Goal: Task Accomplishment & Management: Manage account settings

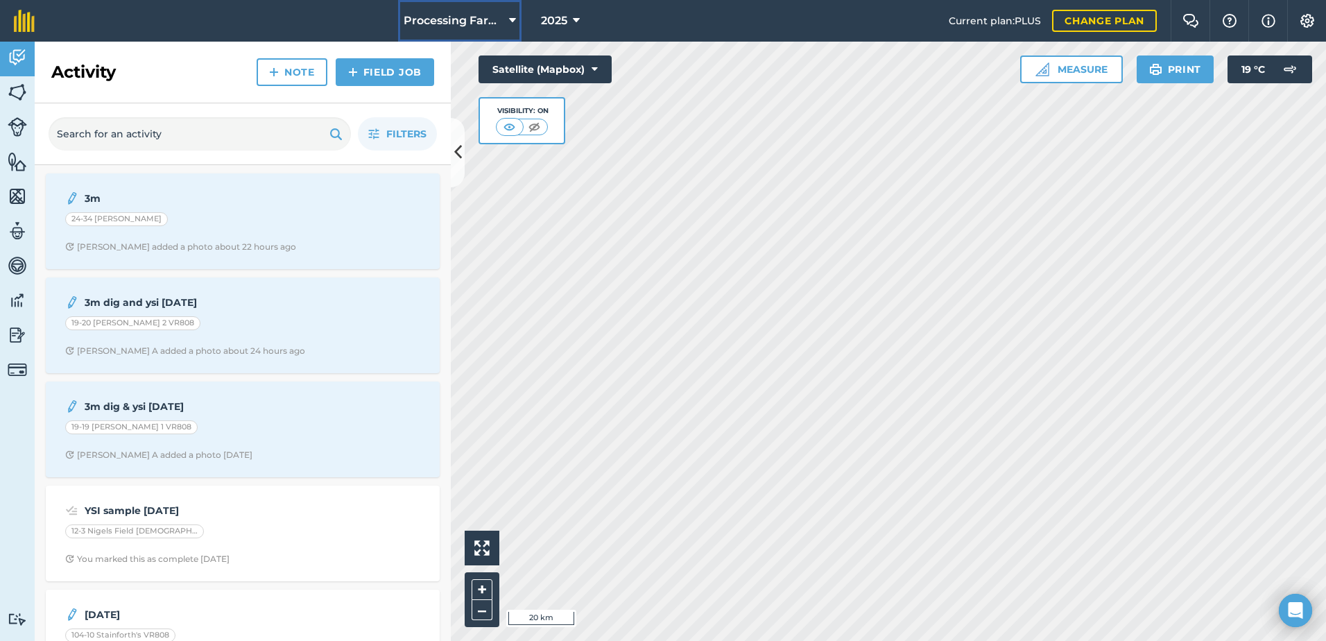
click at [415, 21] on span "Processing Farms" at bounding box center [454, 20] width 100 height 17
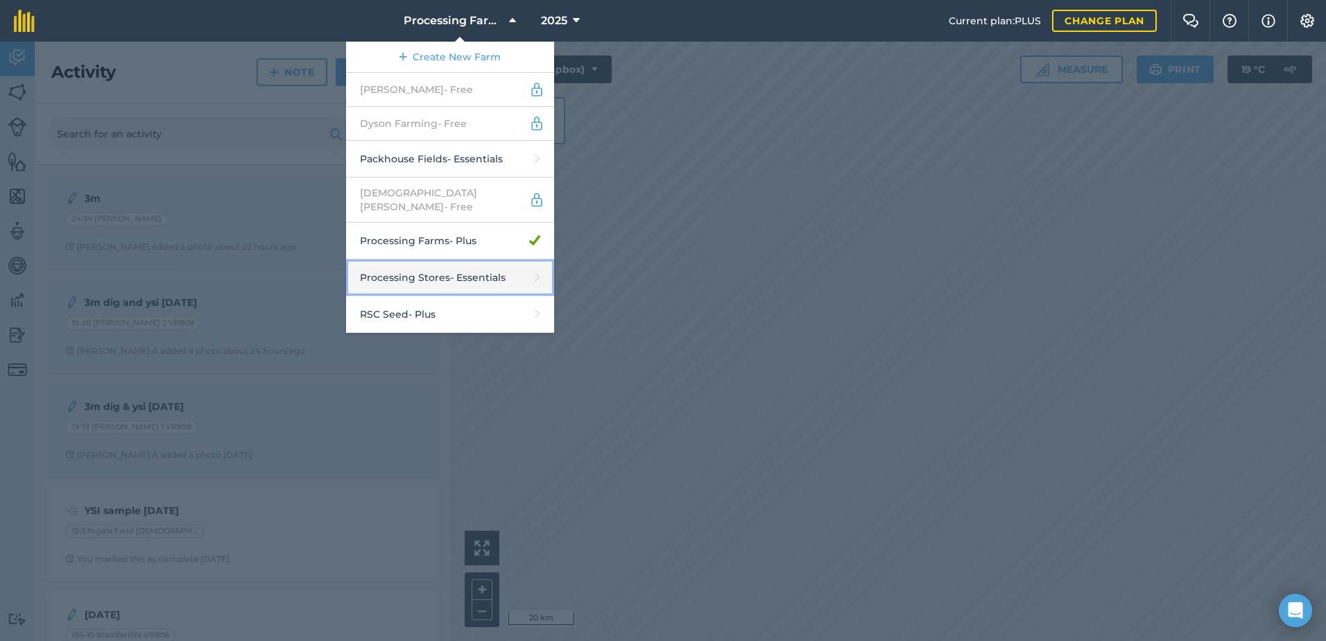
click at [456, 271] on link "Processing Stores - Essentials" at bounding box center [450, 277] width 208 height 37
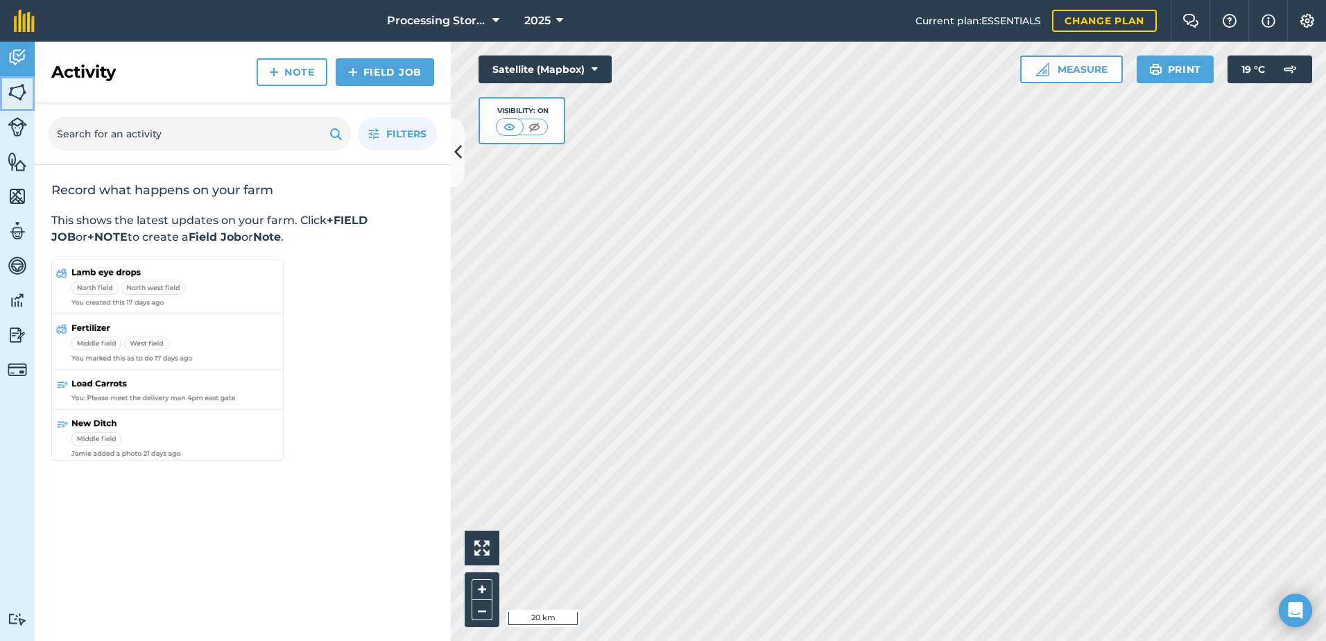
click at [18, 87] on img at bounding box center [17, 92] width 19 height 21
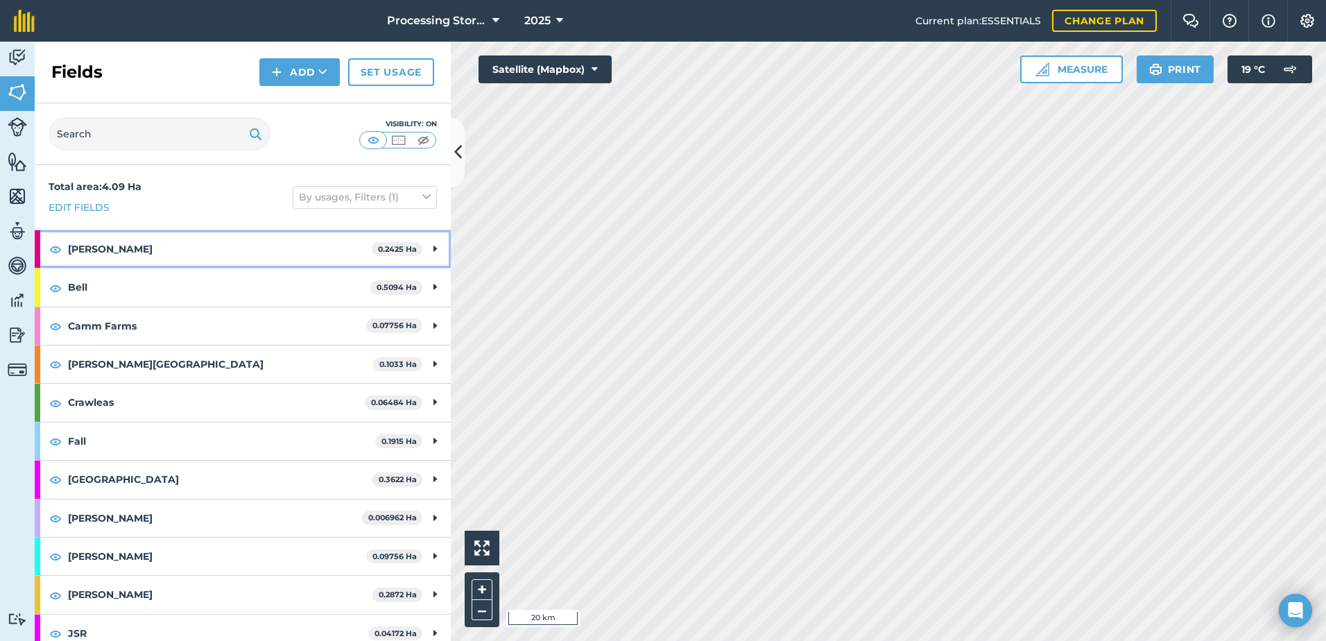
click at [83, 255] on strong "[PERSON_NAME]" at bounding box center [220, 248] width 304 height 37
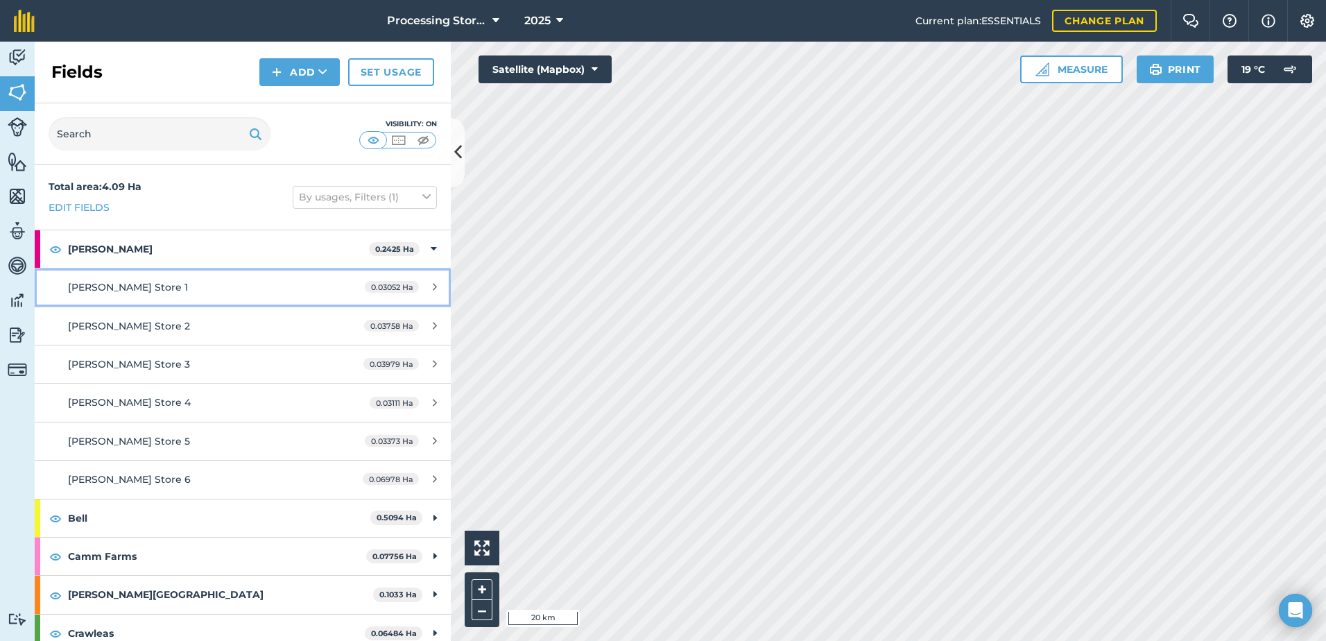
click at [155, 286] on div "[PERSON_NAME] Store 1" at bounding box center [198, 287] width 261 height 15
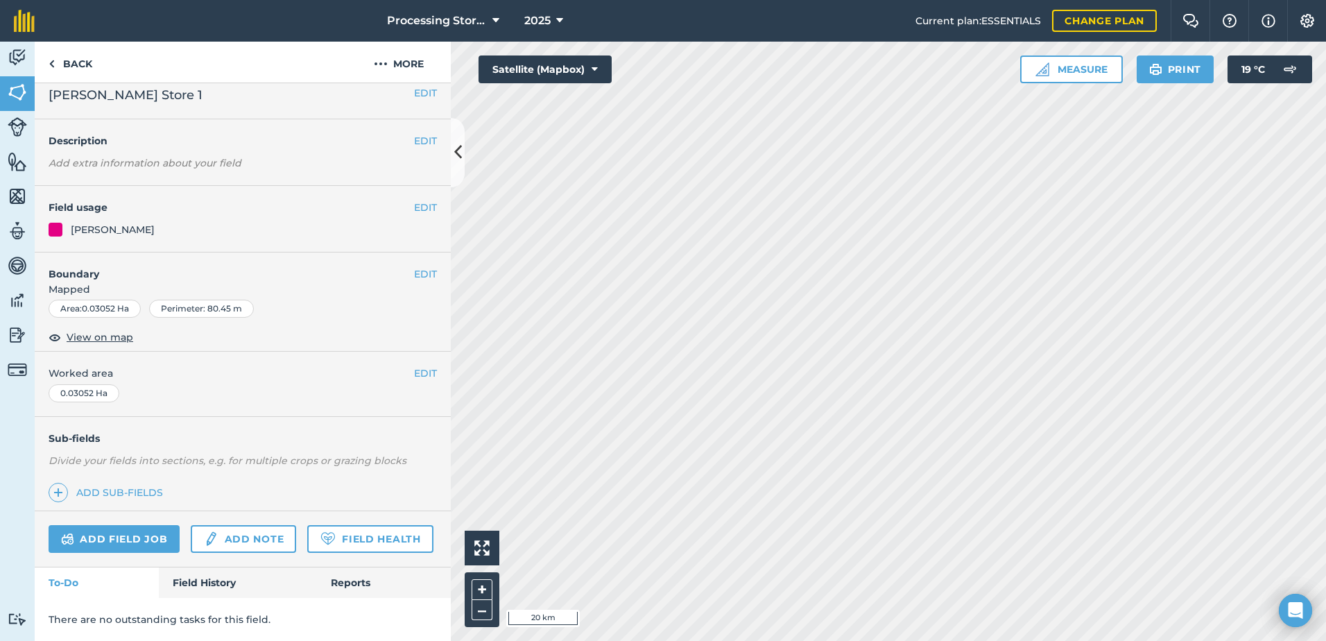
scroll to position [51, 0]
click at [75, 76] on link "Back" at bounding box center [70, 62] width 71 height 41
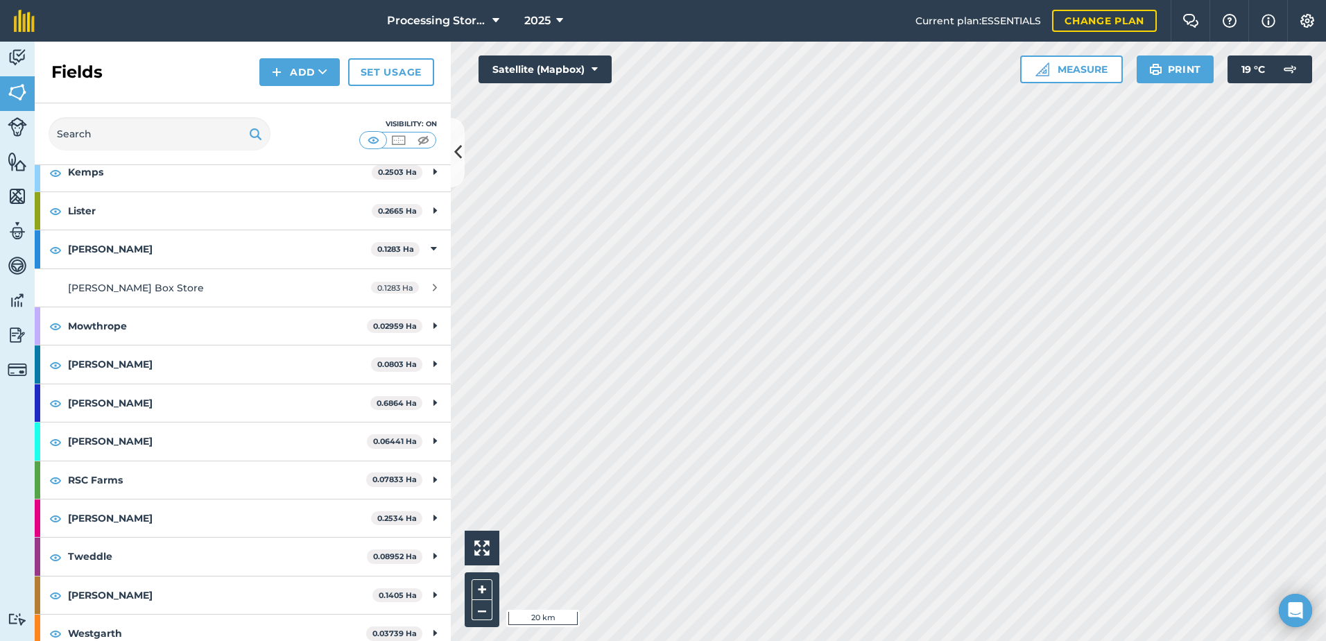
scroll to position [741, 0]
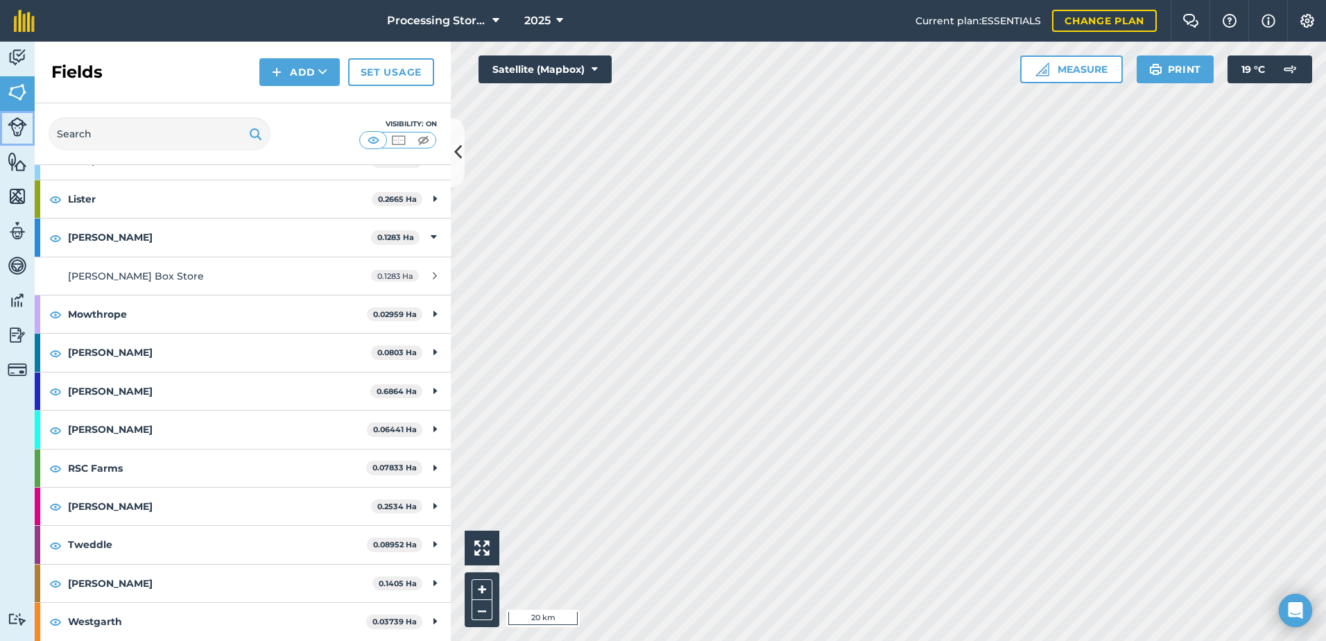
click at [15, 125] on img at bounding box center [17, 126] width 19 height 19
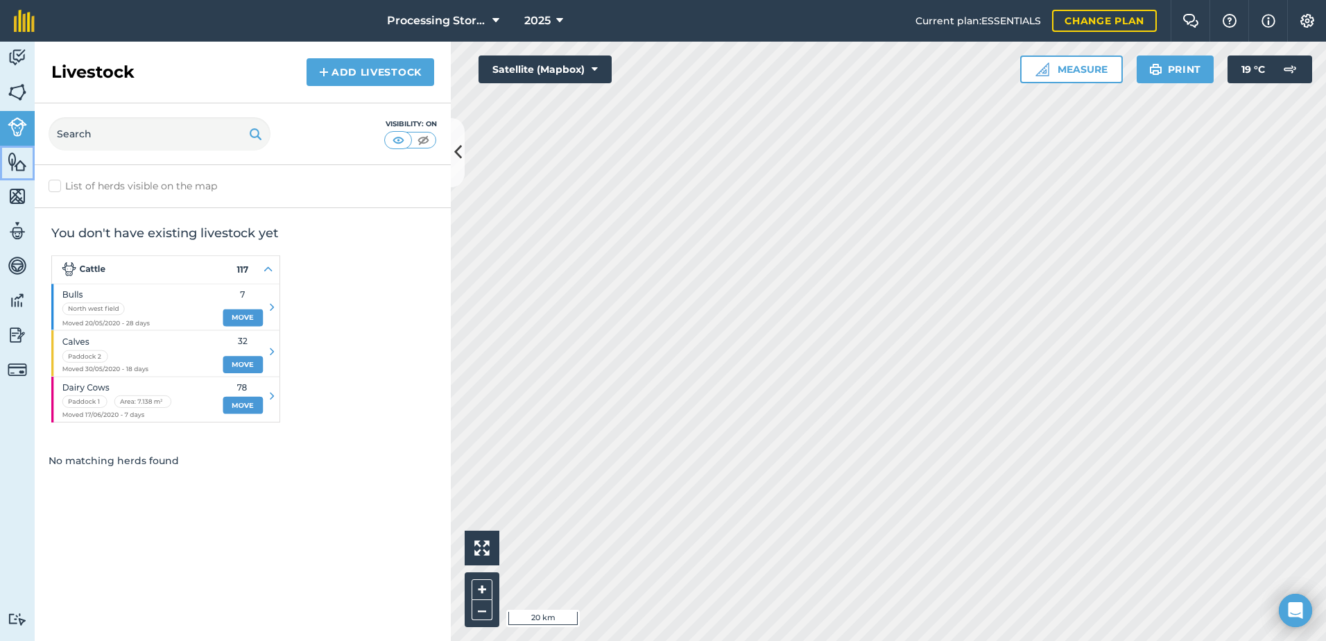
click at [16, 166] on img at bounding box center [17, 161] width 19 height 21
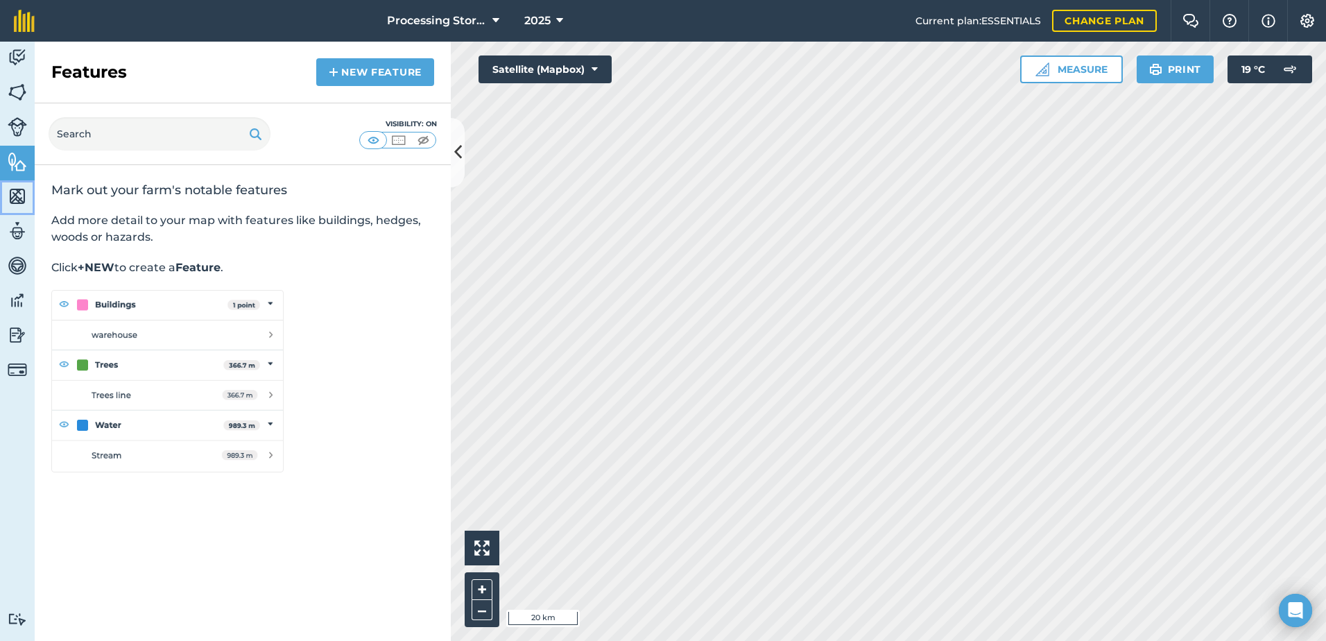
click at [16, 203] on img at bounding box center [17, 196] width 19 height 21
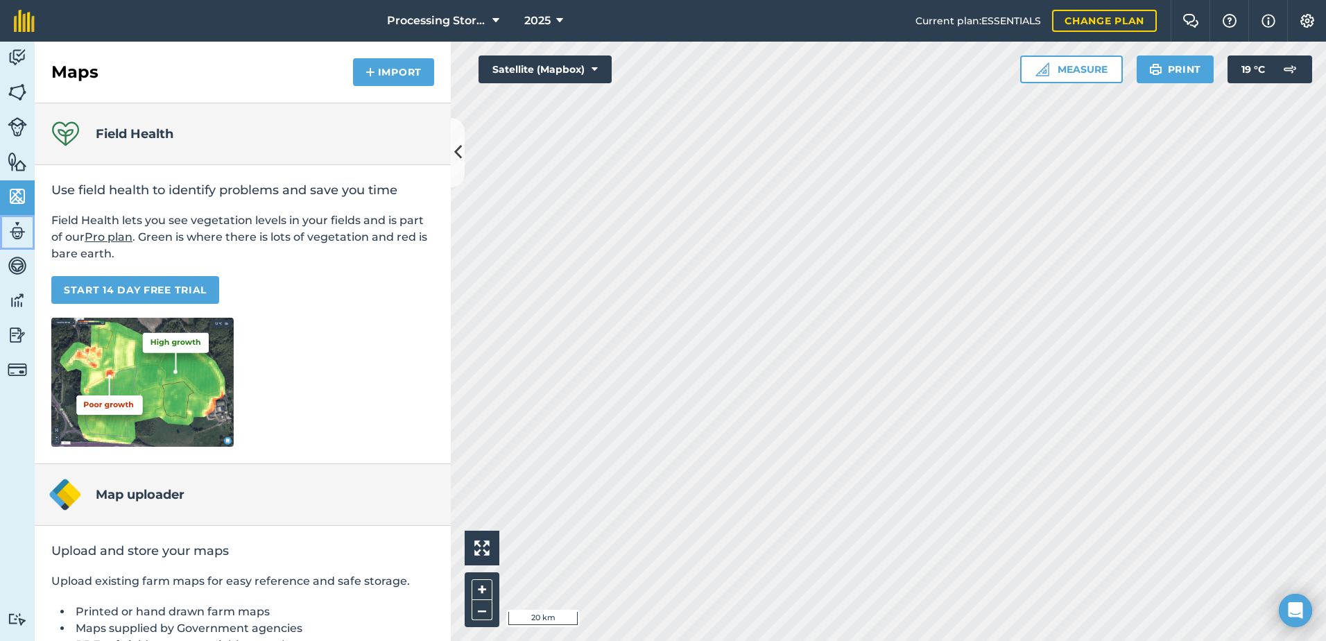
click at [20, 243] on link "Team" at bounding box center [17, 232] width 35 height 35
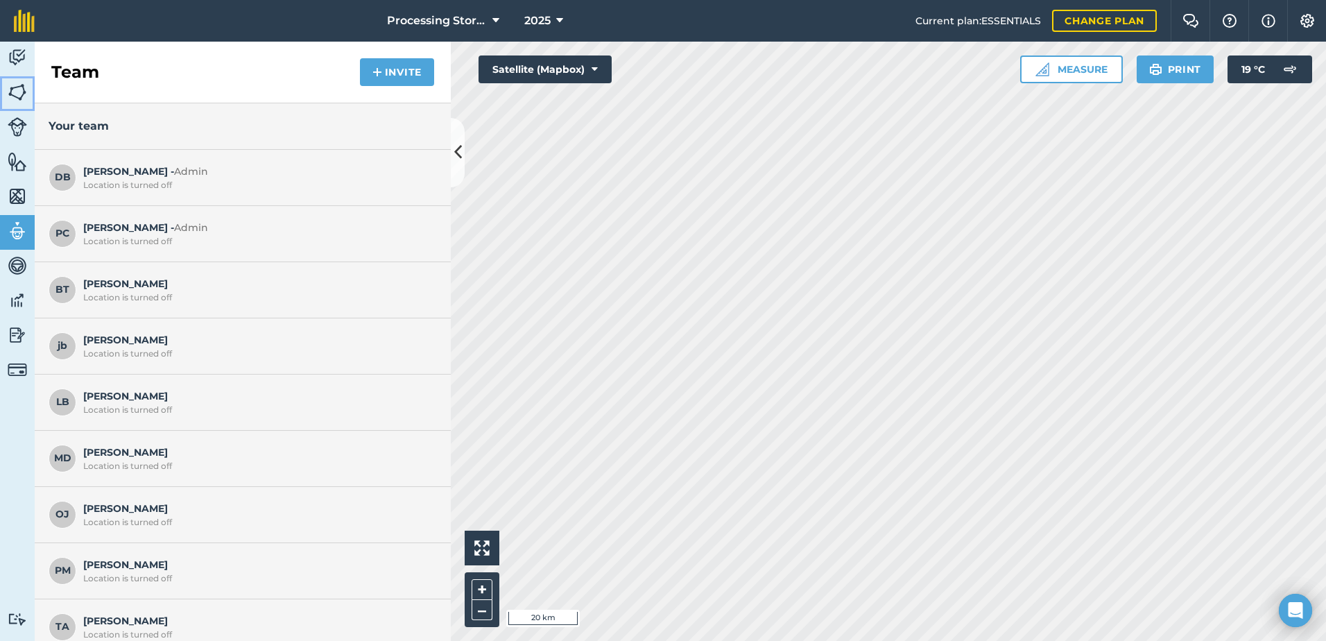
click at [12, 93] on img at bounding box center [17, 92] width 19 height 21
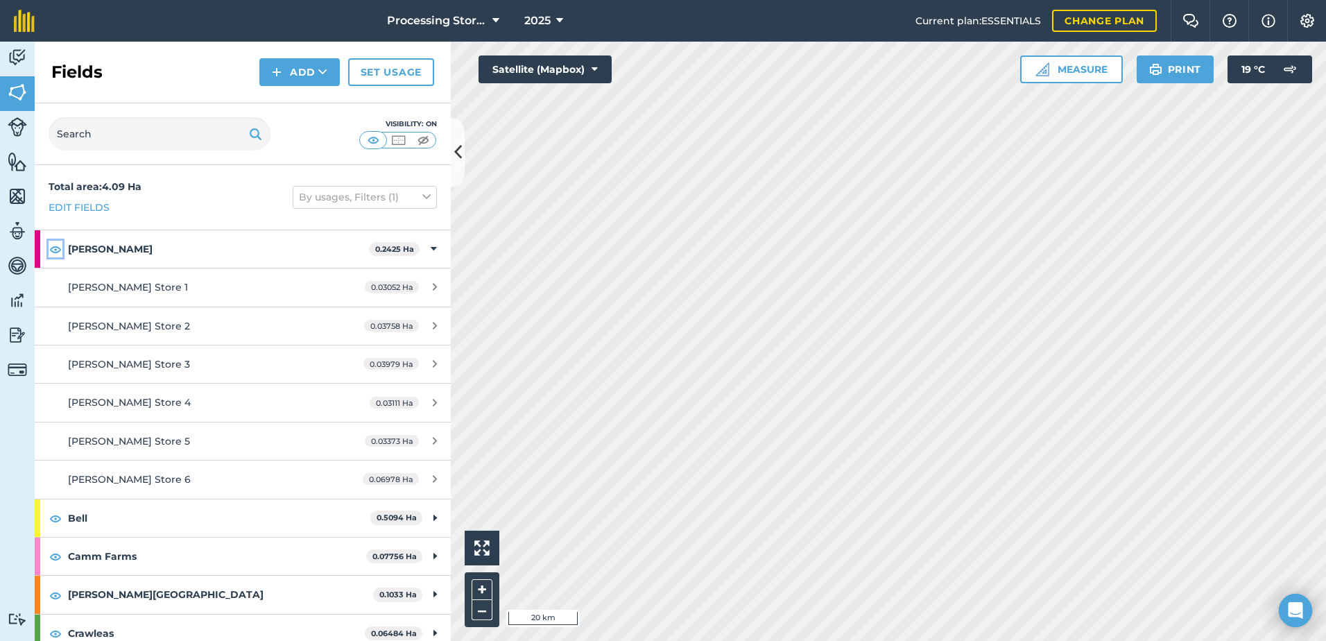
click at [58, 252] on img at bounding box center [55, 249] width 12 height 17
click at [64, 252] on div "Beckett 0.2425 Ha" at bounding box center [243, 248] width 416 height 37
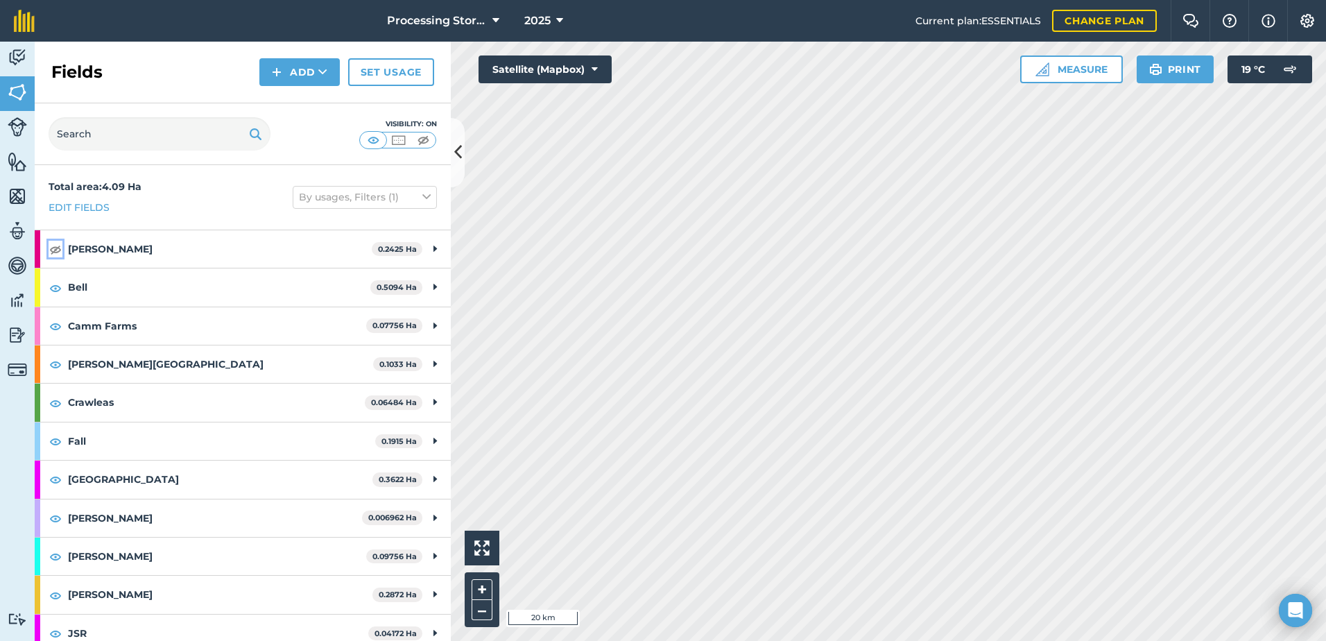
click at [49, 246] on img at bounding box center [55, 249] width 12 height 17
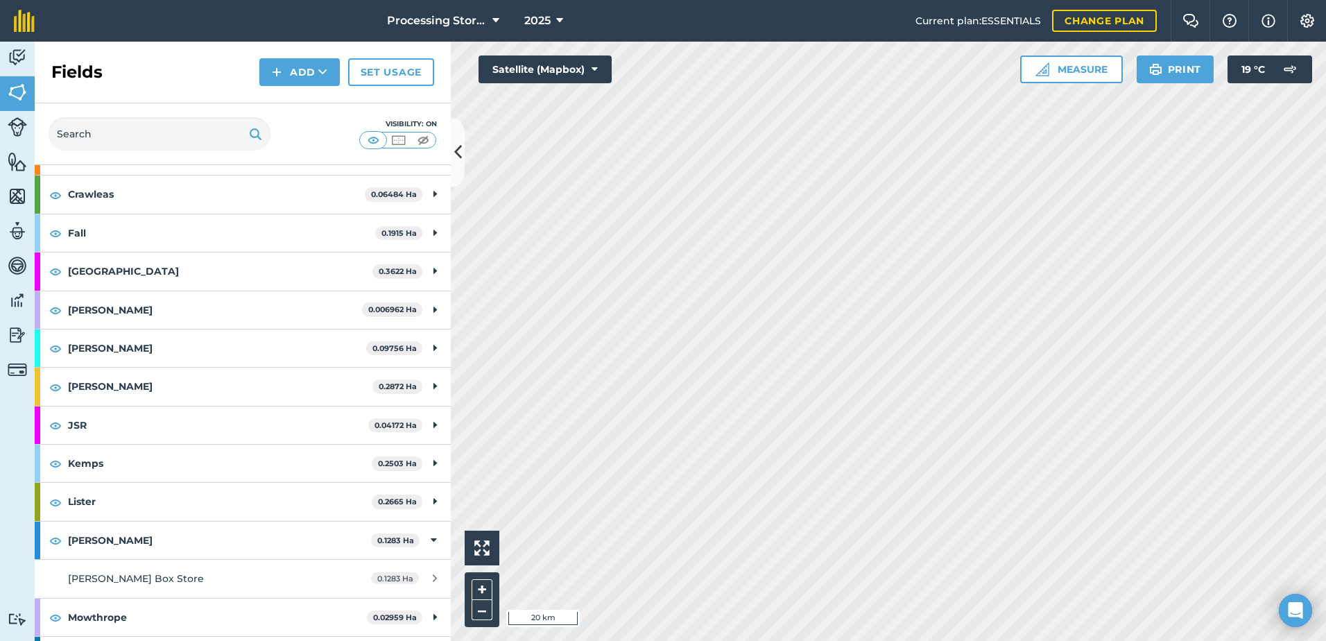
scroll to position [277, 0]
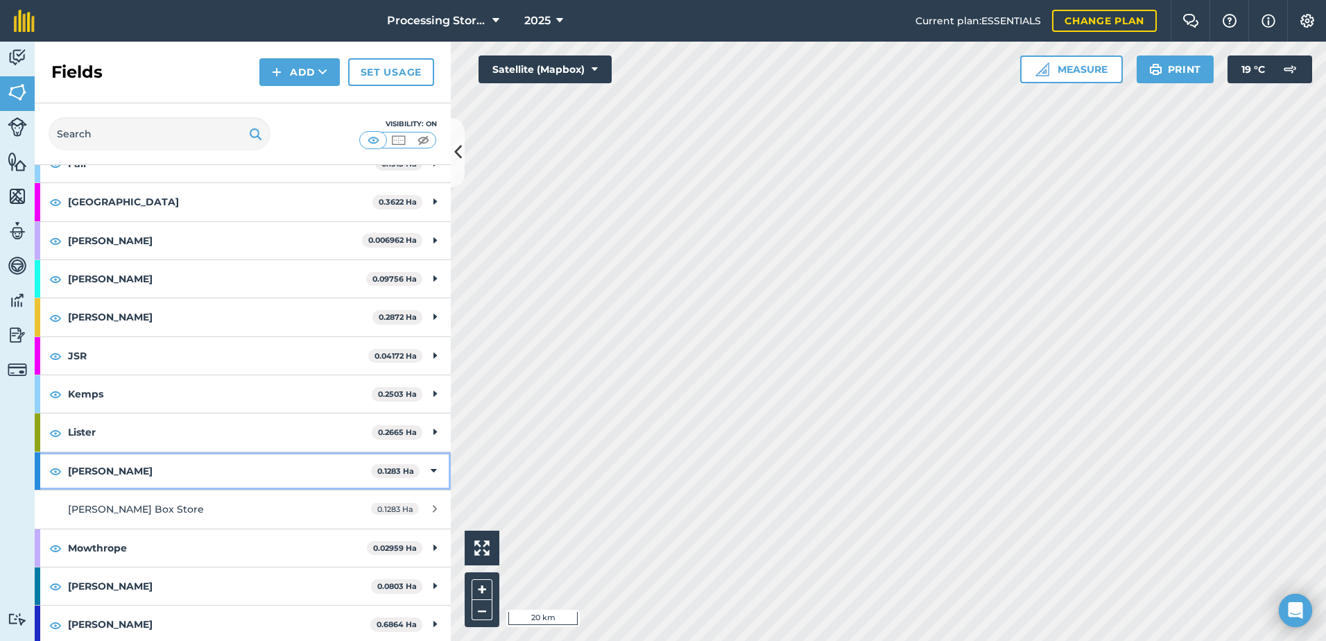
click at [91, 474] on strong "[PERSON_NAME]" at bounding box center [219, 470] width 303 height 37
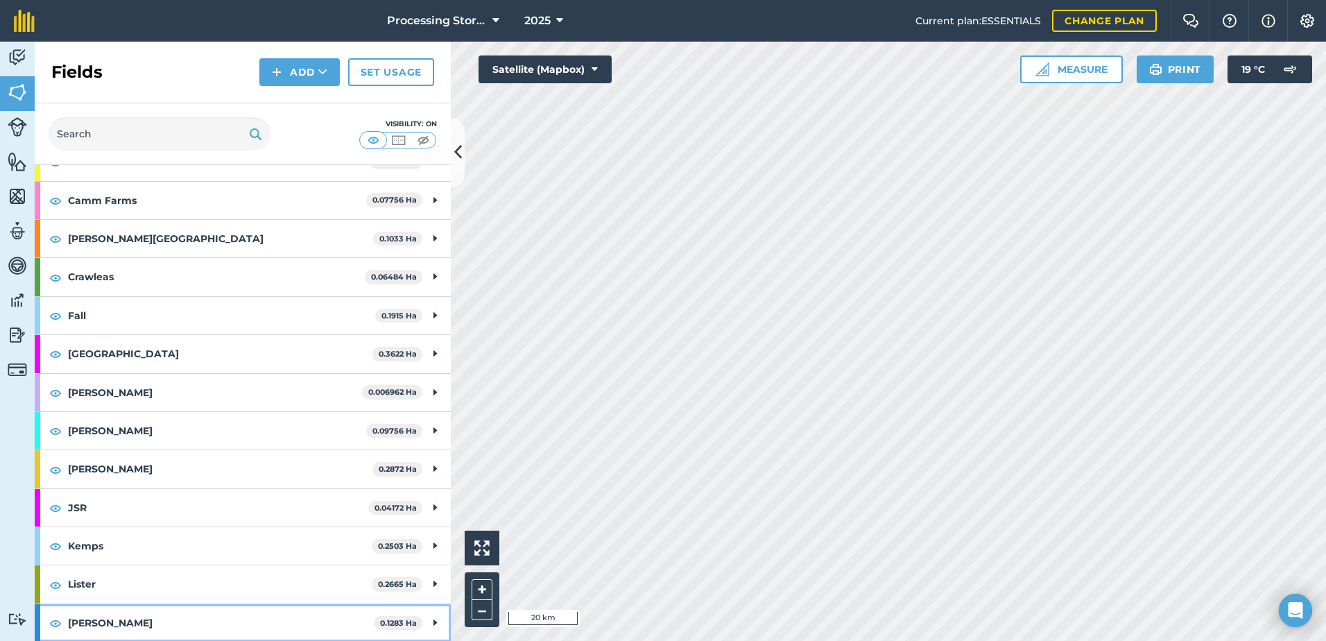
scroll to position [0, 0]
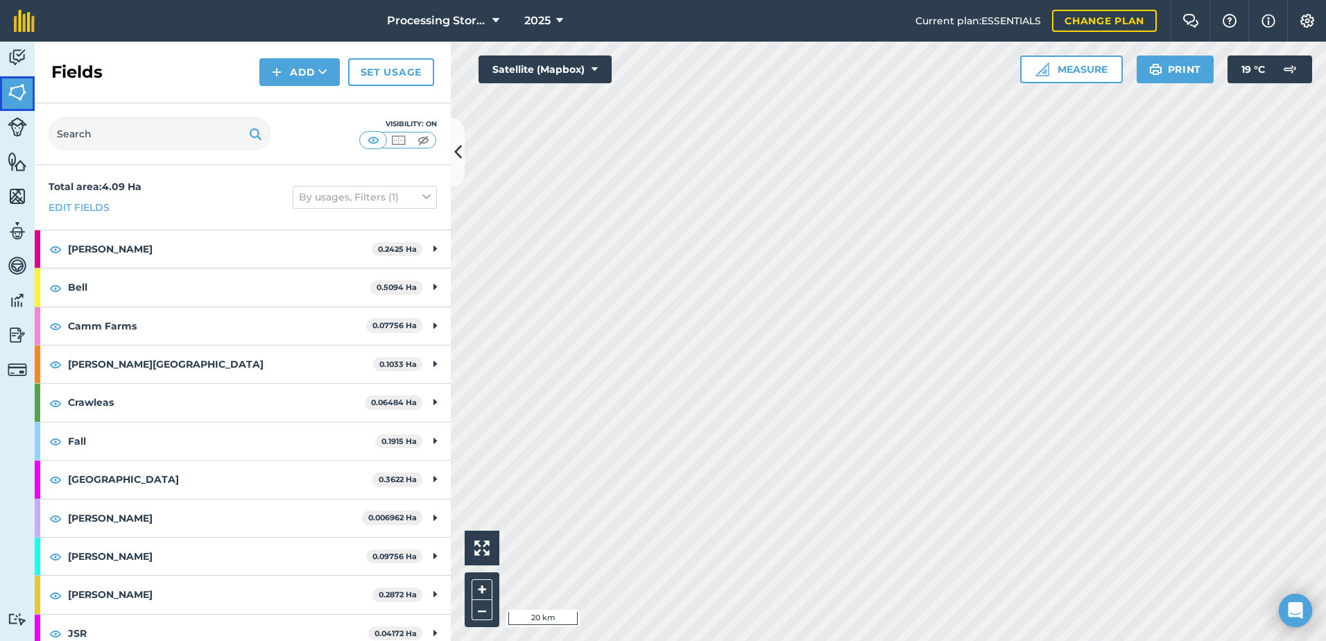
click at [10, 87] on img at bounding box center [17, 92] width 19 height 21
click at [489, 14] on button "Processing Stores" at bounding box center [442, 21] width 123 height 42
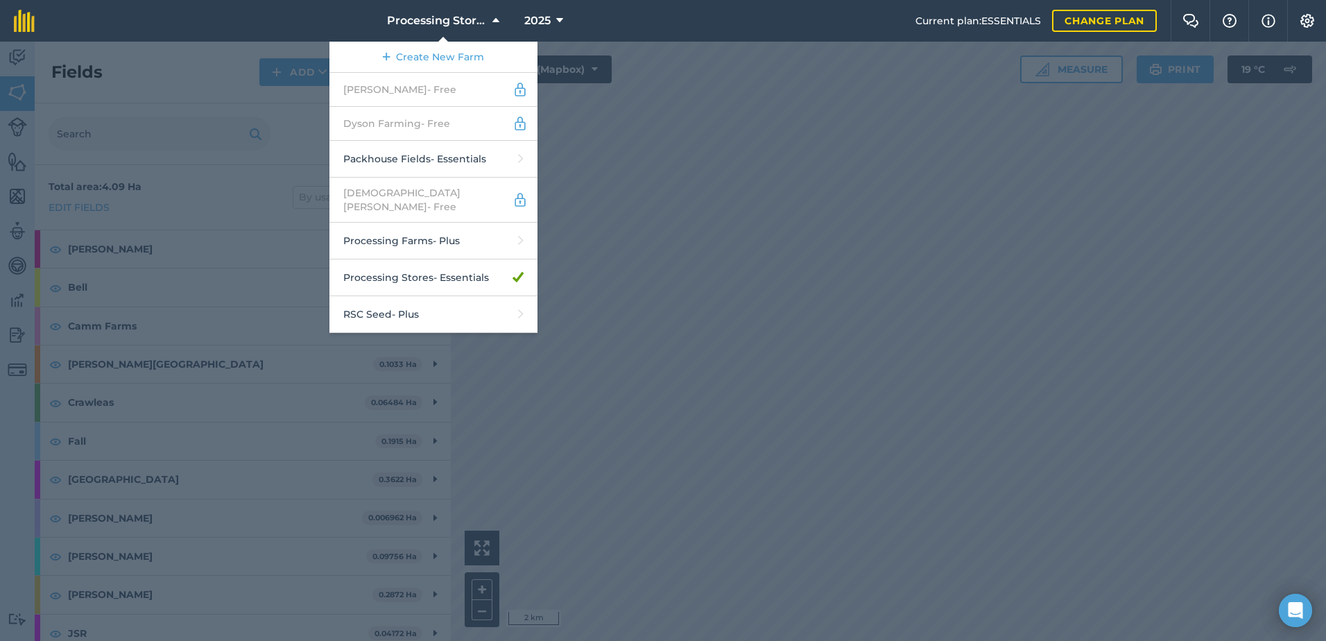
click at [646, 508] on div at bounding box center [663, 341] width 1326 height 599
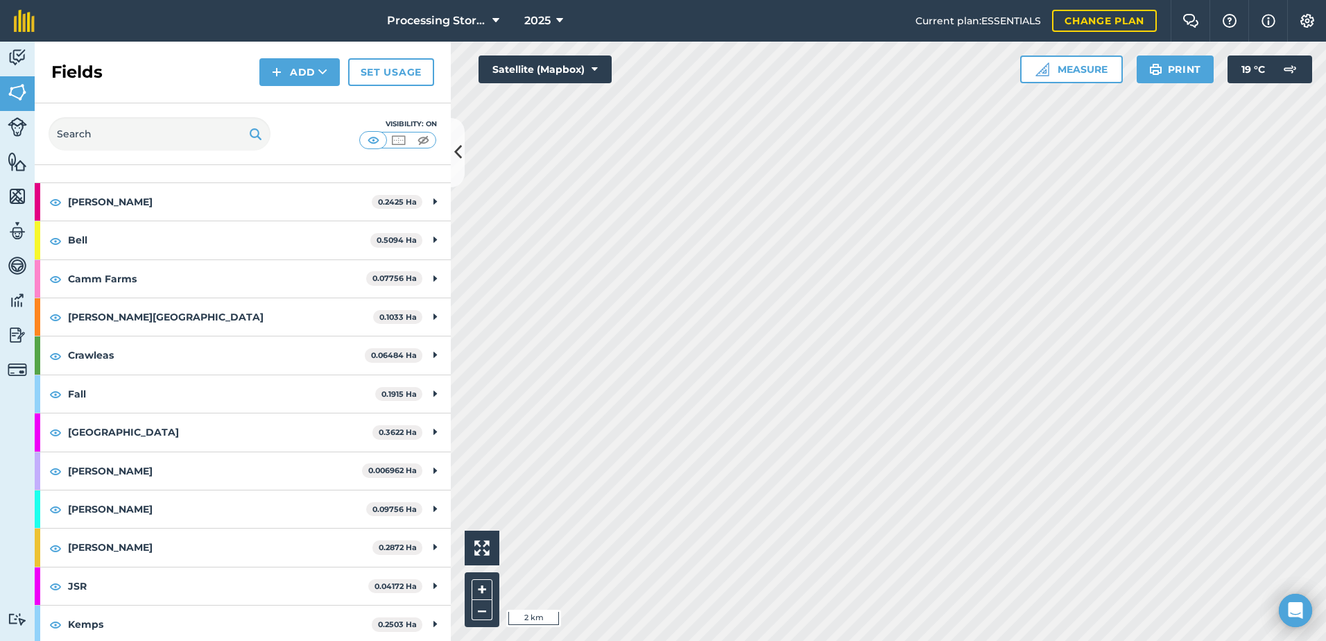
scroll to position [69, 0]
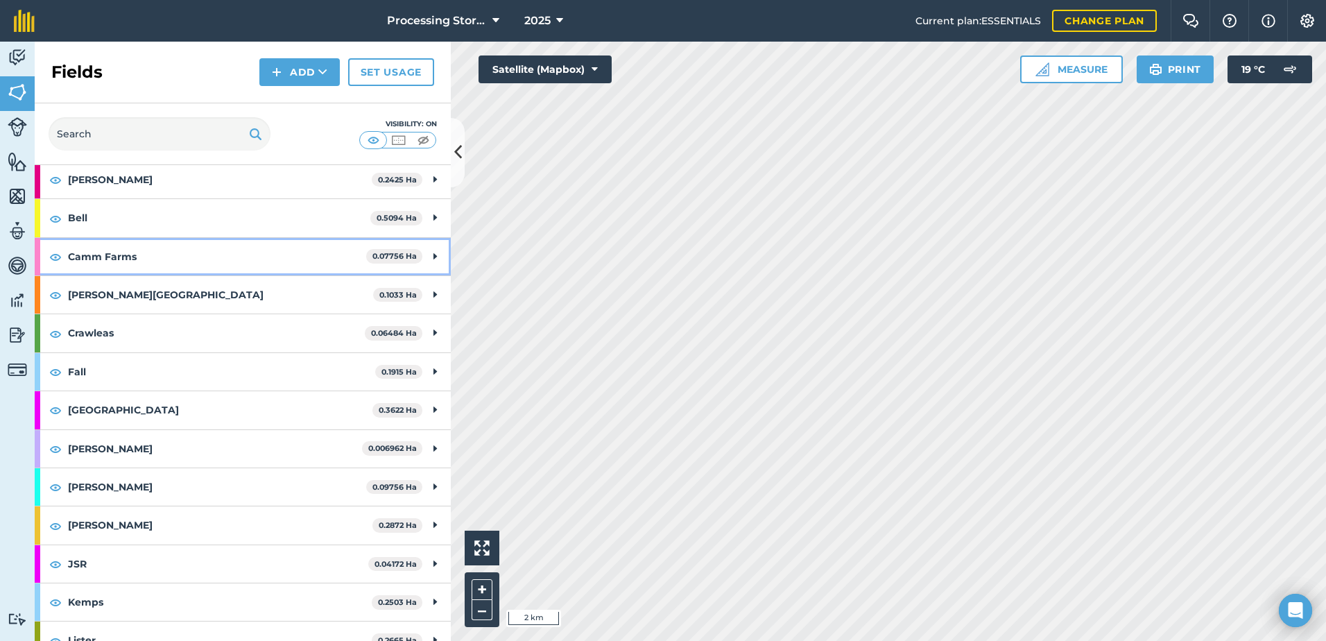
click at [130, 265] on strong "Camm Farms" at bounding box center [217, 256] width 298 height 37
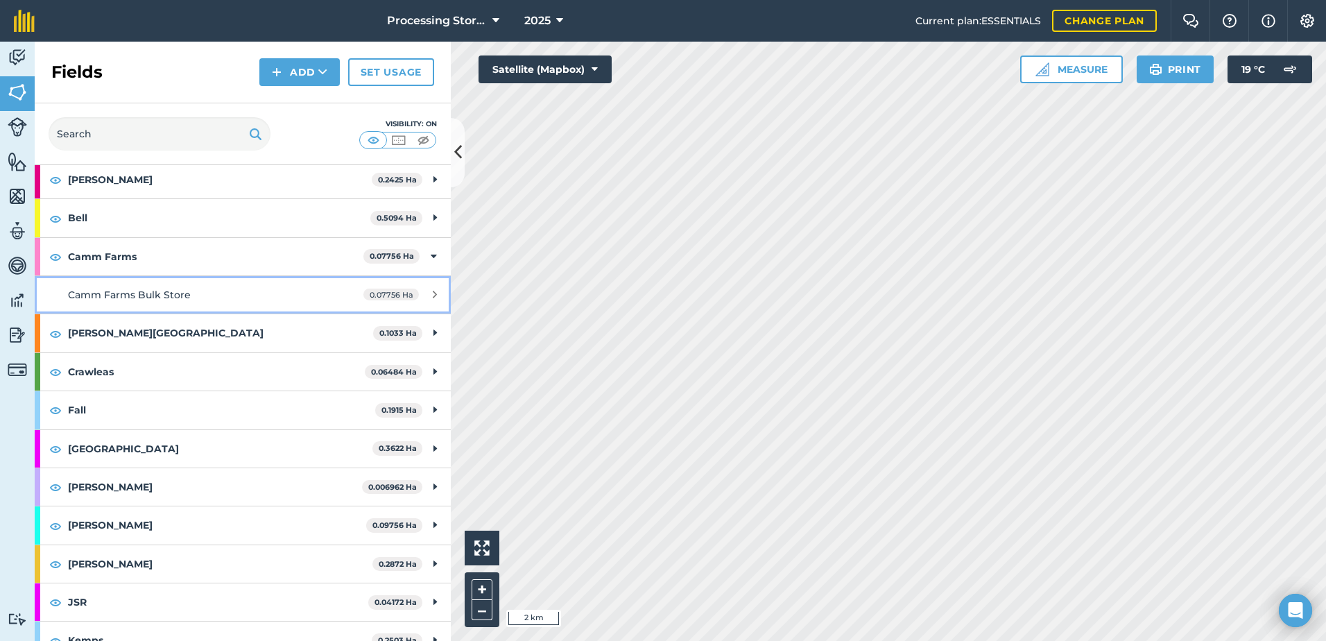
click at [181, 287] on div "Camm Farms Bulk Store" at bounding box center [198, 294] width 261 height 15
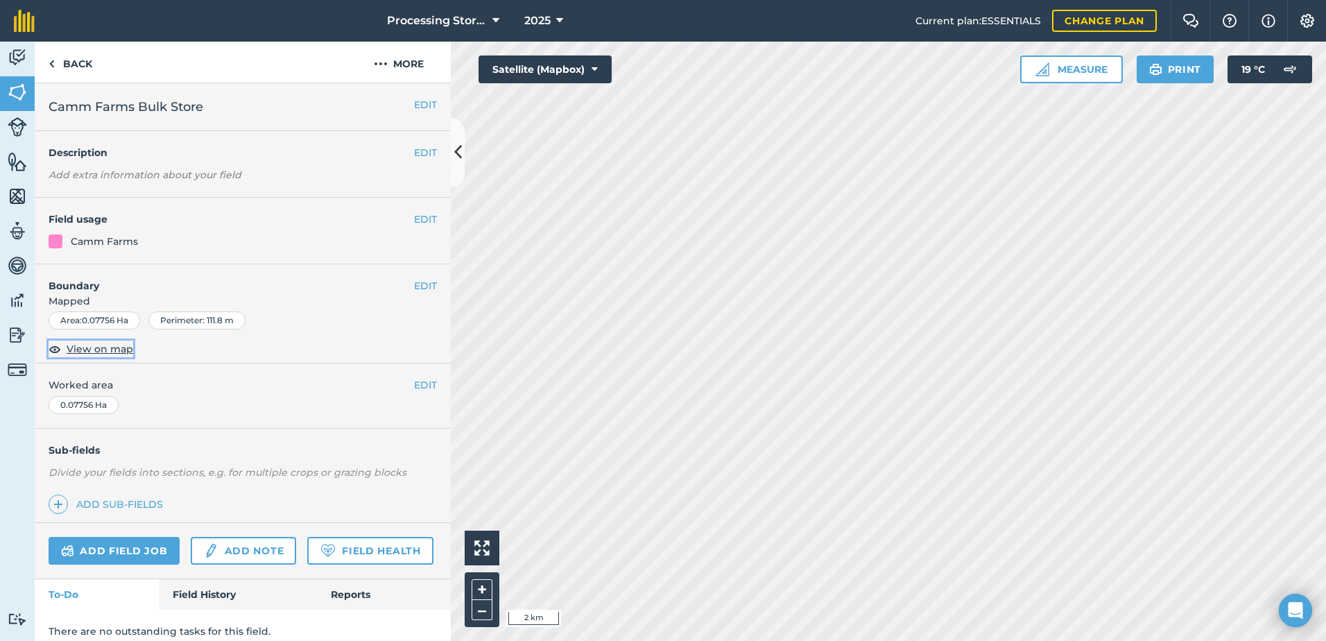
click at [106, 352] on span "View on map" at bounding box center [100, 348] width 67 height 15
click at [74, 66] on link "Back" at bounding box center [70, 62] width 71 height 41
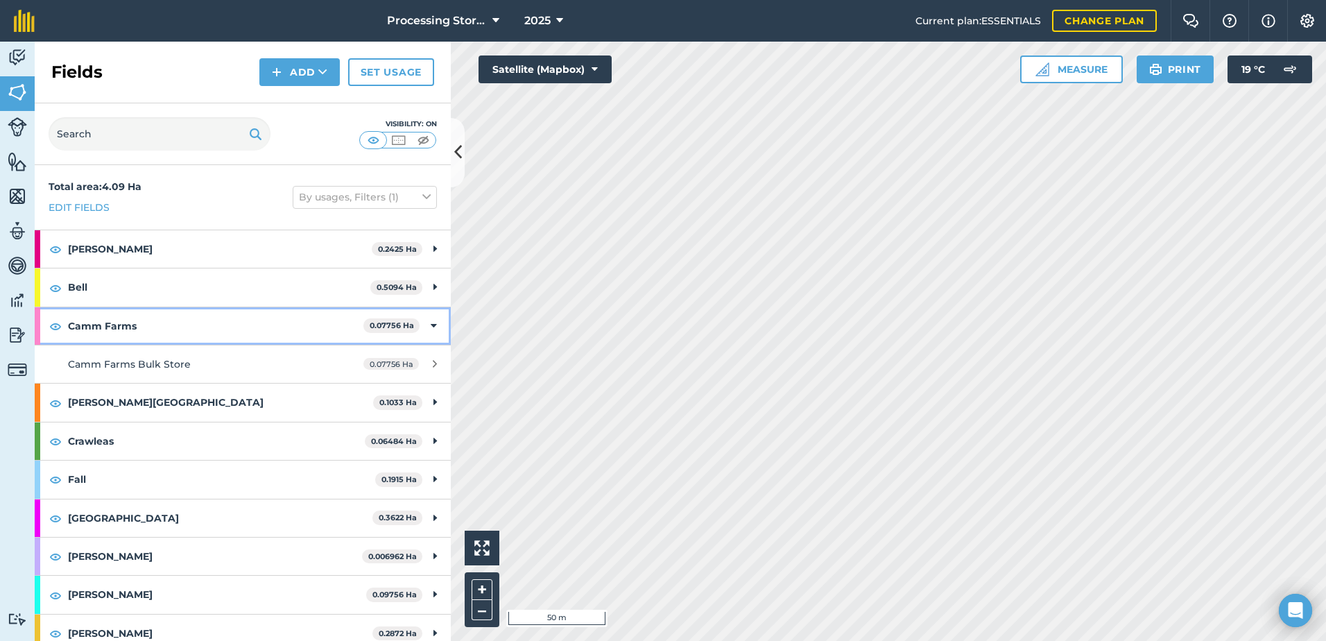
click at [117, 323] on strong "Camm Farms" at bounding box center [215, 325] width 295 height 37
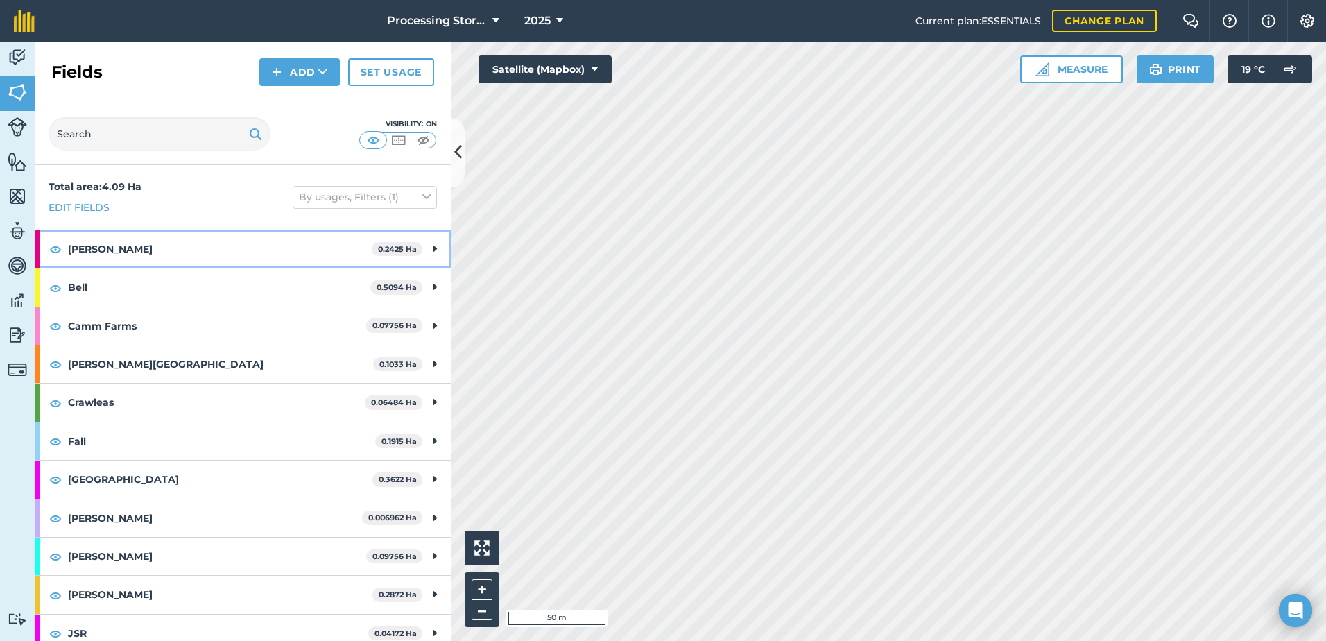
click at [92, 251] on strong "[PERSON_NAME]" at bounding box center [220, 248] width 304 height 37
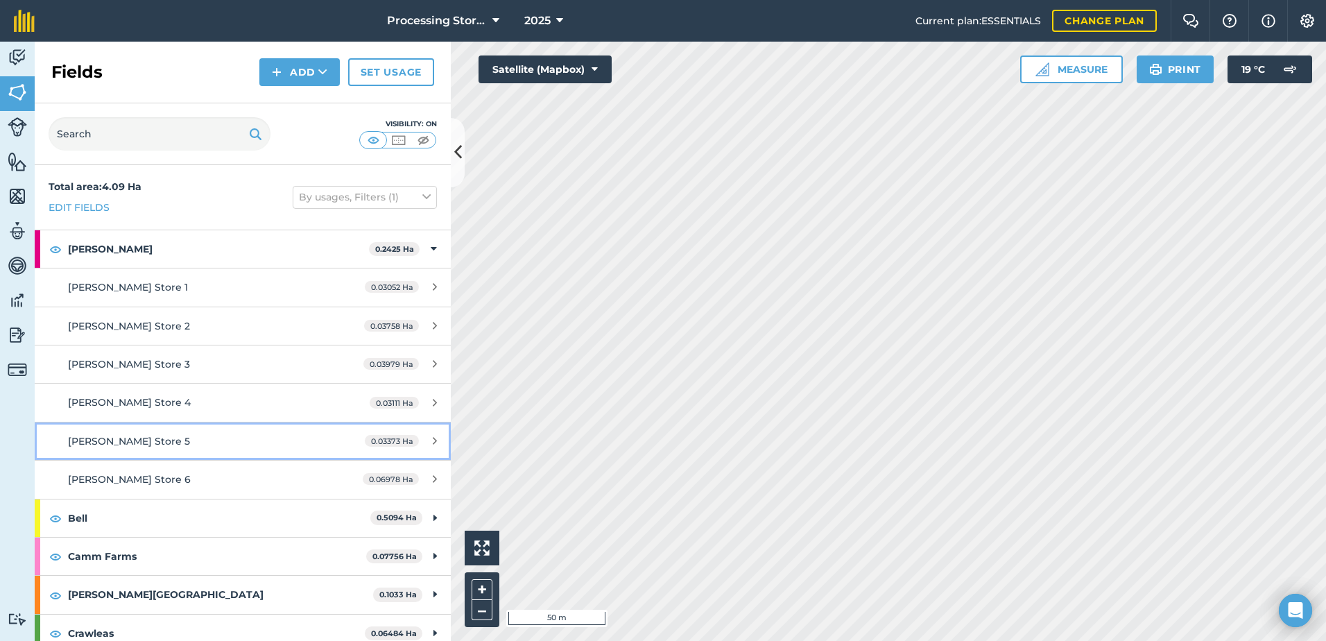
click at [145, 447] on div "[PERSON_NAME] Store 5" at bounding box center [198, 440] width 261 height 15
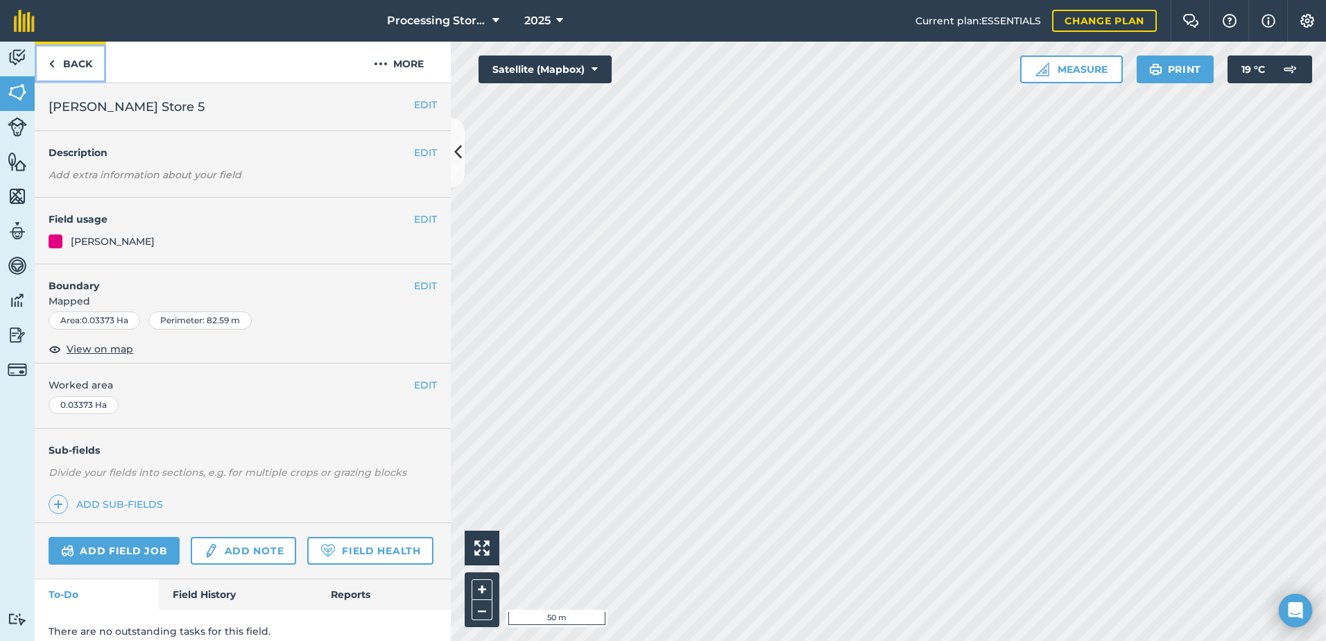
click at [71, 73] on link "Back" at bounding box center [70, 62] width 71 height 41
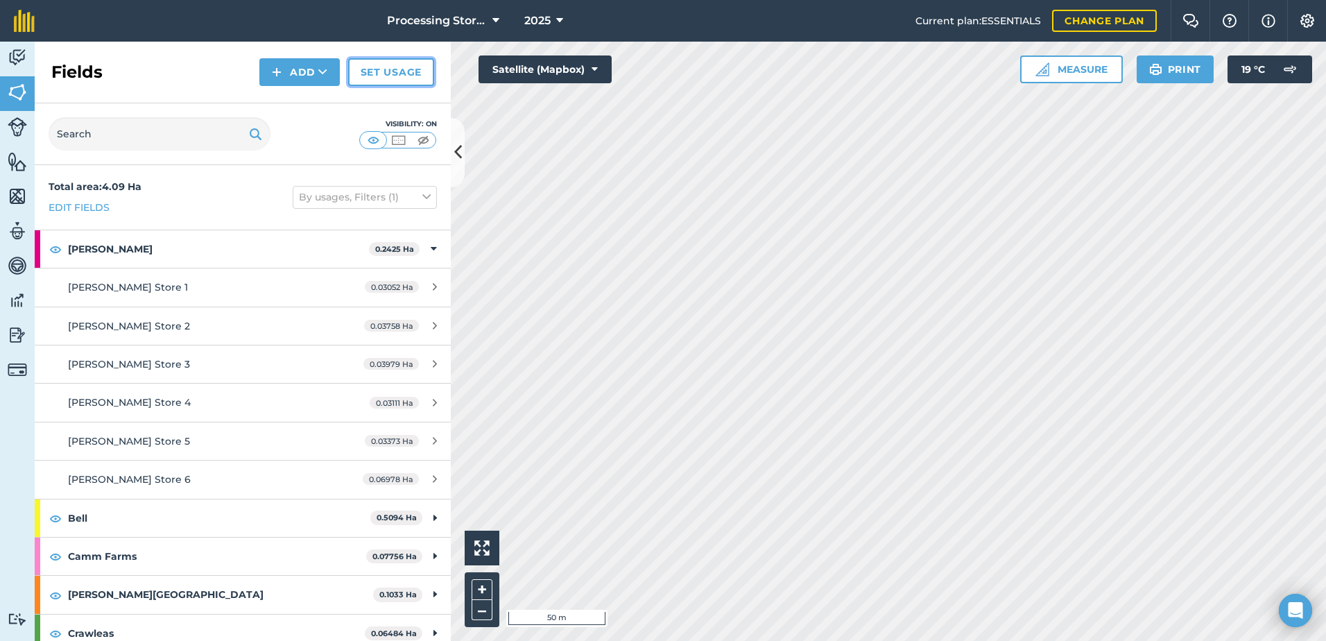
click at [413, 74] on link "Set usage" at bounding box center [391, 72] width 86 height 28
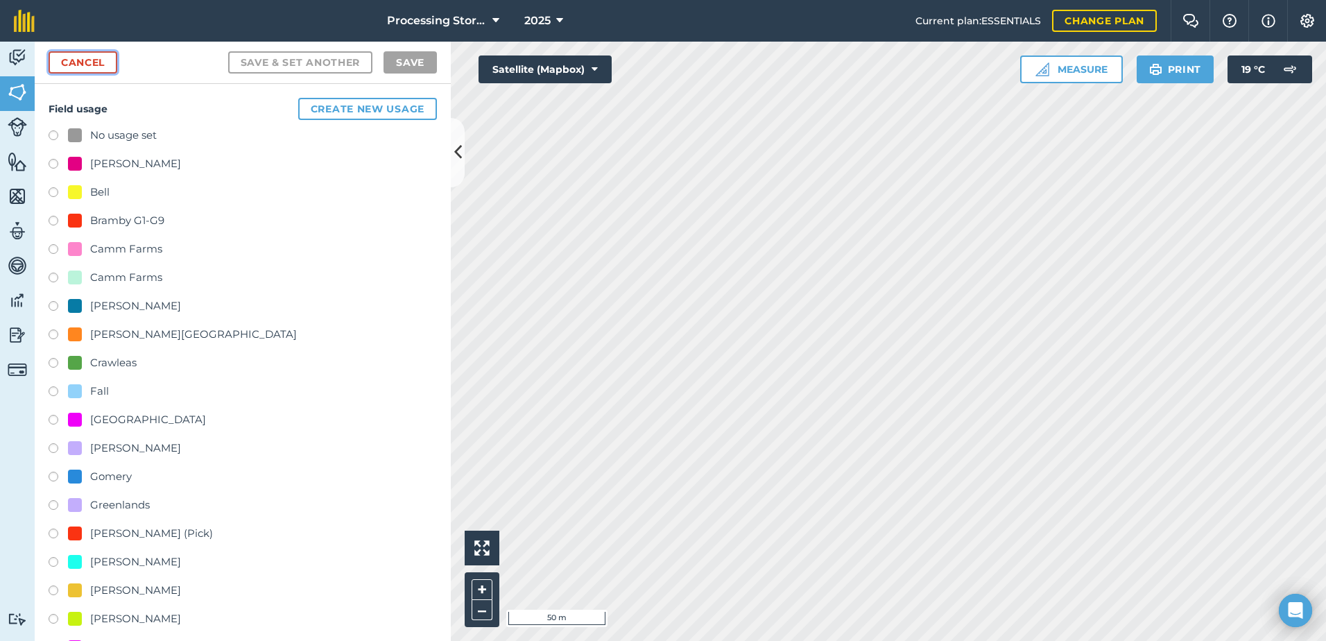
click at [88, 61] on link "Cancel" at bounding box center [83, 62] width 69 height 22
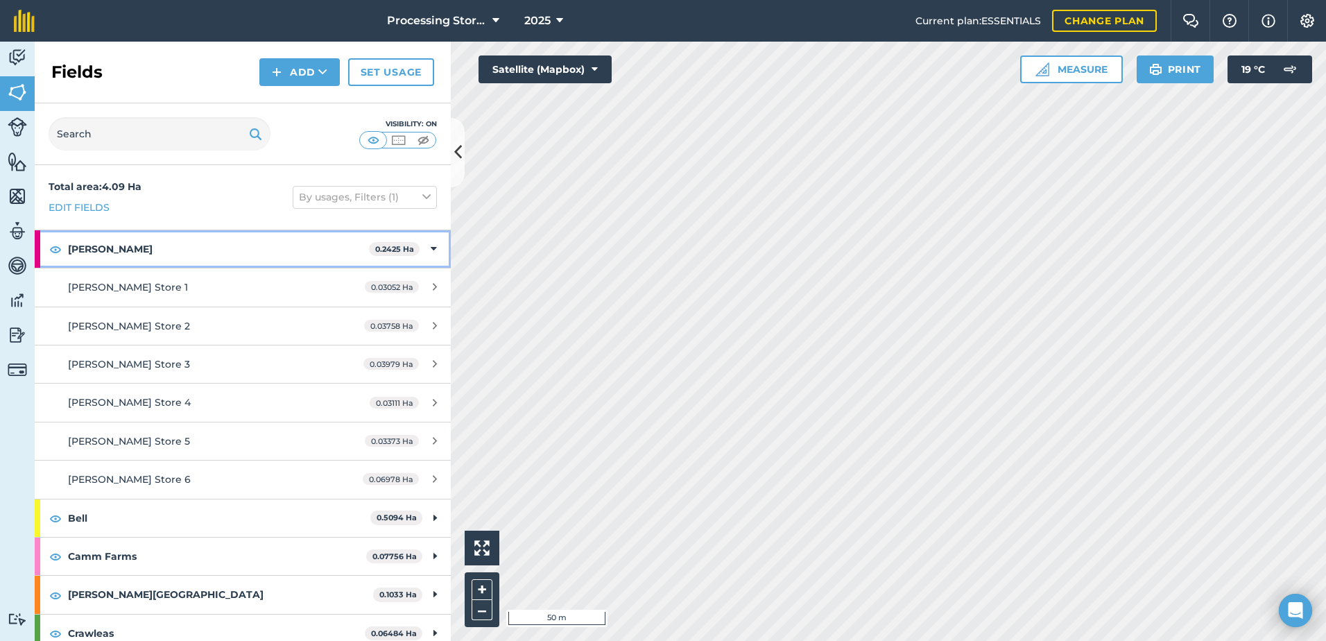
click at [89, 252] on strong "[PERSON_NAME]" at bounding box center [218, 248] width 301 height 37
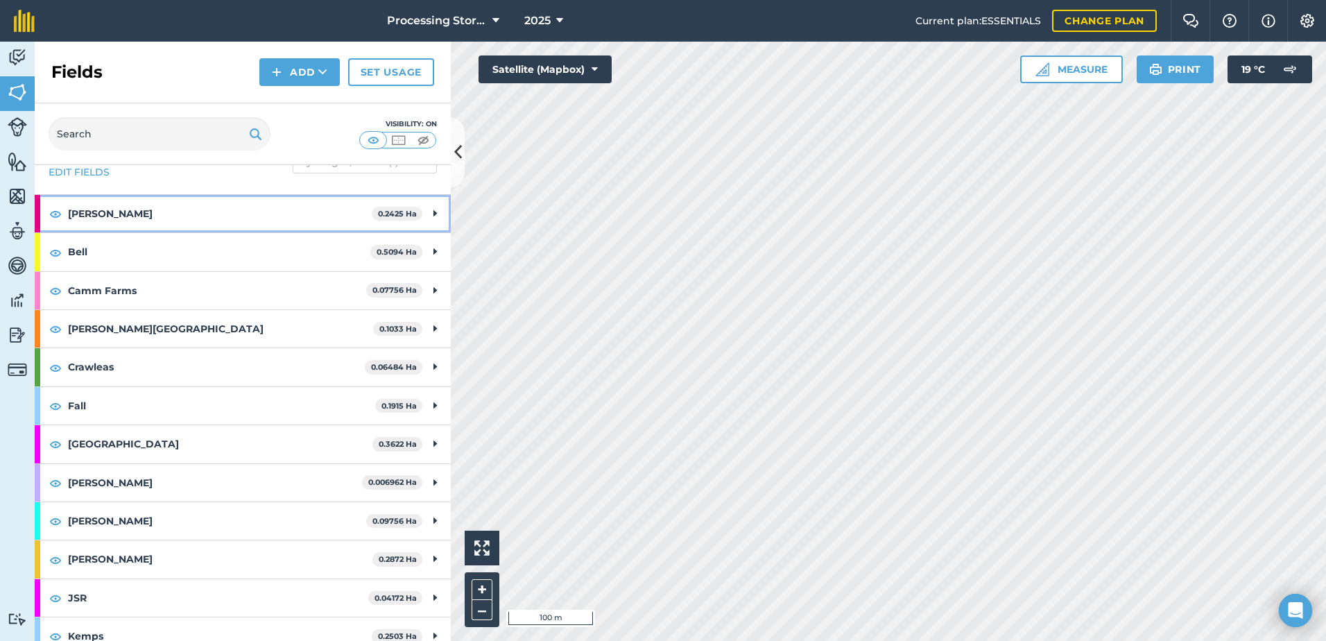
scroll to position [69, 0]
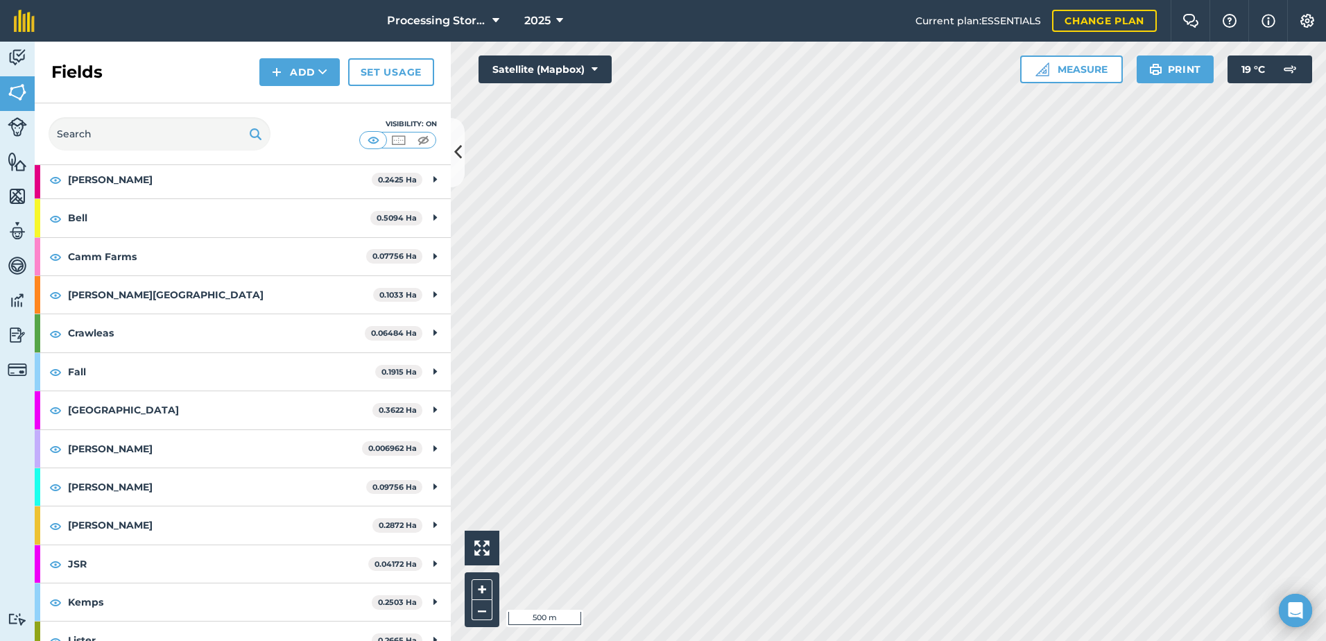
click at [703, 640] on html "Processing Stores 2025 Current plan : ESSENTIALS Change plan Farm Chat Help Inf…" at bounding box center [663, 320] width 1326 height 641
click at [843, 640] on html "Processing Stores 2025 Current plan : ESSENTIALS Change plan Farm Chat Help Inf…" at bounding box center [663, 320] width 1326 height 641
click at [605, 67] on button "Satellite (Mapbox)" at bounding box center [545, 69] width 133 height 28
click at [565, 99] on button "Satellite (Azure)" at bounding box center [545, 97] width 133 height 28
click at [577, 78] on button "Satellite (Azure)" at bounding box center [545, 69] width 133 height 28
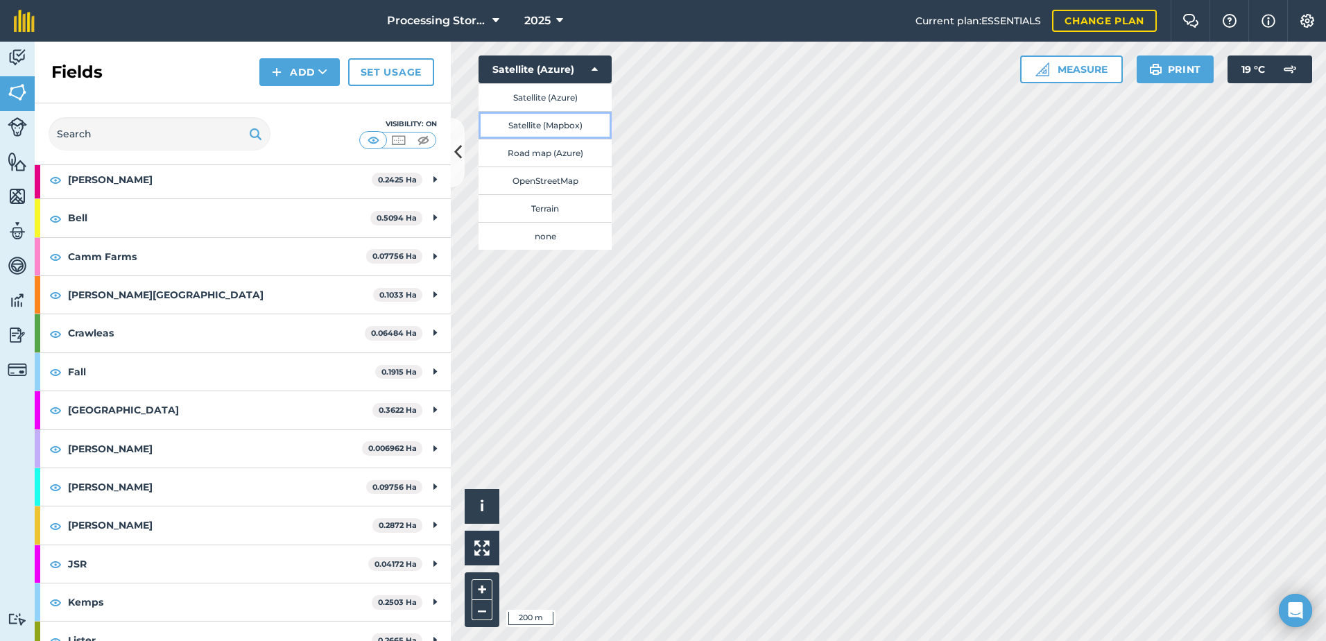
click at [565, 126] on button "Satellite (Mapbox)" at bounding box center [545, 125] width 133 height 28
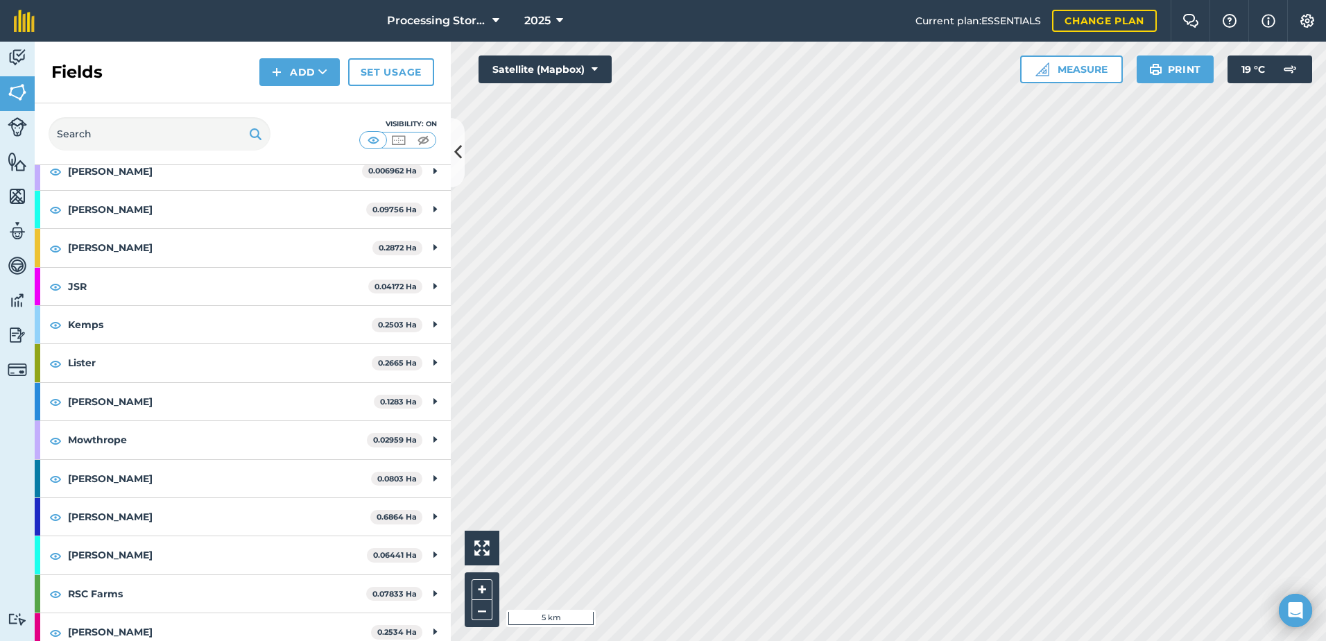
scroll to position [472, 0]
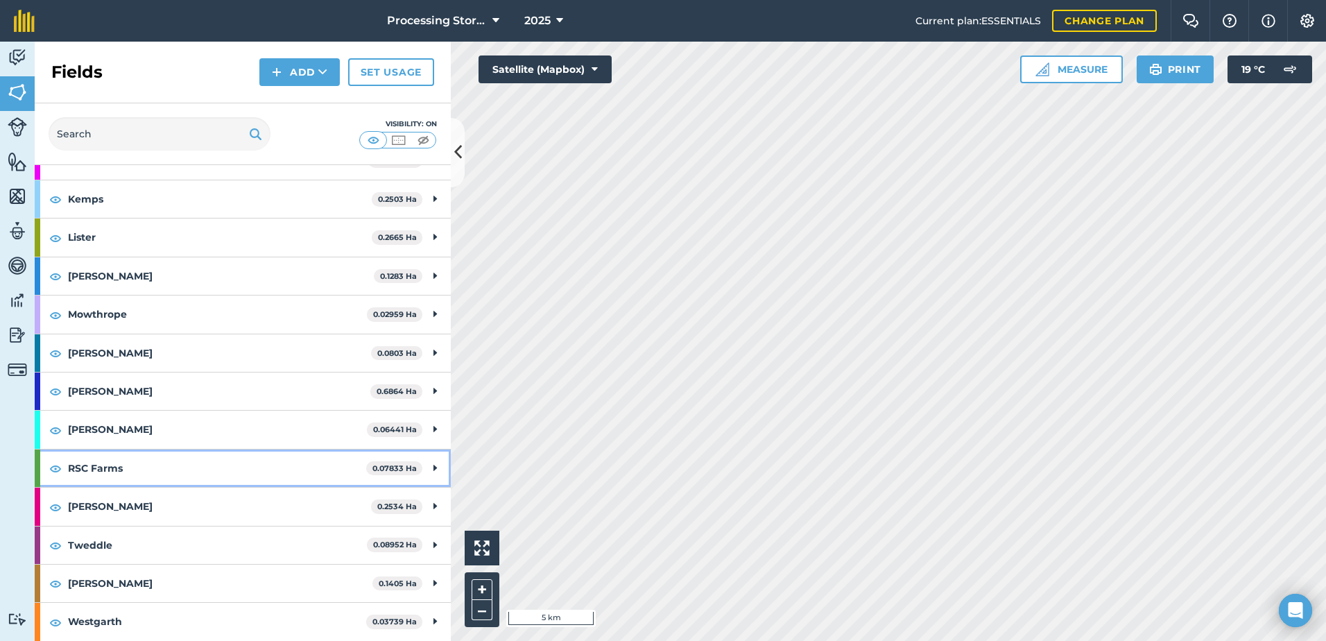
click at [123, 471] on strong "RSC Farms" at bounding box center [217, 467] width 298 height 37
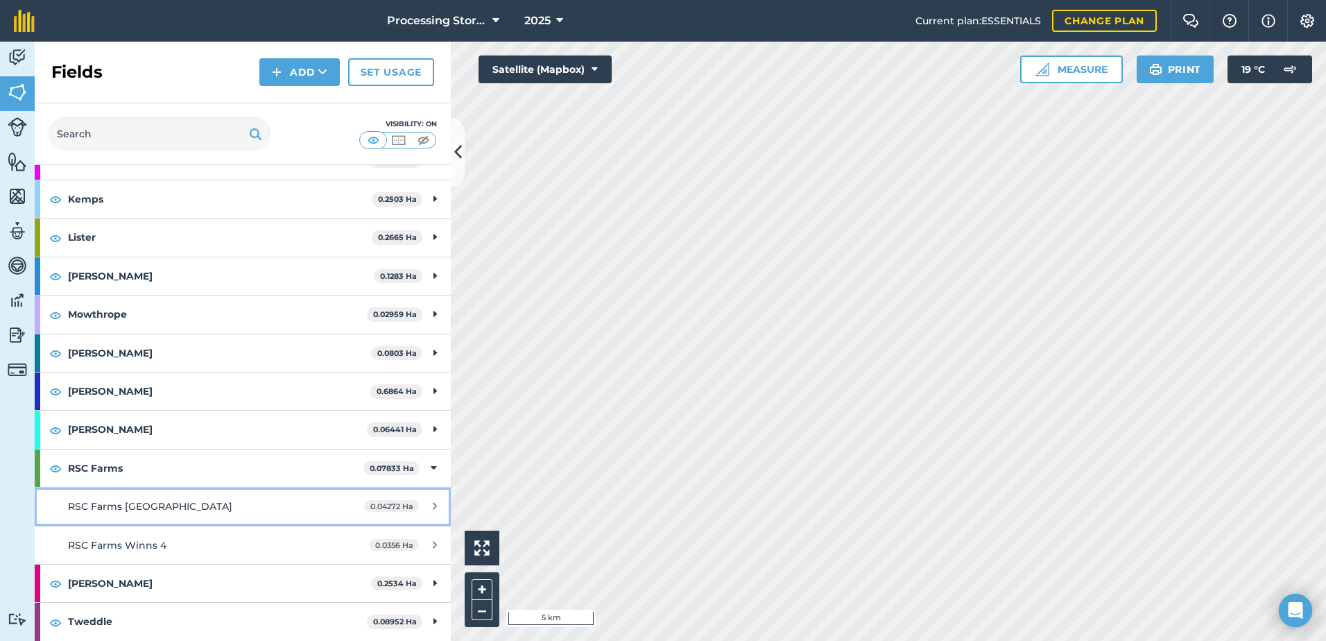
click at [153, 508] on span "RSC Farms [GEOGRAPHIC_DATA]" at bounding box center [150, 506] width 164 height 12
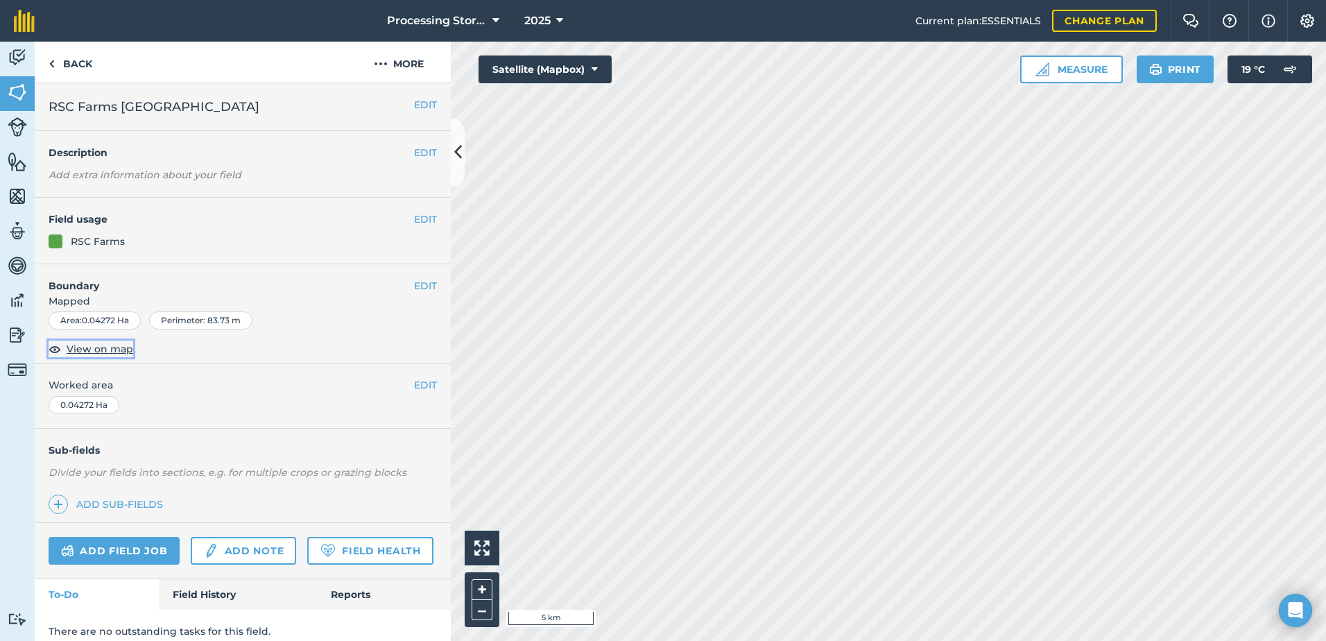
click at [108, 351] on span "View on map" at bounding box center [100, 348] width 67 height 15
click at [78, 67] on link "Back" at bounding box center [70, 62] width 71 height 41
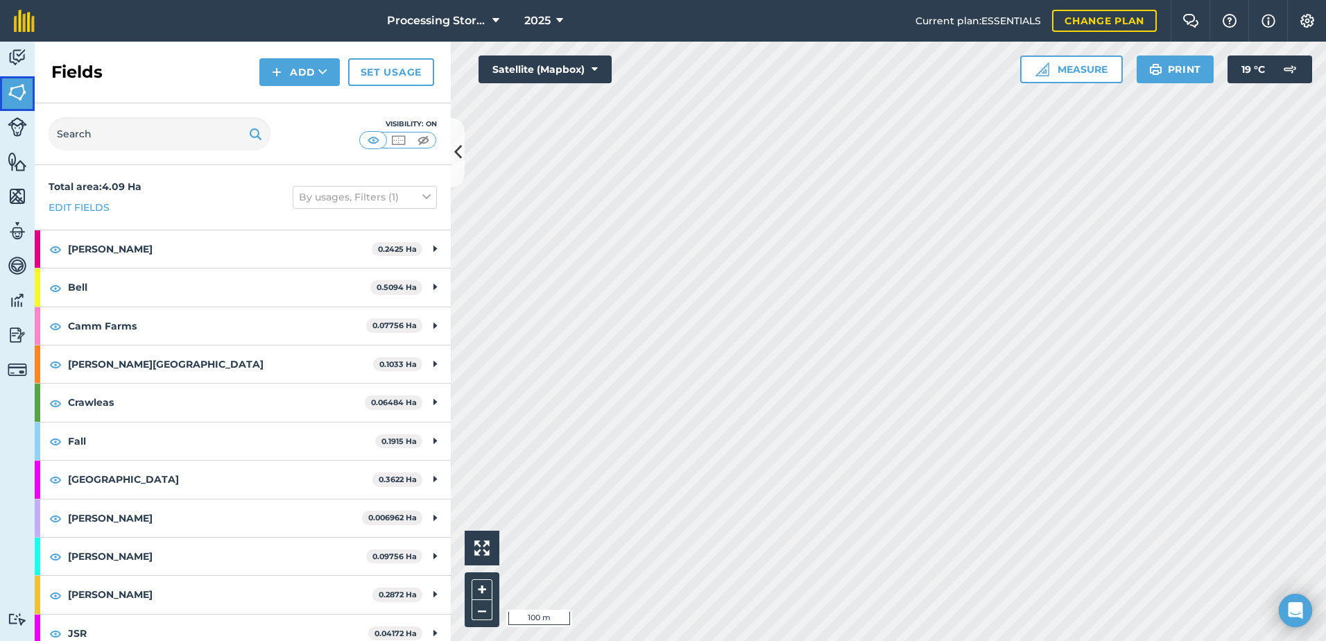
click at [25, 94] on img at bounding box center [17, 92] width 19 height 21
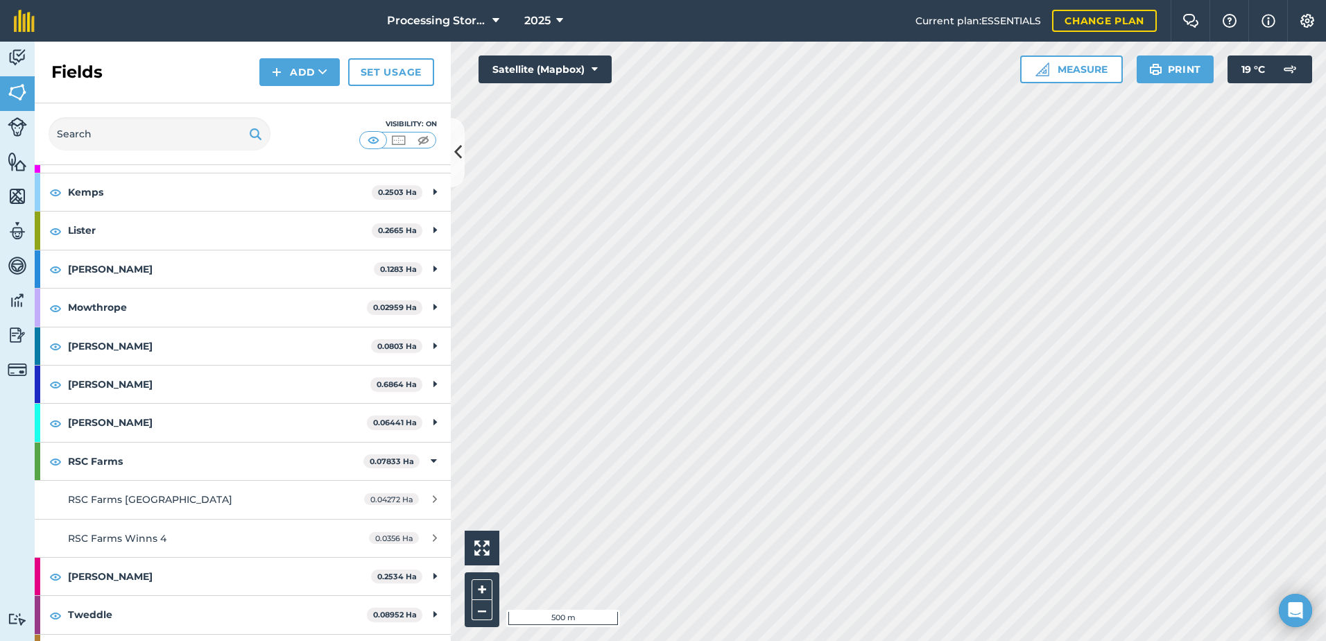
scroll to position [411, 0]
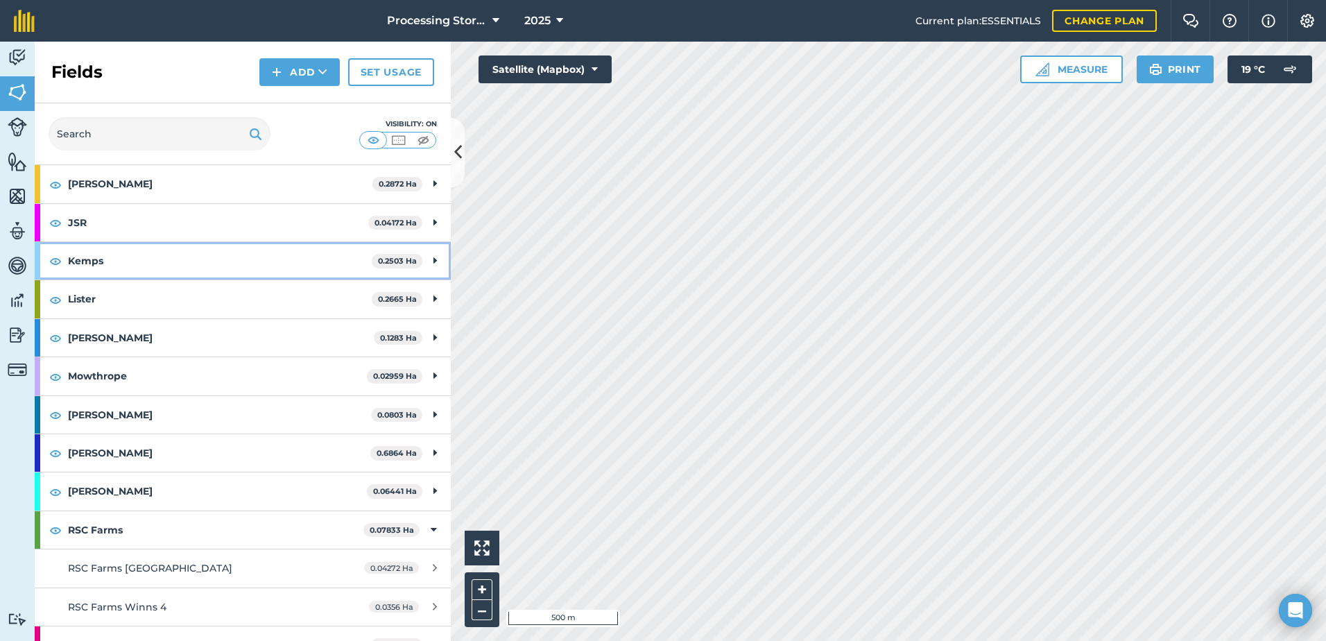
click at [74, 255] on strong "Kemps" at bounding box center [220, 260] width 304 height 37
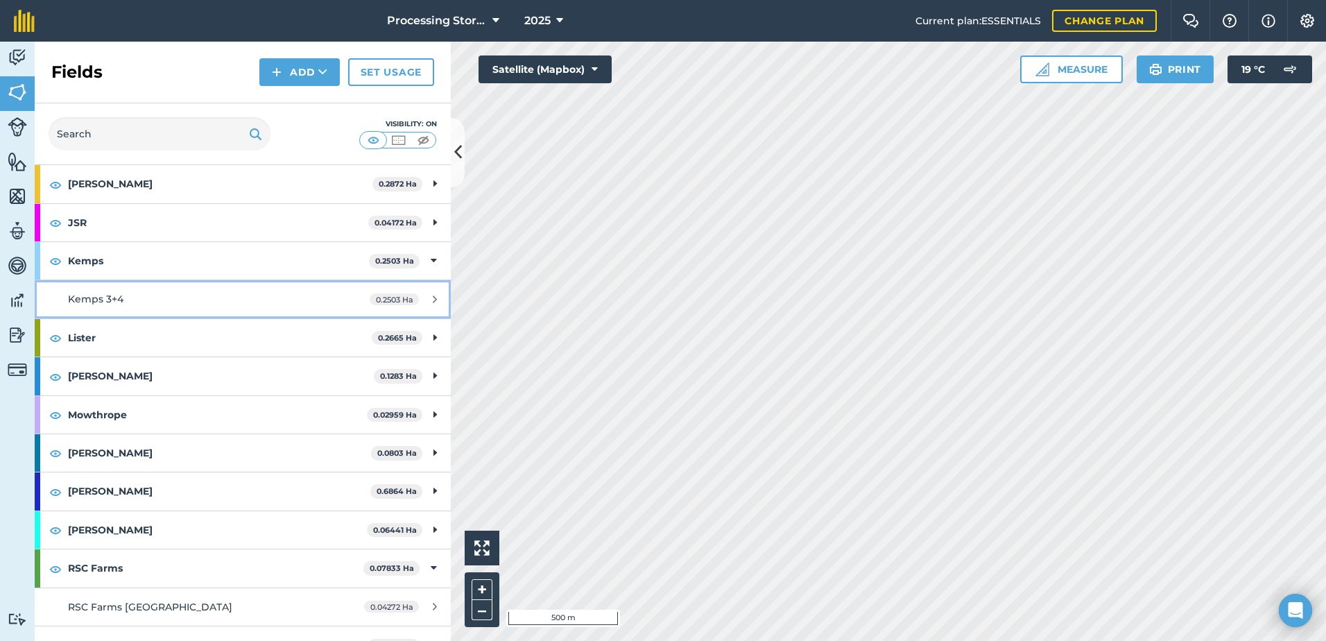
click at [127, 300] on div "Kemps 3+4" at bounding box center [198, 298] width 261 height 15
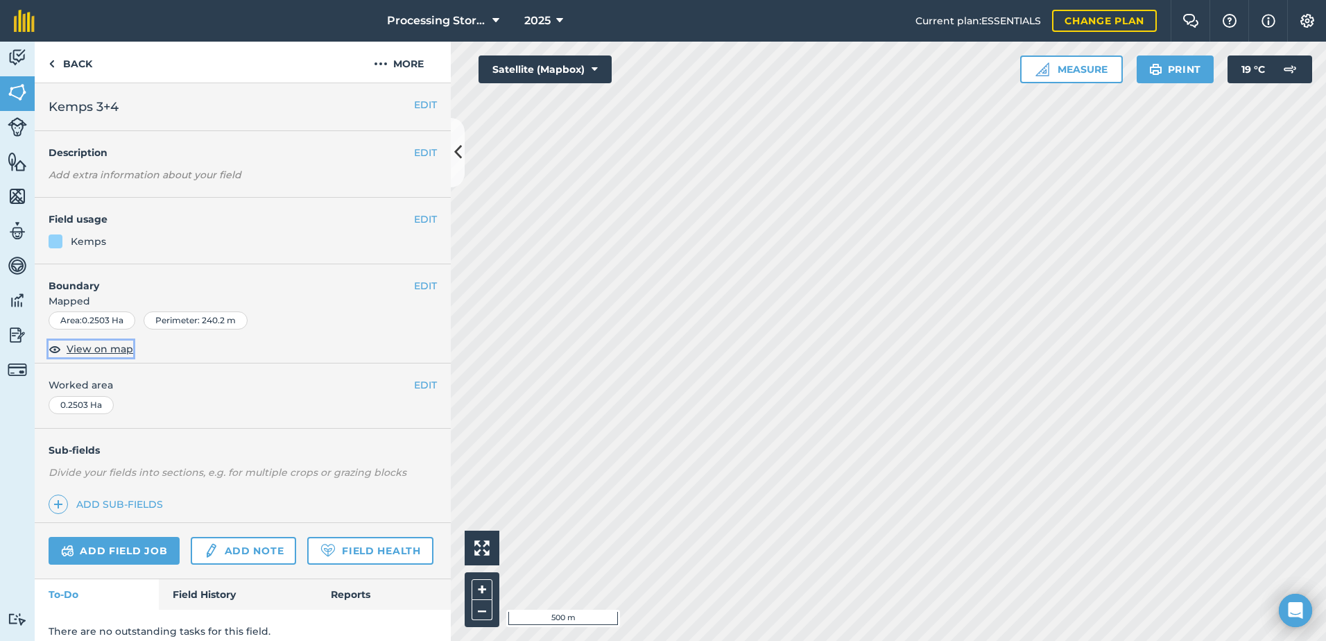
click at [121, 352] on span "View on map" at bounding box center [100, 348] width 67 height 15
click at [22, 239] on img at bounding box center [17, 231] width 19 height 21
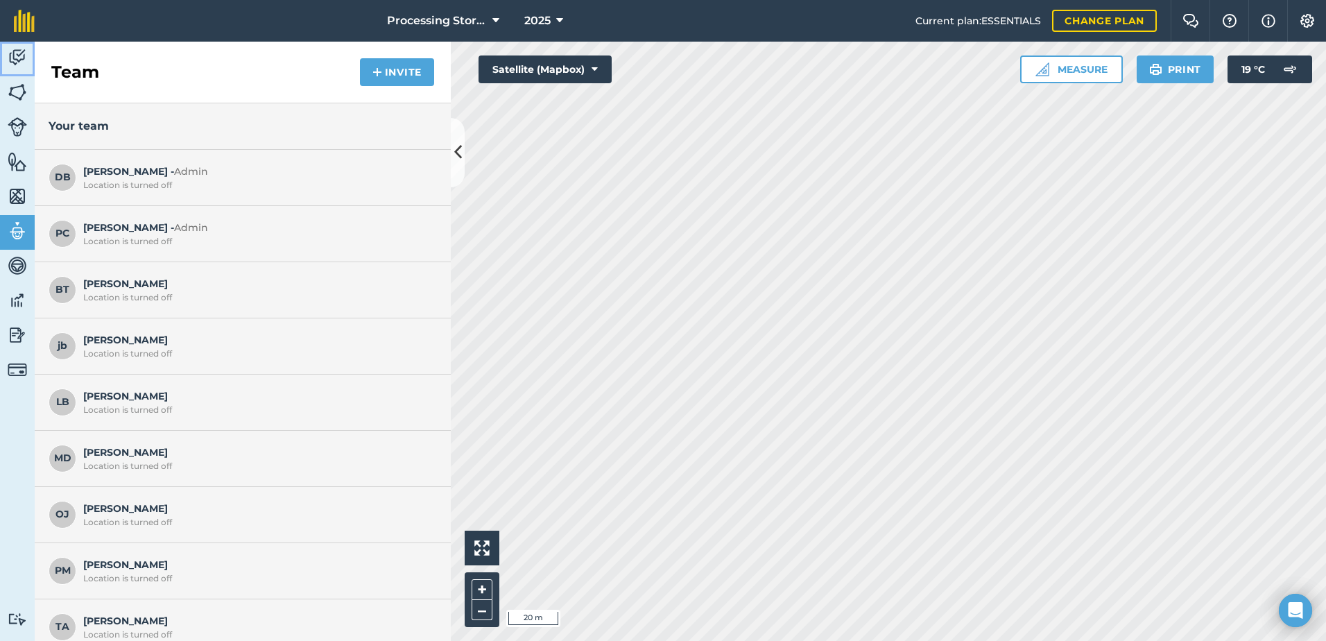
click at [18, 52] on img at bounding box center [17, 57] width 19 height 21
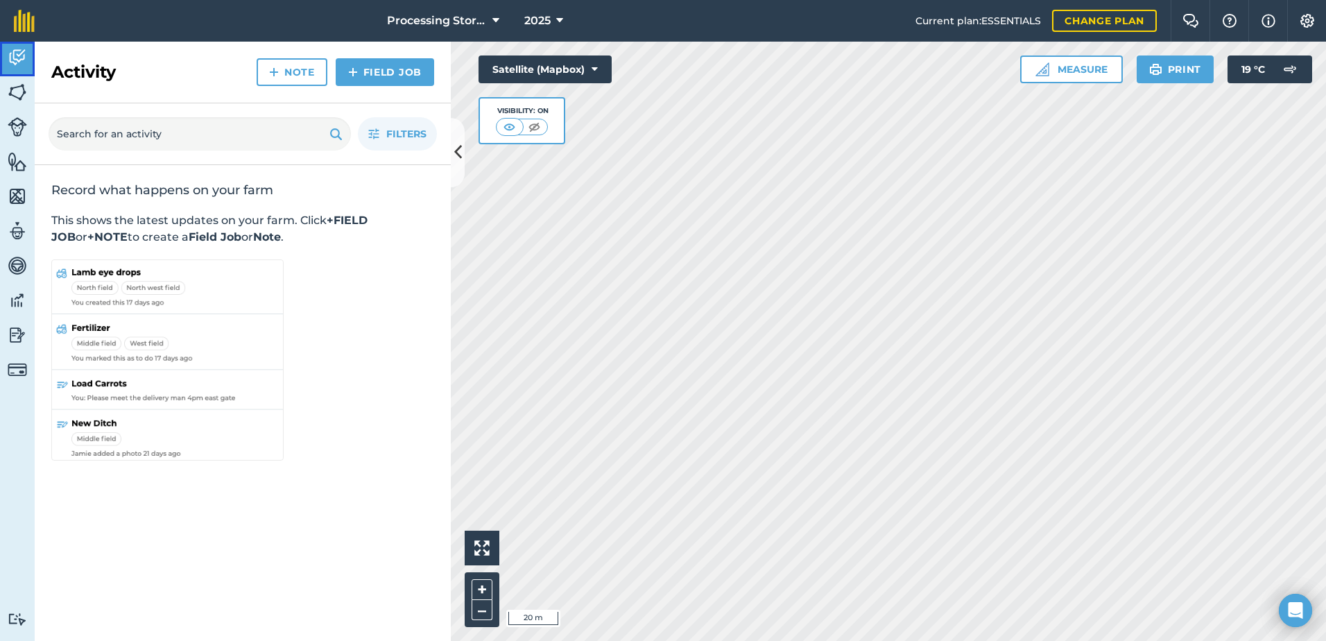
click at [12, 67] on img at bounding box center [17, 57] width 19 height 21
click at [19, 101] on img at bounding box center [17, 92] width 19 height 21
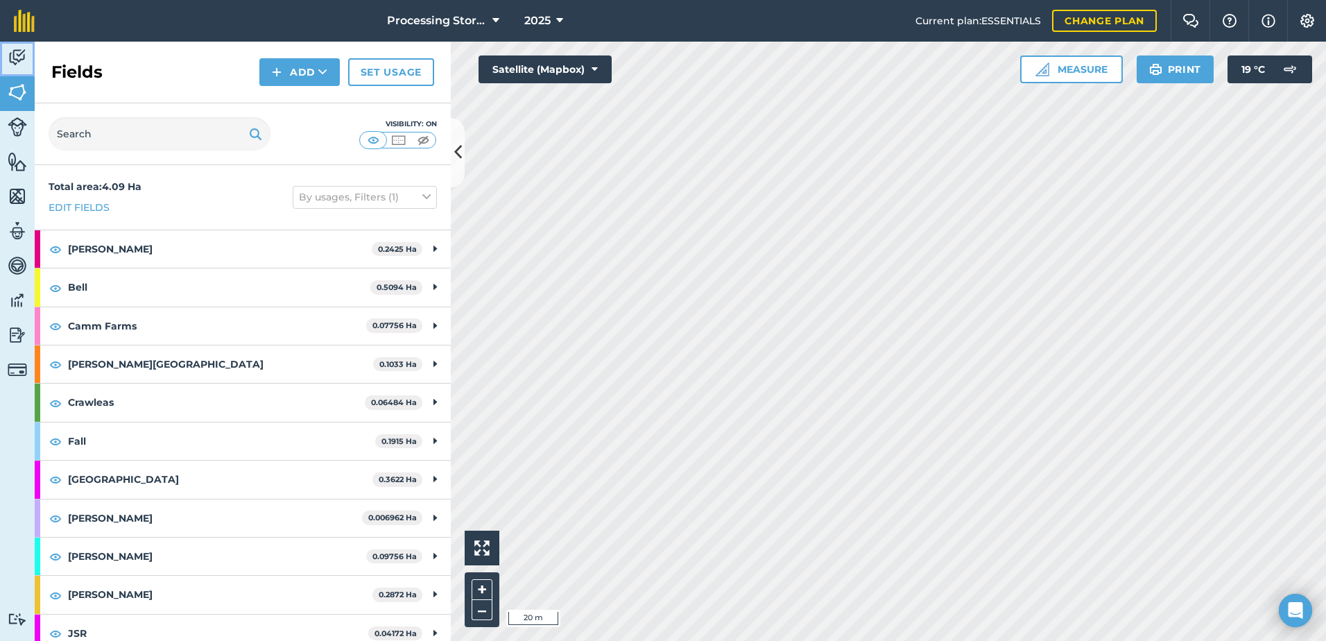
click at [19, 55] on img at bounding box center [17, 57] width 19 height 21
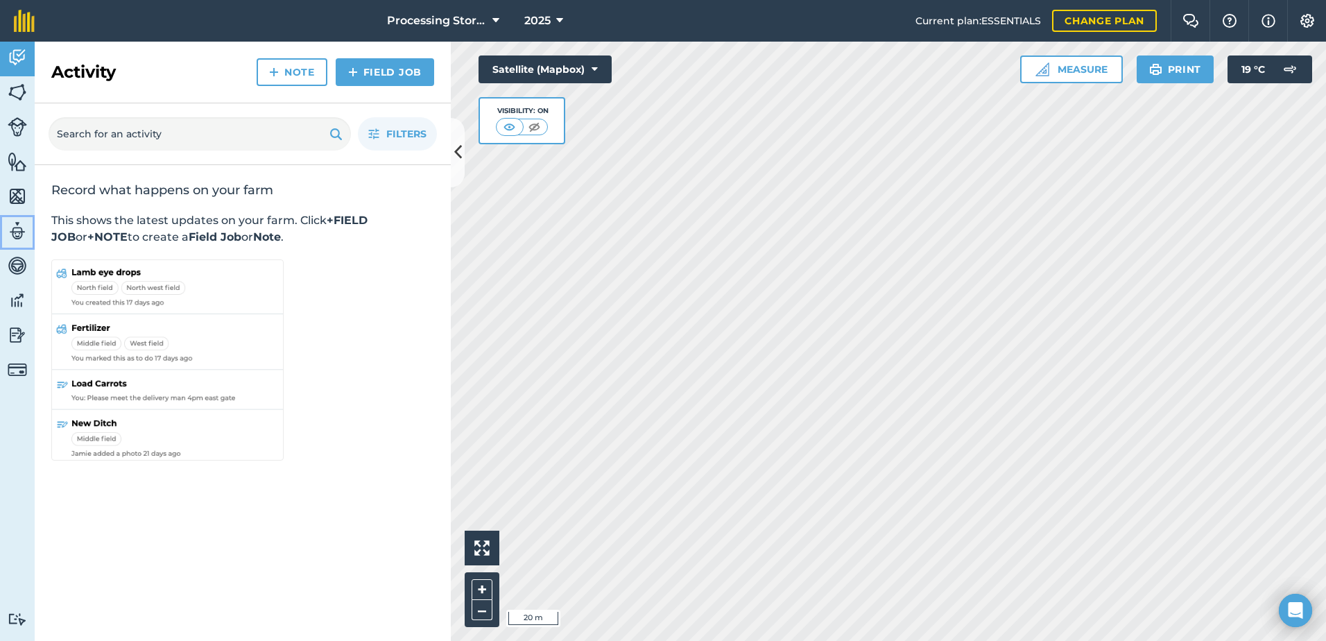
click at [19, 239] on img at bounding box center [17, 231] width 19 height 21
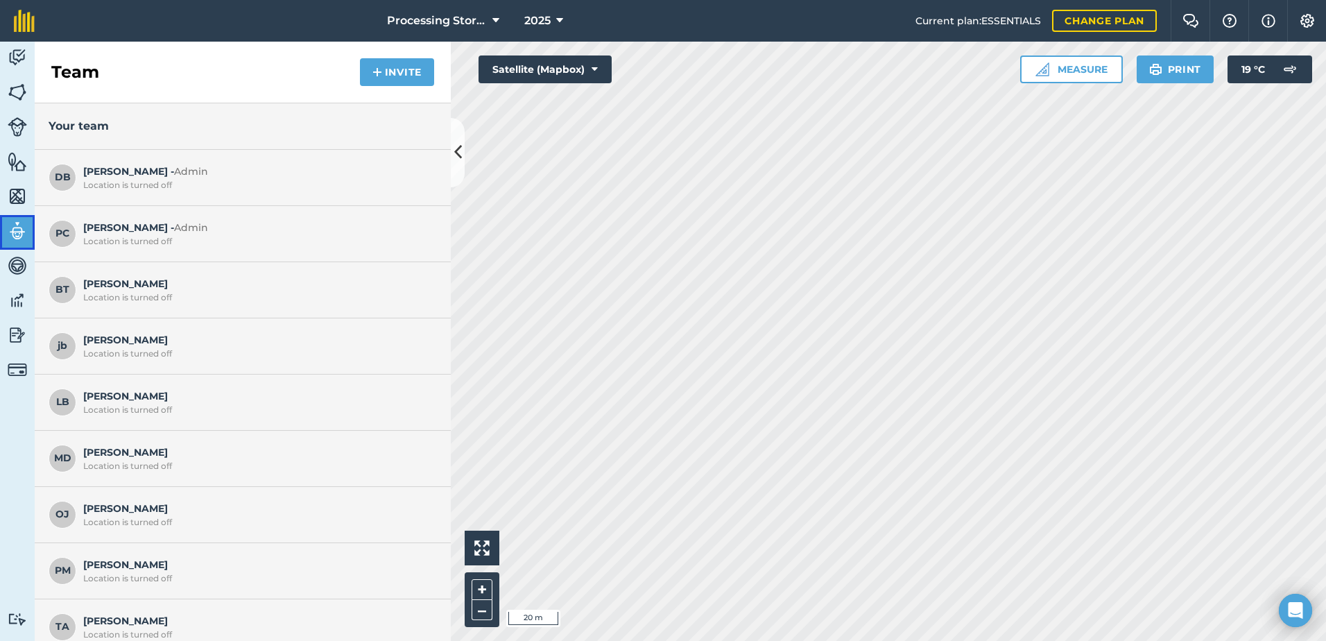
scroll to position [15, 0]
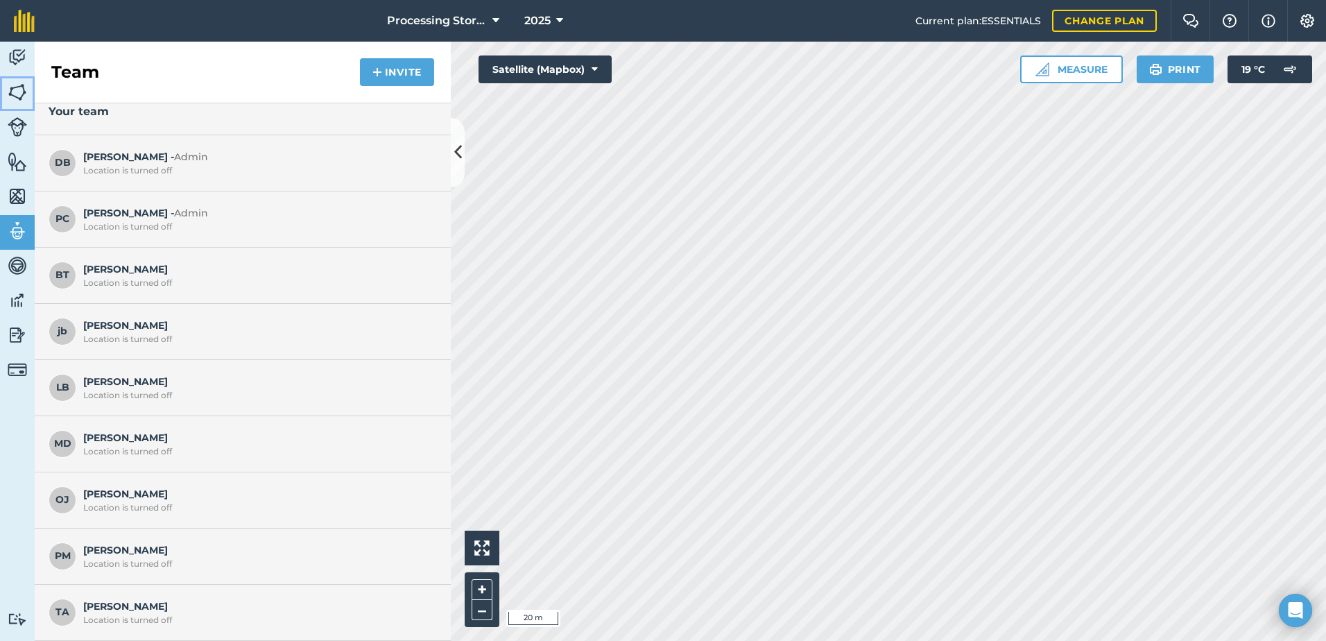
click at [28, 96] on link "Fields" at bounding box center [17, 93] width 35 height 35
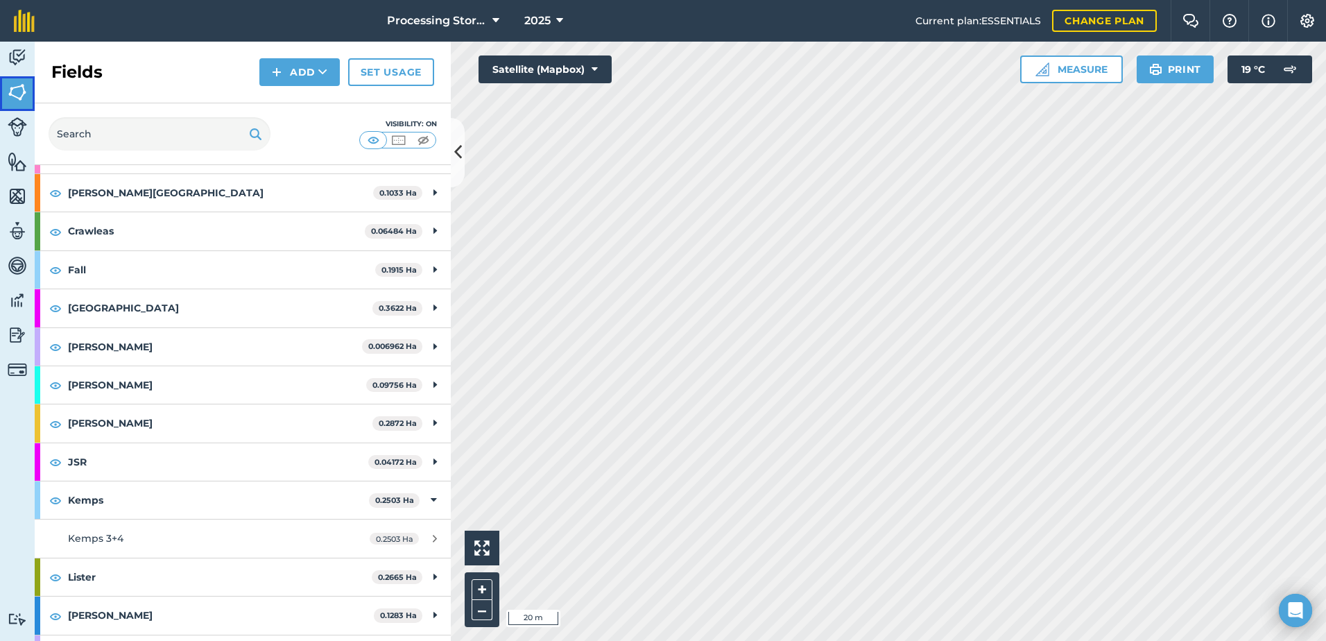
scroll to position [208, 0]
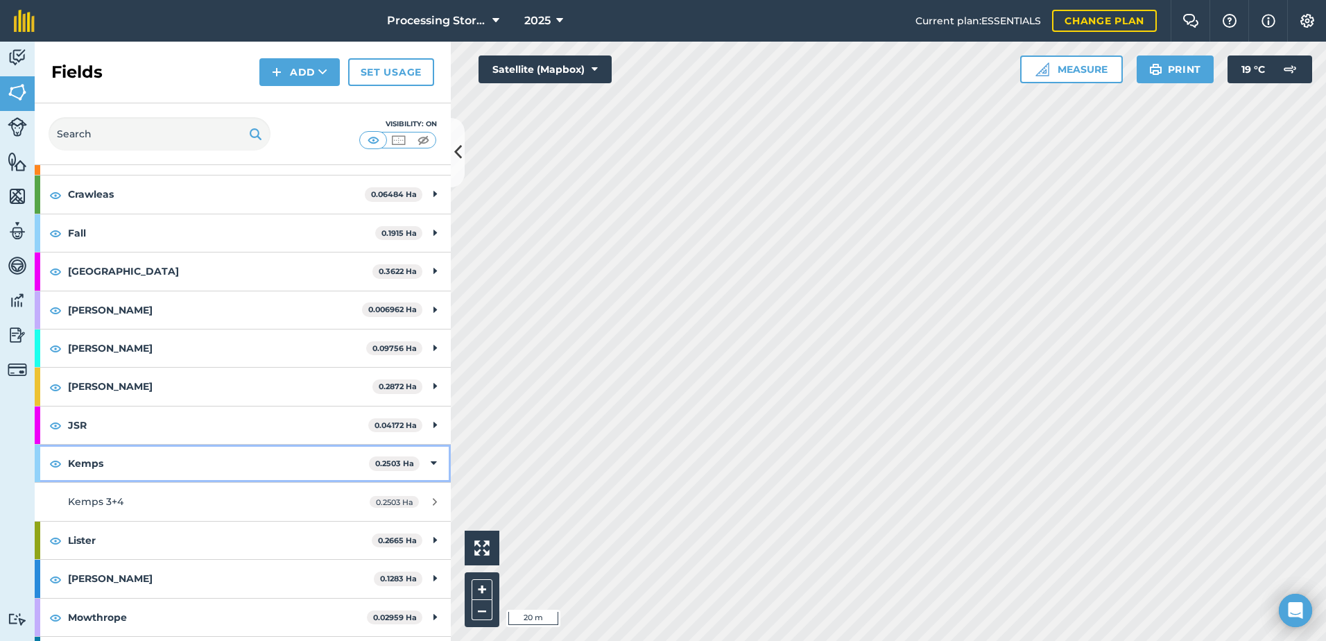
click at [79, 458] on strong "Kemps" at bounding box center [218, 463] width 301 height 37
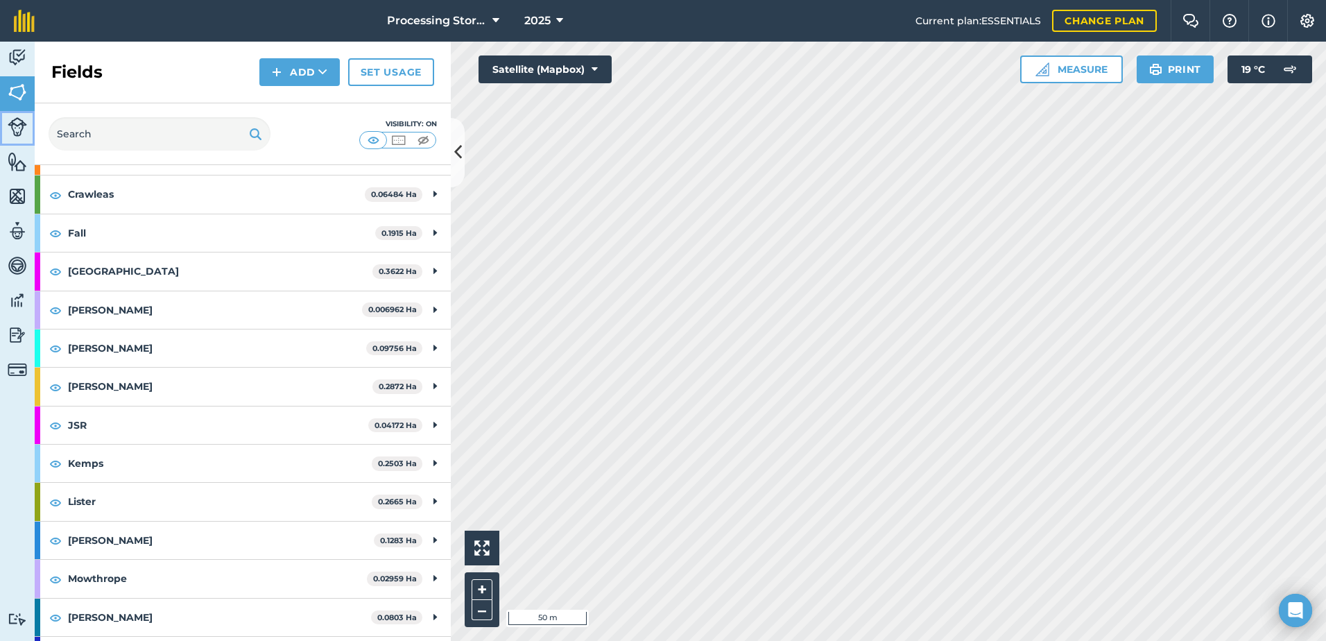
click at [14, 135] on img at bounding box center [17, 126] width 19 height 19
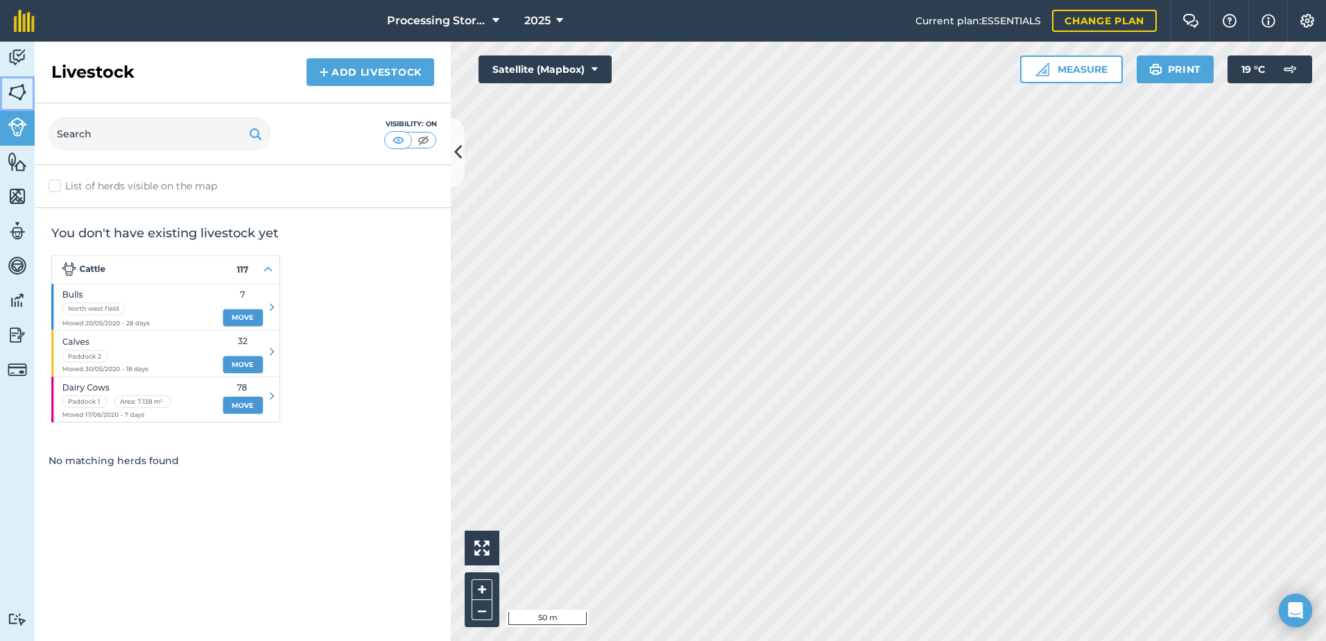
click at [10, 98] on img at bounding box center [17, 92] width 19 height 21
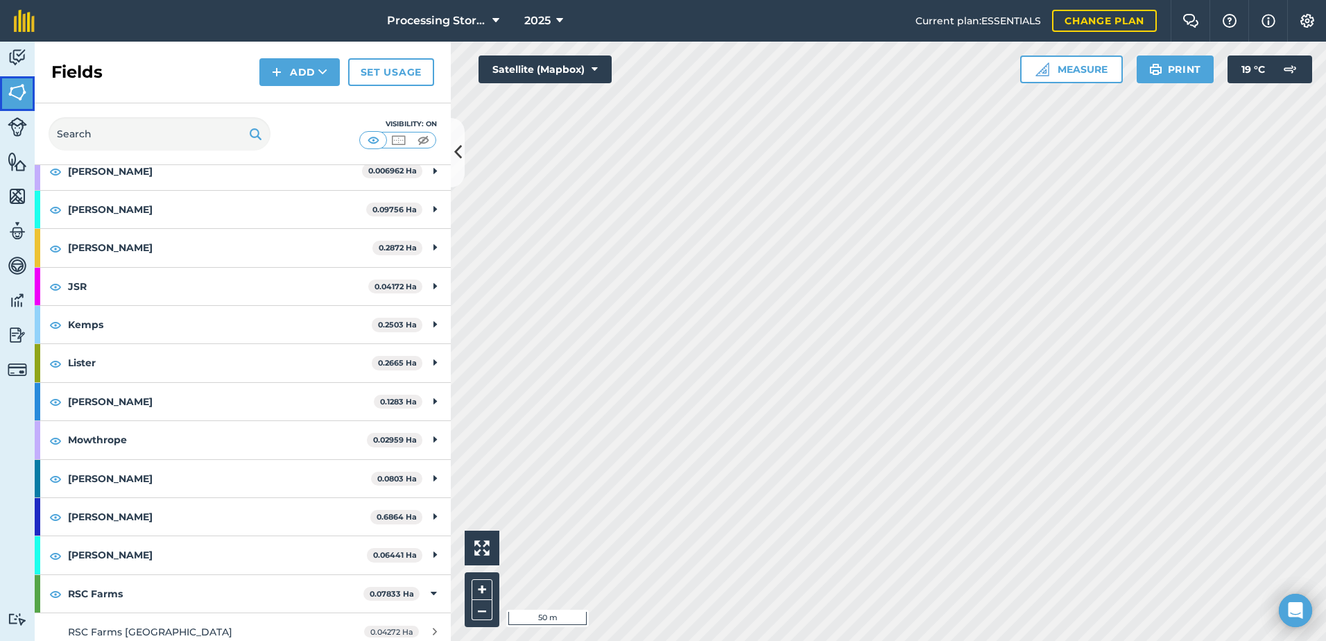
scroll to position [549, 0]
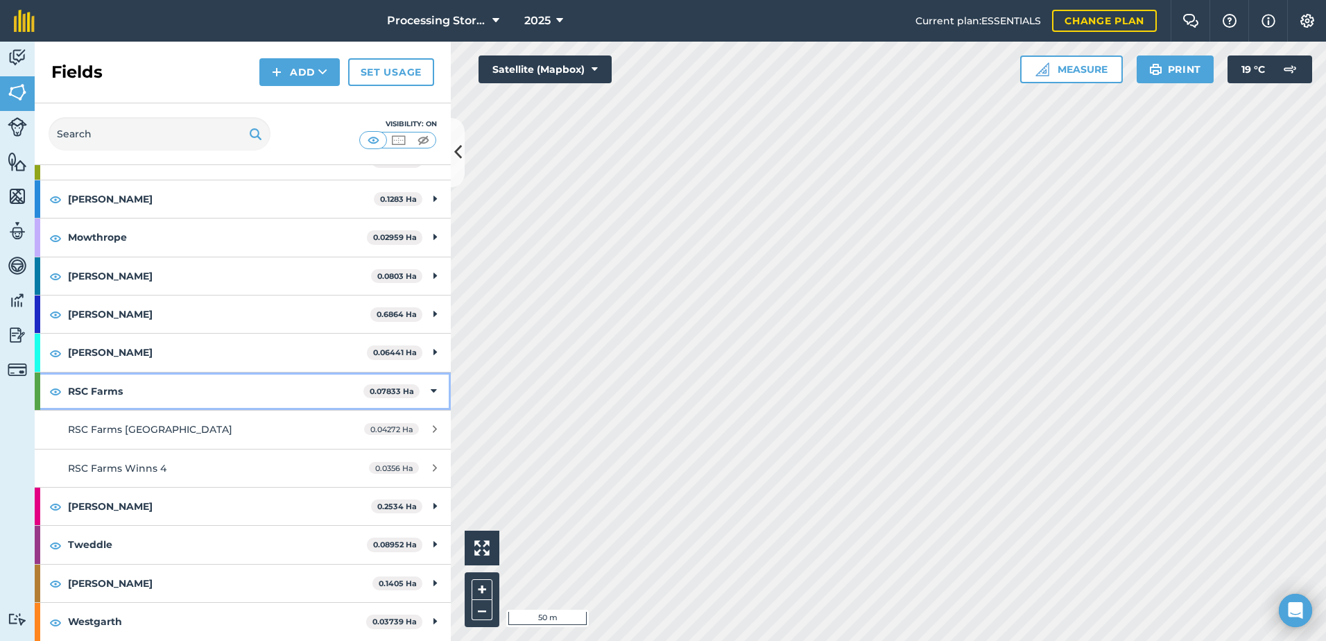
click at [98, 394] on strong "RSC Farms" at bounding box center [215, 390] width 295 height 37
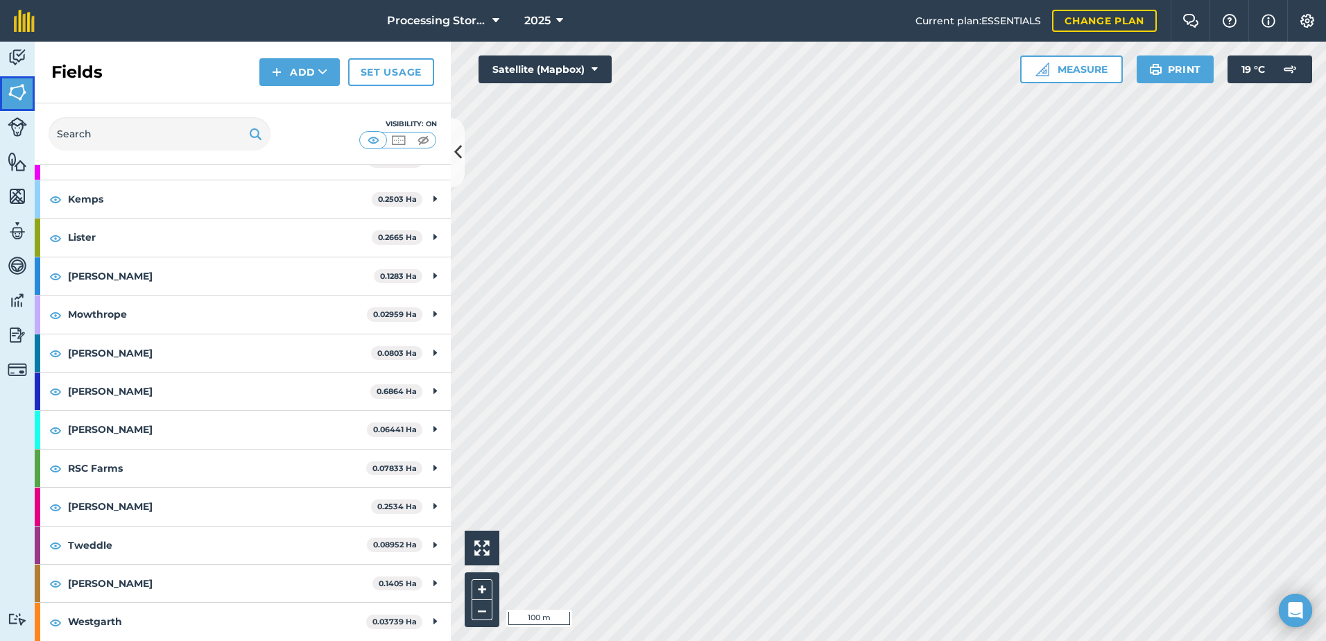
click at [17, 92] on img at bounding box center [17, 92] width 19 height 21
click at [327, 71] on icon at bounding box center [322, 72] width 9 height 14
click at [234, 84] on div "Fields Add Draw Import Set usage" at bounding box center [243, 73] width 416 height 62
click at [303, 69] on button "Add" at bounding box center [299, 72] width 80 height 28
click at [302, 104] on link "Draw" at bounding box center [299, 103] width 76 height 31
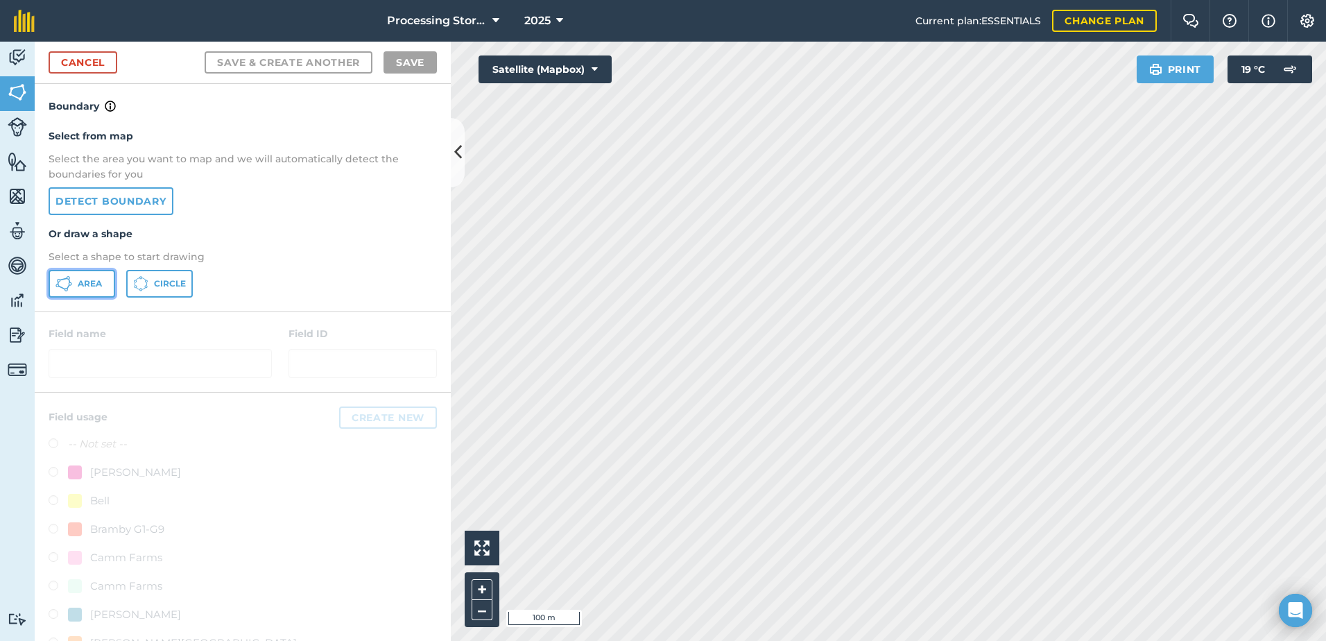
click at [92, 288] on span "Area" at bounding box center [90, 283] width 24 height 11
click at [83, 281] on span "Area" at bounding box center [90, 283] width 24 height 11
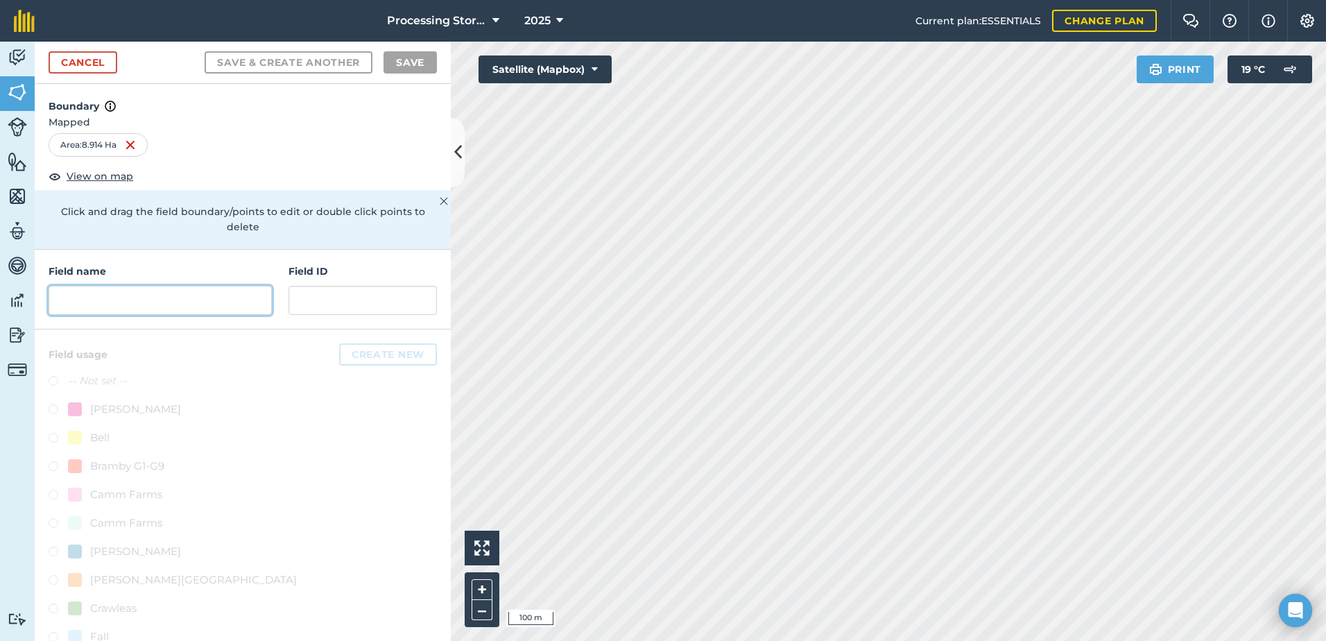
click at [102, 302] on input "text" at bounding box center [160, 300] width 223 height 29
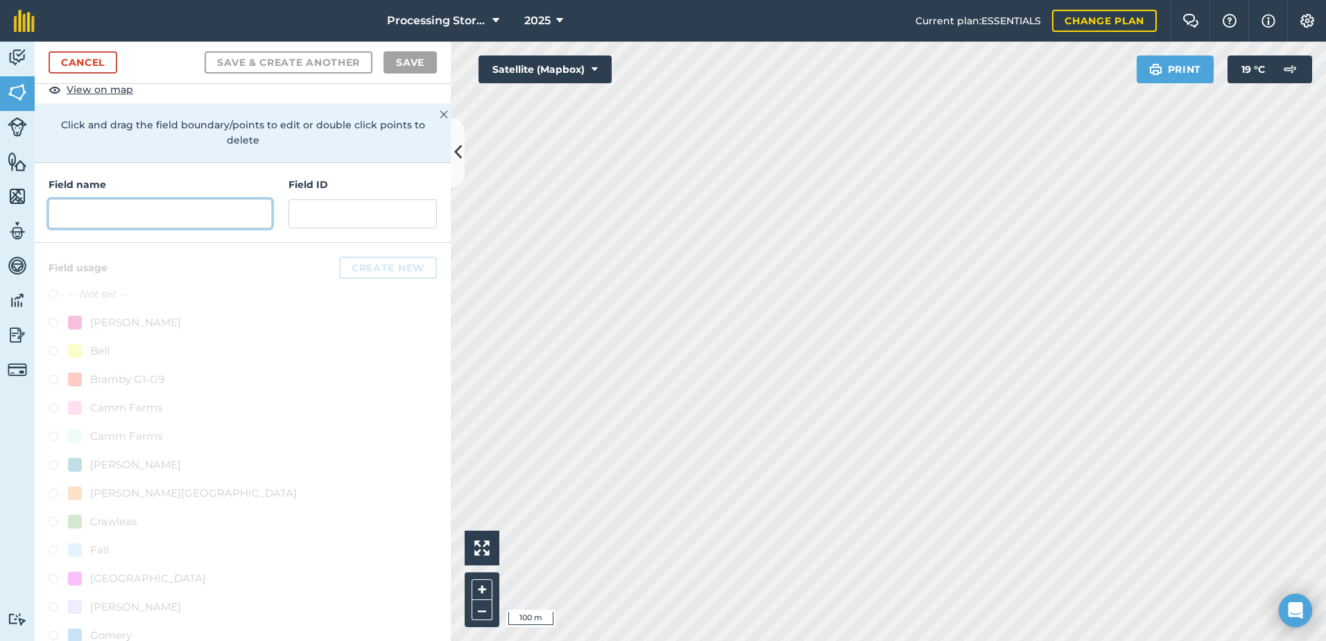
scroll to position [69, 0]
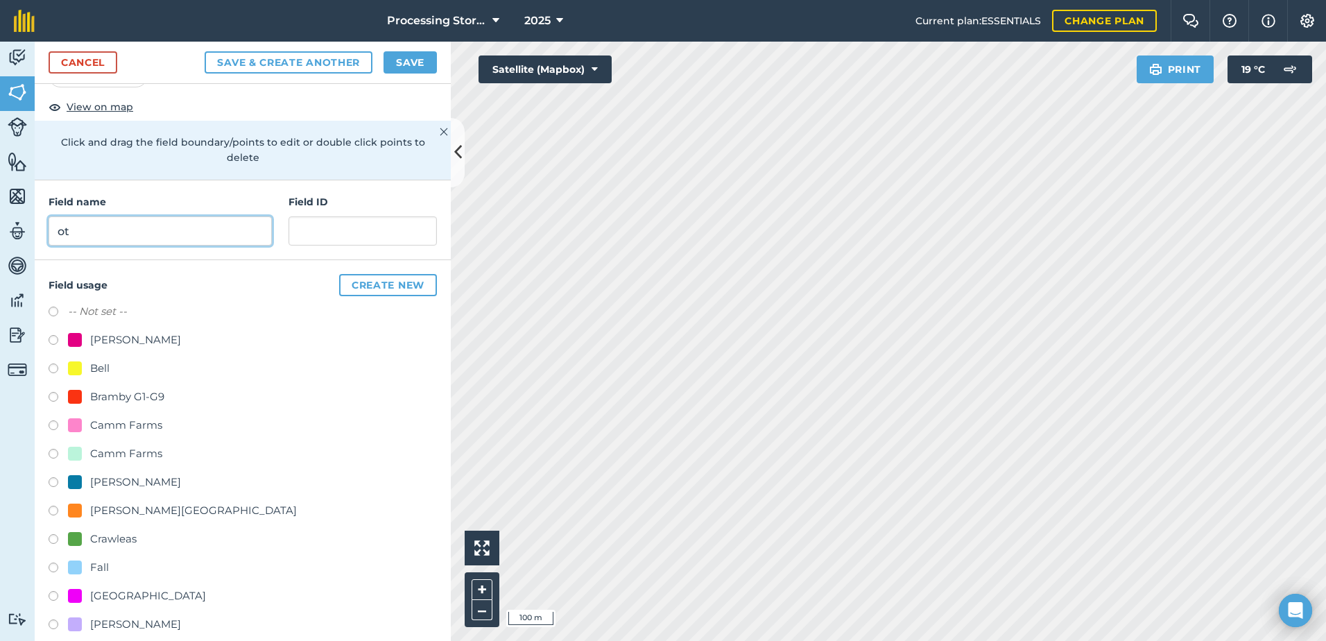
type input "o"
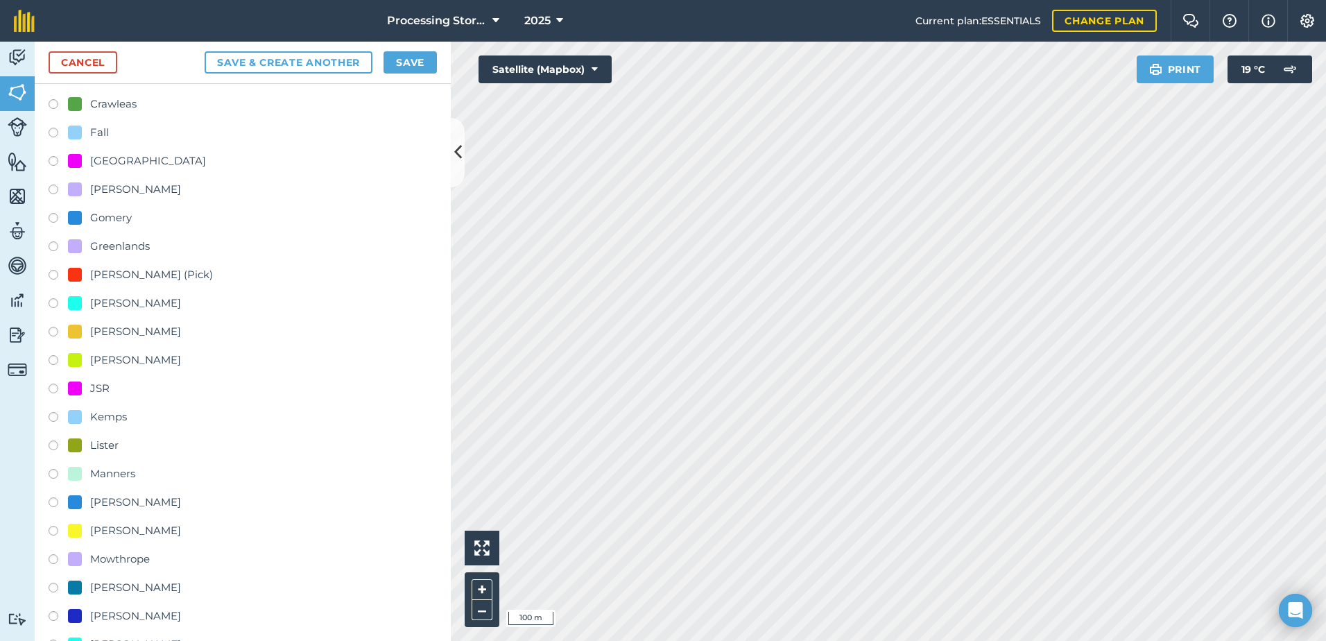
scroll to position [492, 0]
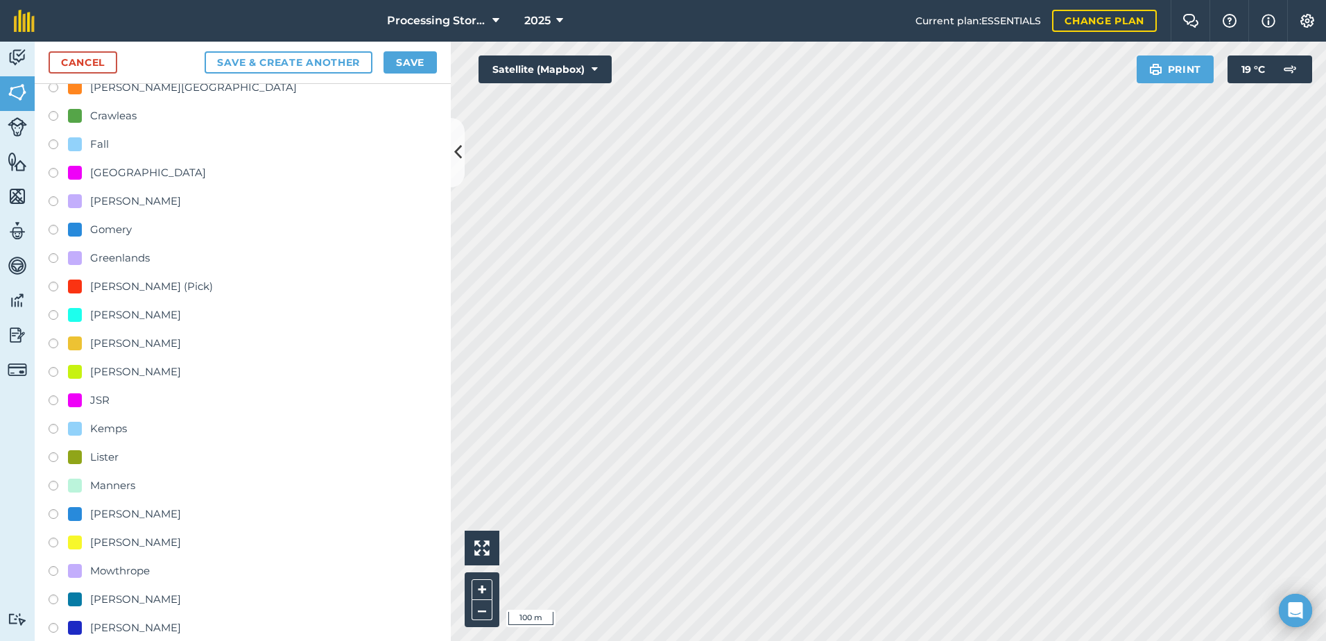
type input "G7"
click at [56, 261] on label at bounding box center [58, 260] width 19 height 14
radio input "true"
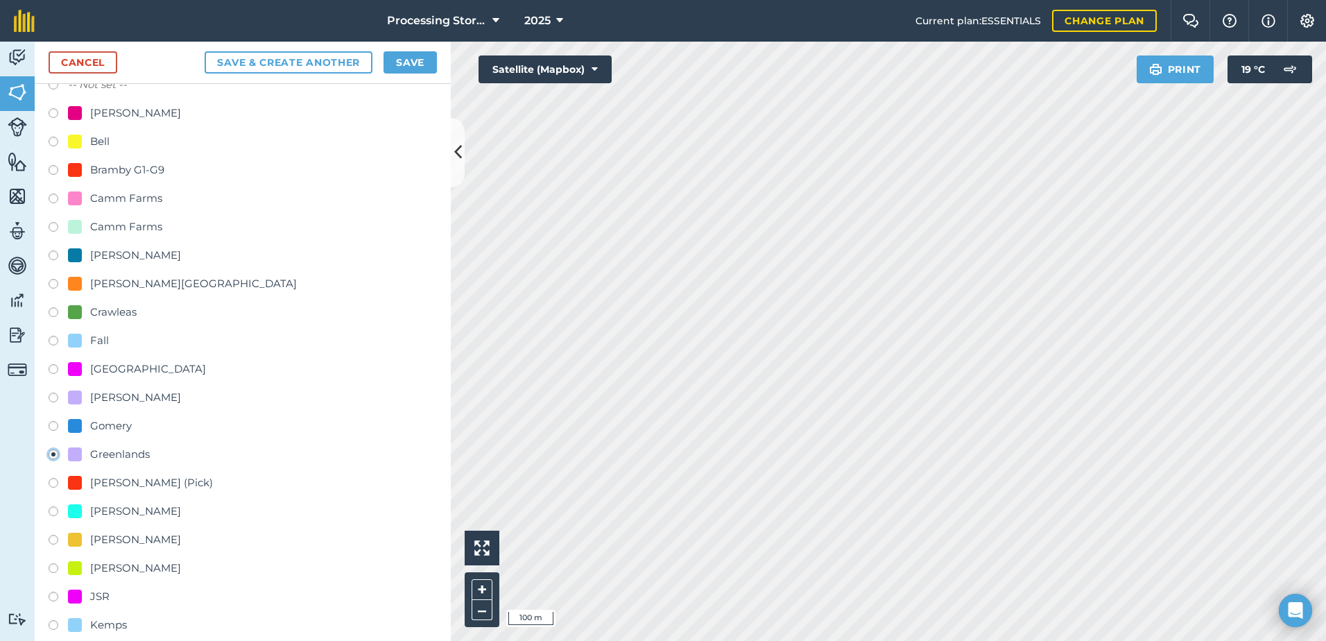
scroll to position [423, 0]
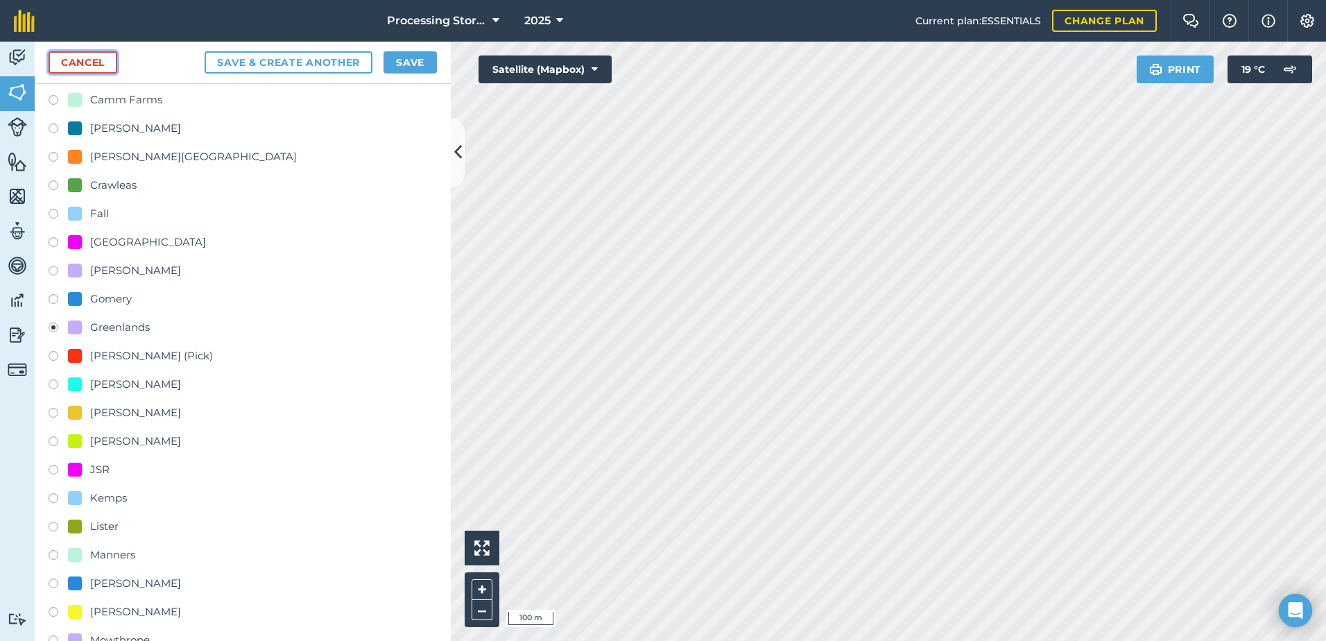
click at [92, 68] on link "Cancel" at bounding box center [83, 62] width 69 height 22
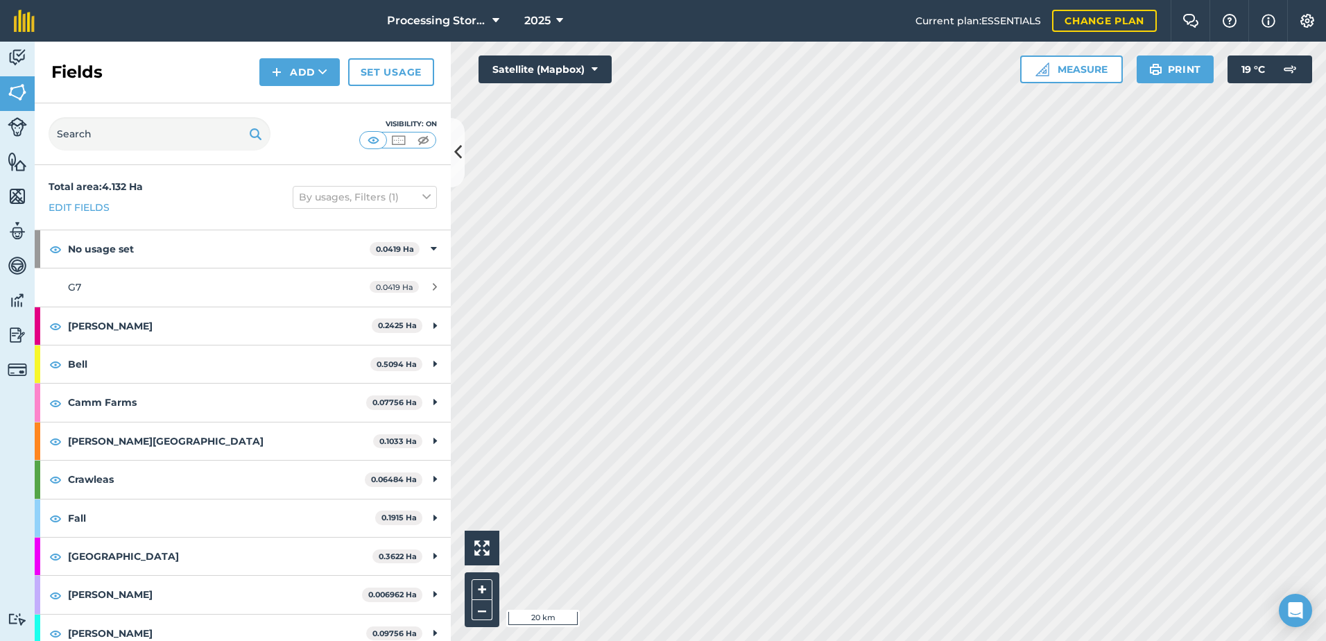
click at [146, 81] on div "Fields Add Set usage" at bounding box center [243, 73] width 416 height 62
drag, startPoint x: 146, startPoint y: 81, endPoint x: 134, endPoint y: 78, distance: 12.3
drag, startPoint x: 134, startPoint y: 78, endPoint x: 158, endPoint y: 94, distance: 29.0
drag, startPoint x: 158, startPoint y: 94, endPoint x: 80, endPoint y: 291, distance: 212.0
click at [80, 291] on span "G7" at bounding box center [74, 287] width 13 height 12
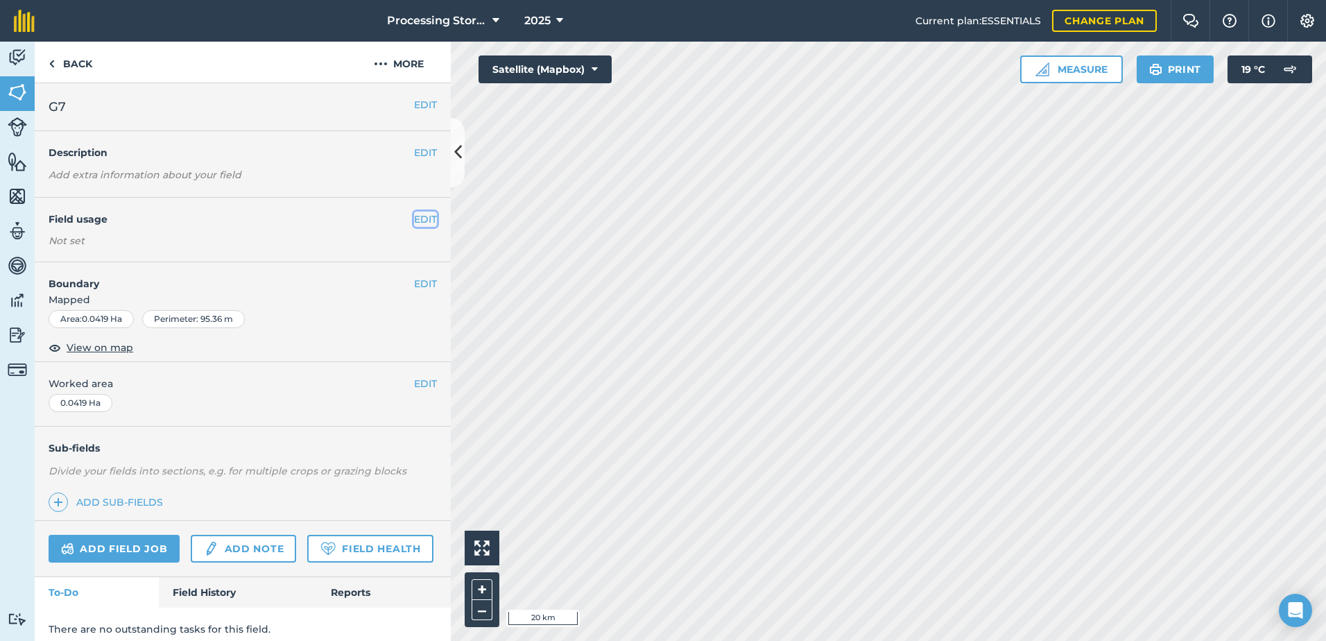
click at [422, 221] on button "EDIT" at bounding box center [425, 219] width 23 height 15
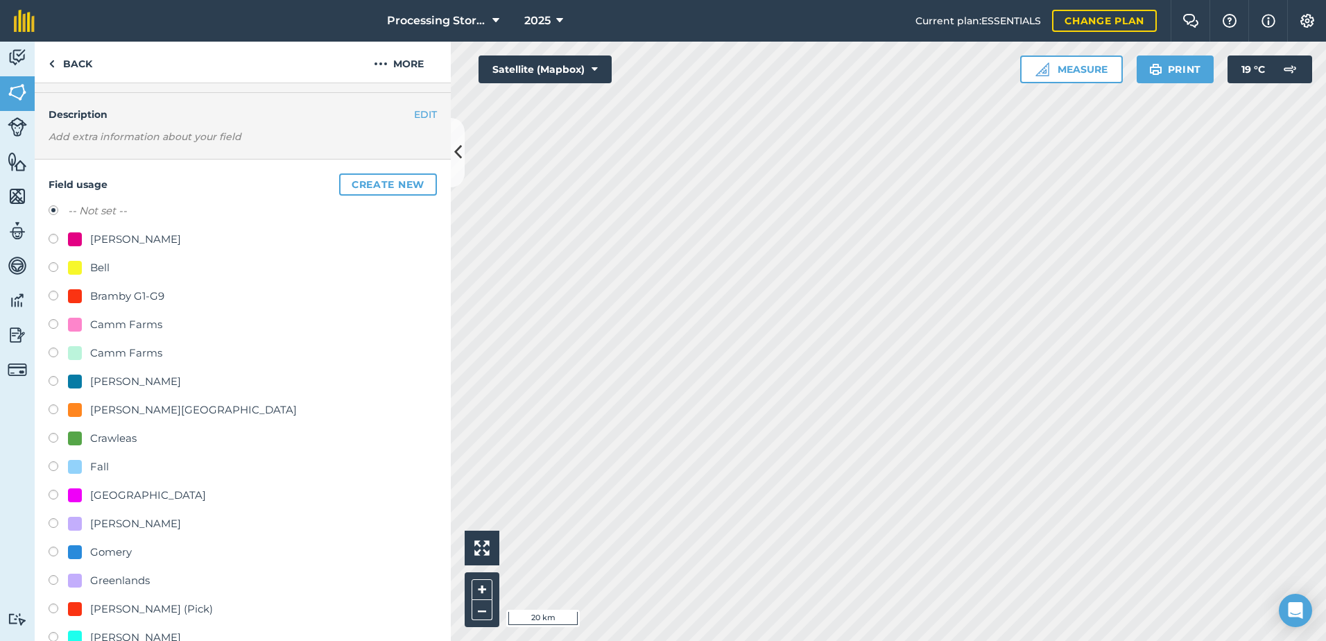
scroll to position [69, 0]
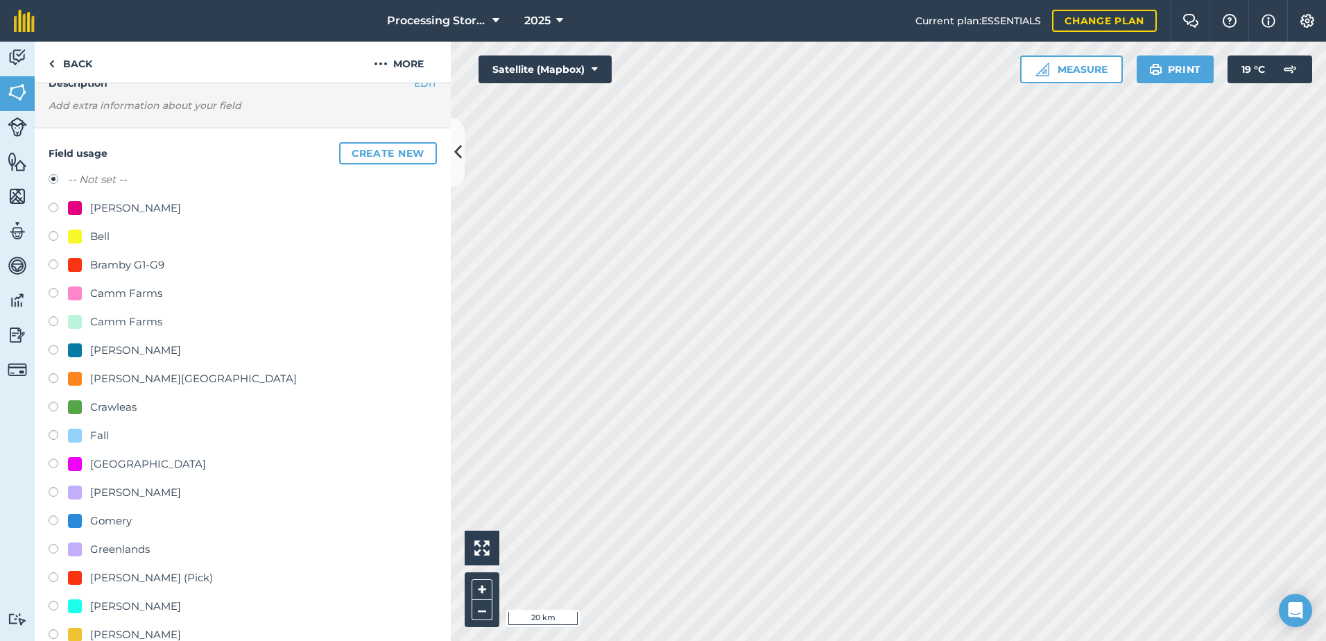
click at [295, 67] on div "Back More" at bounding box center [243, 63] width 416 height 42
click at [89, 68] on link "Back" at bounding box center [70, 62] width 71 height 41
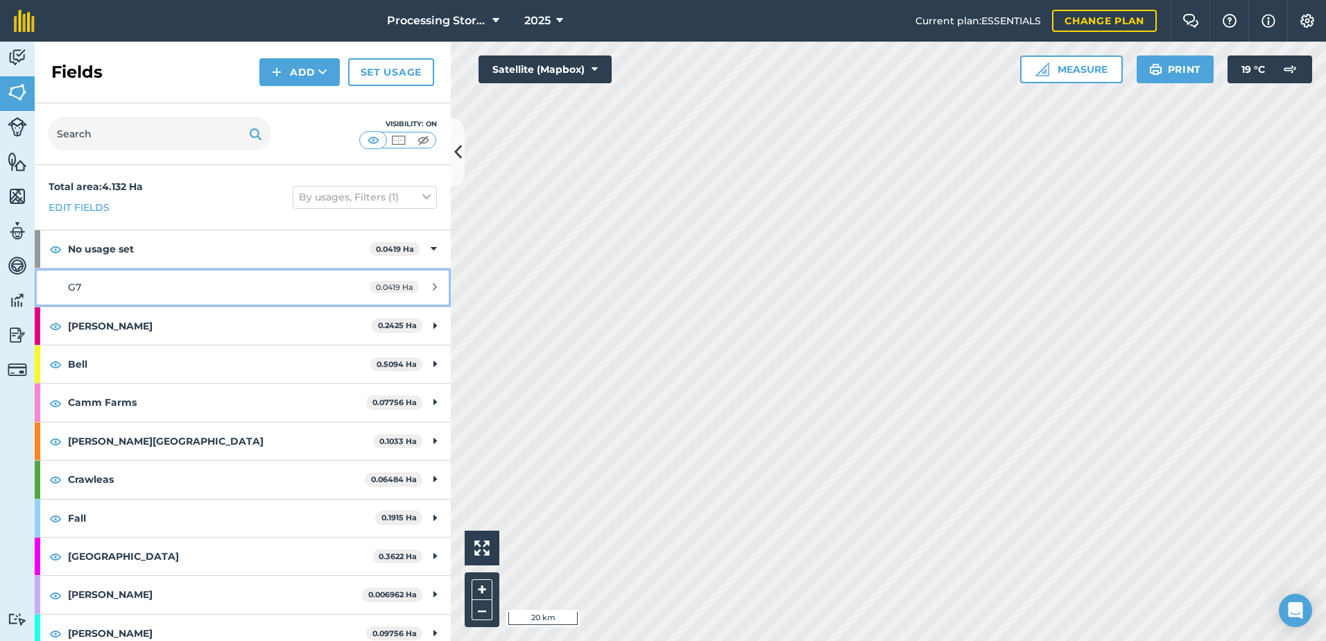
click at [159, 291] on div "G7" at bounding box center [198, 287] width 261 height 15
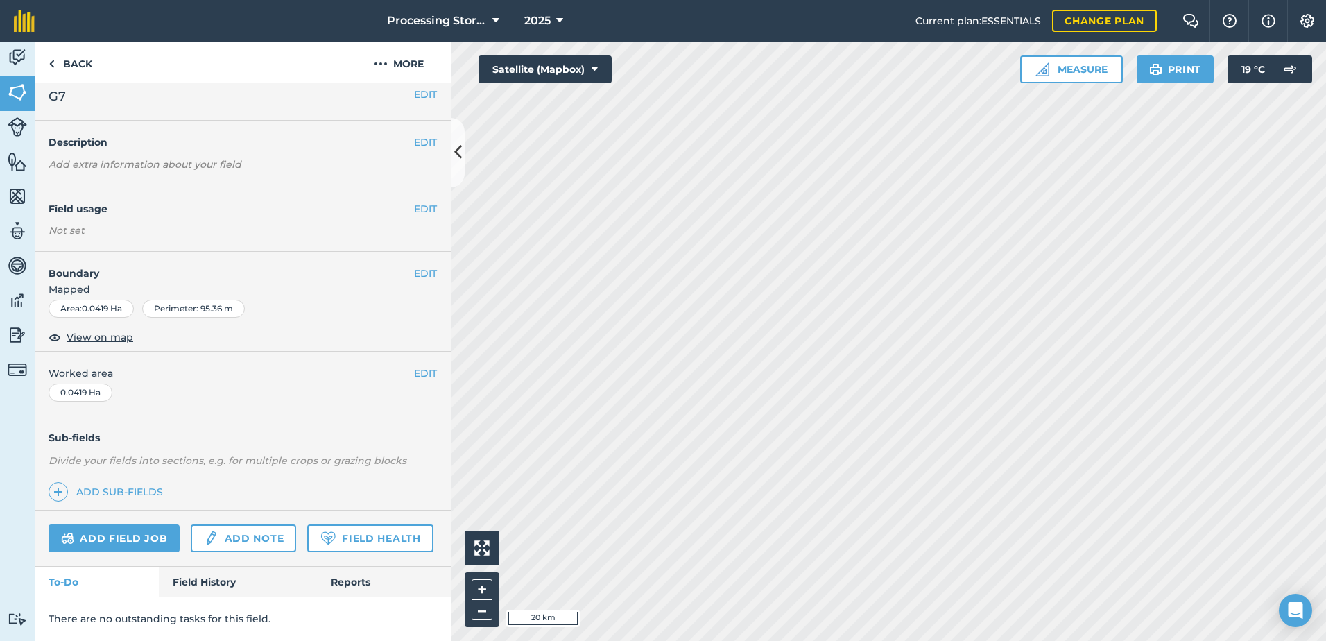
scroll to position [49, 0]
click at [230, 574] on link "Field History" at bounding box center [237, 582] width 157 height 31
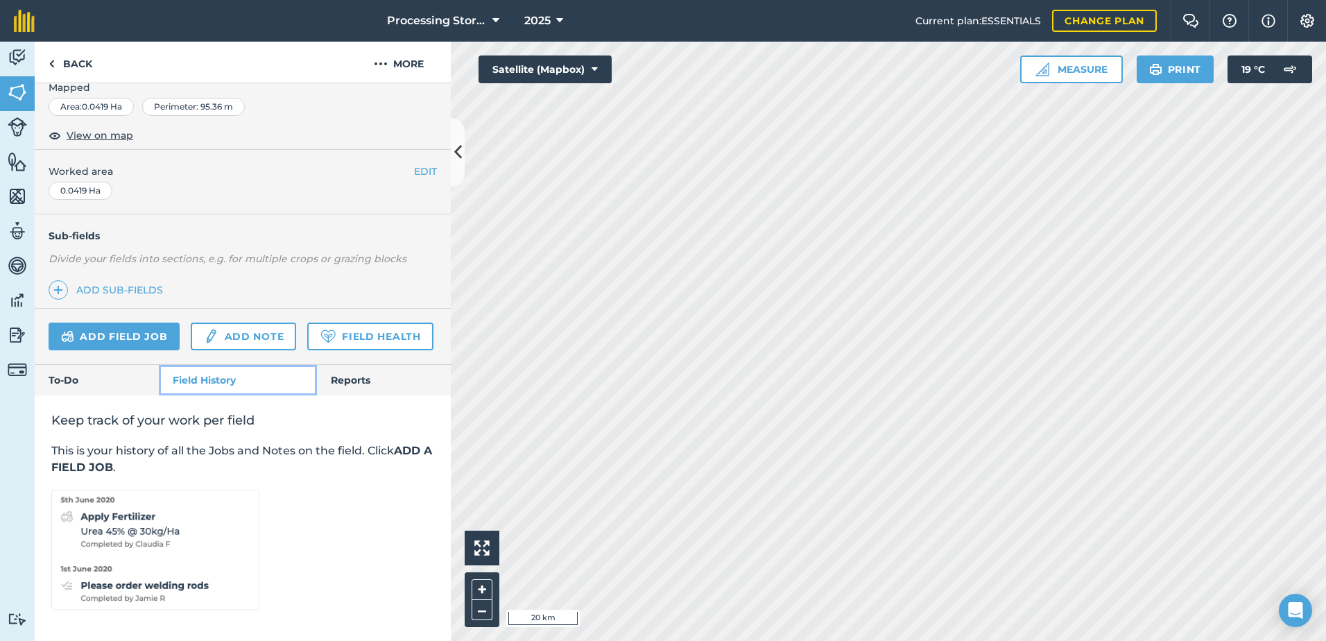
scroll to position [251, 0]
click at [77, 67] on link "Back" at bounding box center [70, 62] width 71 height 41
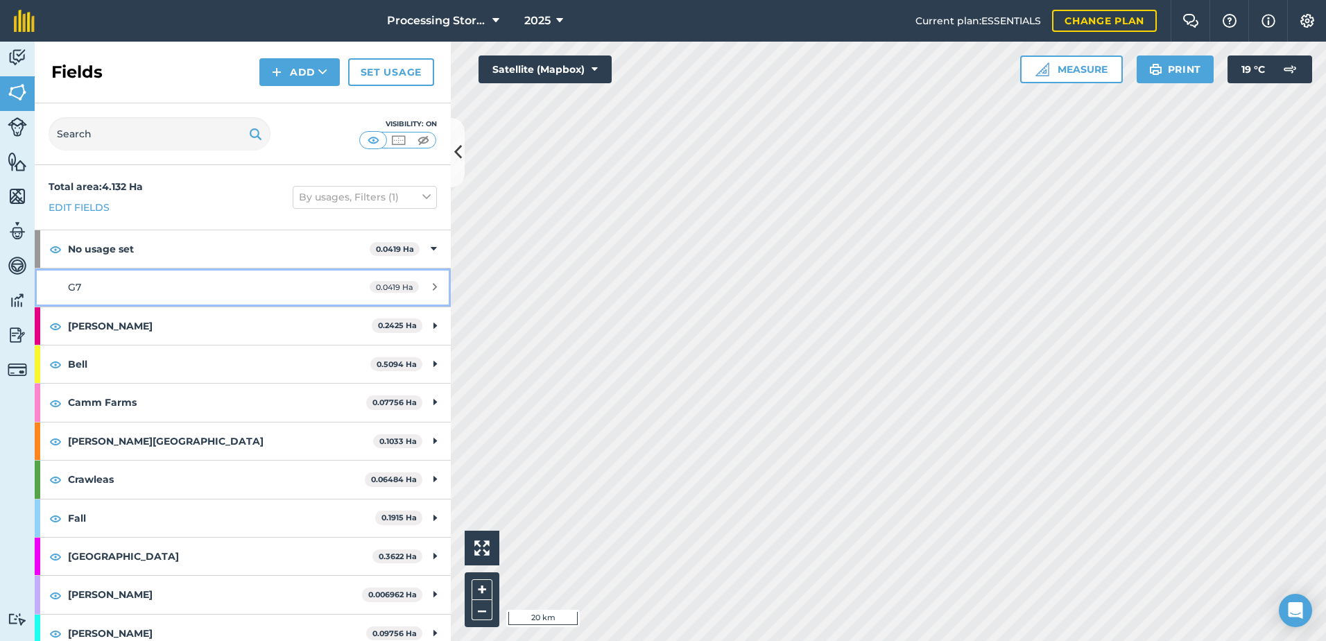
click at [101, 287] on div "G7" at bounding box center [198, 287] width 261 height 15
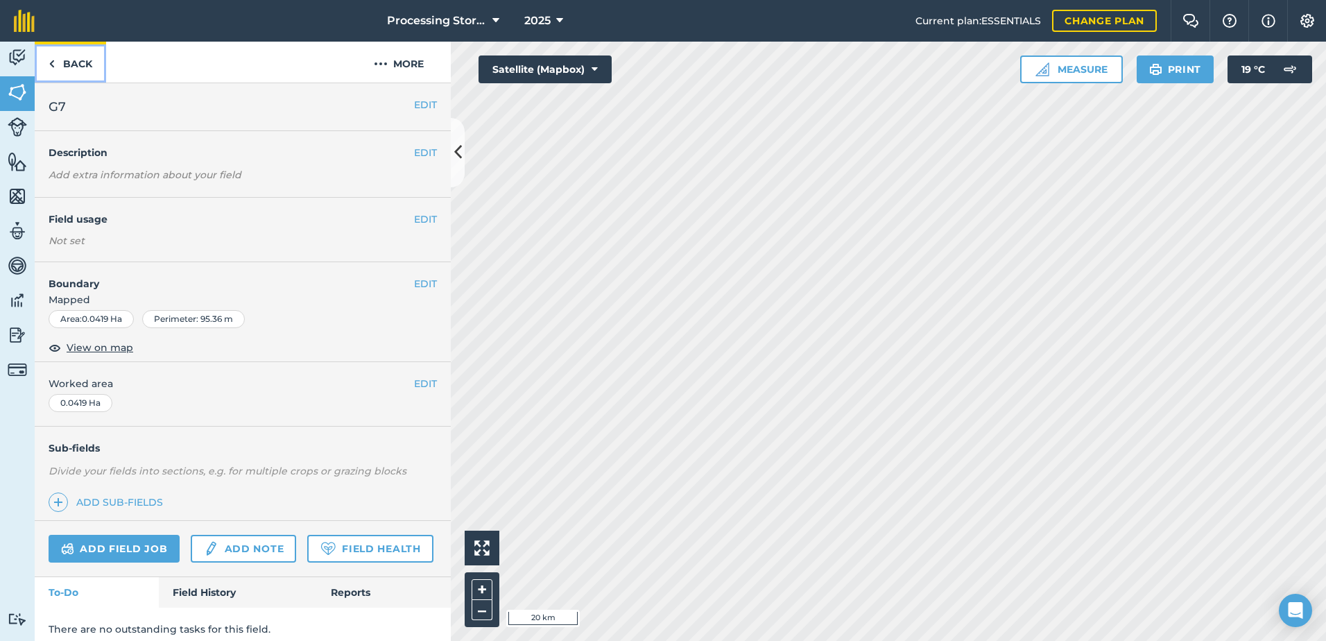
click at [87, 53] on link "Back" at bounding box center [70, 62] width 71 height 41
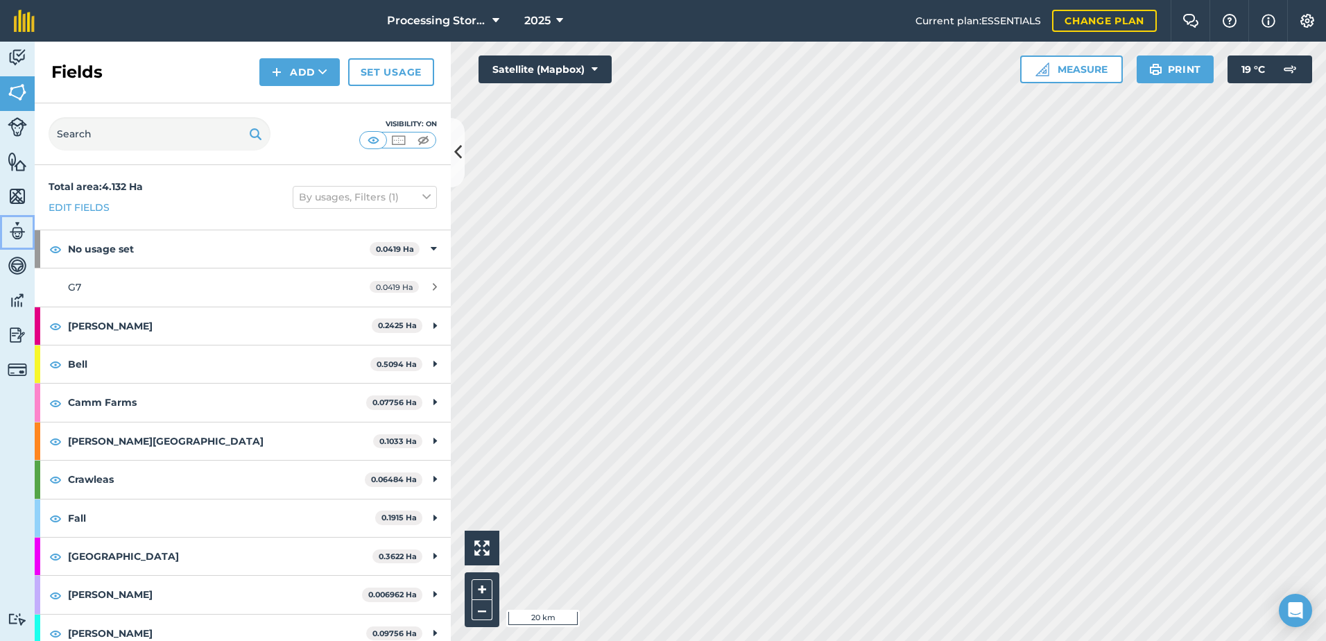
click at [20, 233] on img at bounding box center [17, 231] width 19 height 21
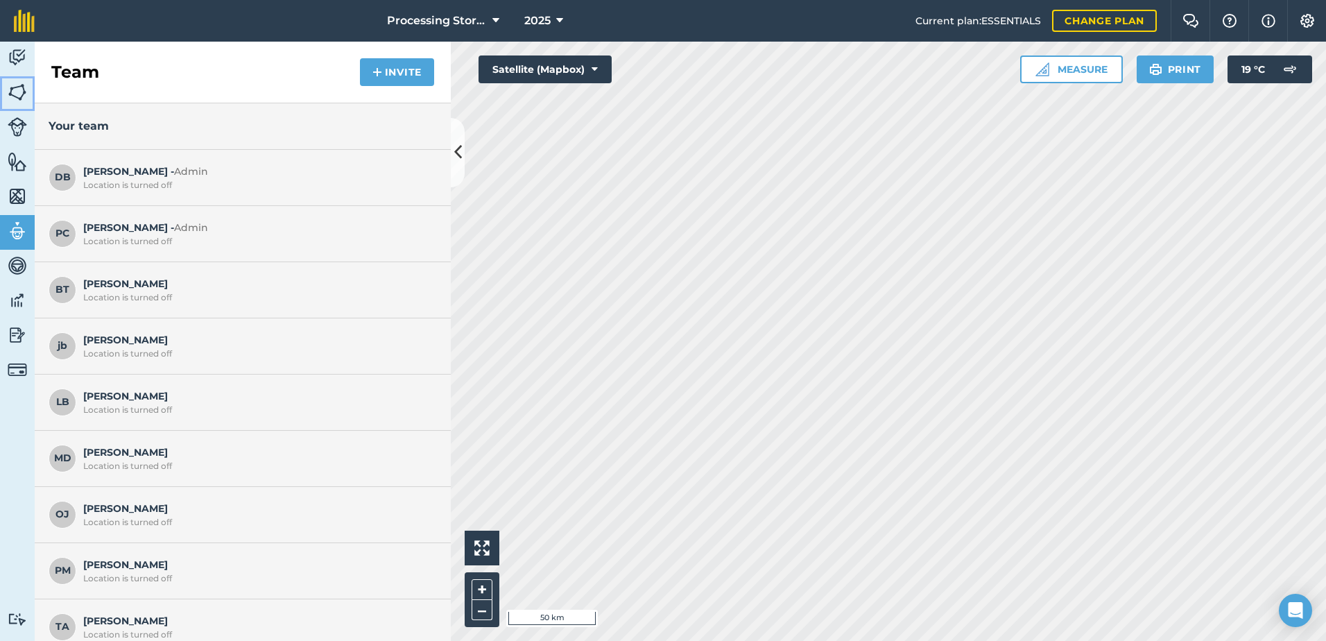
click at [19, 99] on img at bounding box center [17, 92] width 19 height 21
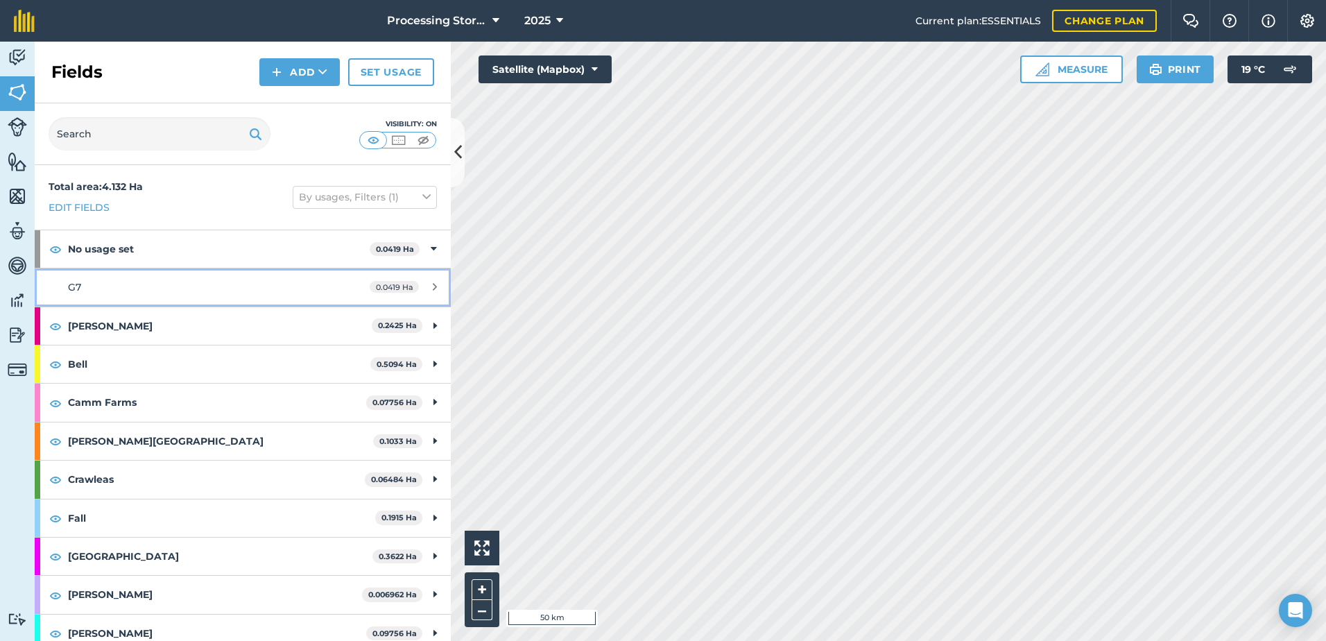
click at [146, 292] on div "G7" at bounding box center [198, 287] width 261 height 15
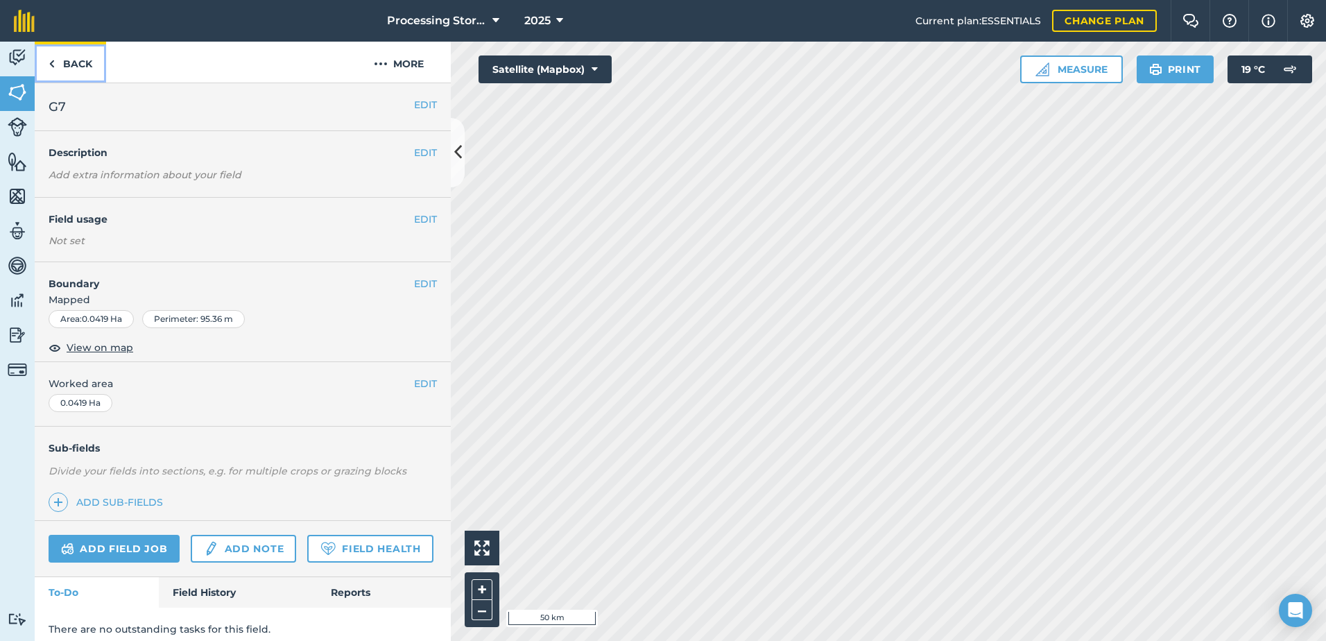
click at [71, 58] on link "Back" at bounding box center [70, 62] width 71 height 41
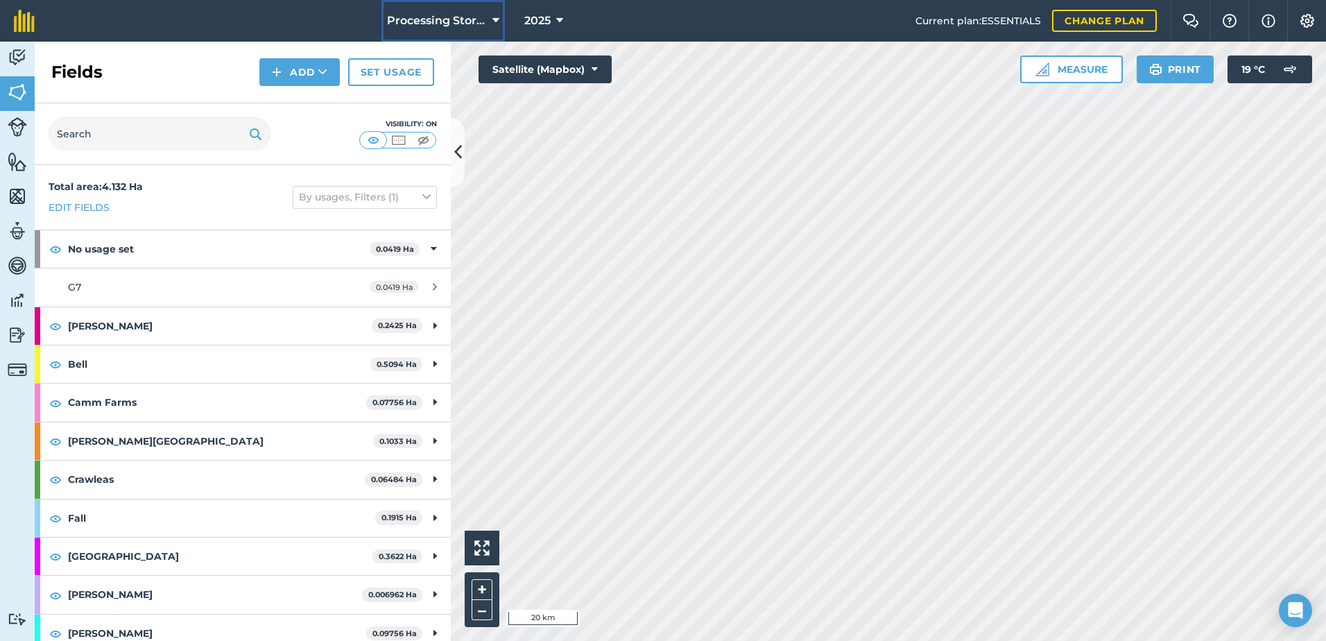
click at [449, 12] on button "Processing Stores" at bounding box center [442, 21] width 123 height 42
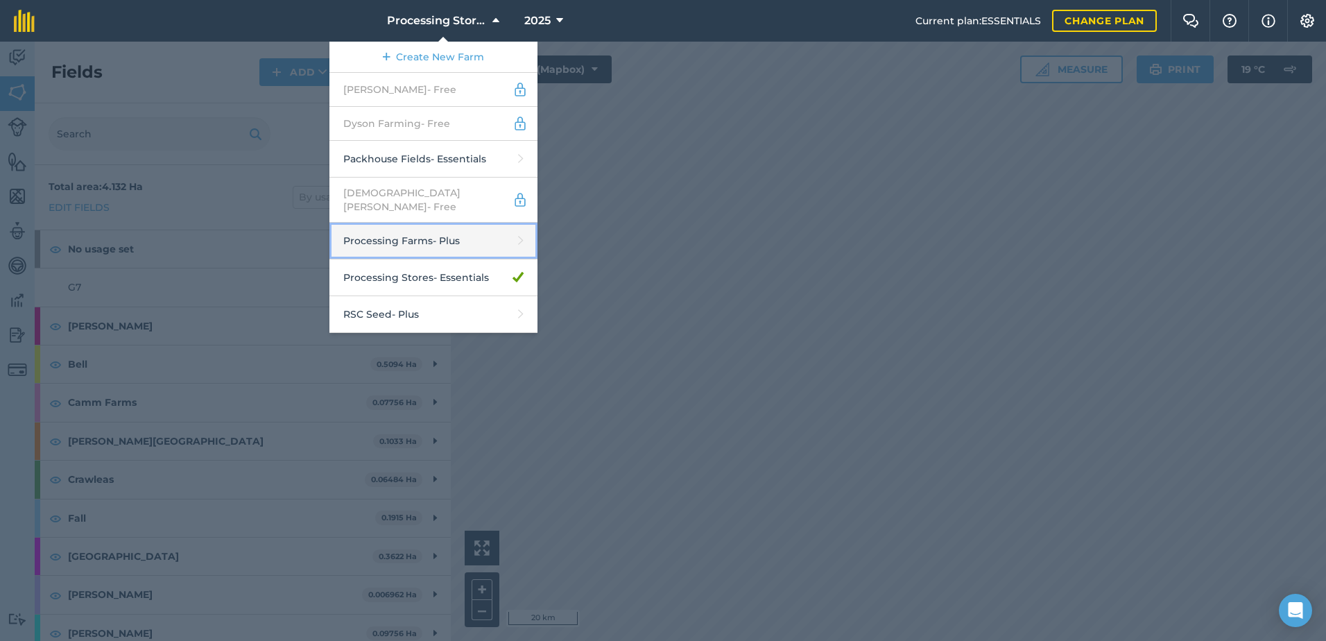
click at [457, 230] on link "Processing Farms - Plus" at bounding box center [433, 241] width 208 height 37
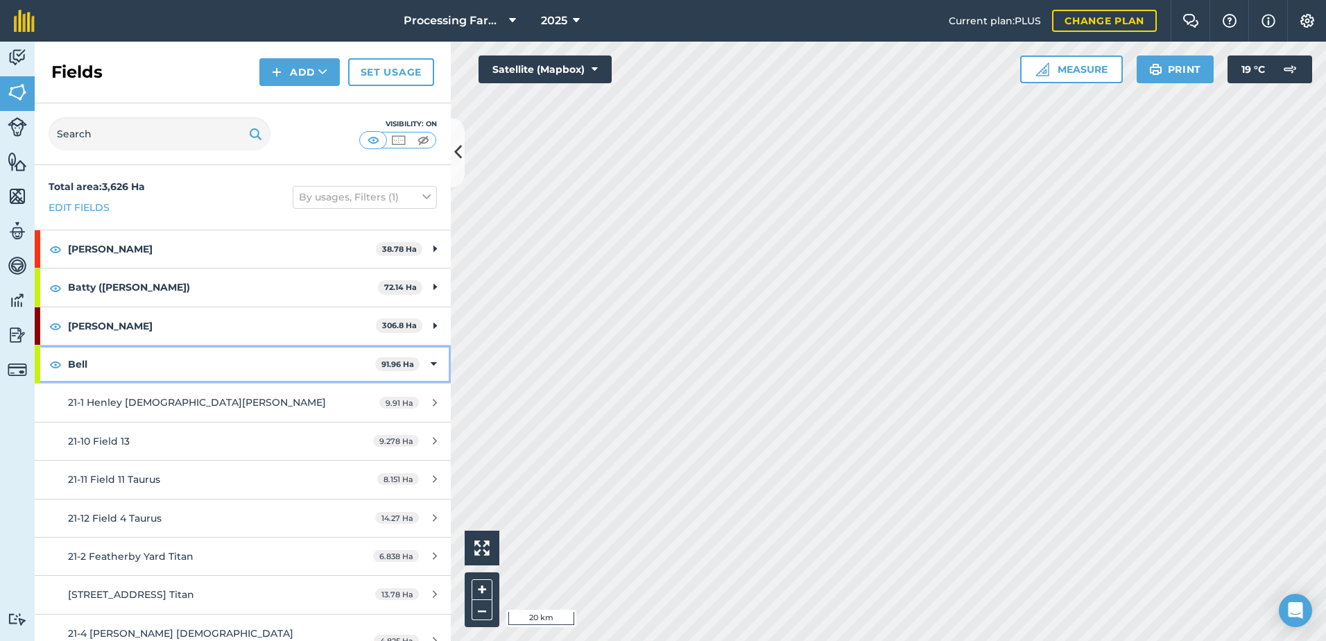
click at [87, 377] on strong "Bell" at bounding box center [221, 363] width 307 height 37
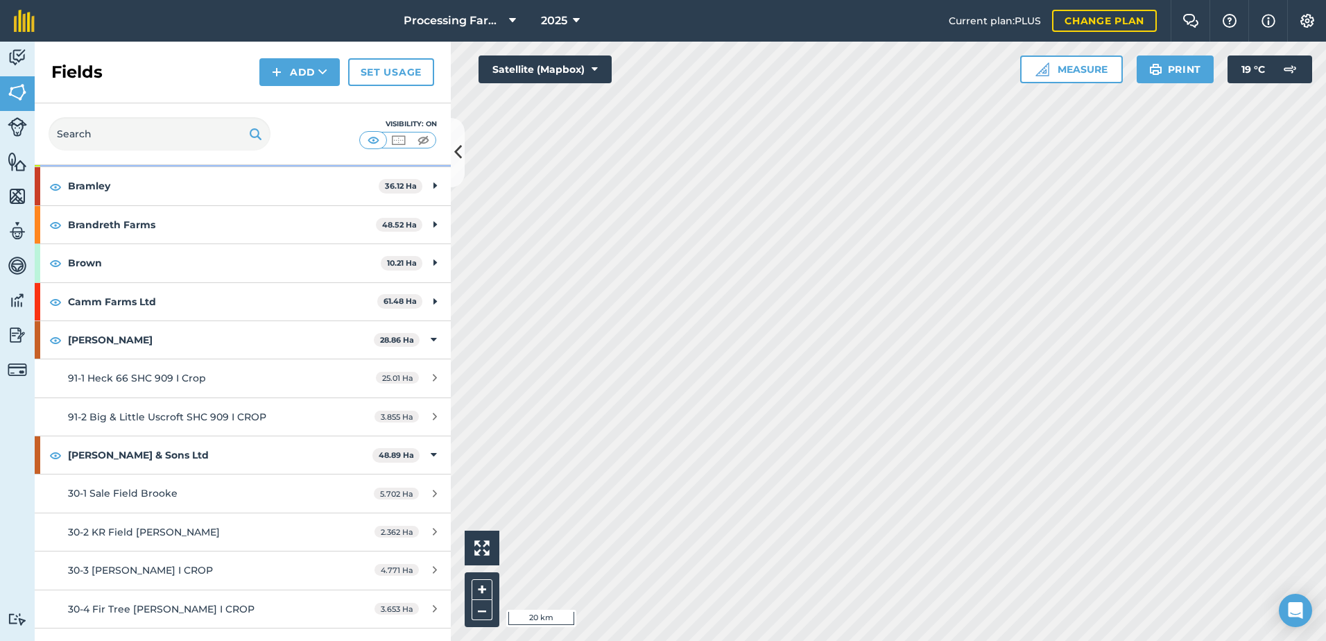
scroll to position [277, 0]
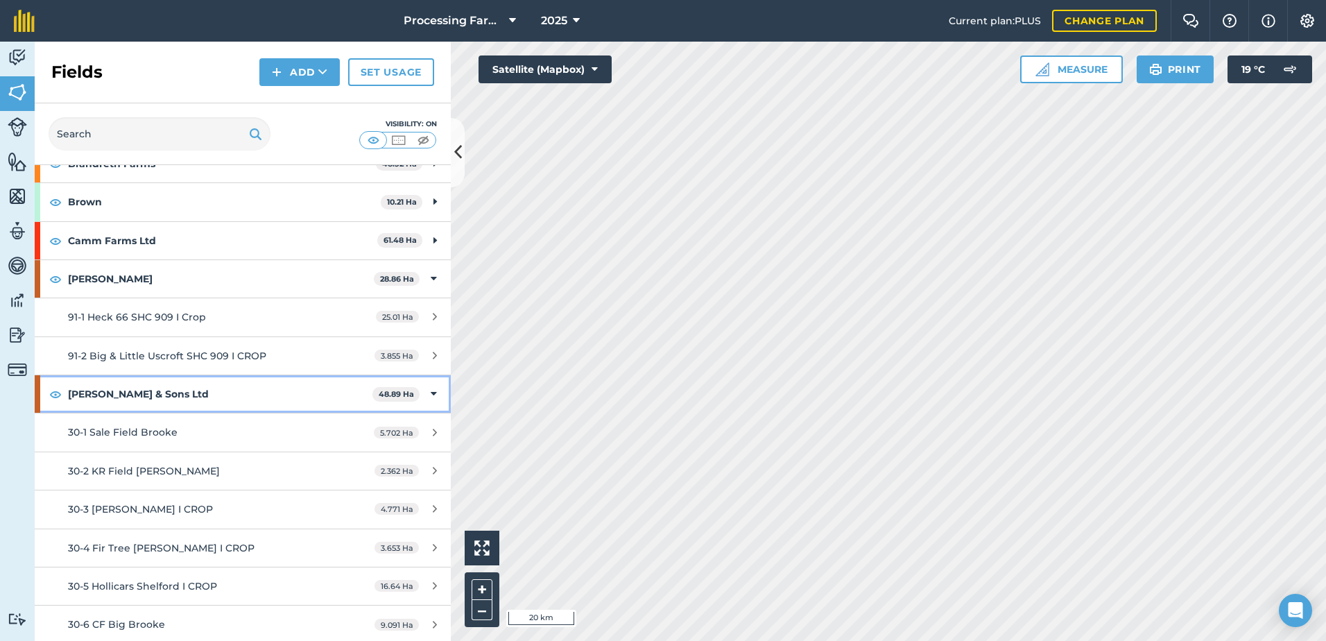
click at [122, 394] on strong "[PERSON_NAME] & Sons Ltd" at bounding box center [220, 393] width 304 height 37
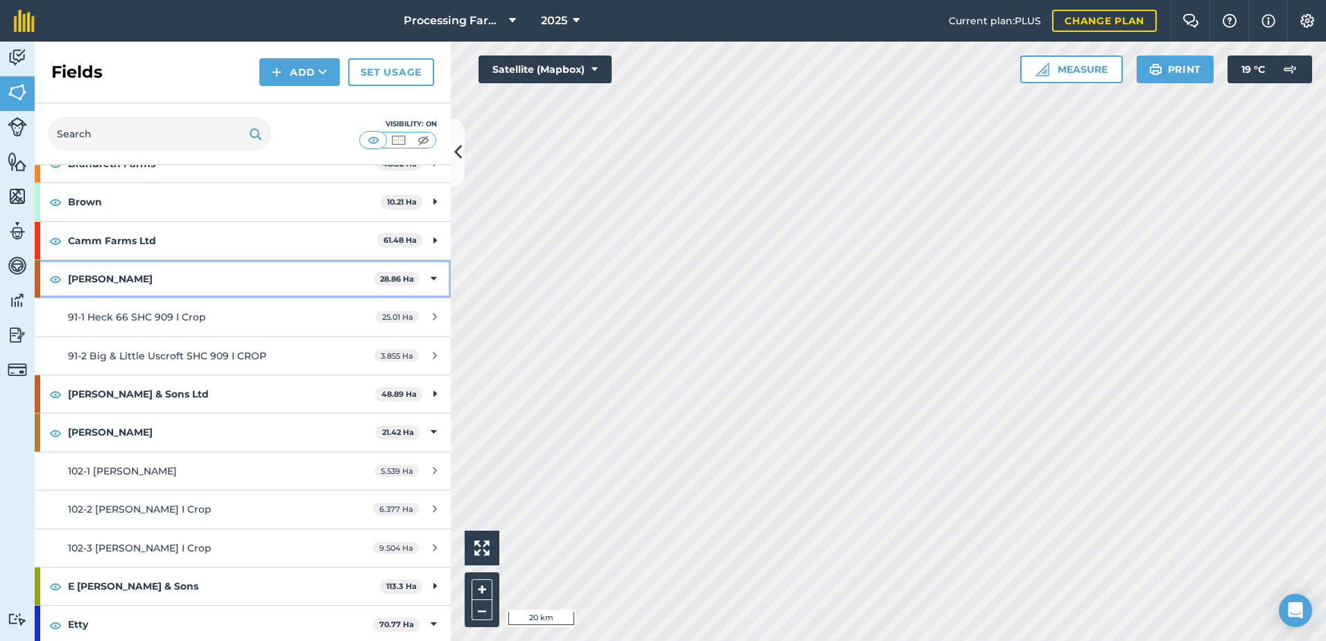
click at [94, 273] on strong "[PERSON_NAME]" at bounding box center [221, 278] width 306 height 37
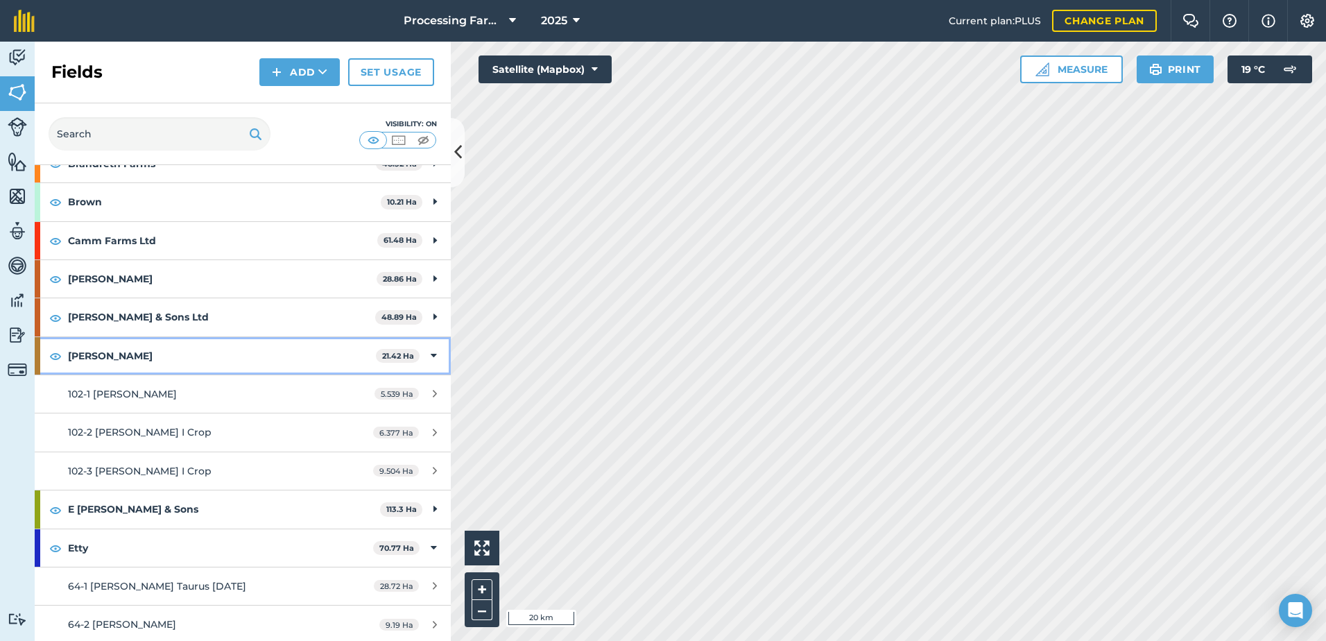
click at [114, 363] on strong "[PERSON_NAME]" at bounding box center [222, 355] width 308 height 37
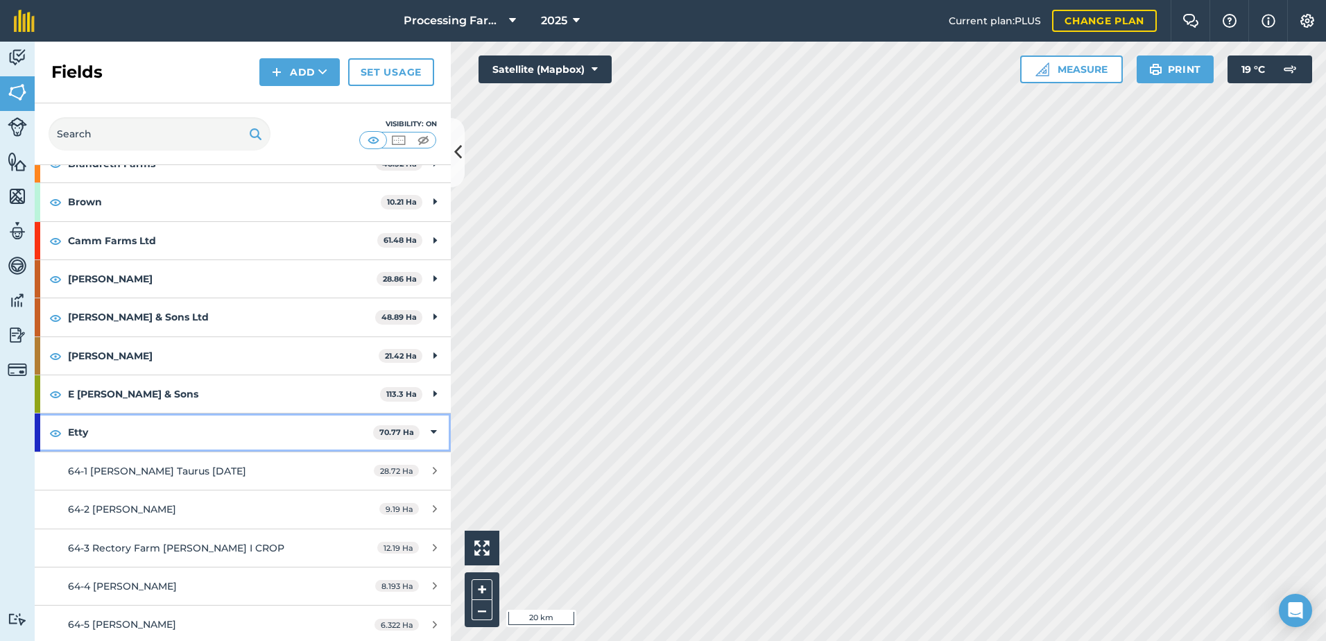
click at [422, 443] on div "Etty 70.77 Ha" at bounding box center [243, 431] width 416 height 37
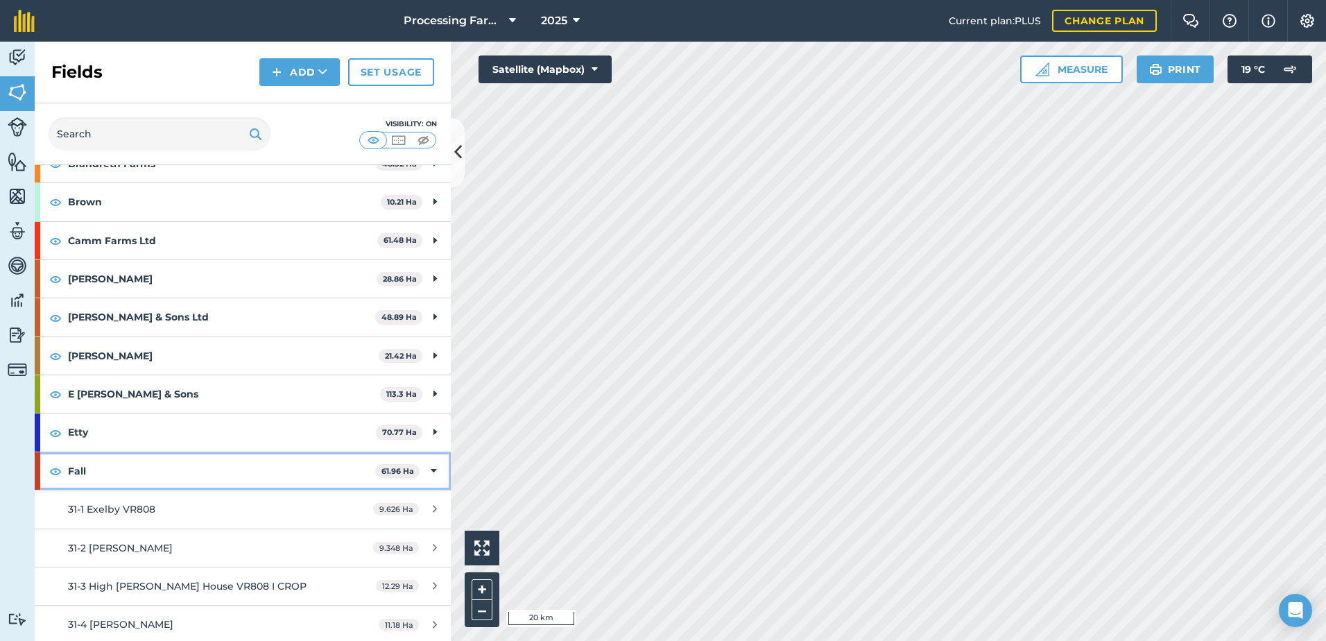
click at [431, 467] on icon at bounding box center [434, 470] width 6 height 15
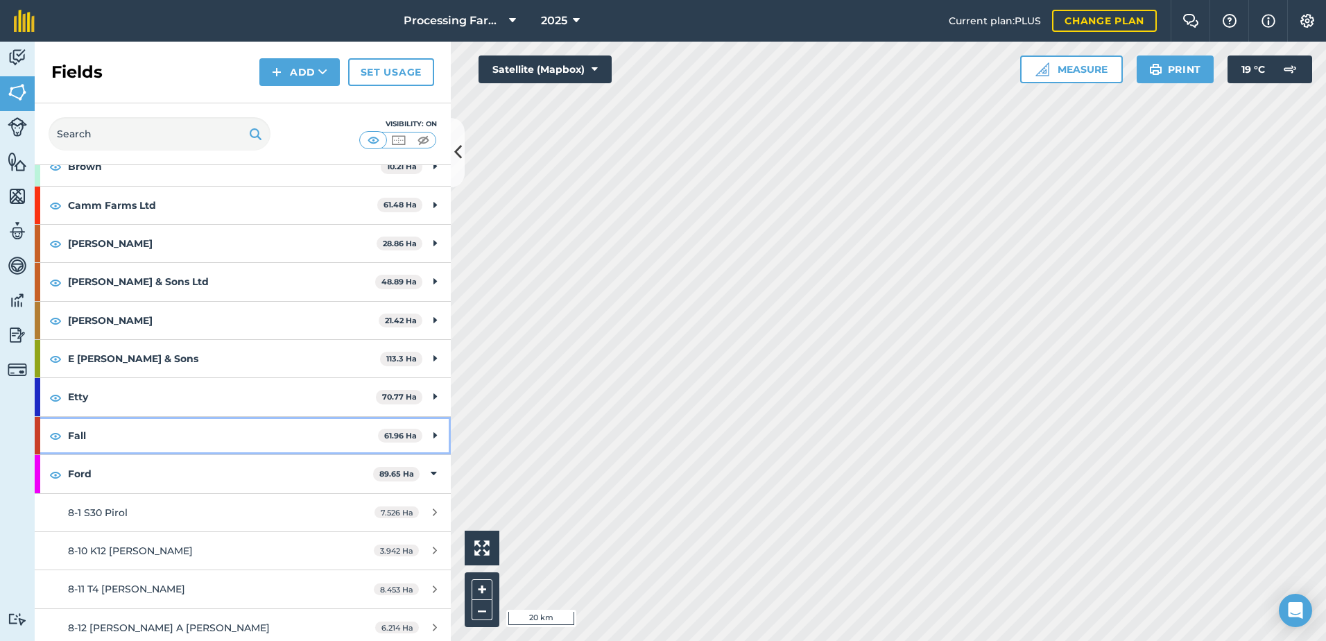
scroll to position [347, 0]
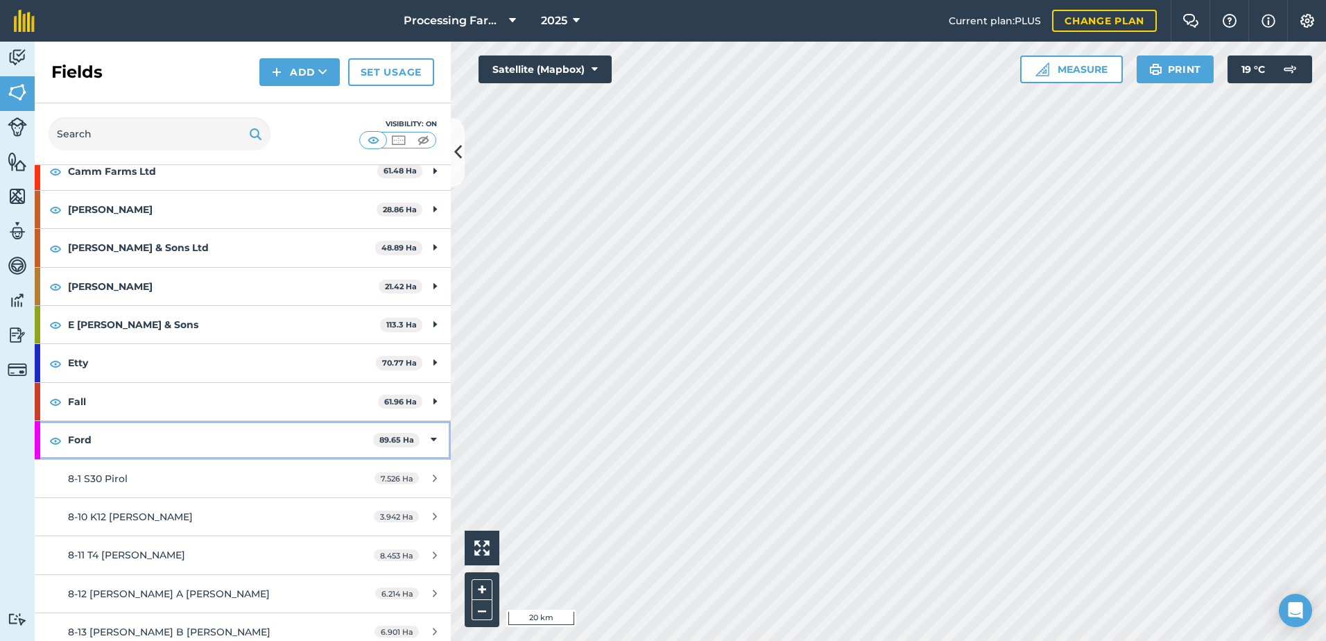
click at [431, 440] on icon at bounding box center [434, 439] width 6 height 15
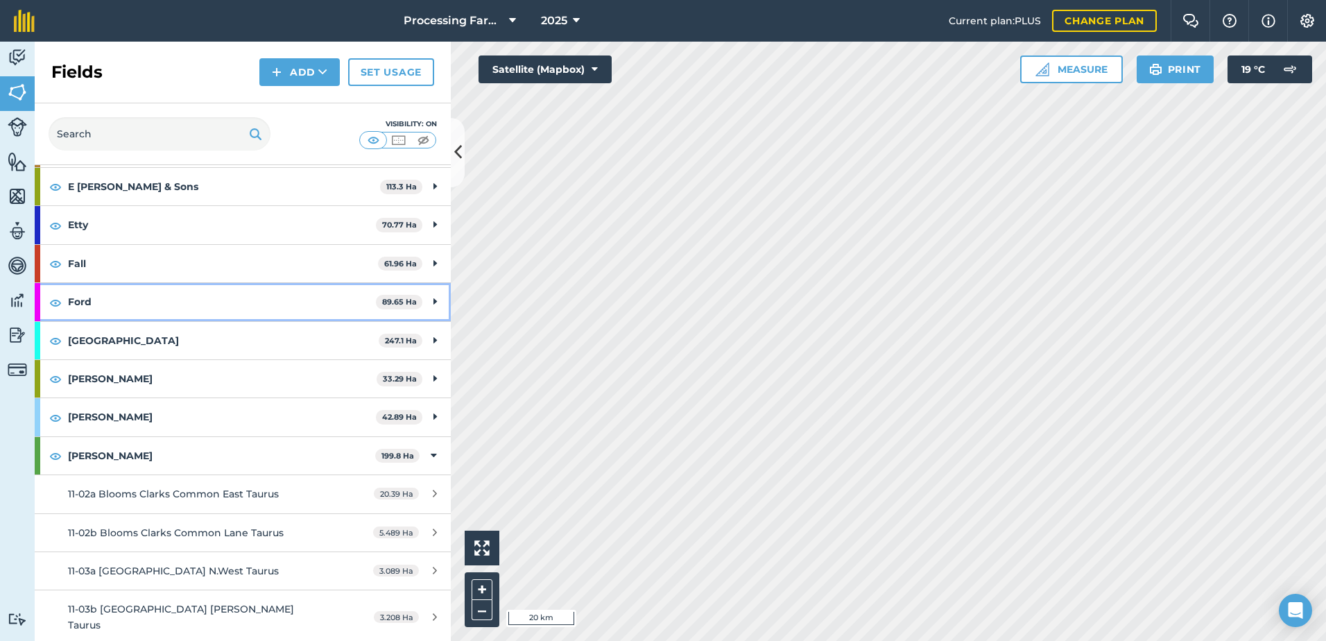
scroll to position [485, 0]
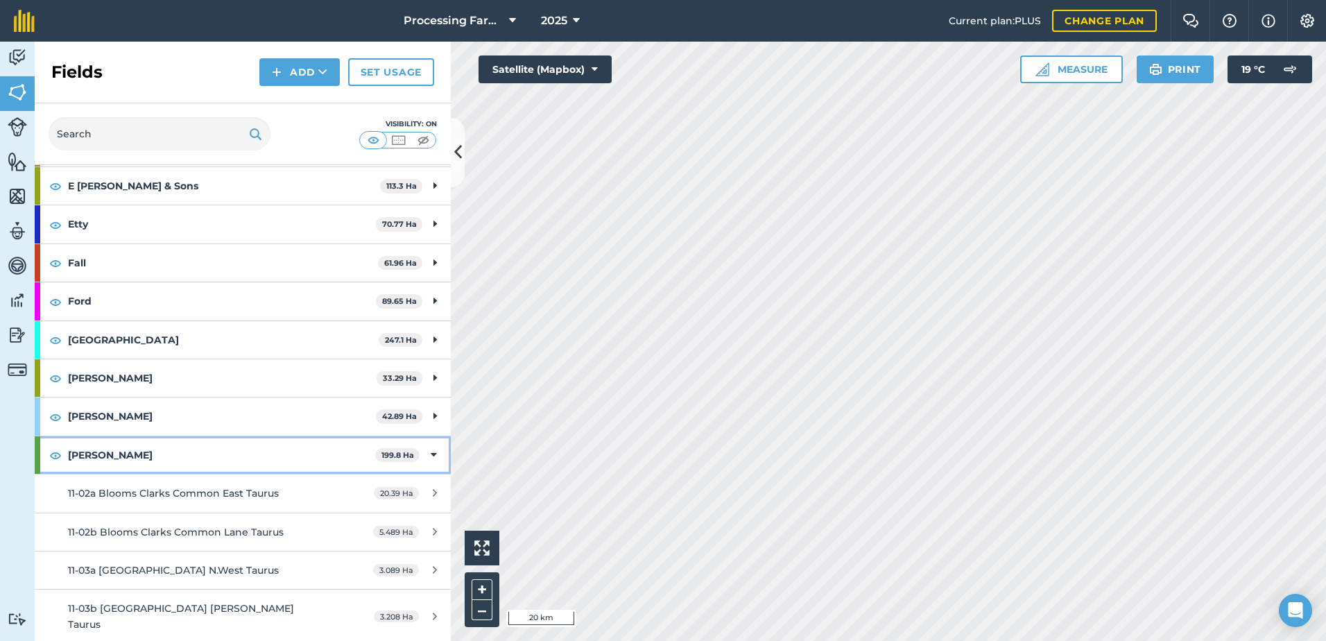
click at [431, 458] on icon at bounding box center [434, 454] width 6 height 15
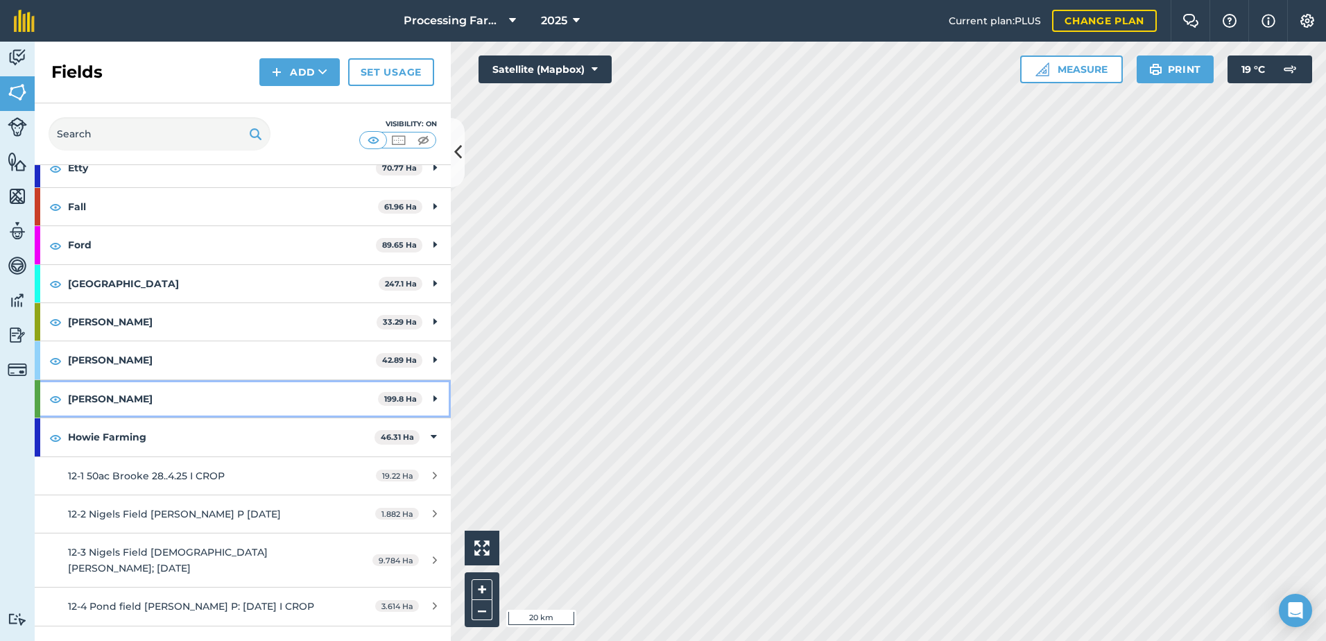
scroll to position [624, 0]
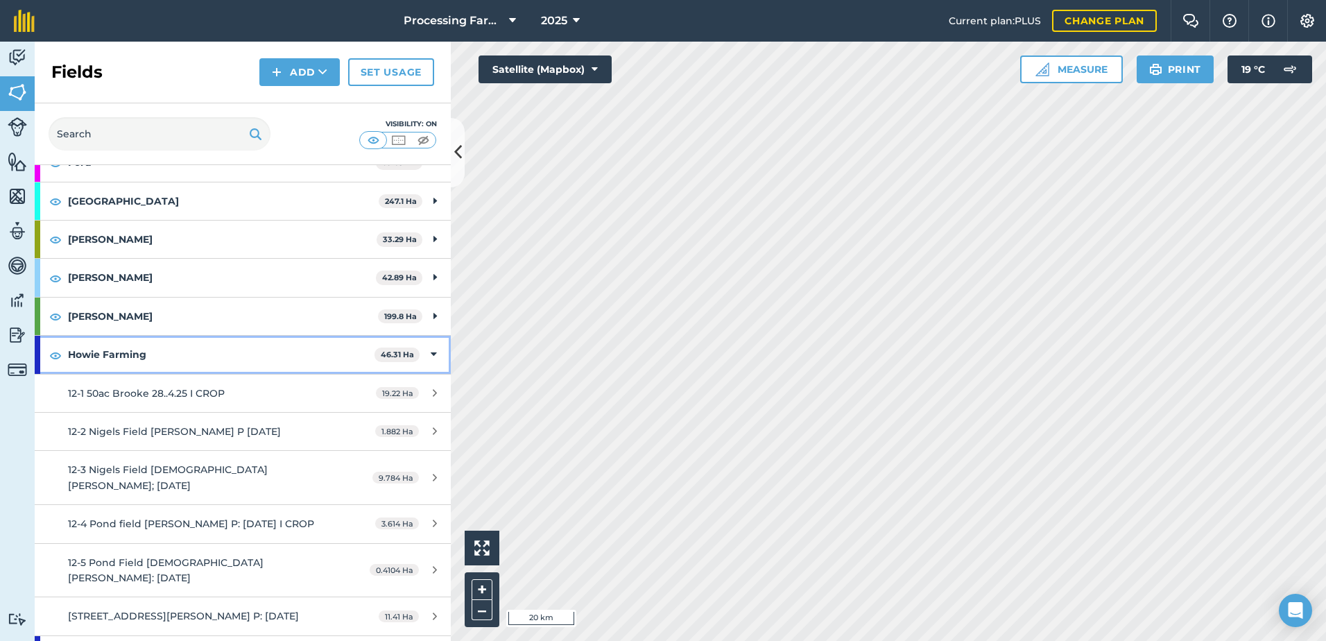
click at [418, 357] on div "Howie Farming 46.31 Ha" at bounding box center [243, 354] width 416 height 37
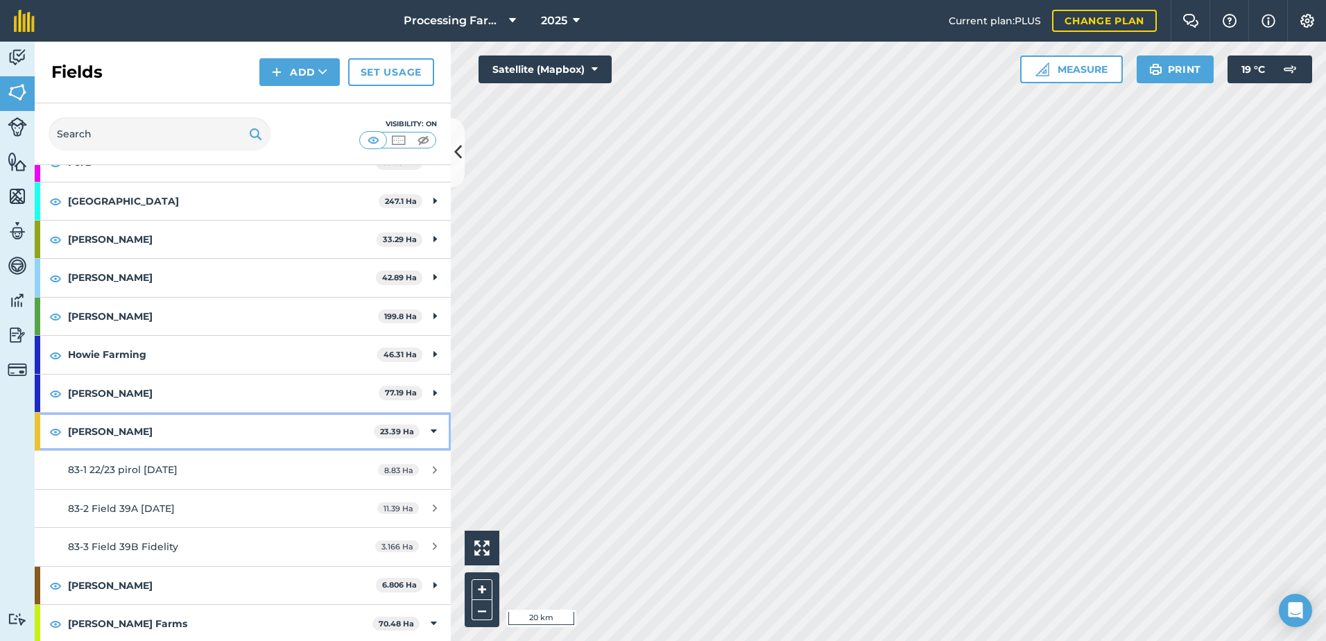
click at [429, 433] on div "[PERSON_NAME] 23.39 Ha" at bounding box center [243, 431] width 416 height 37
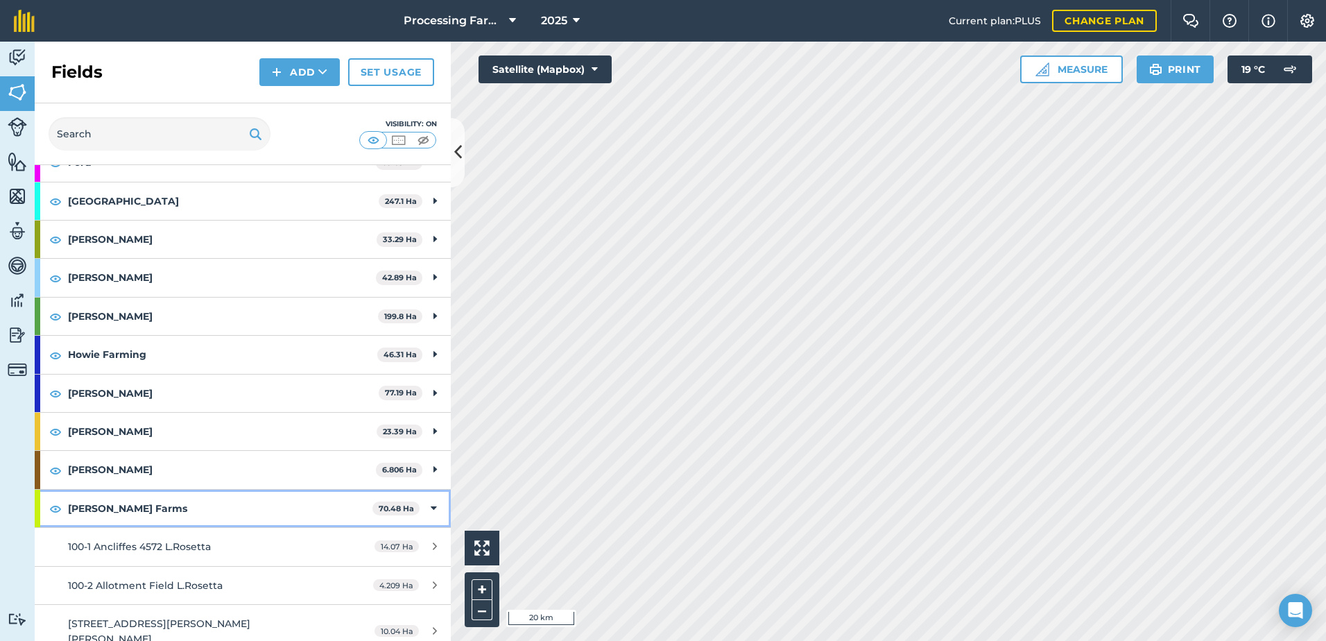
click at [431, 508] on icon at bounding box center [434, 508] width 6 height 15
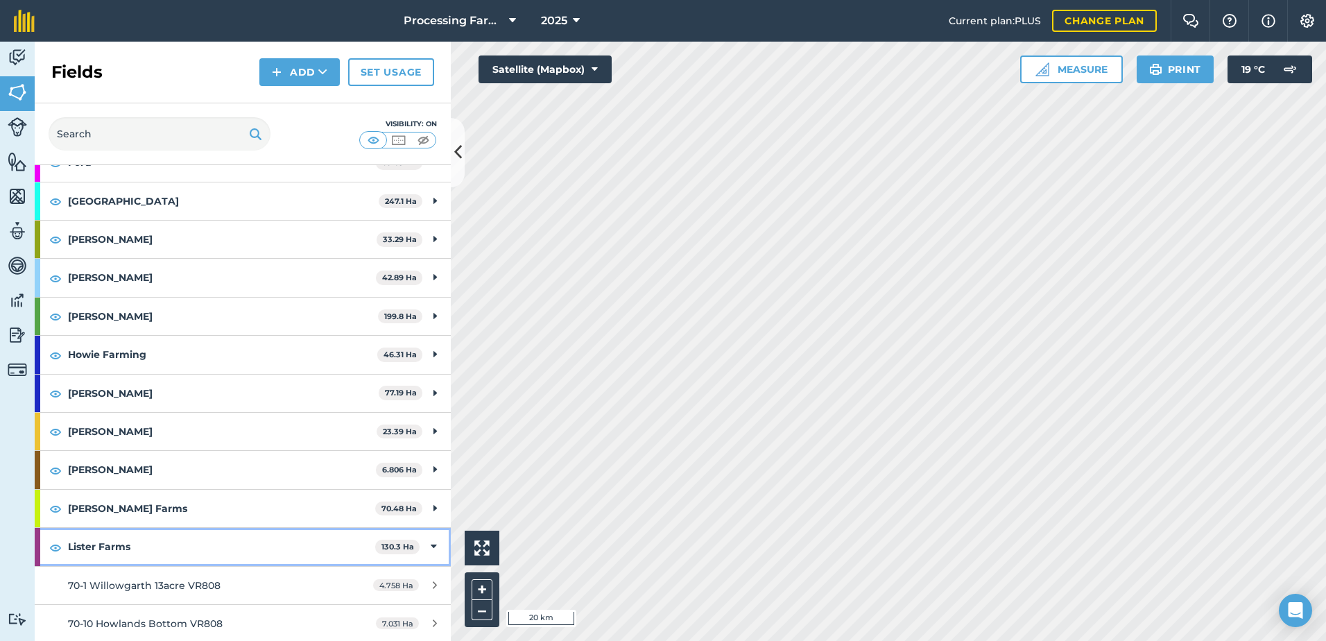
click at [431, 544] on icon at bounding box center [434, 546] width 6 height 15
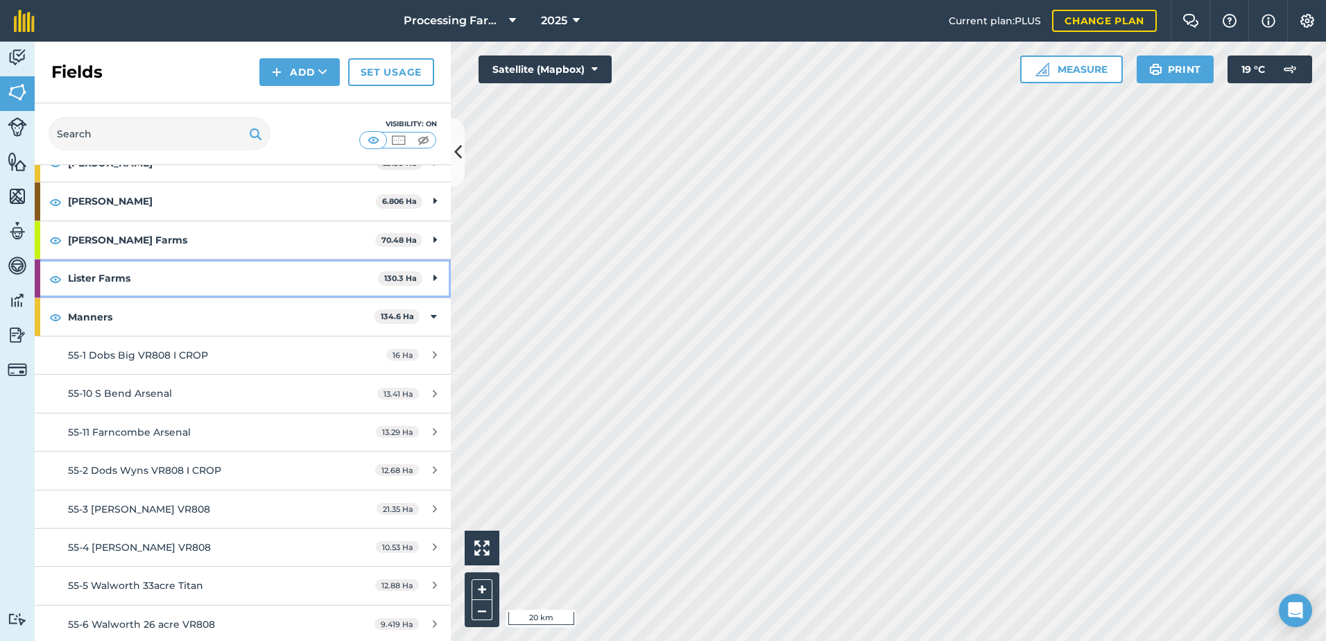
scroll to position [902, 0]
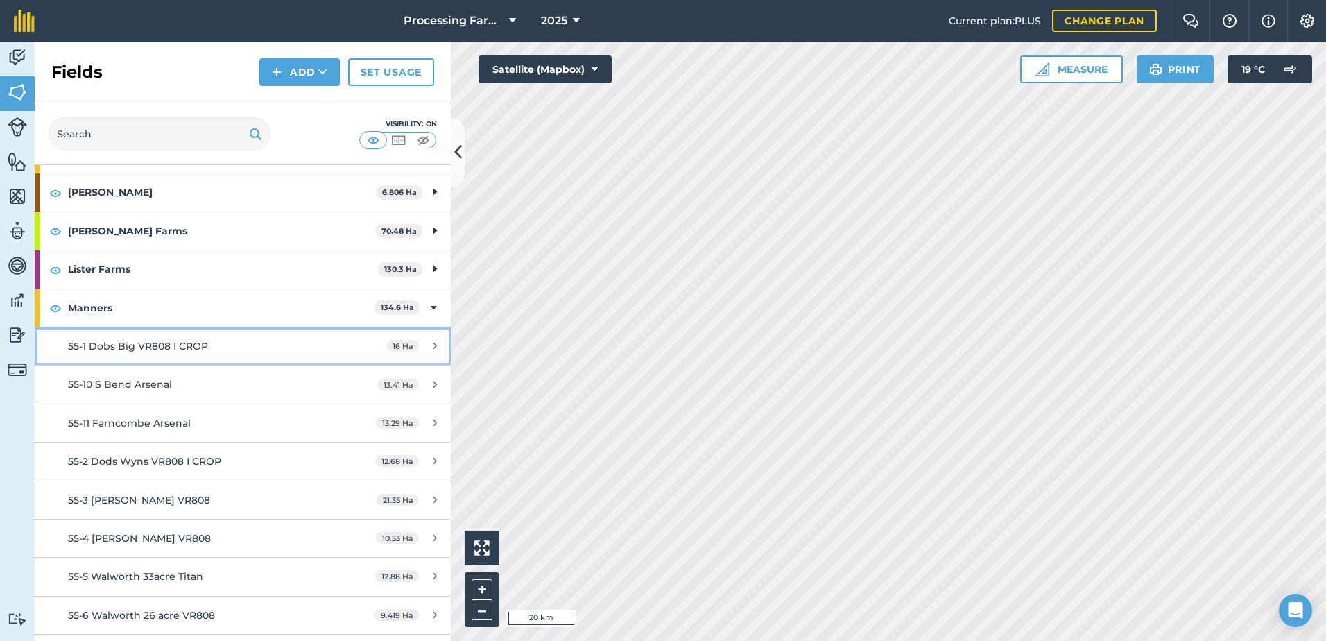
click at [92, 329] on link "55-1 Dobs Big VR808 I CROP 16 Ha" at bounding box center [243, 345] width 416 height 37
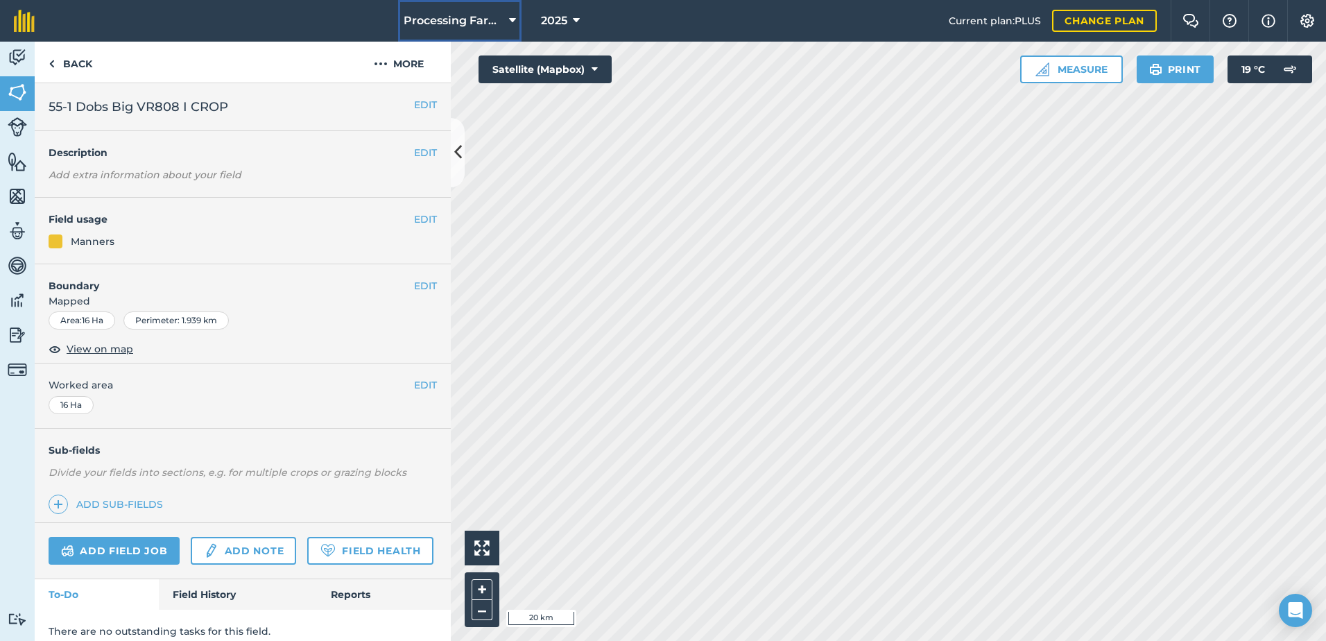
click at [454, 4] on button "Processing Farms" at bounding box center [459, 21] width 123 height 42
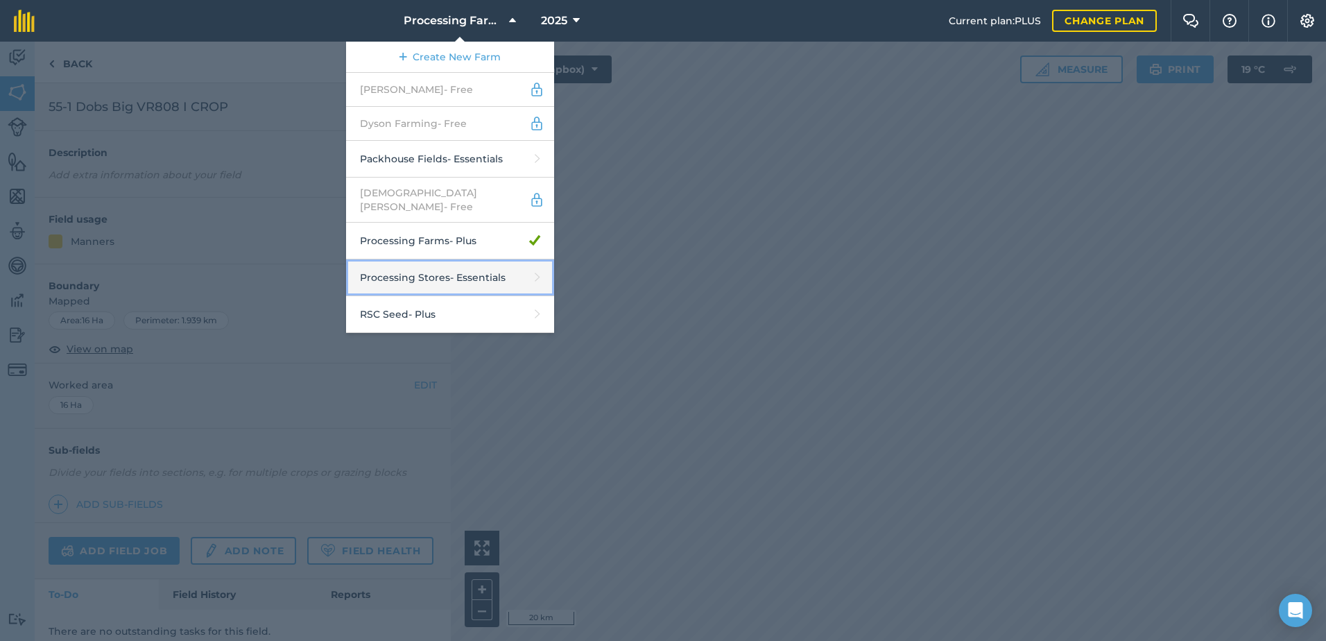
click at [445, 277] on link "Processing Stores - Essentials" at bounding box center [450, 277] width 208 height 37
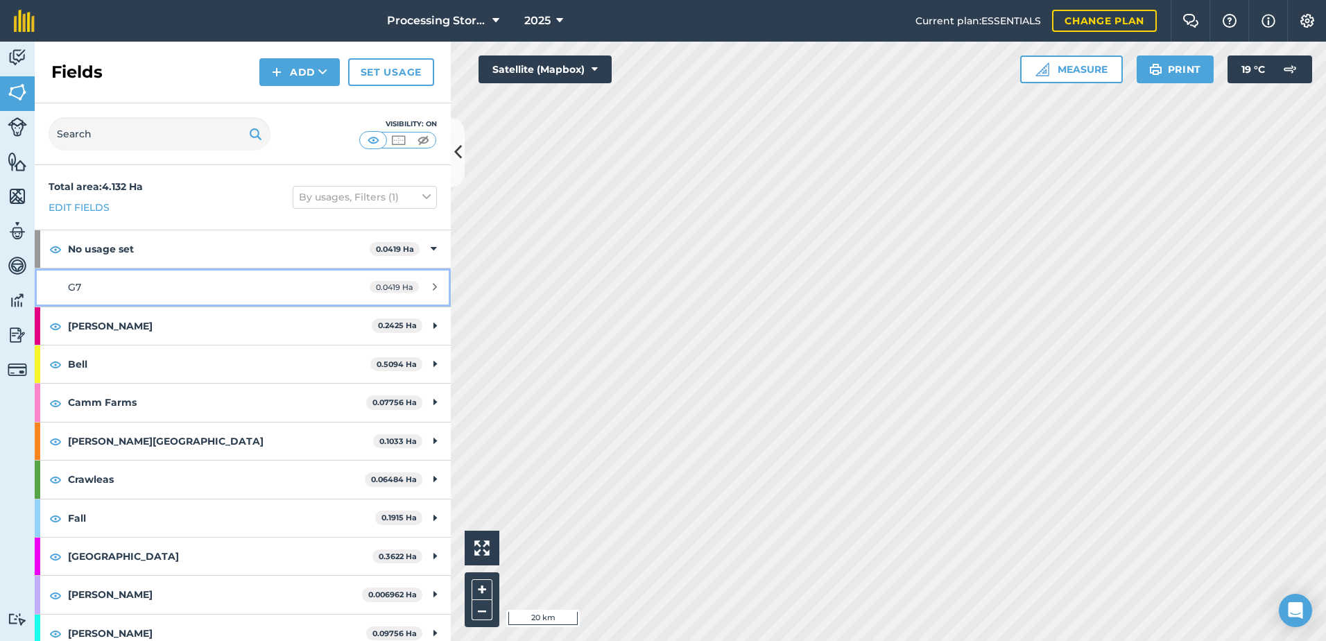
click at [68, 283] on span "G7" at bounding box center [74, 287] width 13 height 12
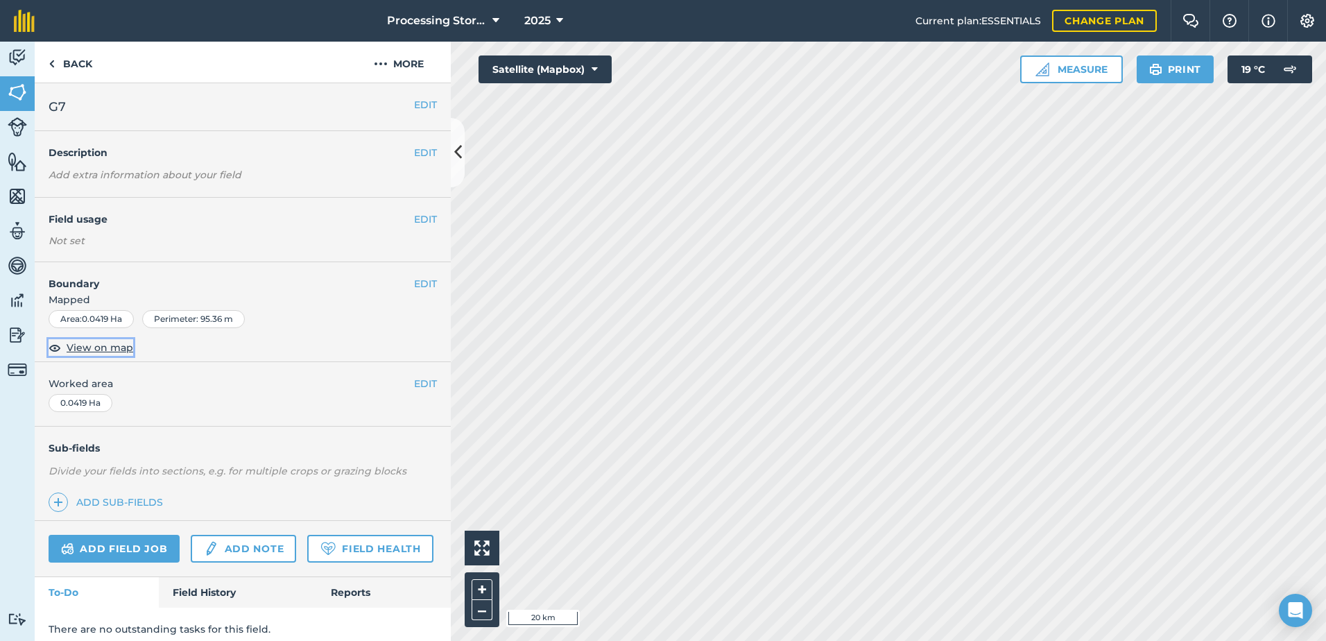
click at [114, 344] on span "View on map" at bounding box center [100, 347] width 67 height 15
click at [78, 64] on link "Back" at bounding box center [70, 62] width 71 height 41
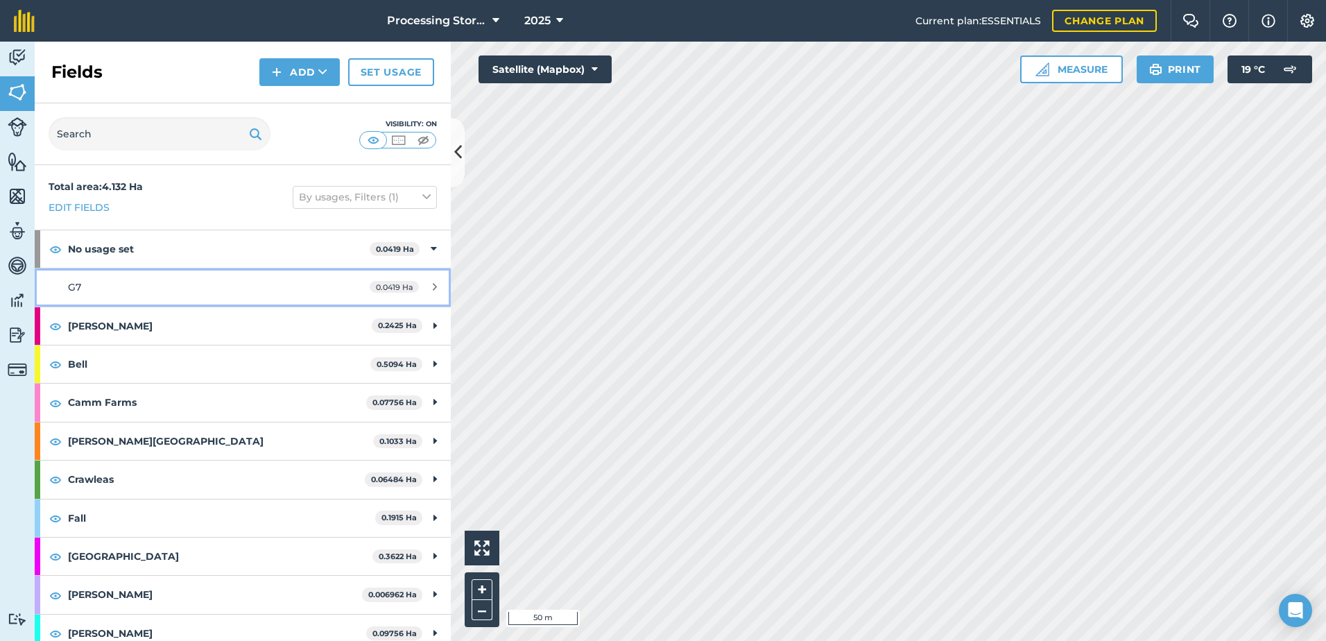
click at [326, 304] on link "G7 0.0419 Ha" at bounding box center [243, 286] width 416 height 37
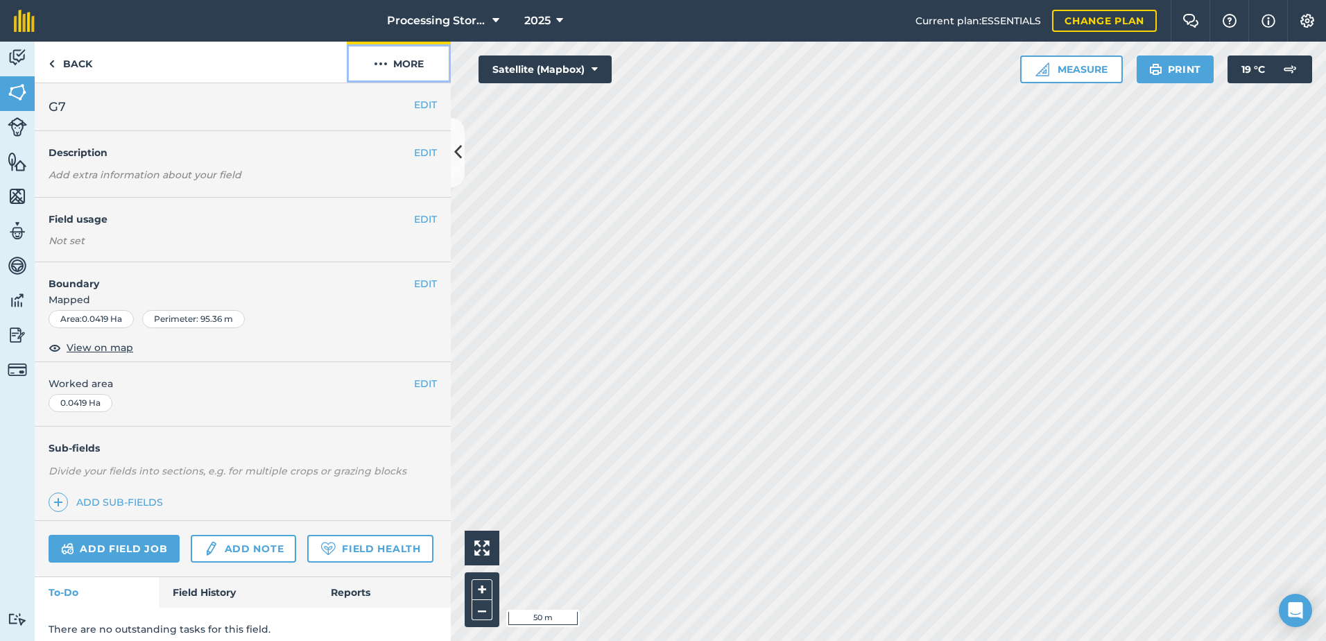
click at [415, 59] on button "More" at bounding box center [399, 62] width 104 height 41
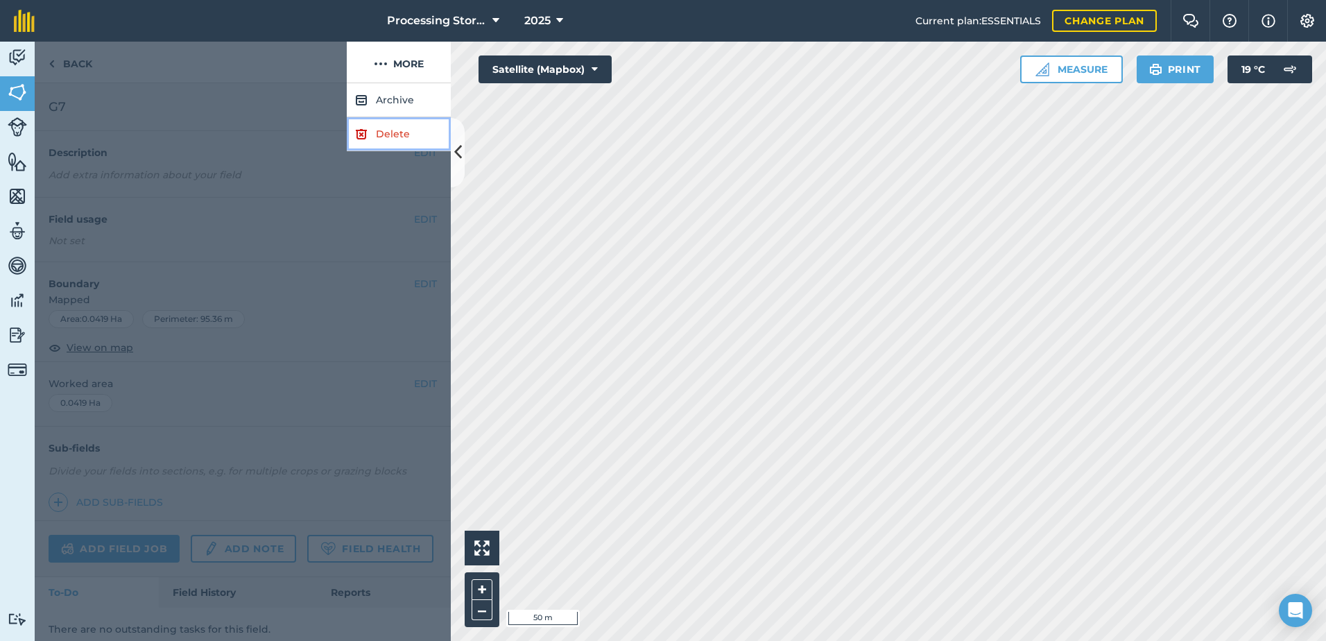
click at [416, 140] on link "Delete" at bounding box center [399, 134] width 104 height 34
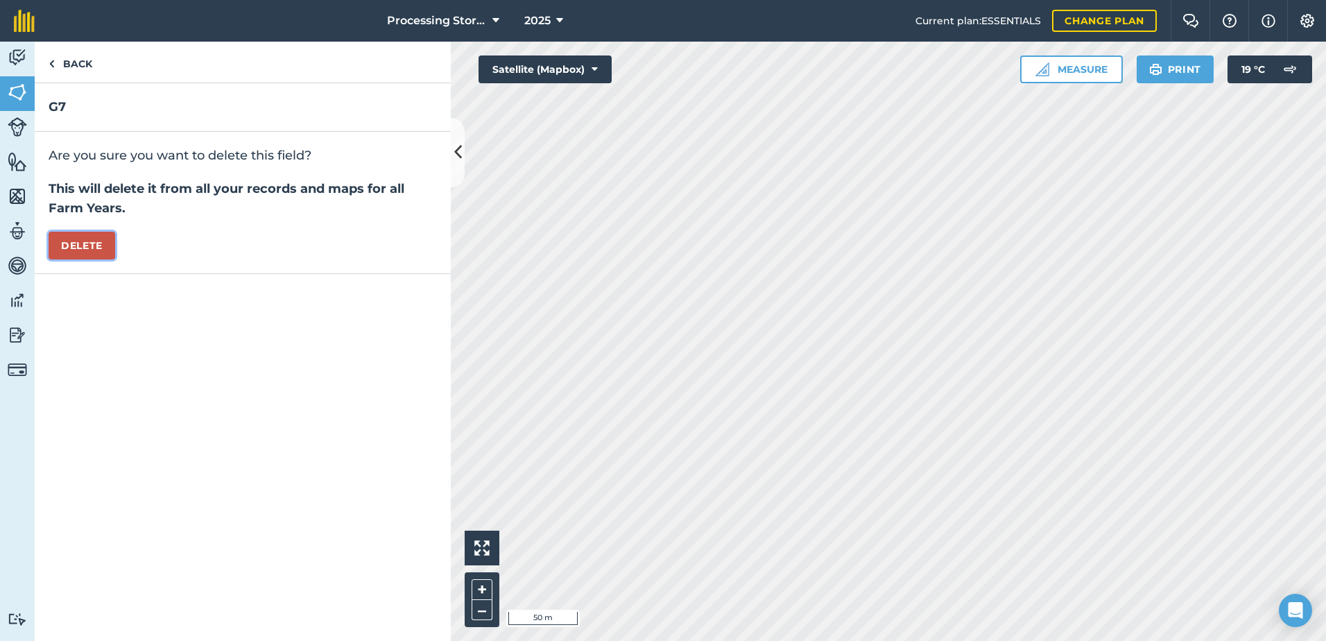
click at [96, 255] on button "Delete" at bounding box center [82, 246] width 67 height 28
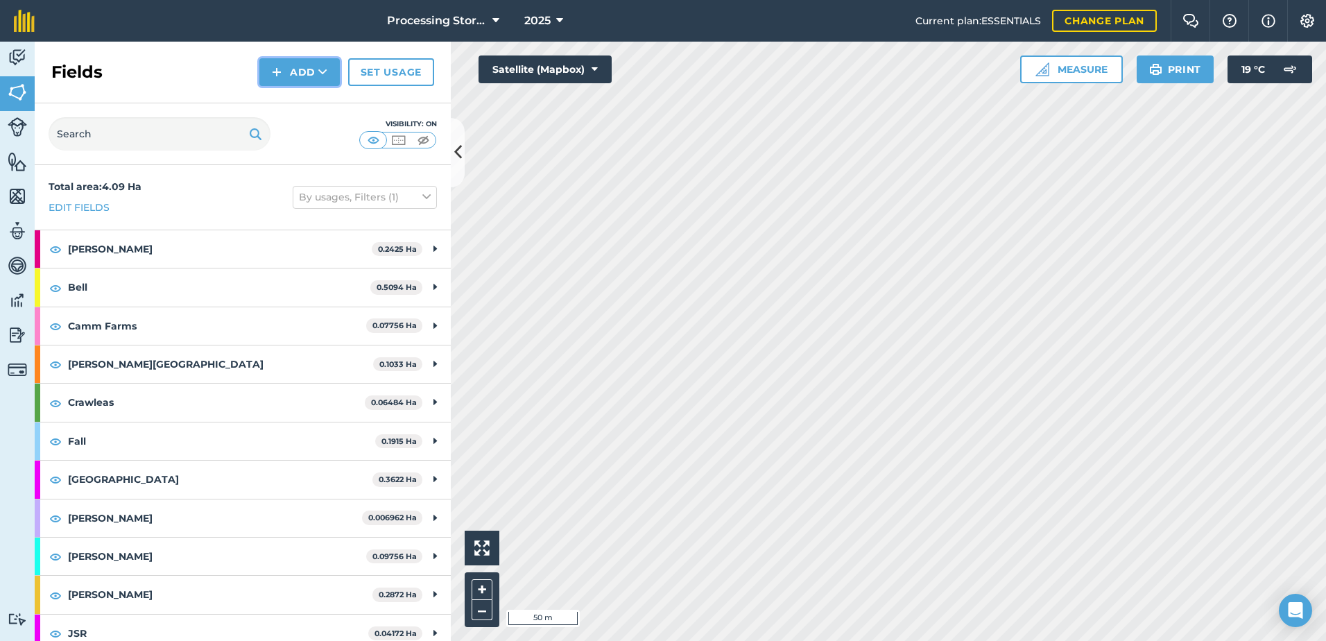
click at [319, 77] on icon at bounding box center [322, 72] width 9 height 14
click at [296, 135] on link "Import" at bounding box center [299, 134] width 76 height 31
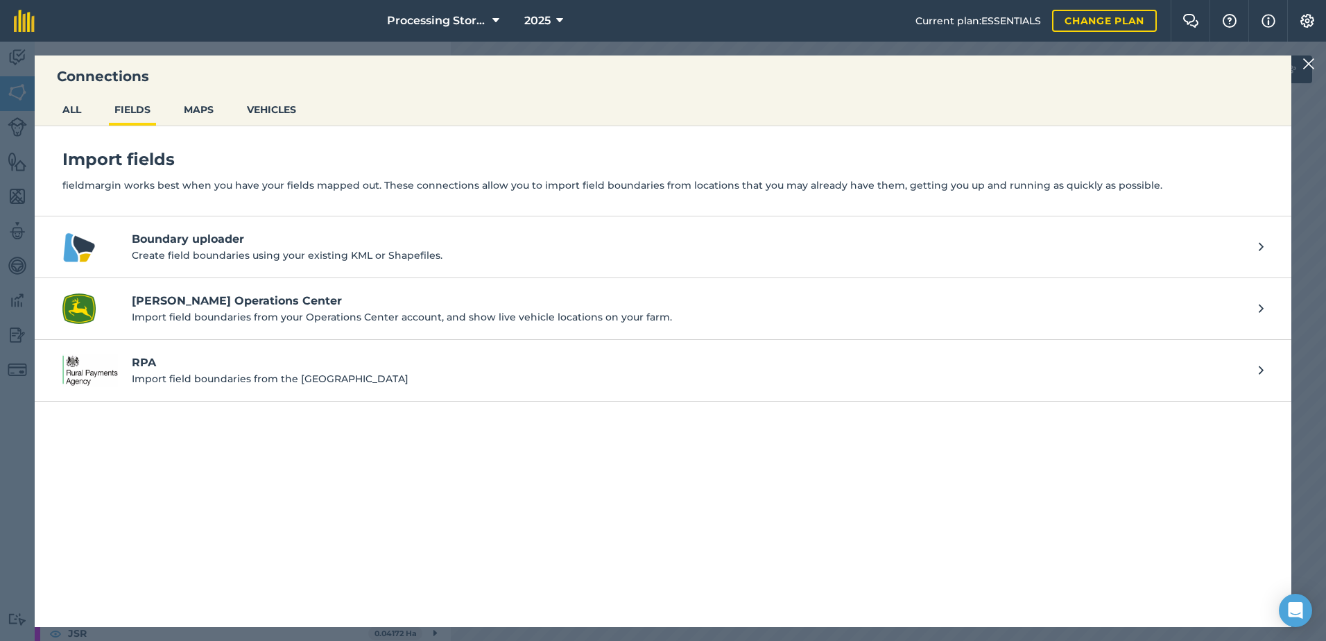
click at [198, 245] on h4 "Boundary uploader" at bounding box center [688, 239] width 1113 height 17
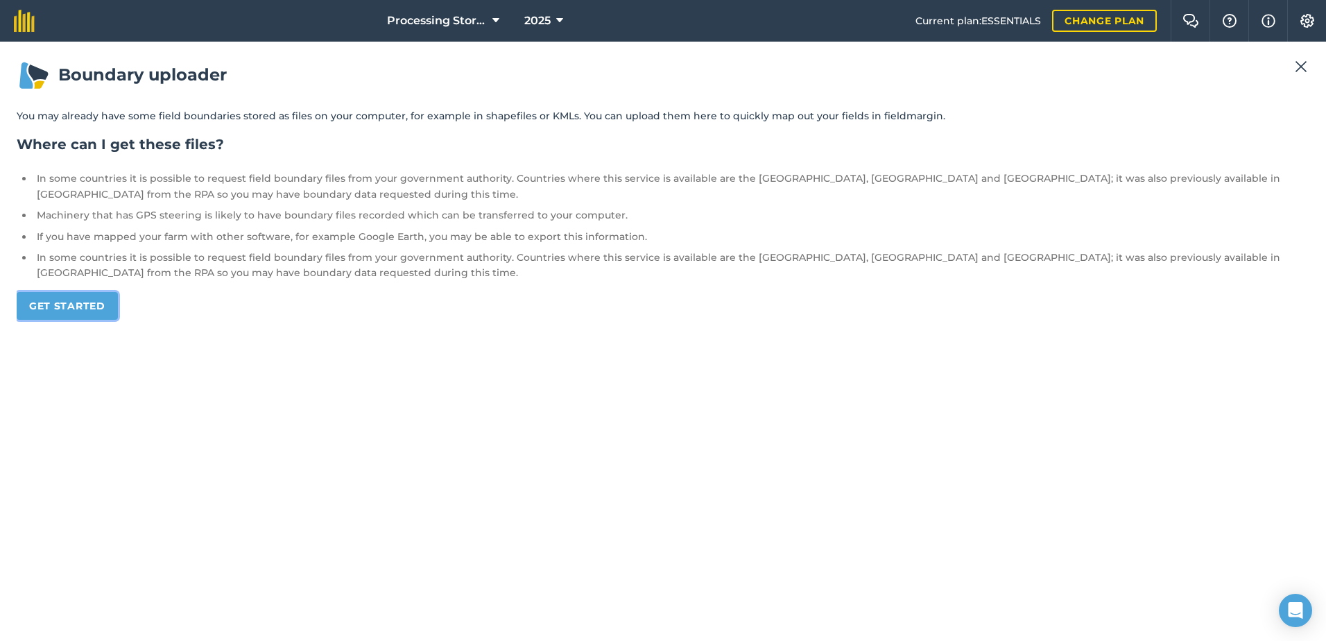
click at [66, 310] on link "Get started" at bounding box center [67, 306] width 101 height 28
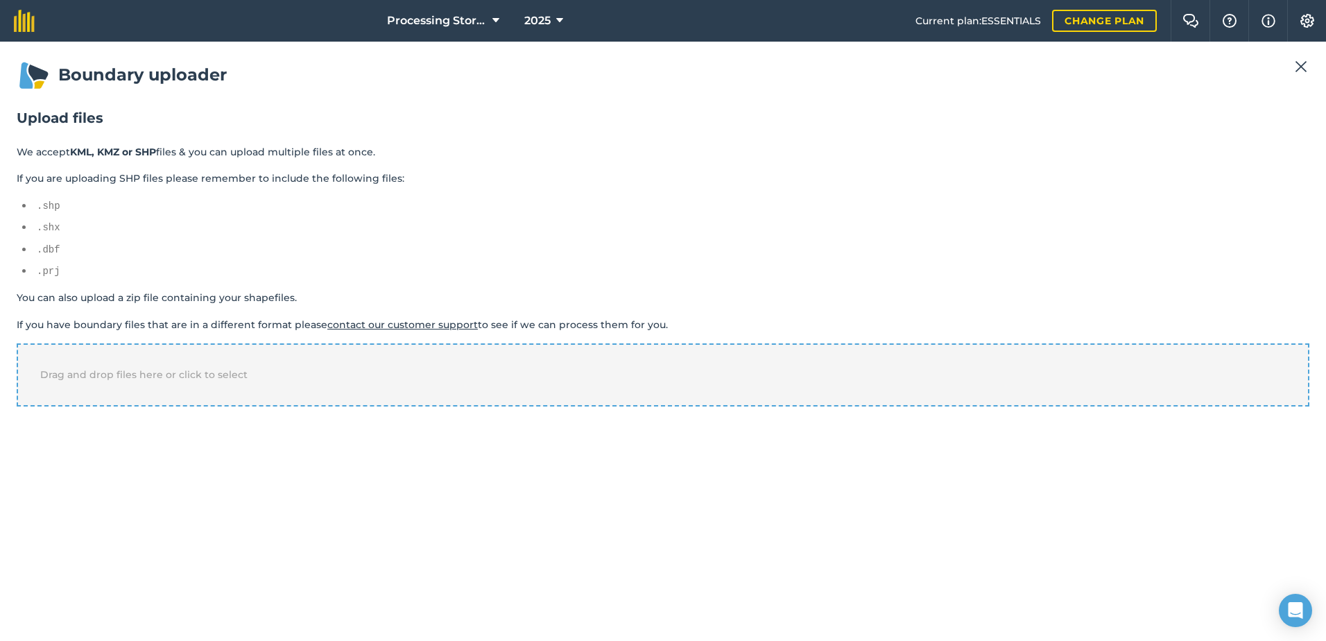
click at [252, 382] on div "Drag and drop files here or click to select" at bounding box center [663, 374] width 1293 height 62
click at [69, 451] on select "-- Select a property -- name" at bounding box center [80, 454] width 126 height 21
select select "name"
click at [17, 444] on select "-- Select a property -- name" at bounding box center [80, 454] width 126 height 21
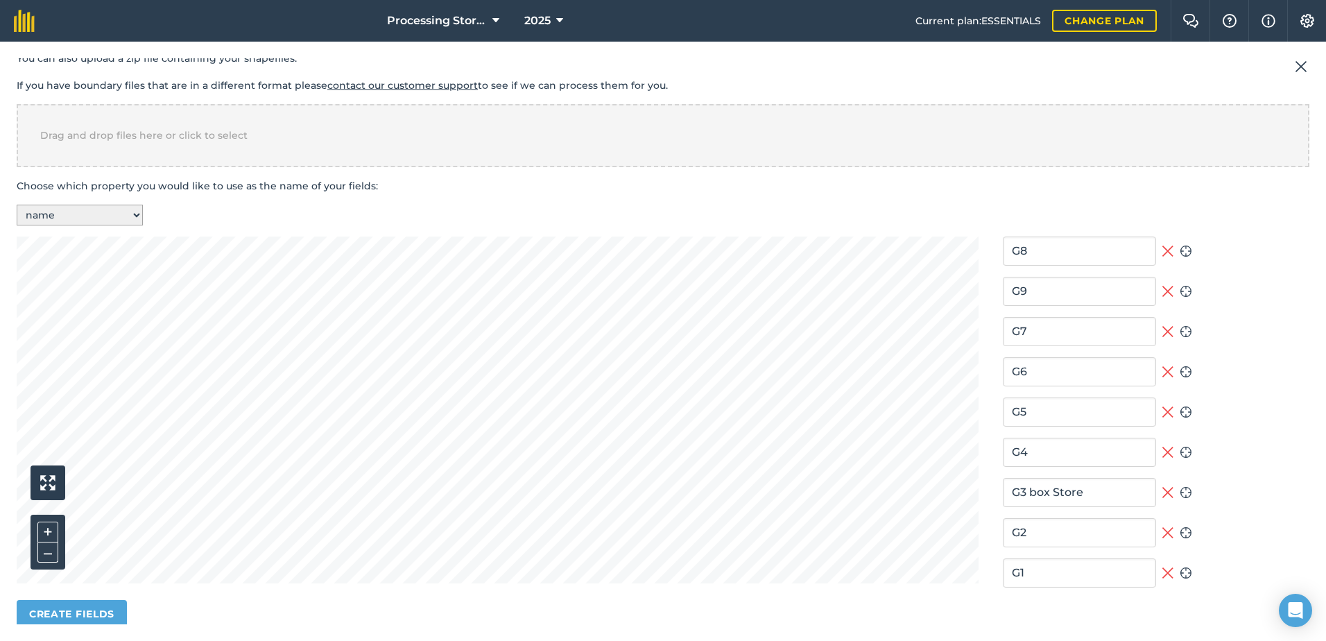
scroll to position [254, 0]
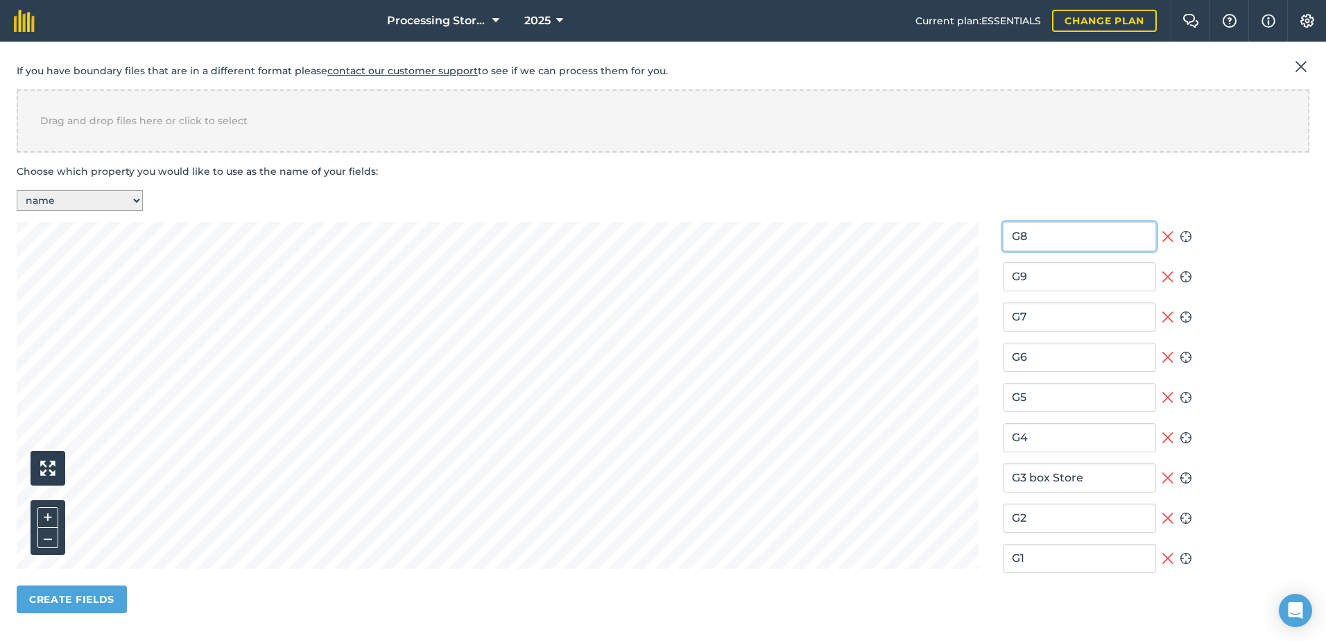
click at [1053, 237] on input "G8" at bounding box center [1079, 236] width 153 height 29
type input "G8 bulk store"
click at [1083, 285] on input "G9" at bounding box center [1079, 276] width 153 height 29
type input "G9 bulk store"
click at [1070, 311] on input "G7" at bounding box center [1079, 316] width 153 height 29
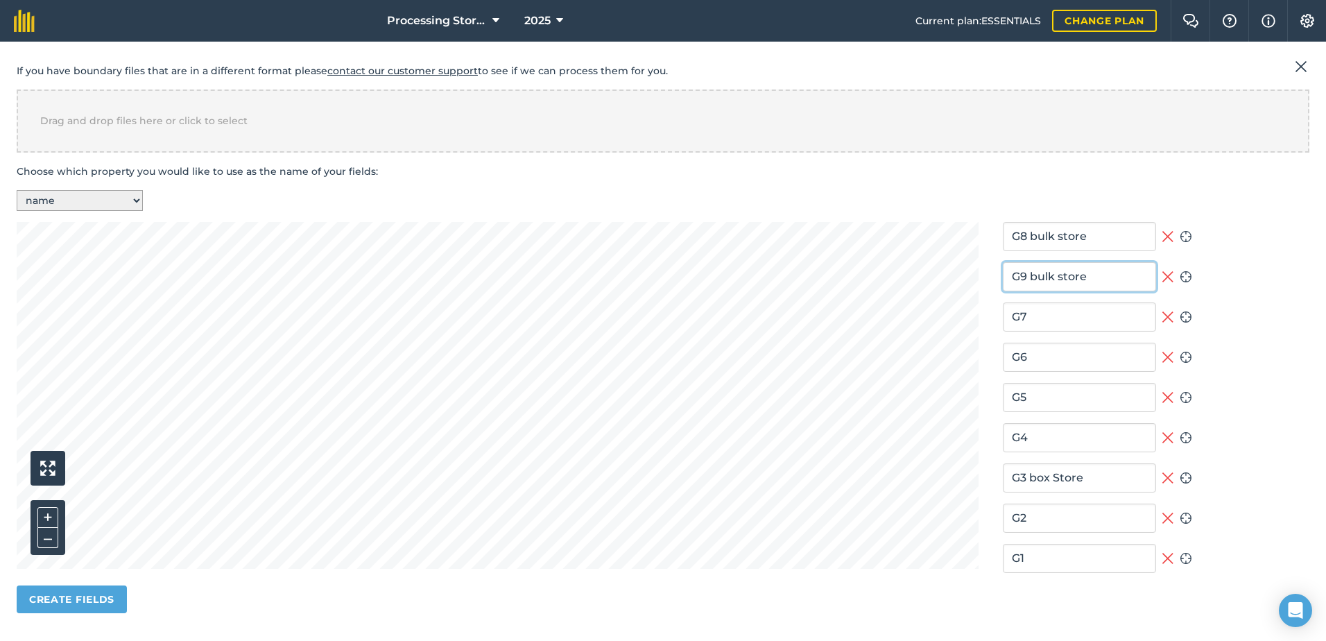
drag, startPoint x: 1088, startPoint y: 276, endPoint x: 1022, endPoint y: 273, distance: 66.0
click at [1022, 273] on input "G9 bulk store" at bounding box center [1079, 276] width 153 height 29
click at [1061, 312] on input "G7" at bounding box center [1079, 316] width 153 height 29
paste input "bulk store"
type input "G7 bulk store"
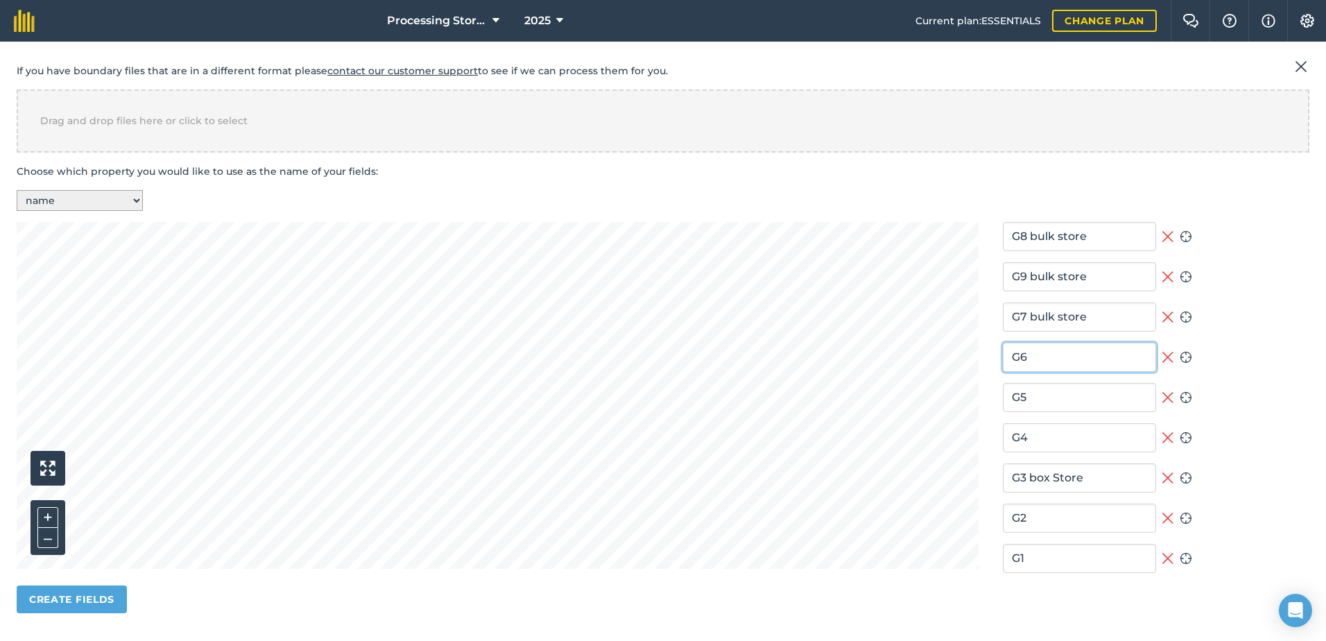
click at [1056, 360] on input "G6" at bounding box center [1079, 357] width 153 height 29
paste input "bulk store"
type input "G6 bulk store"
click at [1056, 384] on input "G5" at bounding box center [1079, 397] width 153 height 29
click at [1051, 519] on input "G2" at bounding box center [1079, 518] width 153 height 29
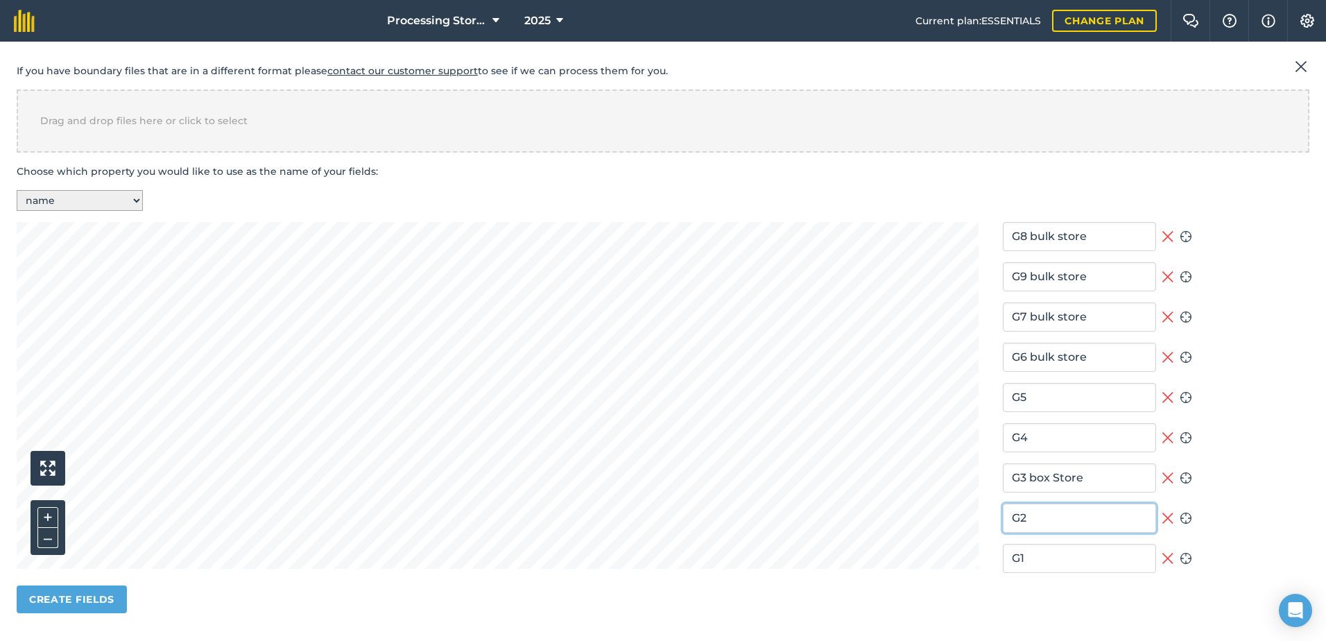
paste input "bulk store"
type input "G2 bulk store"
click at [1049, 553] on input "G1" at bounding box center [1079, 558] width 153 height 29
paste input "bulk store"
type input "G1 bulk store"
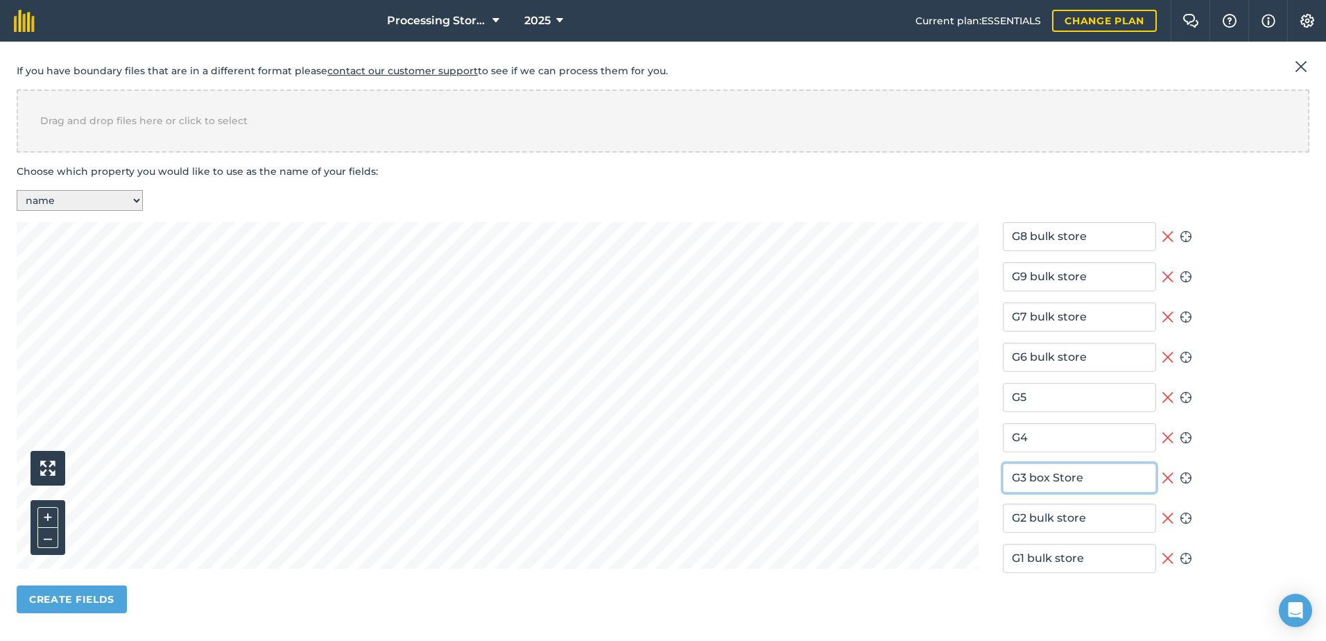
drag, startPoint x: 1092, startPoint y: 489, endPoint x: 1027, endPoint y: 472, distance: 66.6
click at [1022, 475] on input "G3 box Store" at bounding box center [1079, 477] width 153 height 29
click at [1045, 437] on input "G4" at bounding box center [1079, 437] width 153 height 29
paste input "box Store"
type input "G4 box Store"
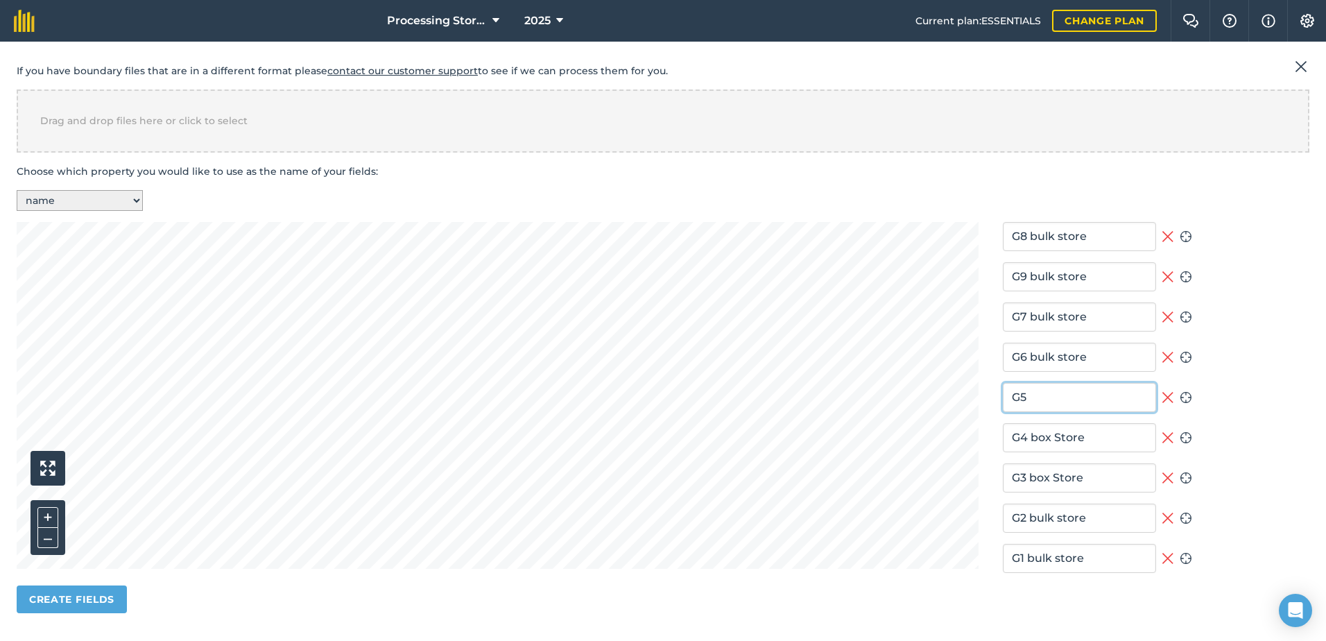
click at [1038, 405] on input "G5" at bounding box center [1079, 397] width 153 height 29
paste input "box Store"
click at [1052, 399] on input "G5 box Store" at bounding box center [1079, 397] width 153 height 29
type input "G5 box store"
click at [1049, 438] on input "G4 box Store" at bounding box center [1079, 437] width 153 height 29
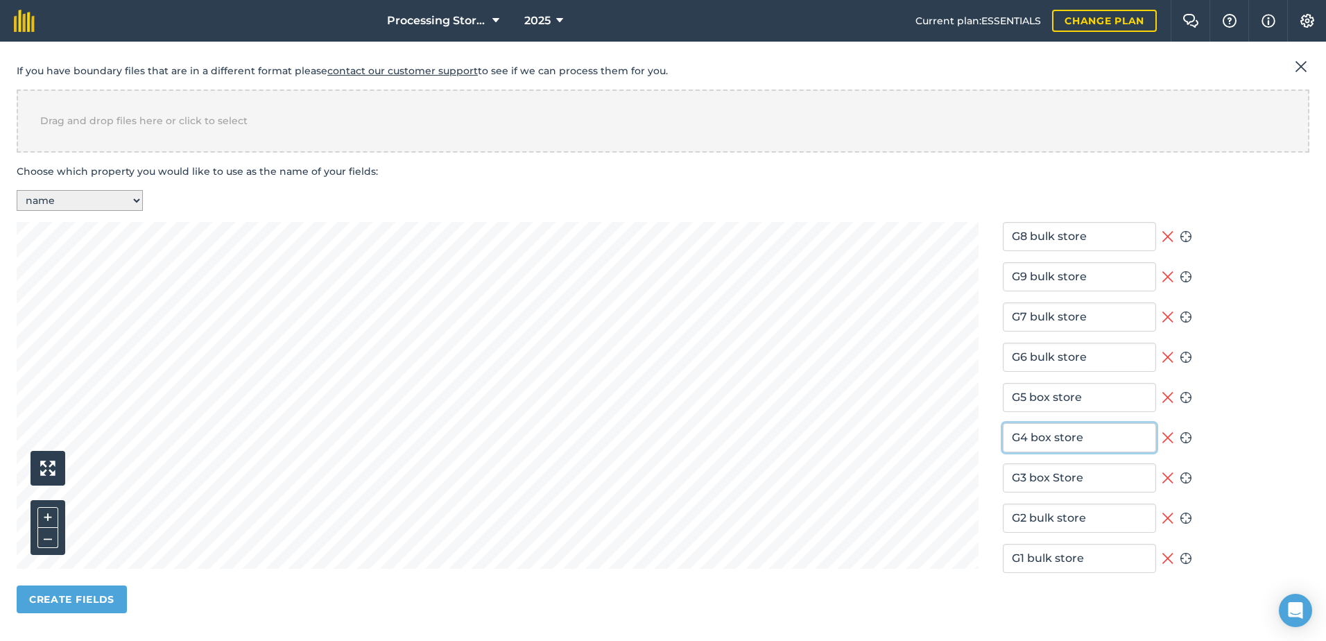
type input "G4 box store"
click at [1047, 482] on input "G3 box Store" at bounding box center [1079, 477] width 153 height 29
type input "G3 box store"
click at [1100, 608] on section "G8 bulk store Remove field Zoom to field G9 bulk store Remove field Zoom to fie…" at bounding box center [1097, 423] width 189 height 402
click at [92, 601] on button "Create fields" at bounding box center [72, 599] width 110 height 28
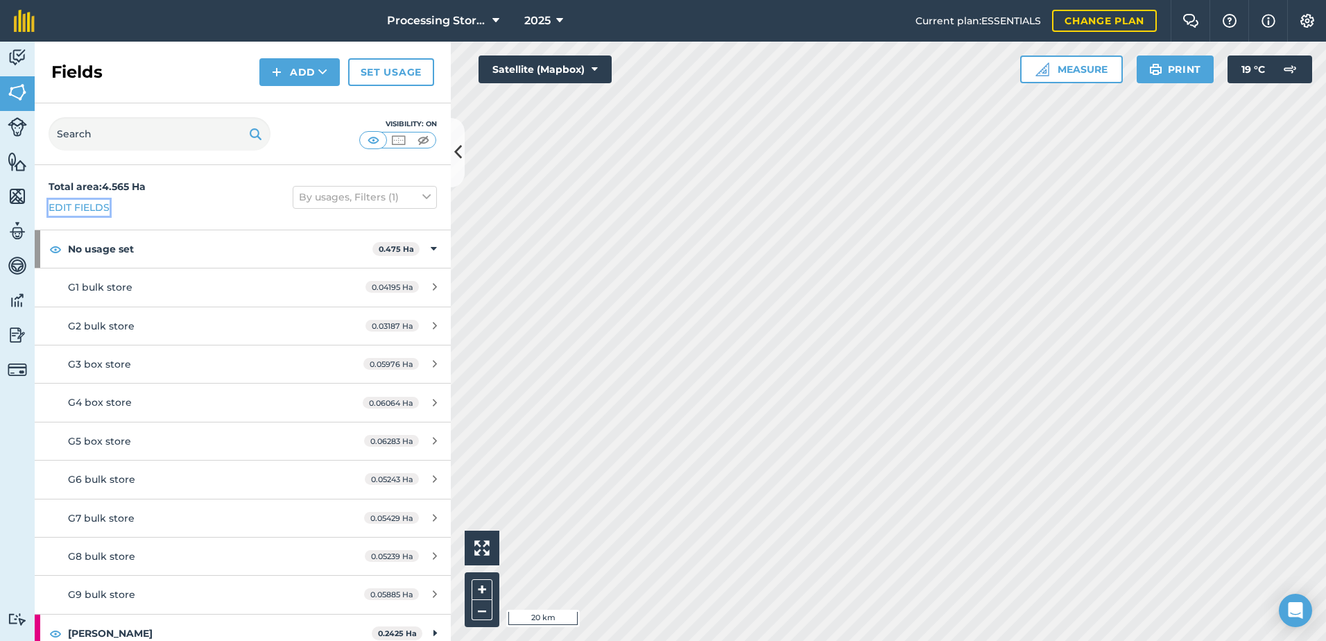
click at [90, 201] on link "Edit fields" at bounding box center [79, 207] width 61 height 15
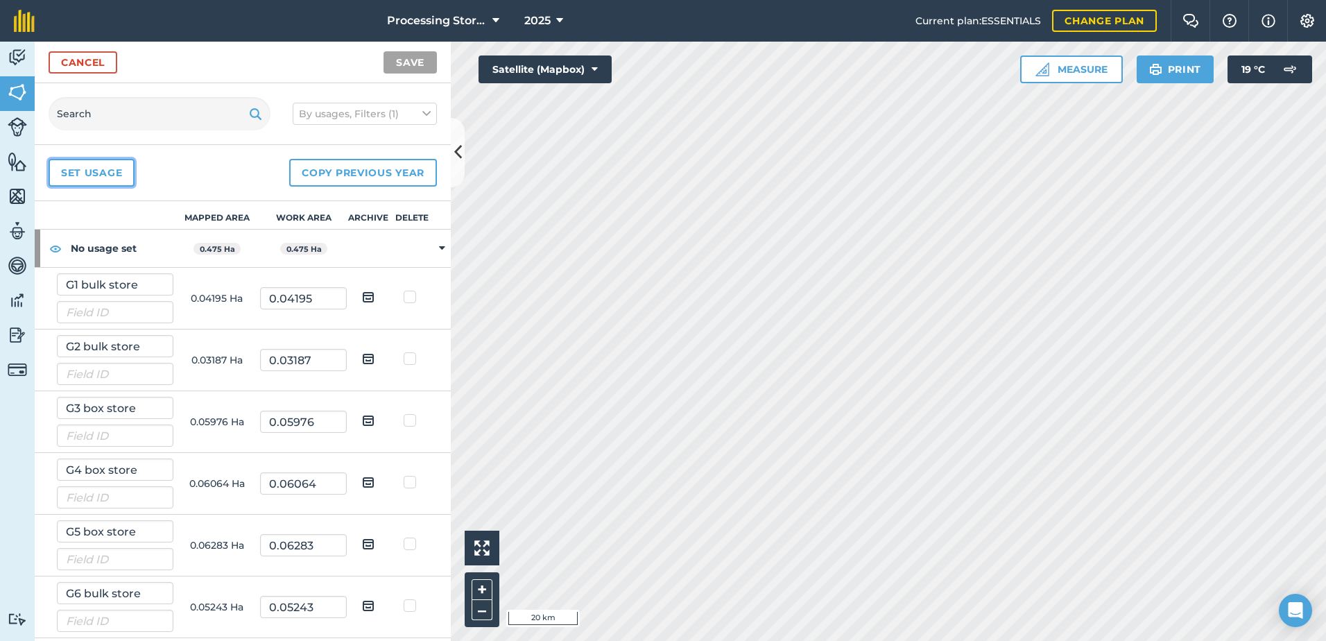
click at [116, 177] on link "Set usage" at bounding box center [92, 173] width 86 height 28
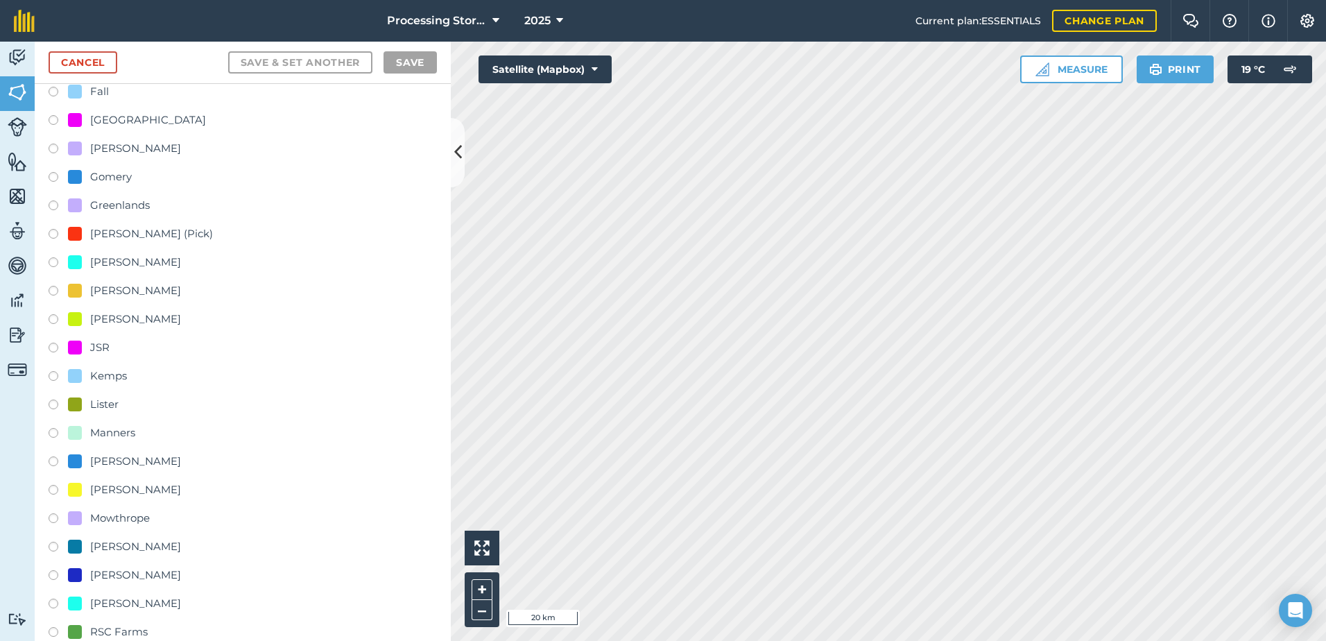
scroll to position [277, 0]
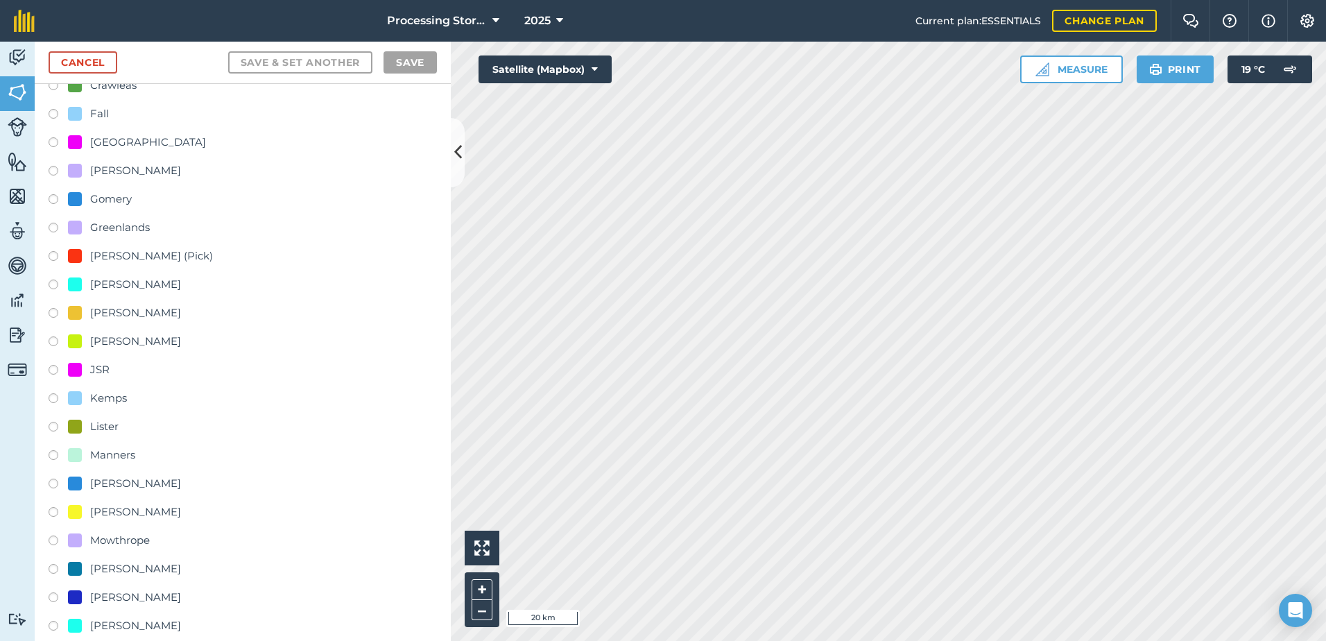
click at [55, 226] on label at bounding box center [58, 230] width 19 height 14
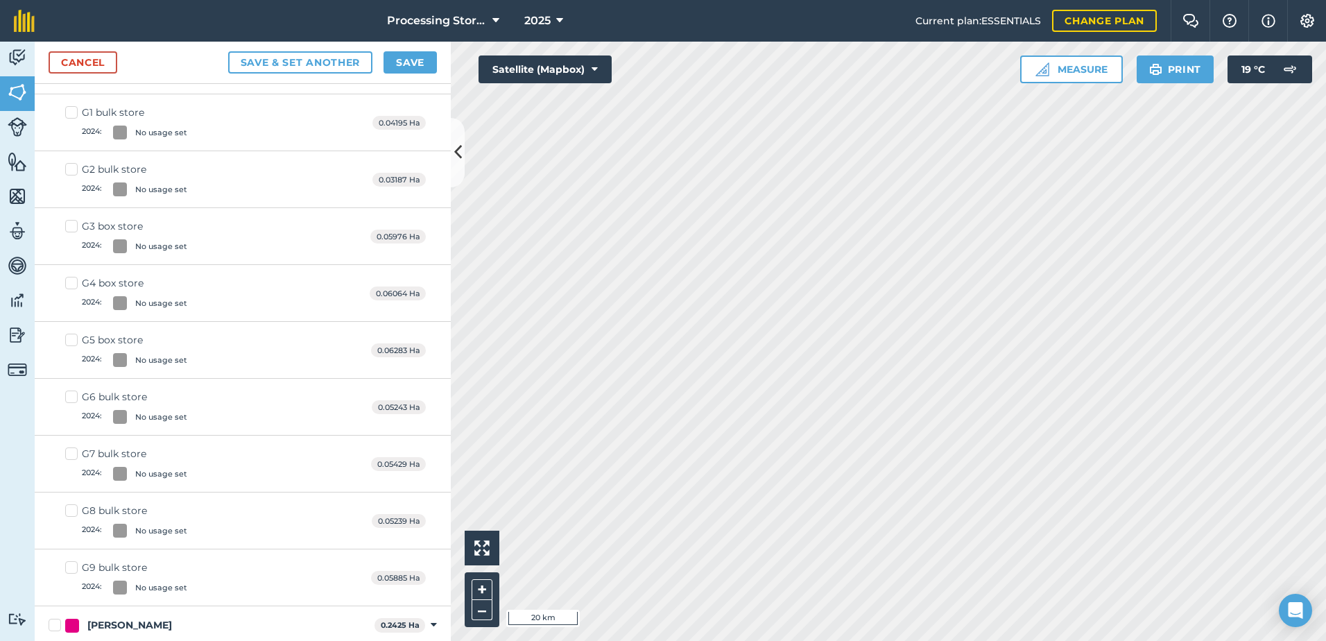
scroll to position [0, 0]
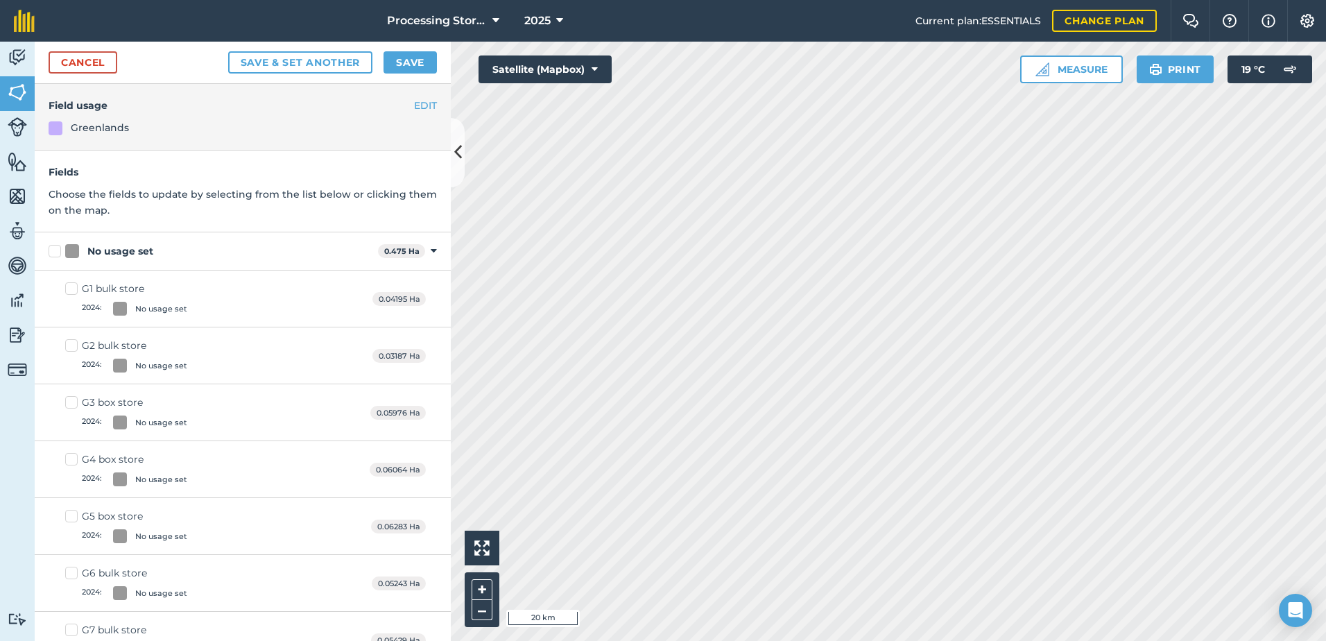
click at [58, 250] on label "No usage set" at bounding box center [211, 251] width 324 height 15
click at [58, 250] on input "No usage set" at bounding box center [53, 248] width 9 height 9
checkbox input "true"
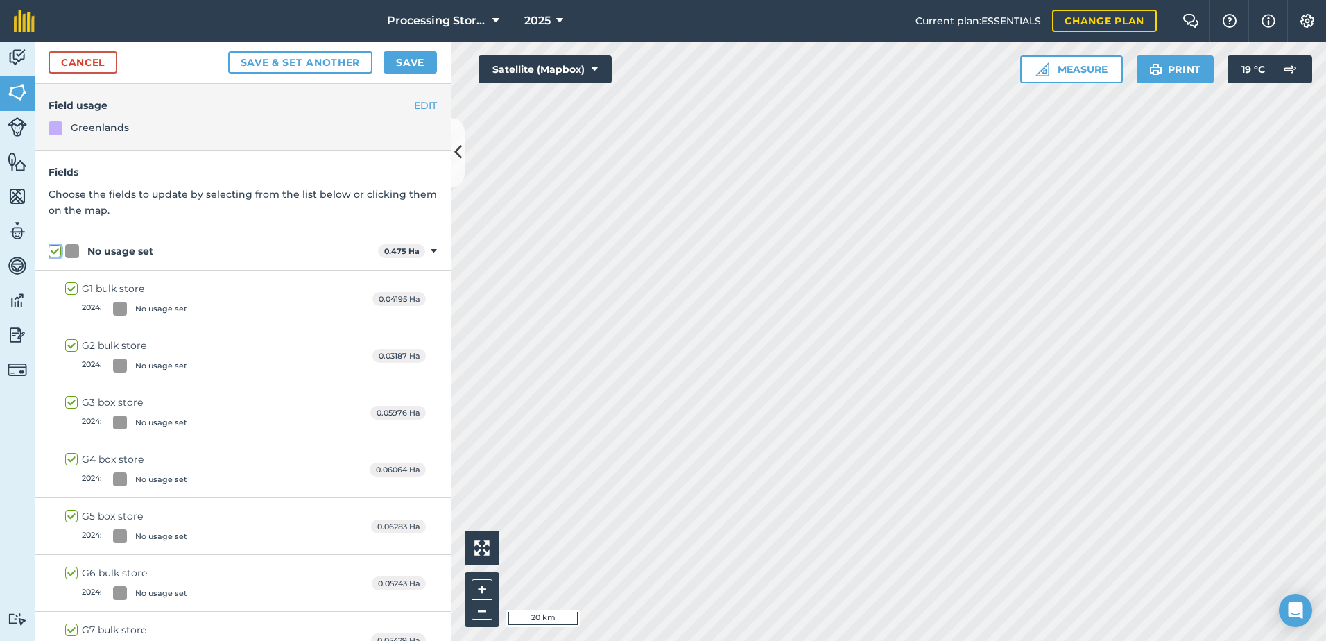
checkbox input "true"
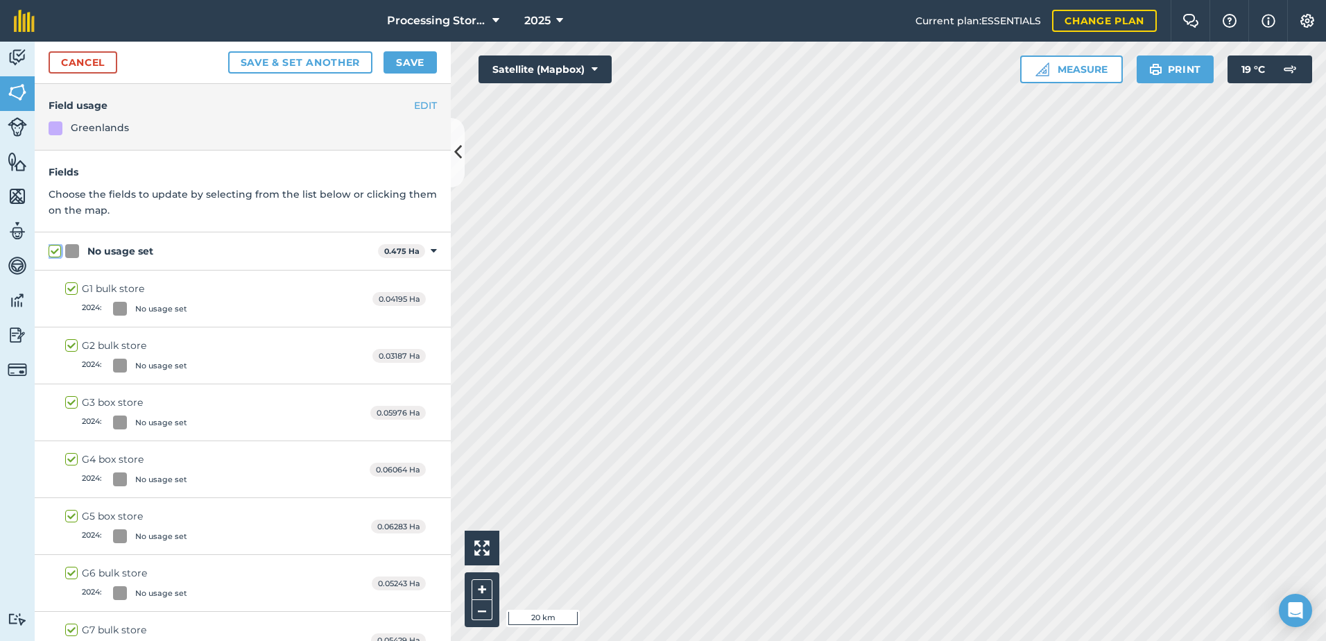
checkbox input "true"
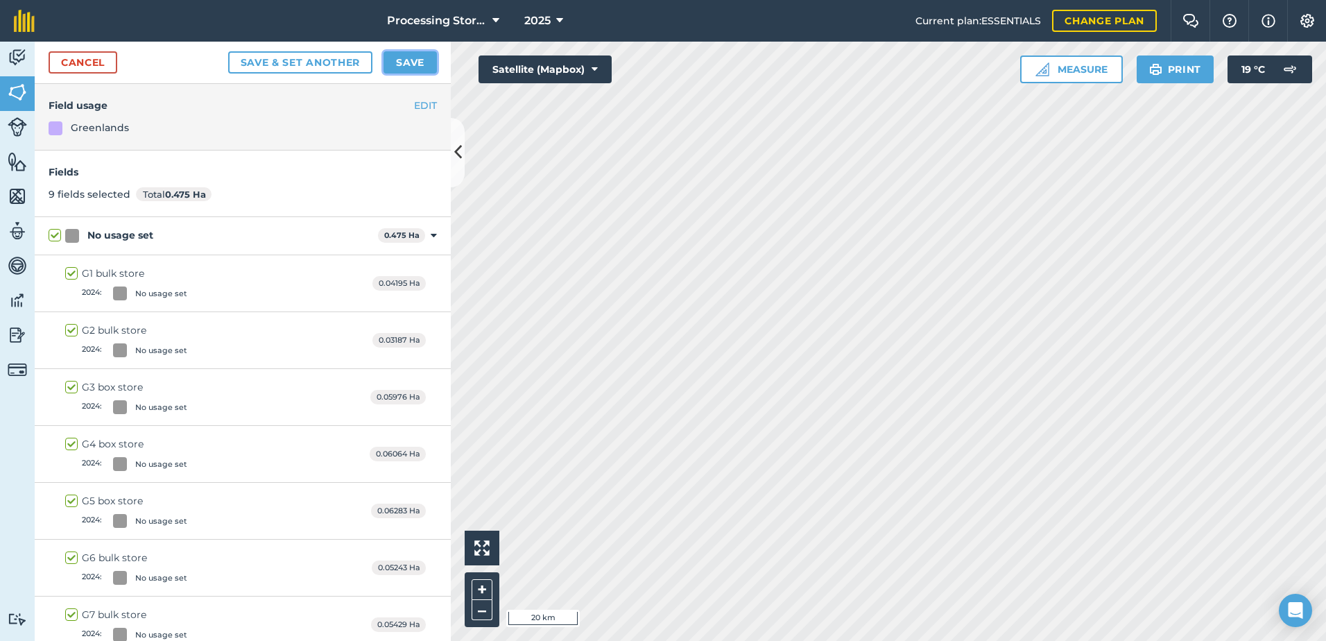
click at [404, 61] on button "Save" at bounding box center [410, 62] width 53 height 22
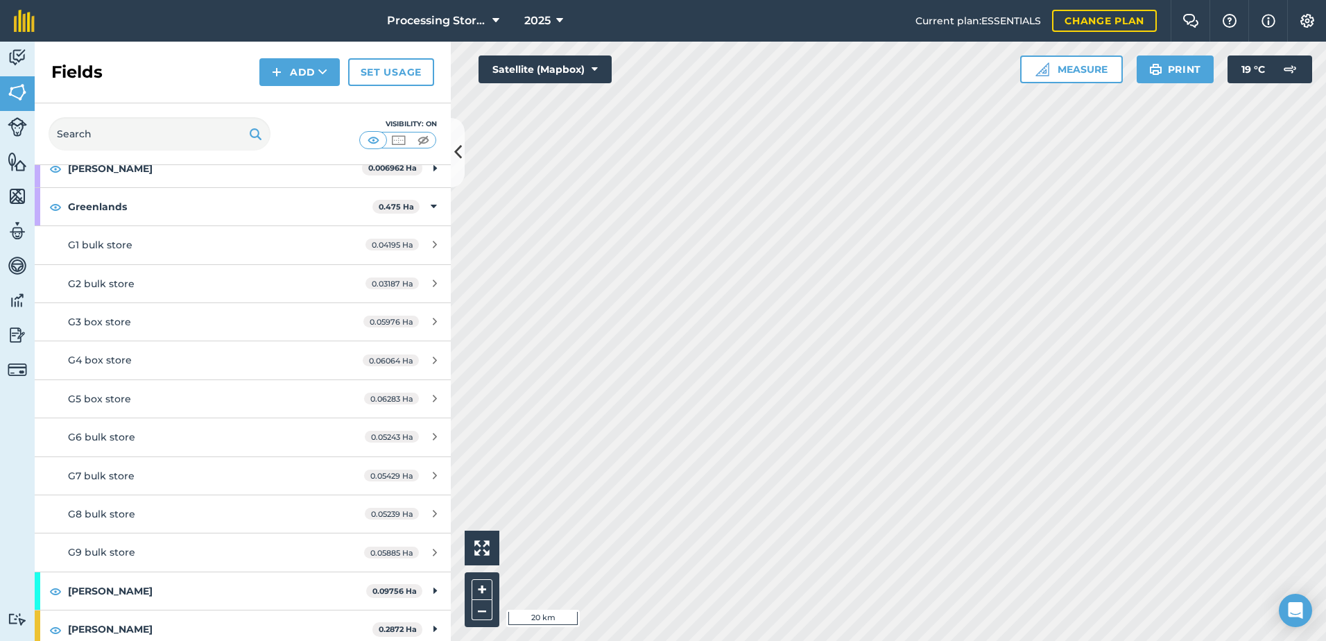
scroll to position [624, 0]
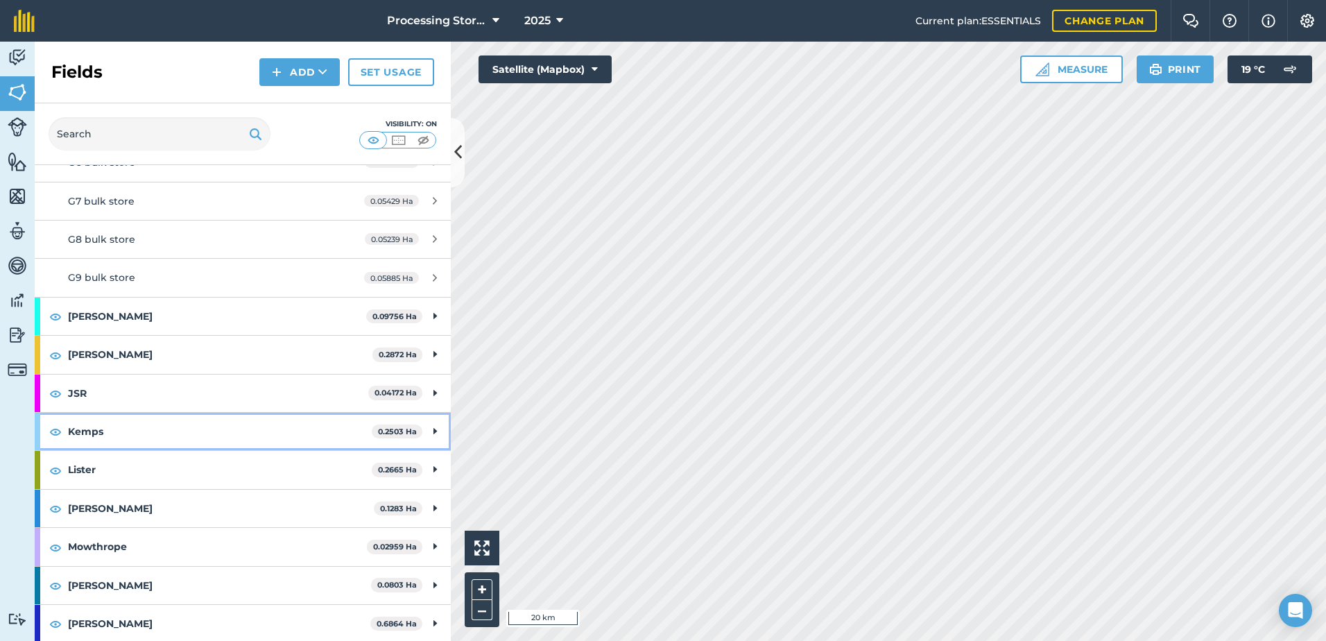
click at [112, 435] on strong "Kemps" at bounding box center [220, 431] width 304 height 37
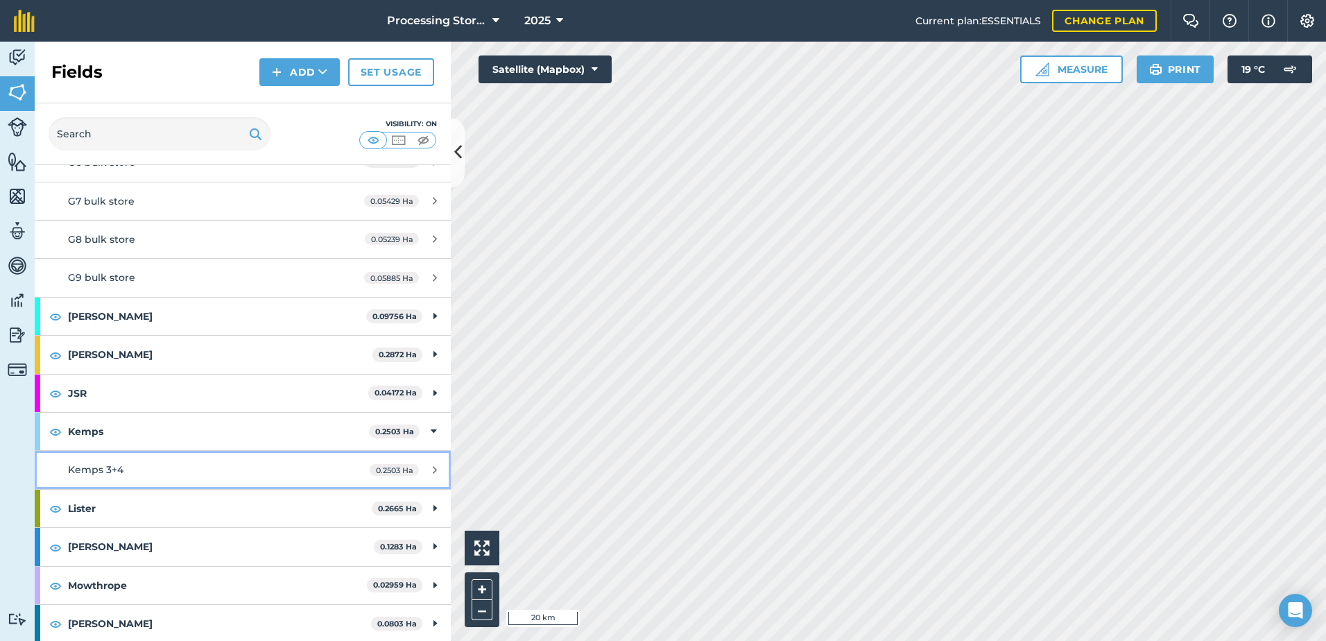
click at [98, 468] on span "Kemps 3+4" at bounding box center [95, 469] width 55 height 12
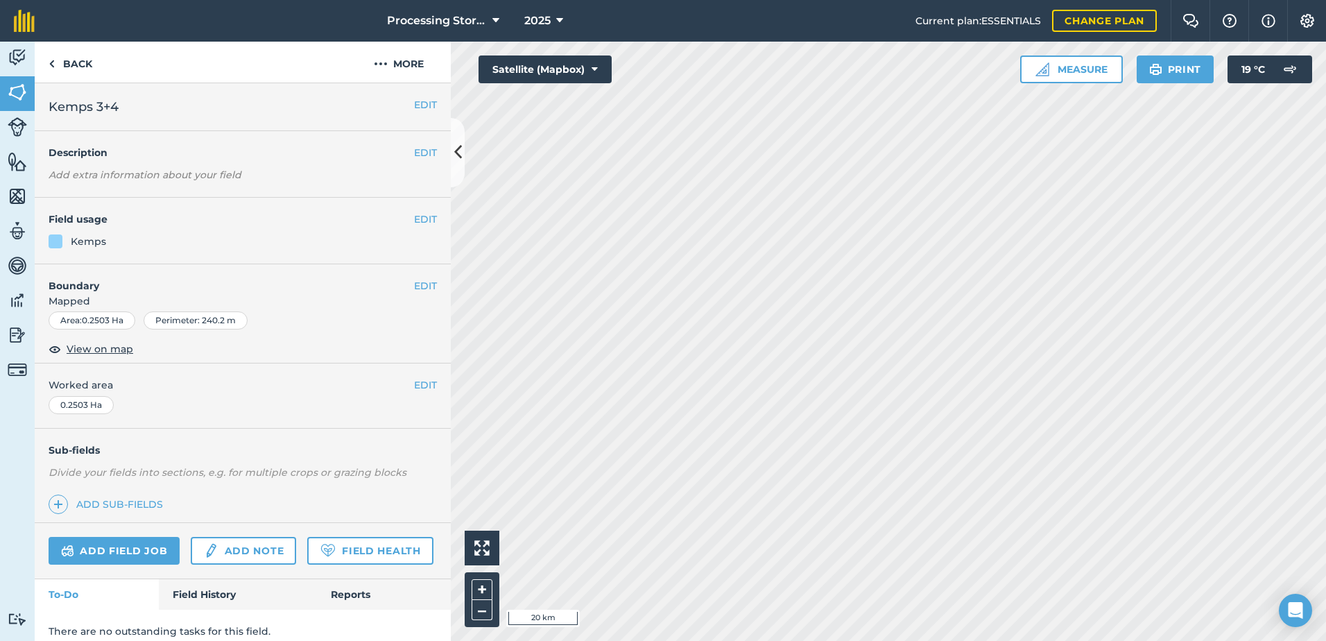
click at [98, 468] on em "Divide your fields into sections, e.g. for multiple crops or grazing blocks" at bounding box center [228, 472] width 358 height 12
drag, startPoint x: 98, startPoint y: 468, endPoint x: 94, endPoint y: 345, distance: 122.8
click at [94, 345] on span "View on map" at bounding box center [100, 348] width 67 height 15
click at [414, 217] on button "EDIT" at bounding box center [425, 219] width 23 height 15
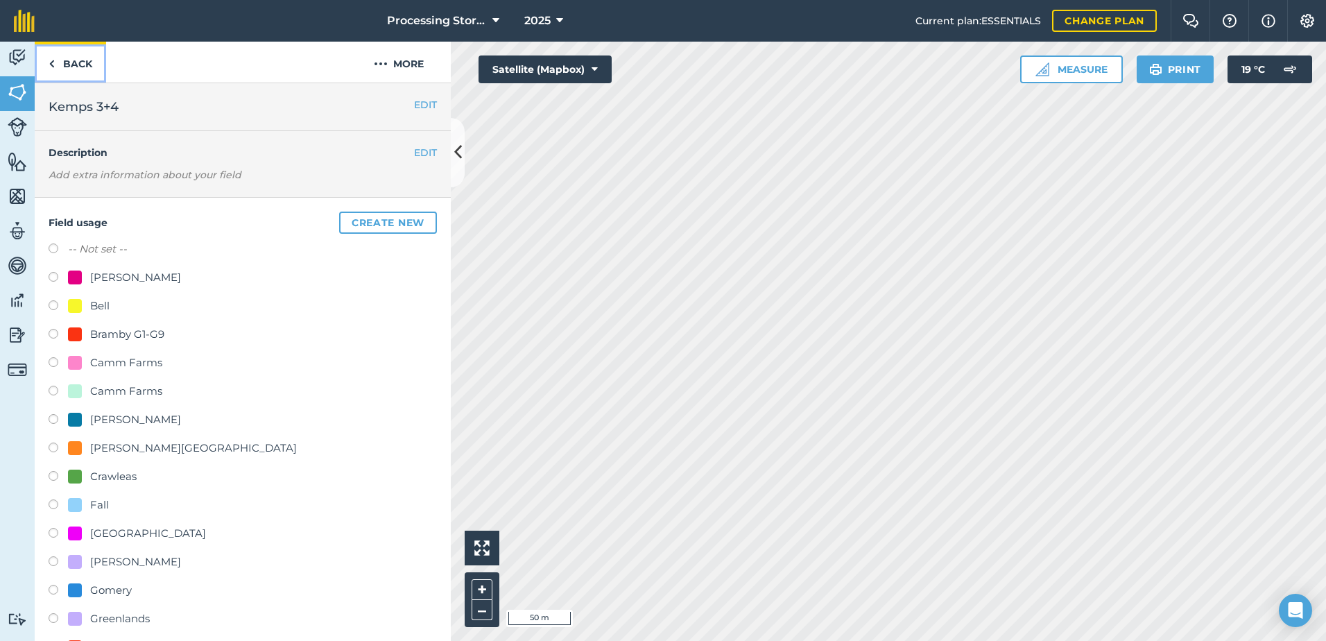
click at [74, 55] on link "Back" at bounding box center [70, 62] width 71 height 41
click at [52, 58] on img at bounding box center [52, 63] width 6 height 17
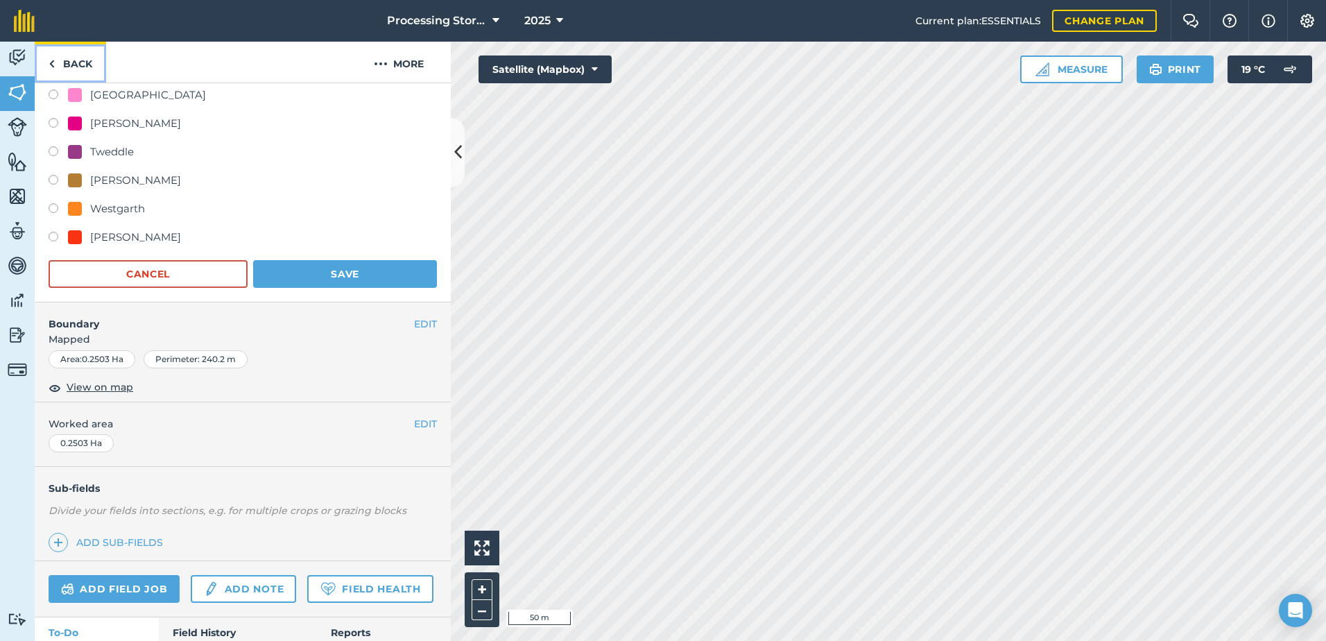
scroll to position [1096, 0]
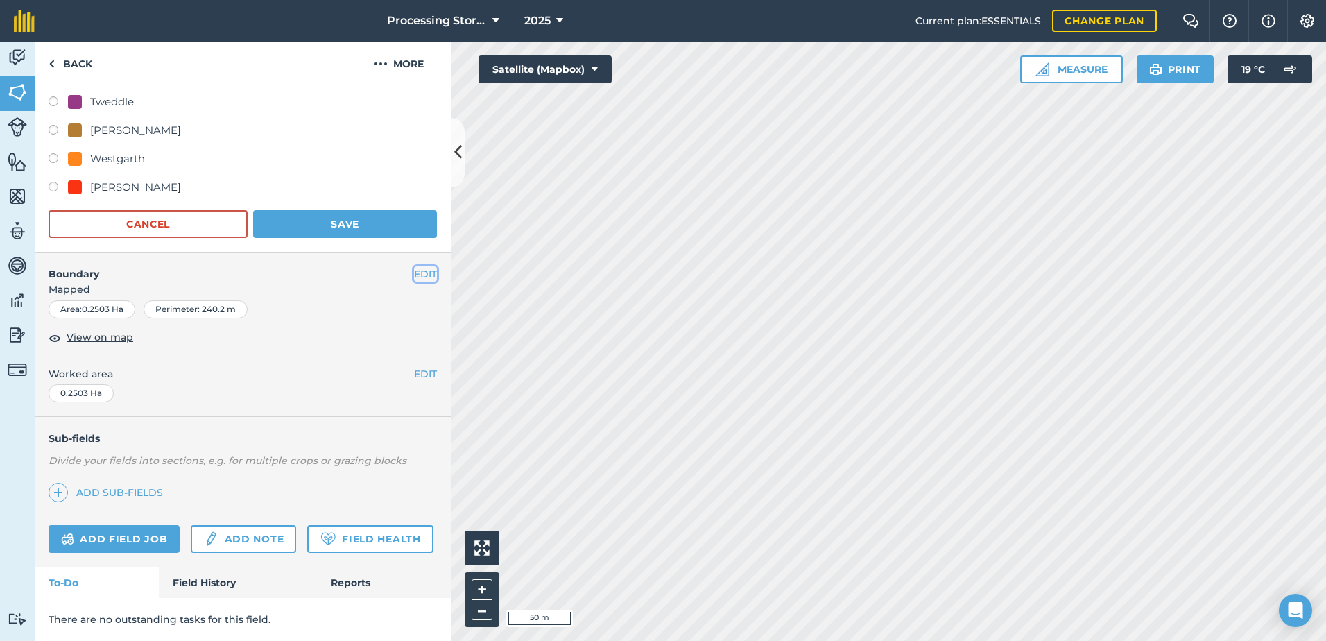
click at [415, 266] on button "EDIT" at bounding box center [425, 273] width 23 height 15
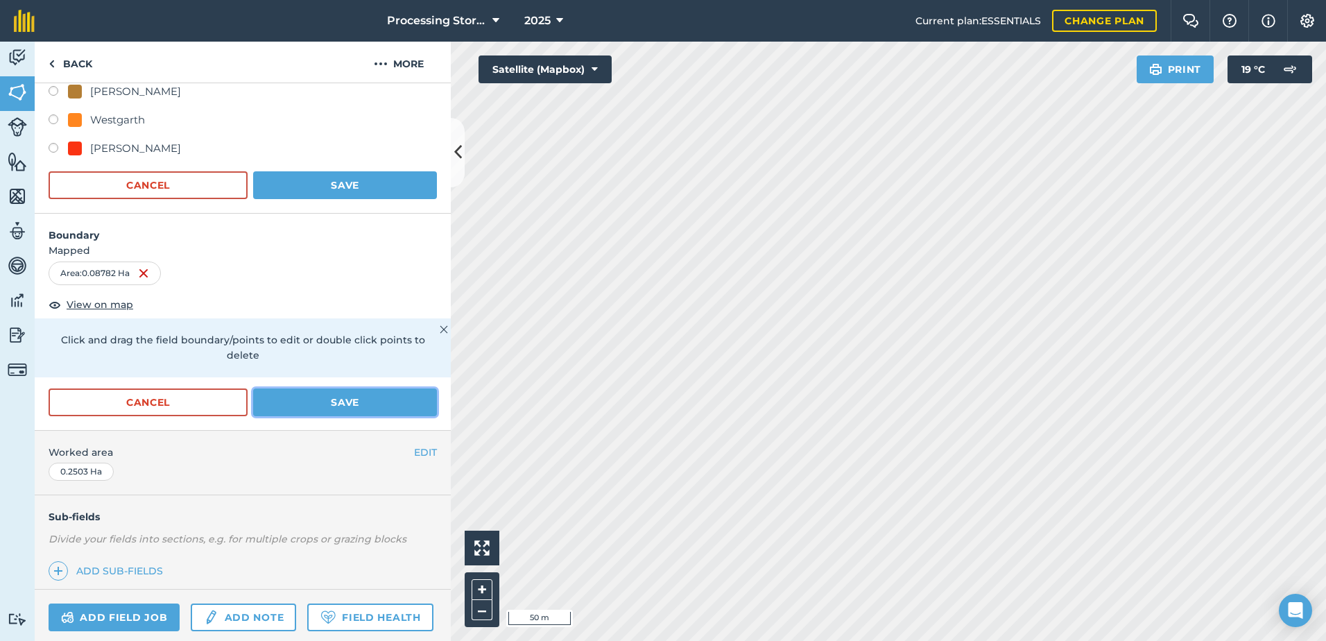
click at [311, 406] on button "Save" at bounding box center [345, 402] width 184 height 28
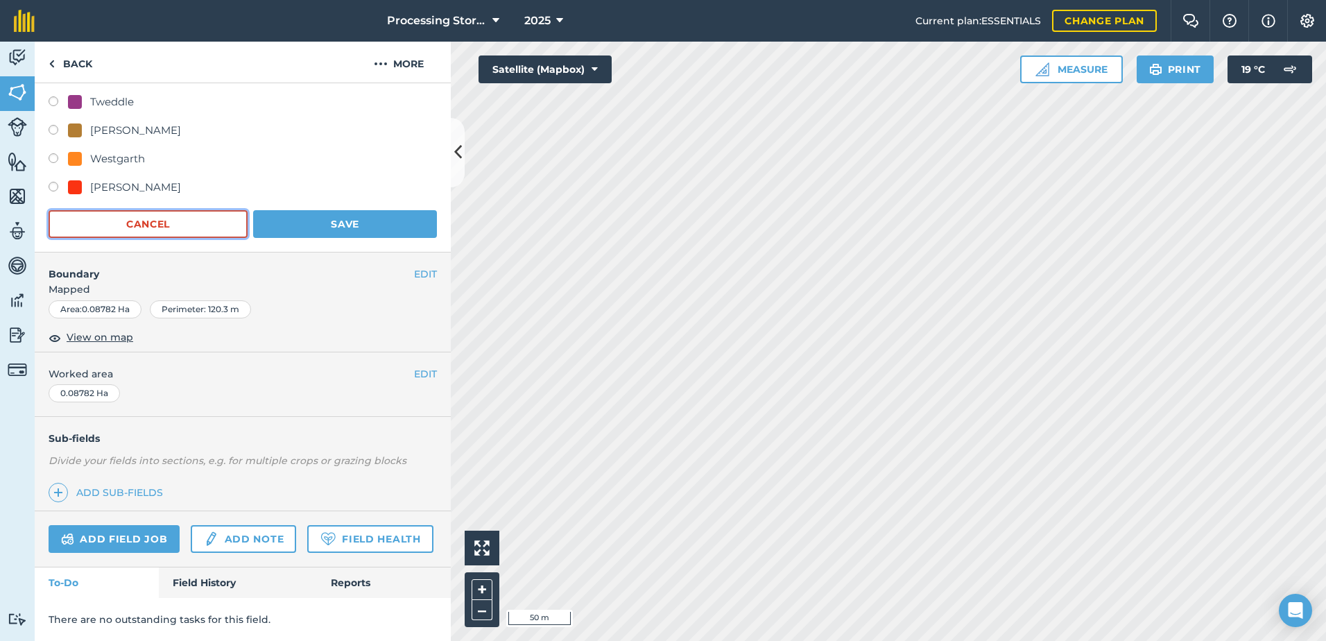
click at [184, 210] on button "Cancel" at bounding box center [148, 224] width 199 height 28
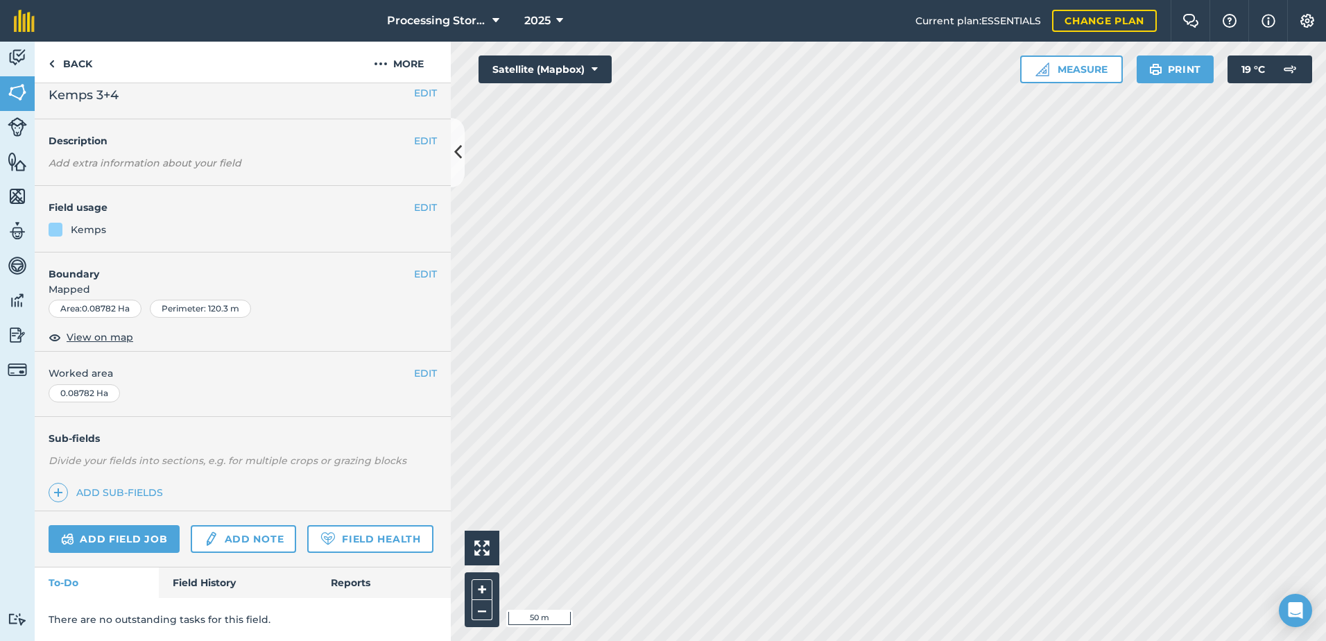
scroll to position [51, 0]
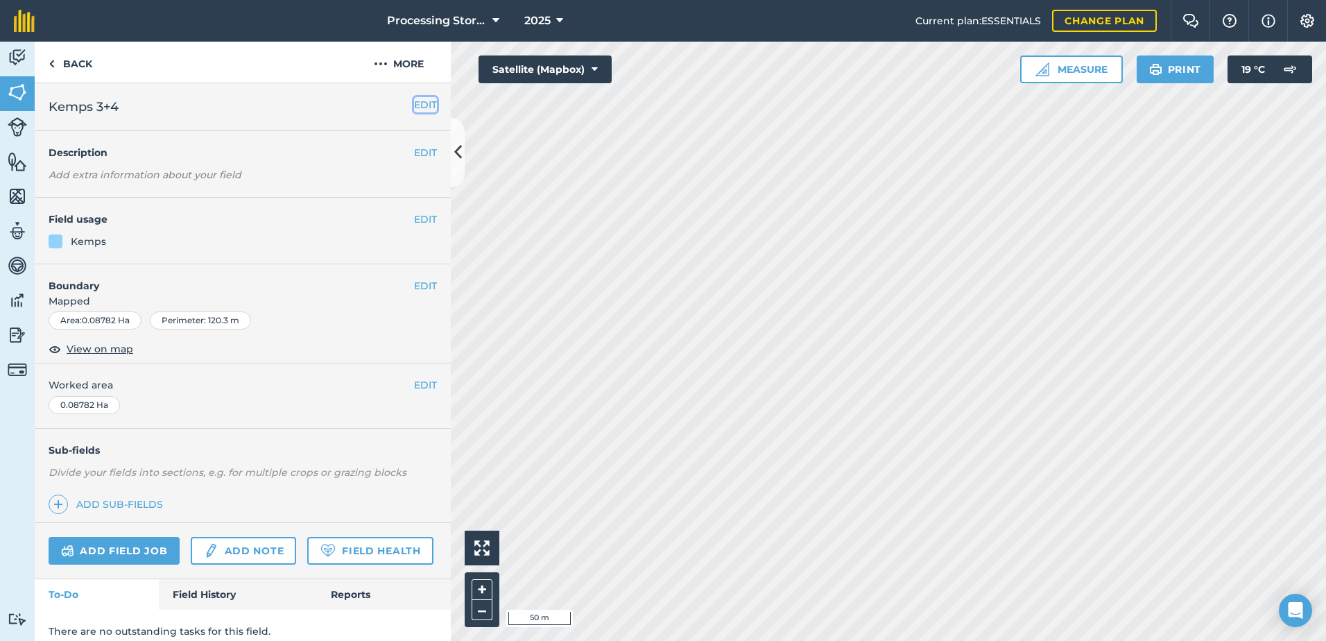
click at [424, 100] on button "EDIT" at bounding box center [425, 104] width 23 height 15
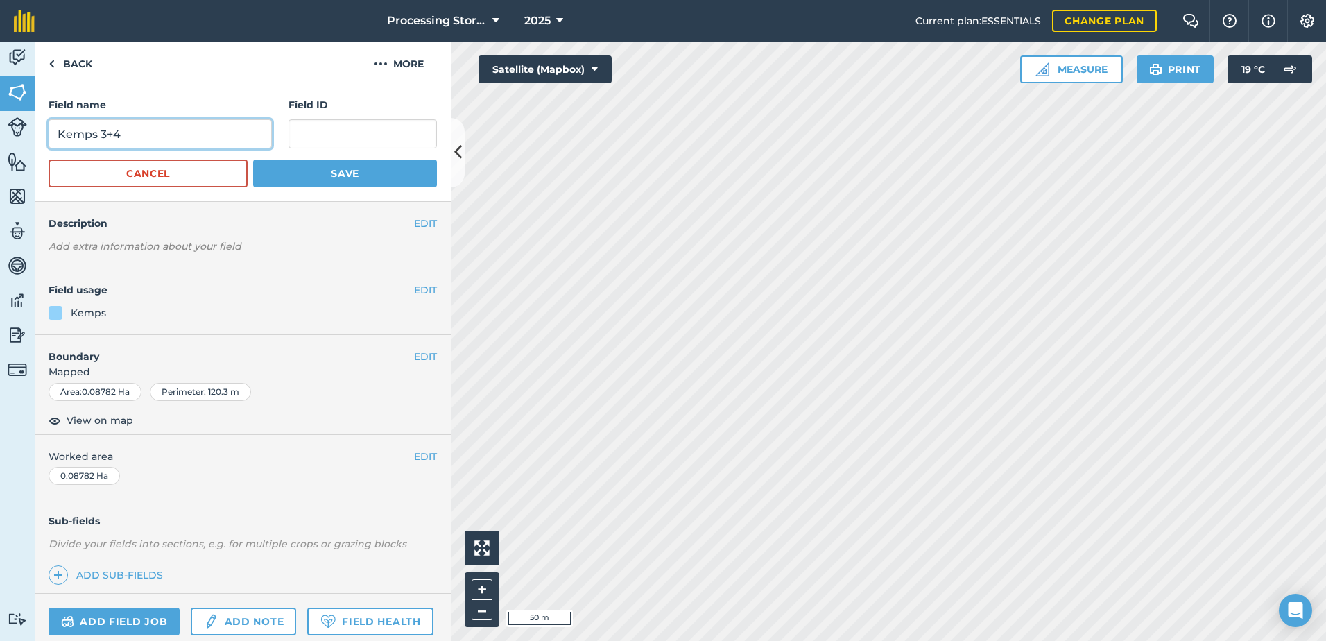
drag, startPoint x: 184, startPoint y: 137, endPoint x: 105, endPoint y: 137, distance: 79.1
click at [105, 137] on input "Kemps 3+4" at bounding box center [160, 133] width 223 height 29
click at [92, 131] on input "Kemps 3" at bounding box center [160, 133] width 223 height 29
type input "[PERSON_NAME] 3"
click at [298, 182] on button "Save" at bounding box center [345, 174] width 184 height 28
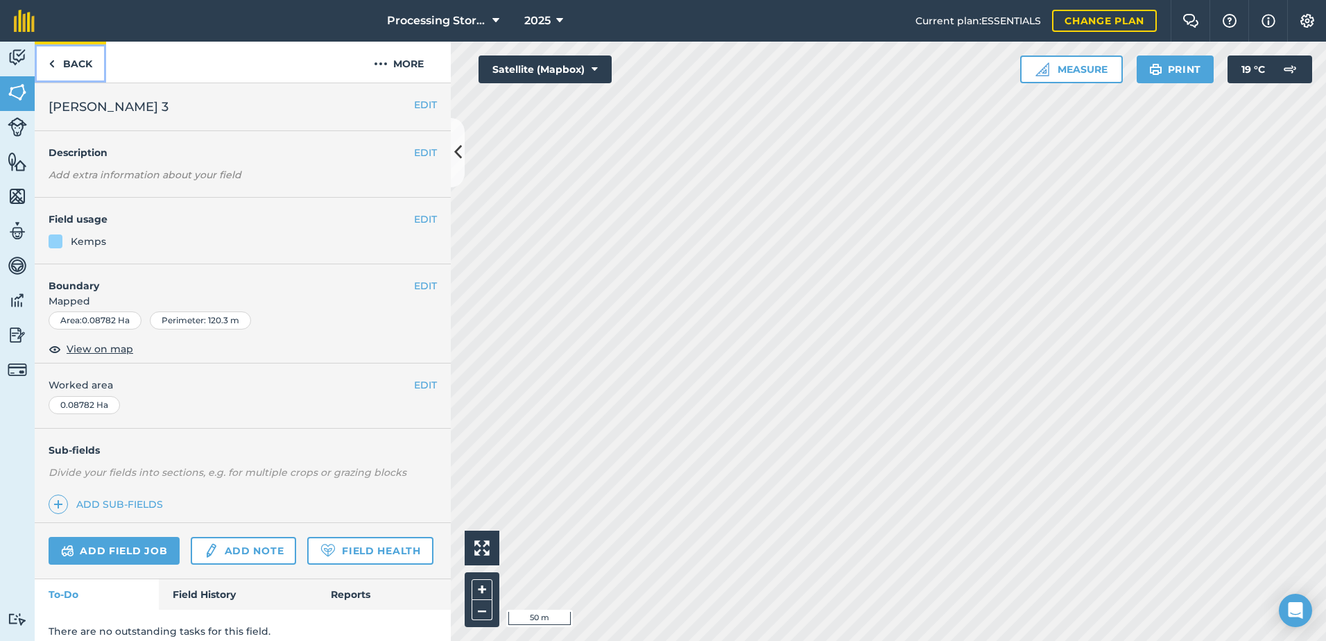
click at [81, 71] on link "Back" at bounding box center [70, 62] width 71 height 41
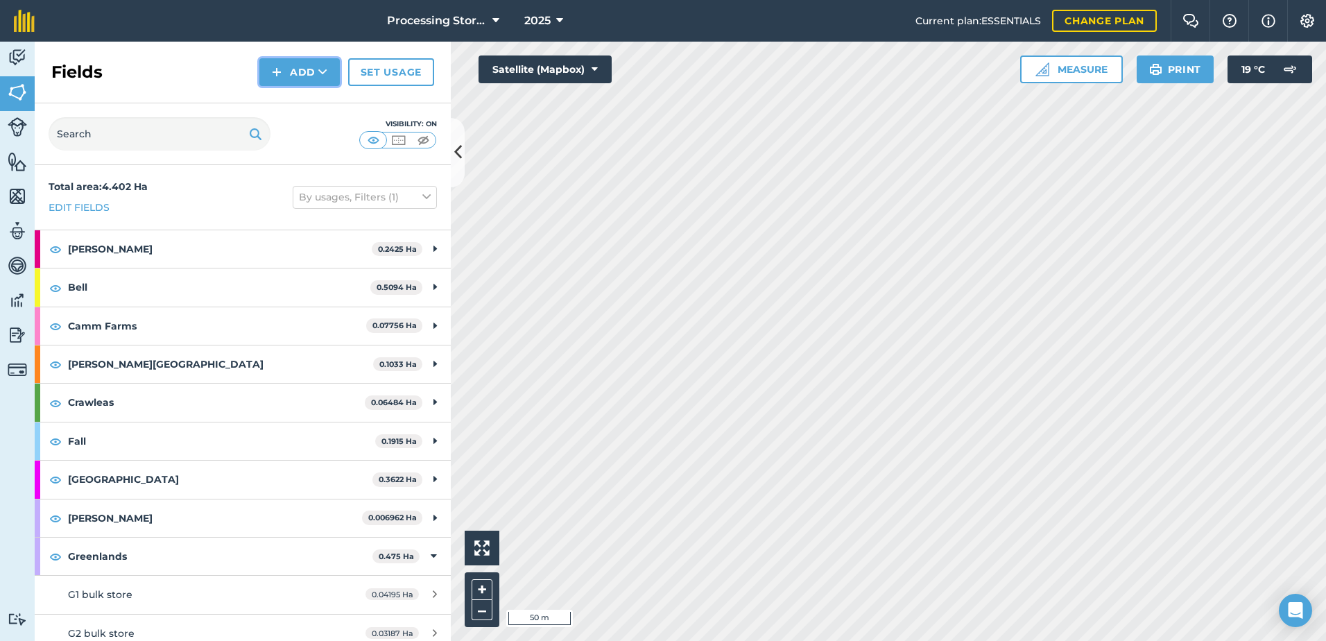
click at [297, 68] on button "Add" at bounding box center [299, 72] width 80 height 28
click at [310, 105] on link "Draw" at bounding box center [299, 103] width 76 height 31
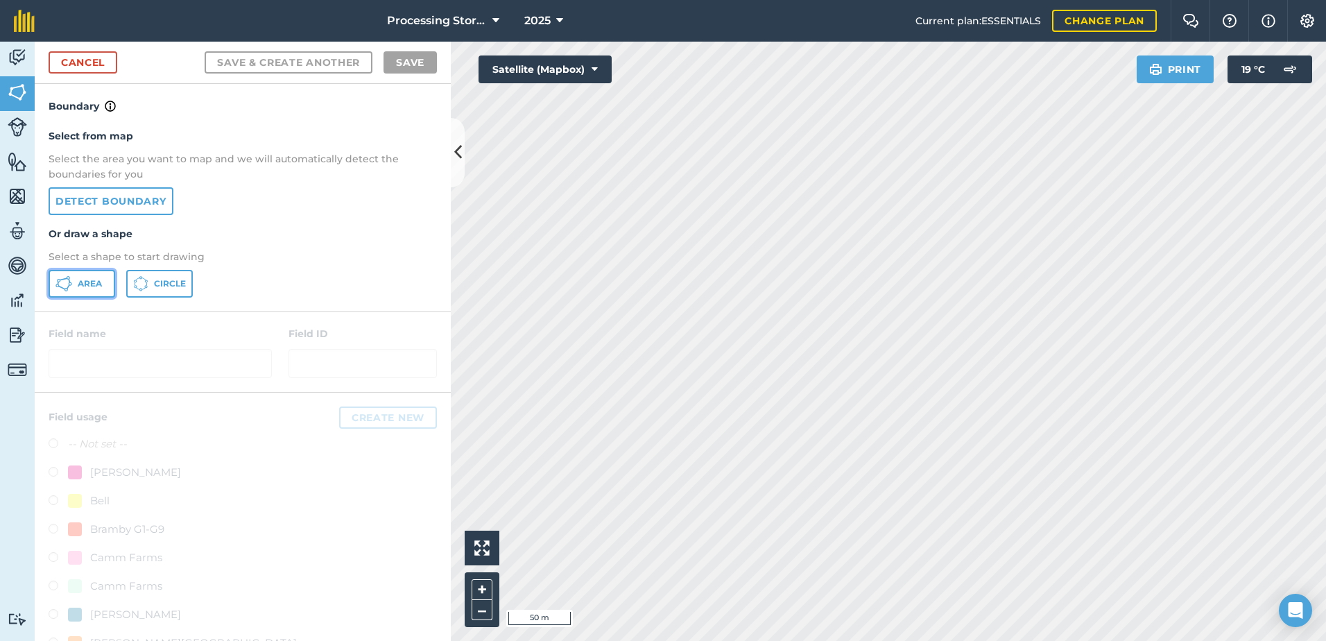
click at [92, 280] on span "Area" at bounding box center [90, 283] width 24 height 11
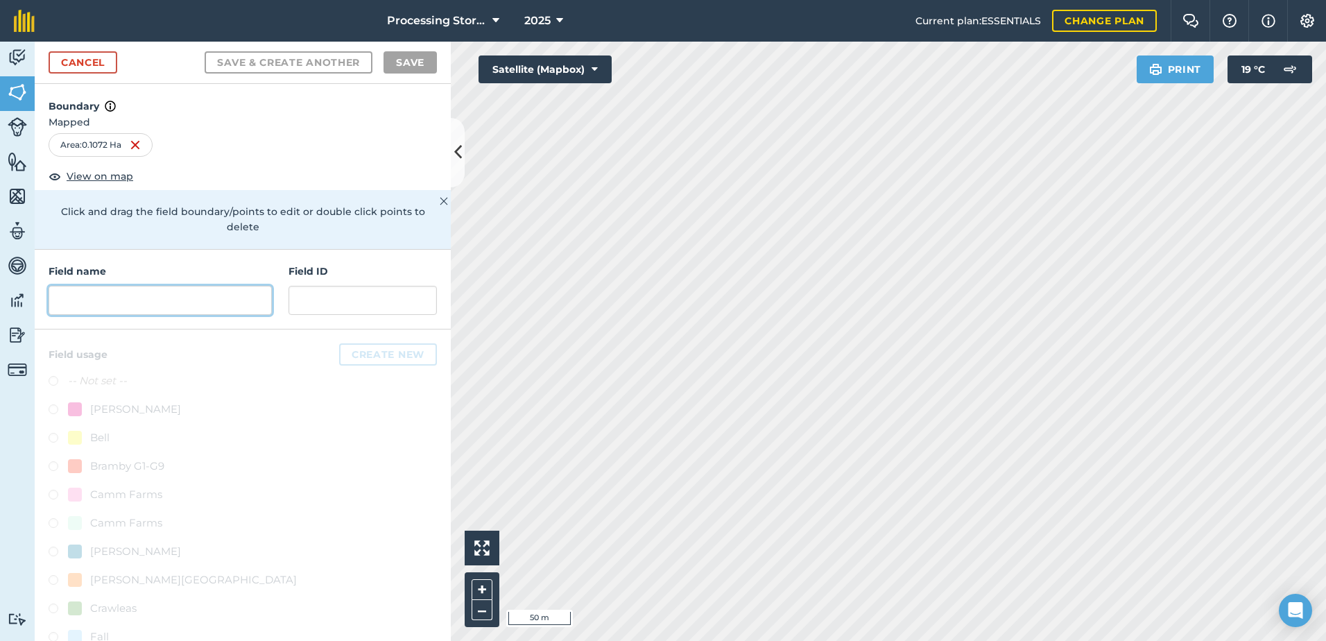
click at [194, 308] on input "text" at bounding box center [160, 300] width 223 height 29
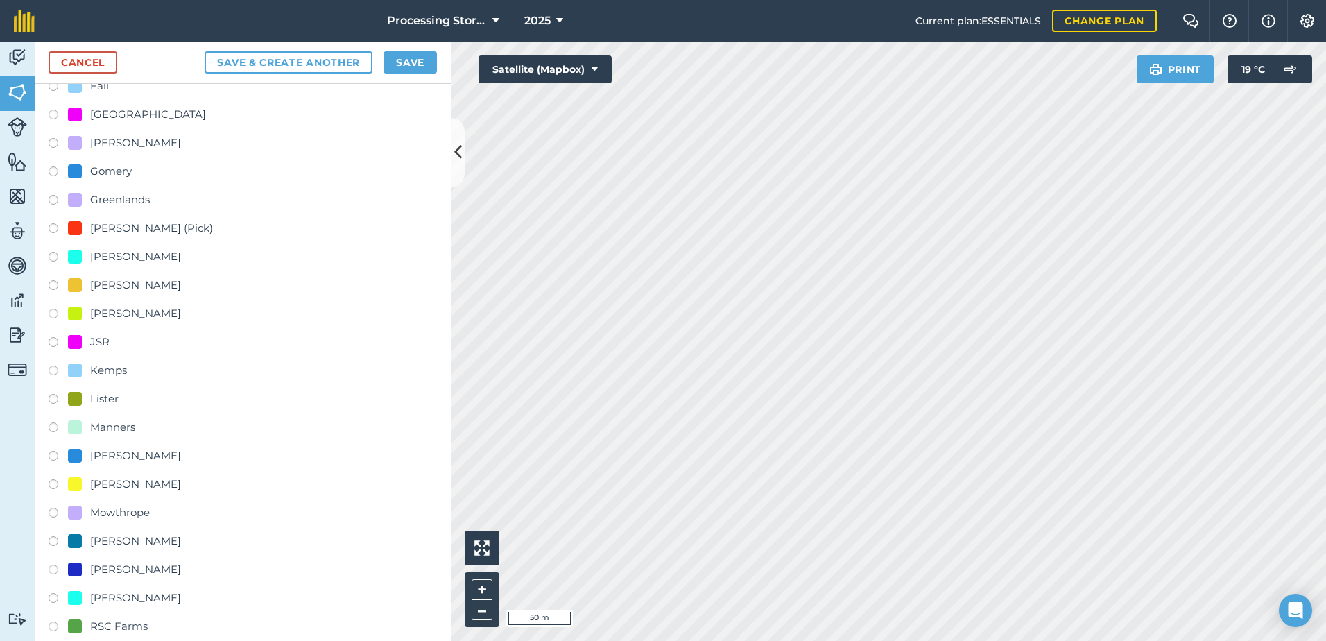
scroll to position [555, 0]
type input "[PERSON_NAME] 4"
click at [55, 369] on label at bounding box center [58, 368] width 19 height 14
radio input "true"
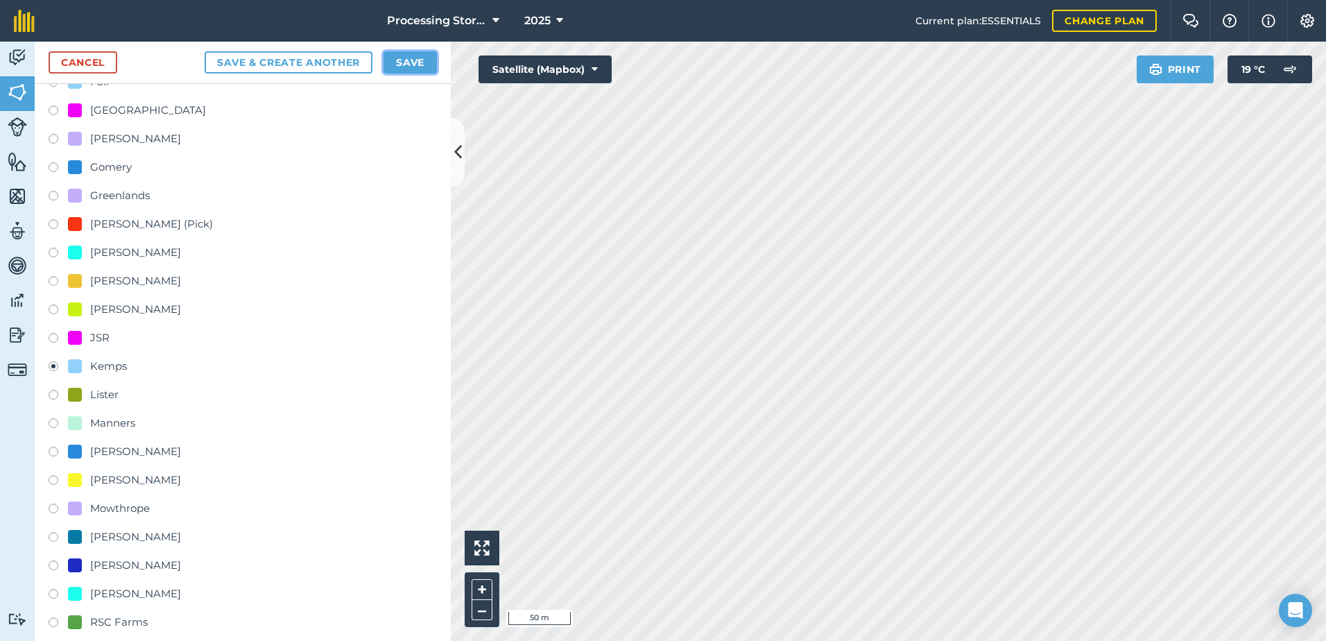
click at [416, 58] on button "Save" at bounding box center [410, 62] width 53 height 22
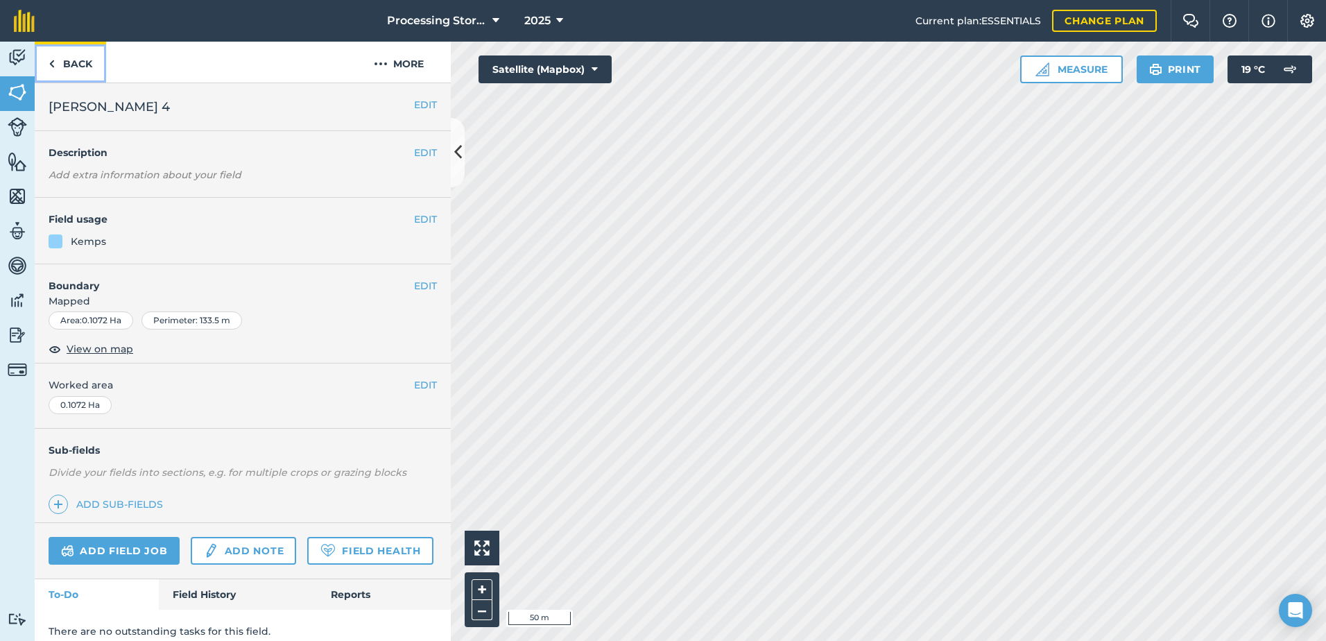
click at [76, 61] on link "Back" at bounding box center [70, 62] width 71 height 41
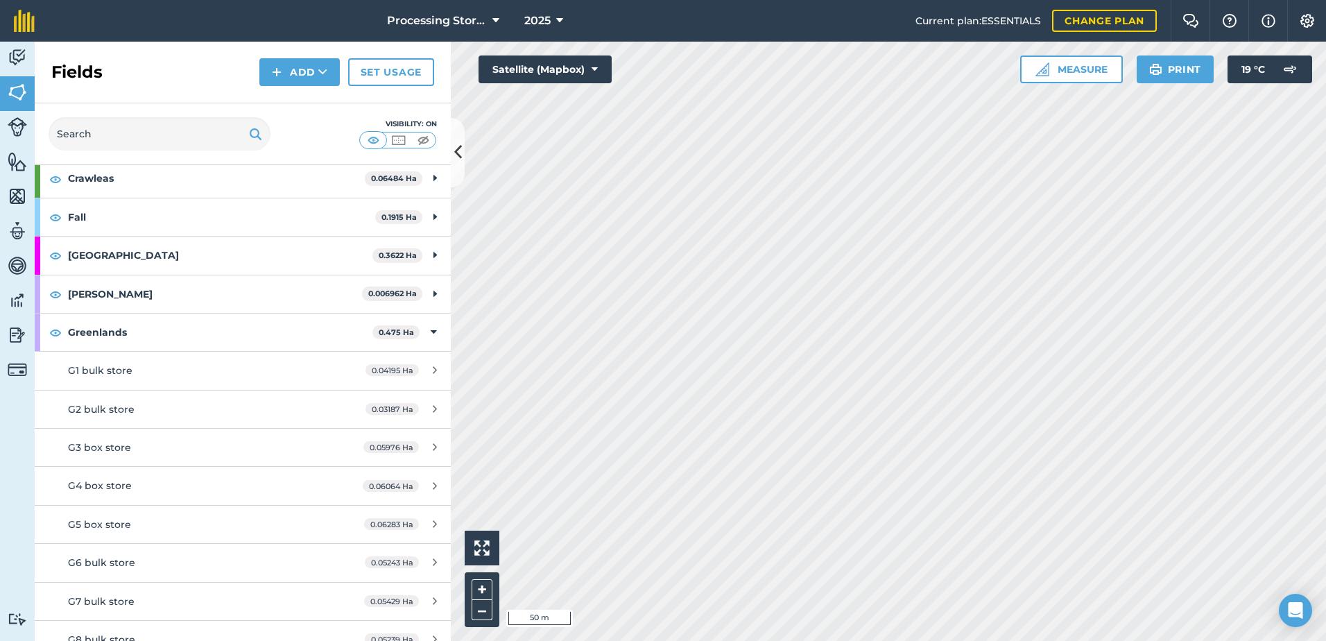
scroll to position [139, 0]
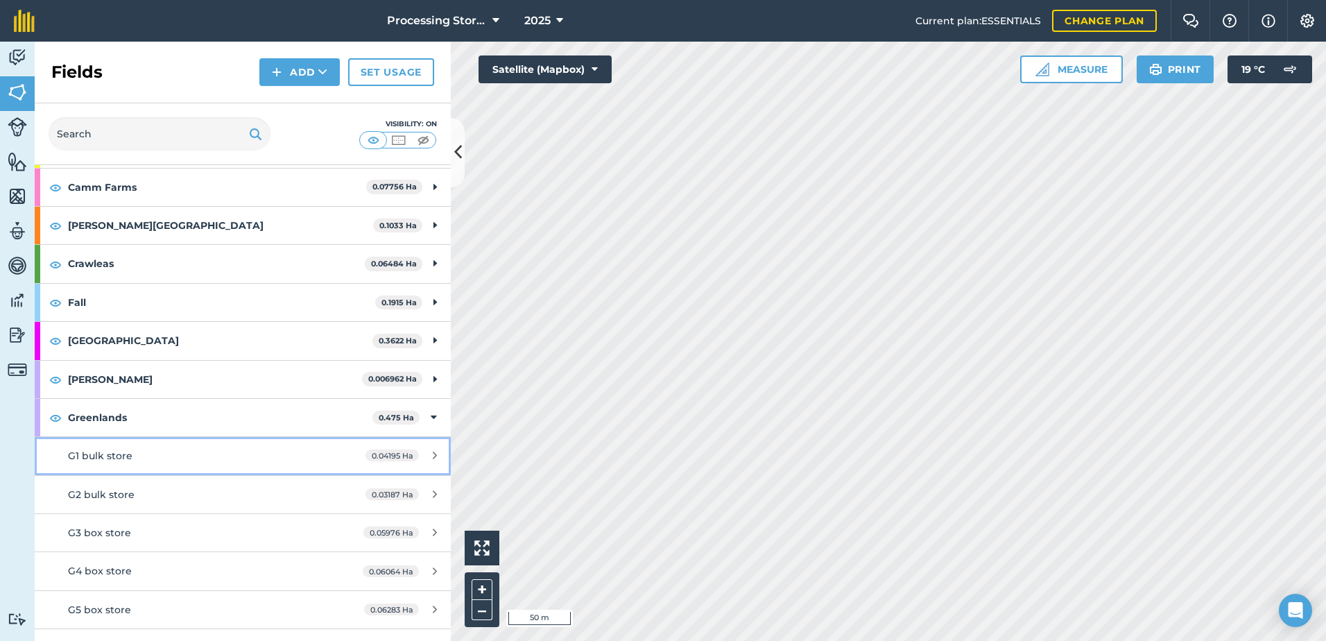
click at [151, 451] on div "G1 bulk store" at bounding box center [198, 455] width 261 height 15
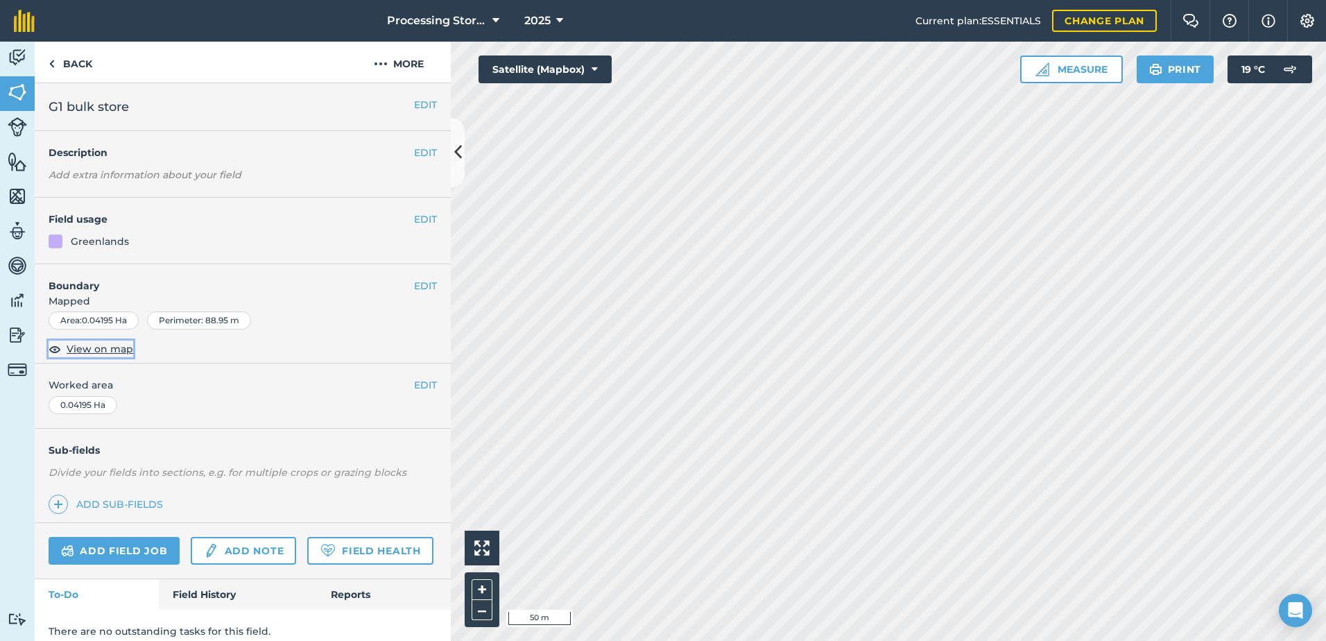
click at [113, 350] on span "View on map" at bounding box center [100, 348] width 67 height 15
click at [64, 58] on link "Back" at bounding box center [70, 62] width 71 height 41
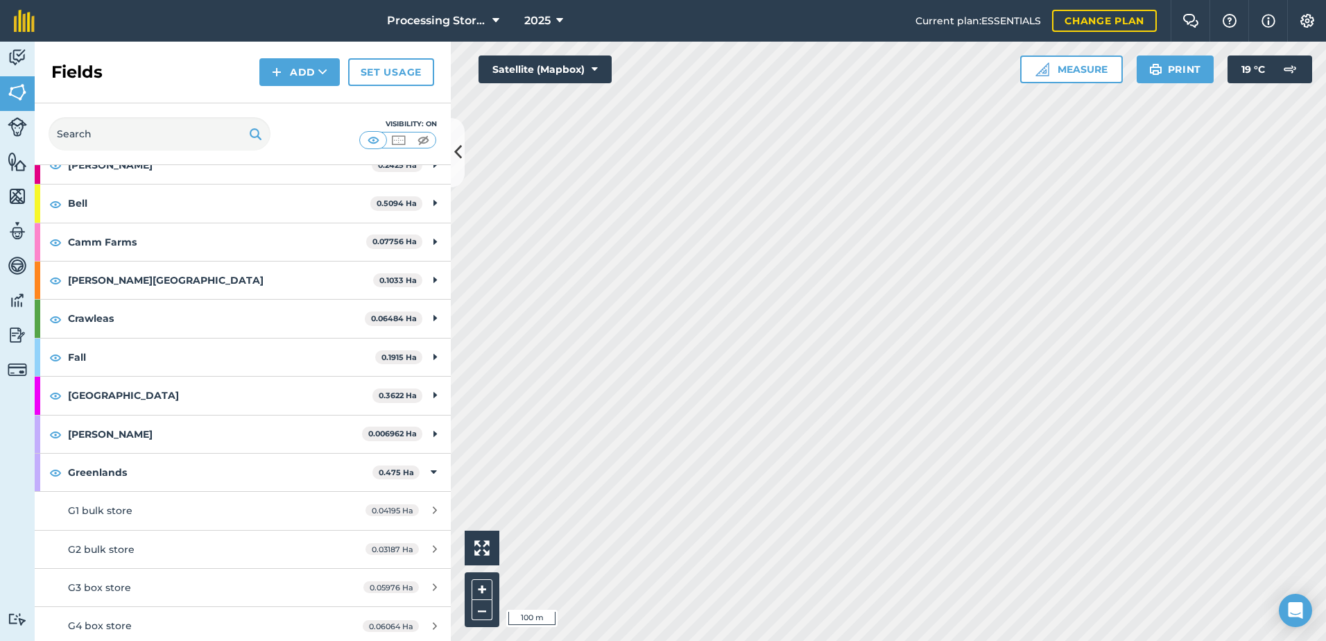
scroll to position [139, 0]
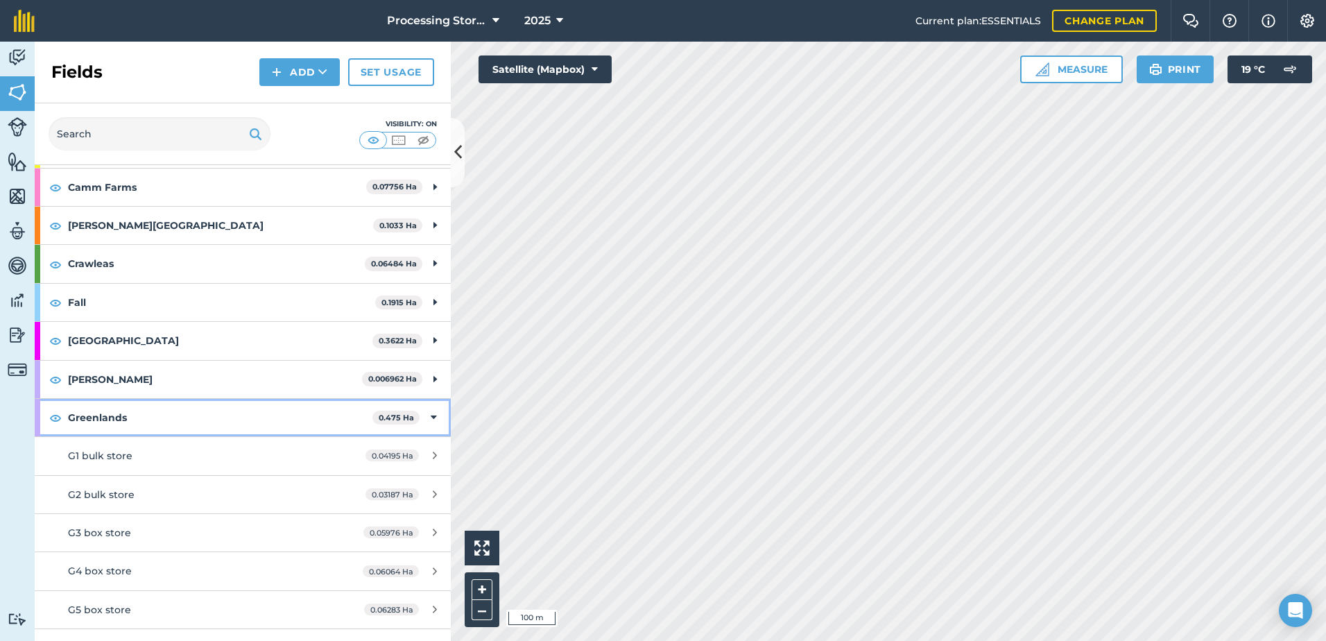
click at [137, 413] on strong "Greenlands" at bounding box center [220, 417] width 304 height 37
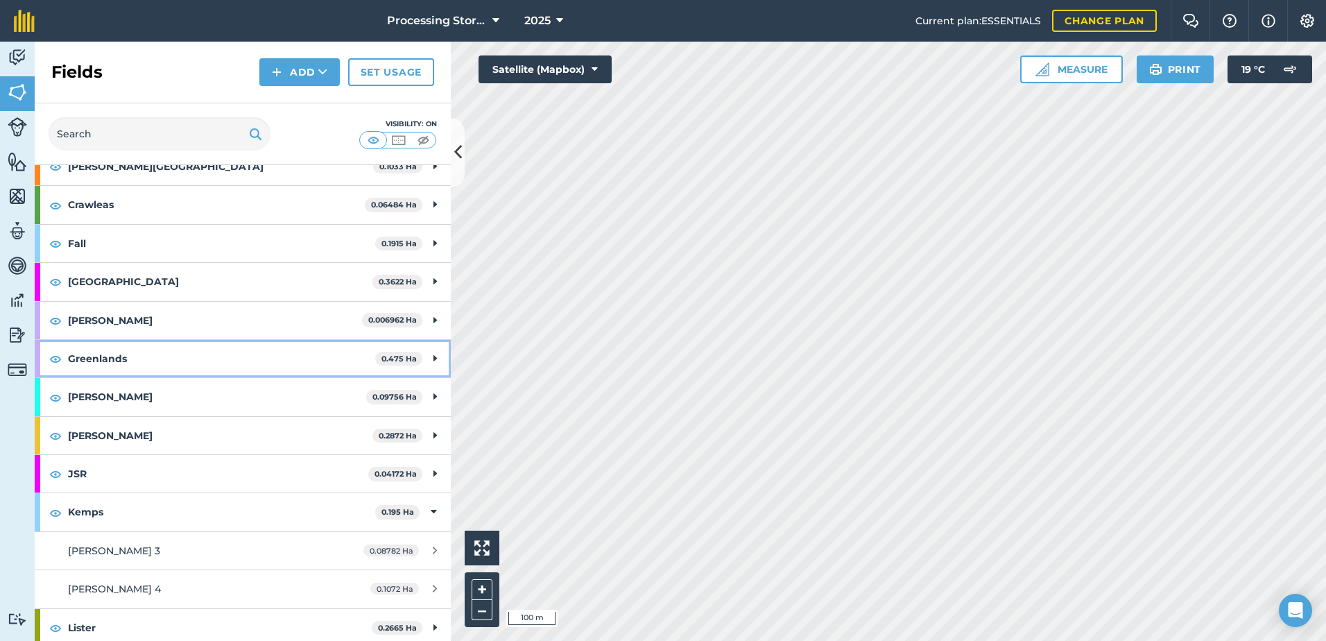
scroll to position [277, 0]
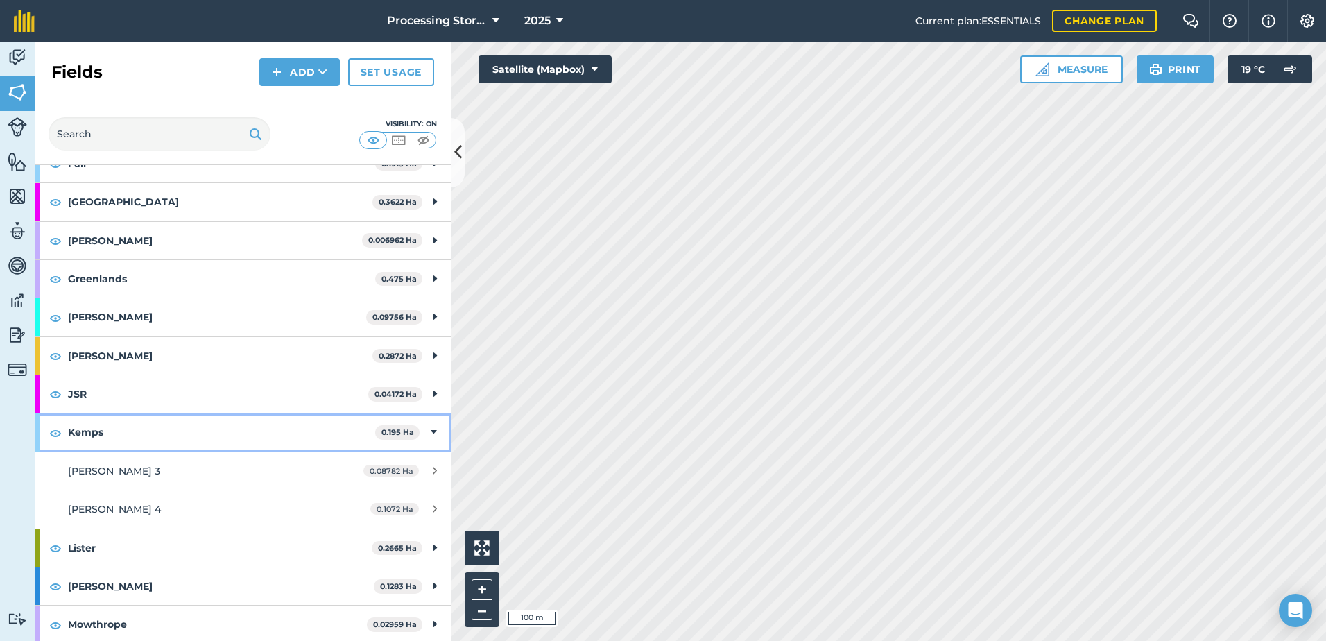
click at [116, 428] on strong "Kemps" at bounding box center [221, 431] width 307 height 37
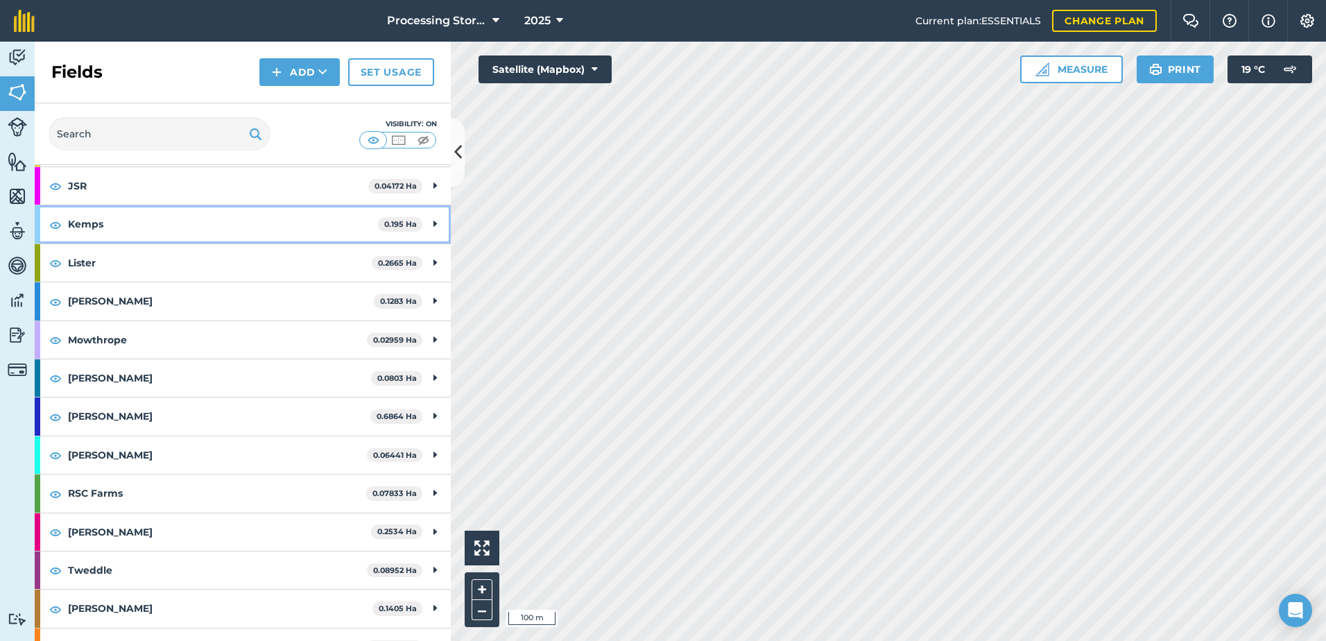
scroll to position [510, 0]
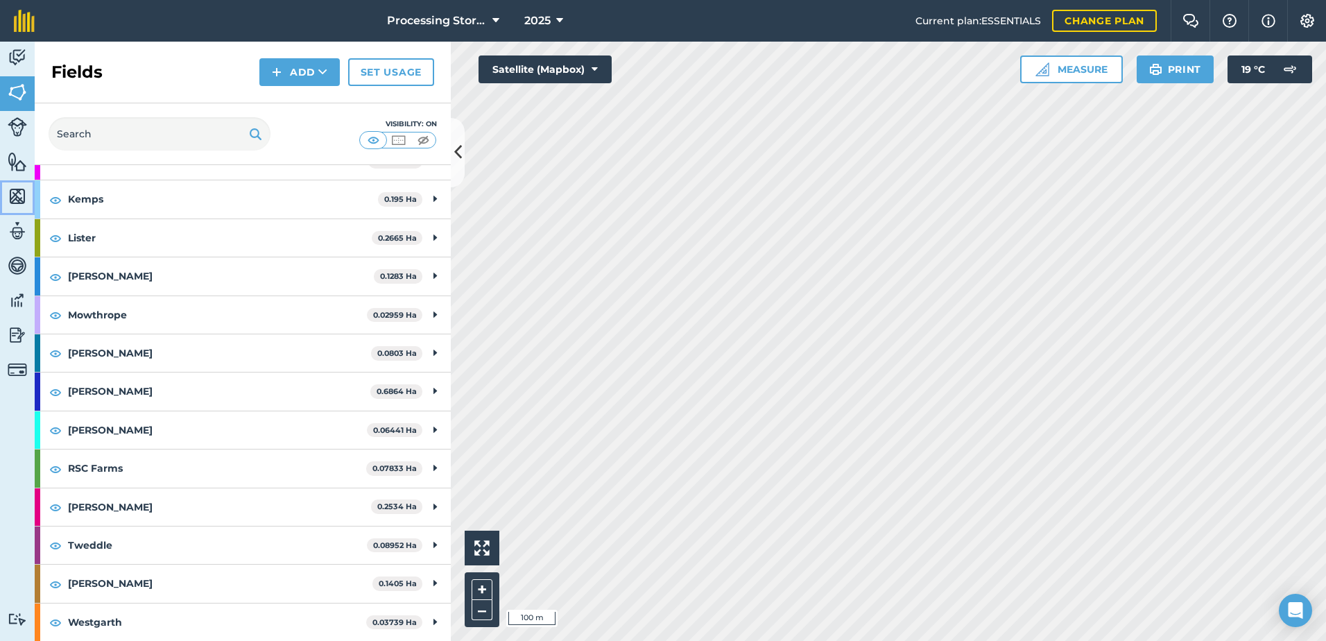
click at [21, 195] on img at bounding box center [17, 196] width 19 height 21
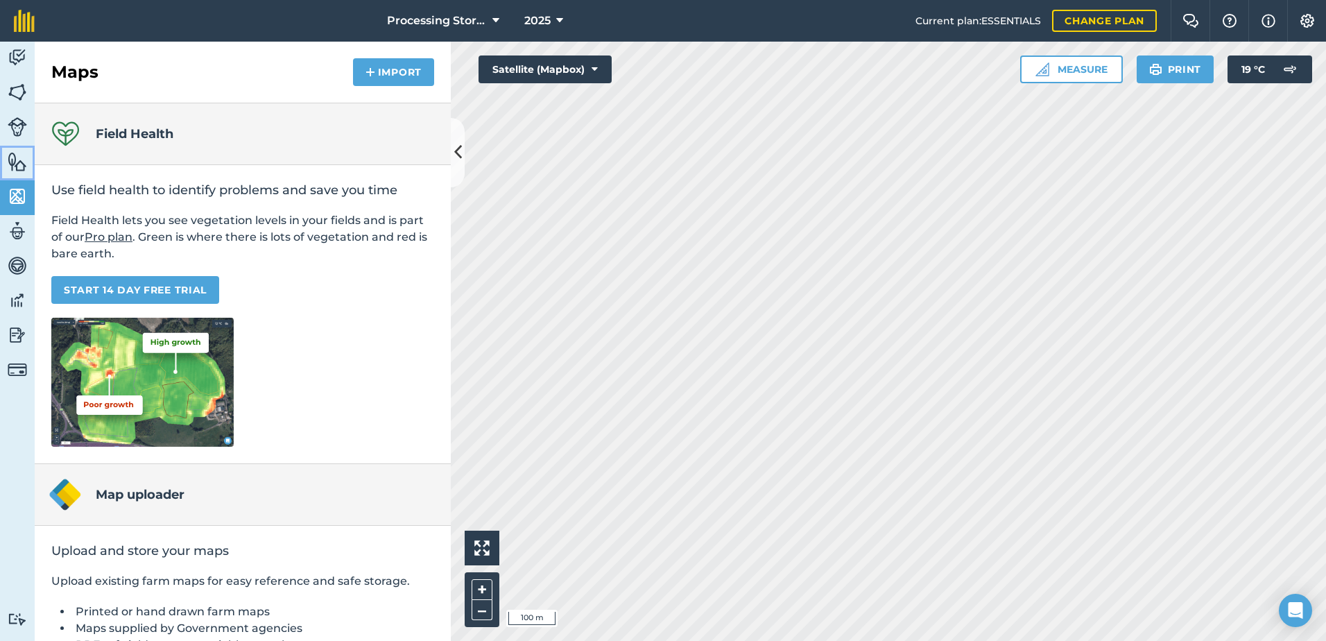
click at [21, 170] on img at bounding box center [17, 161] width 19 height 21
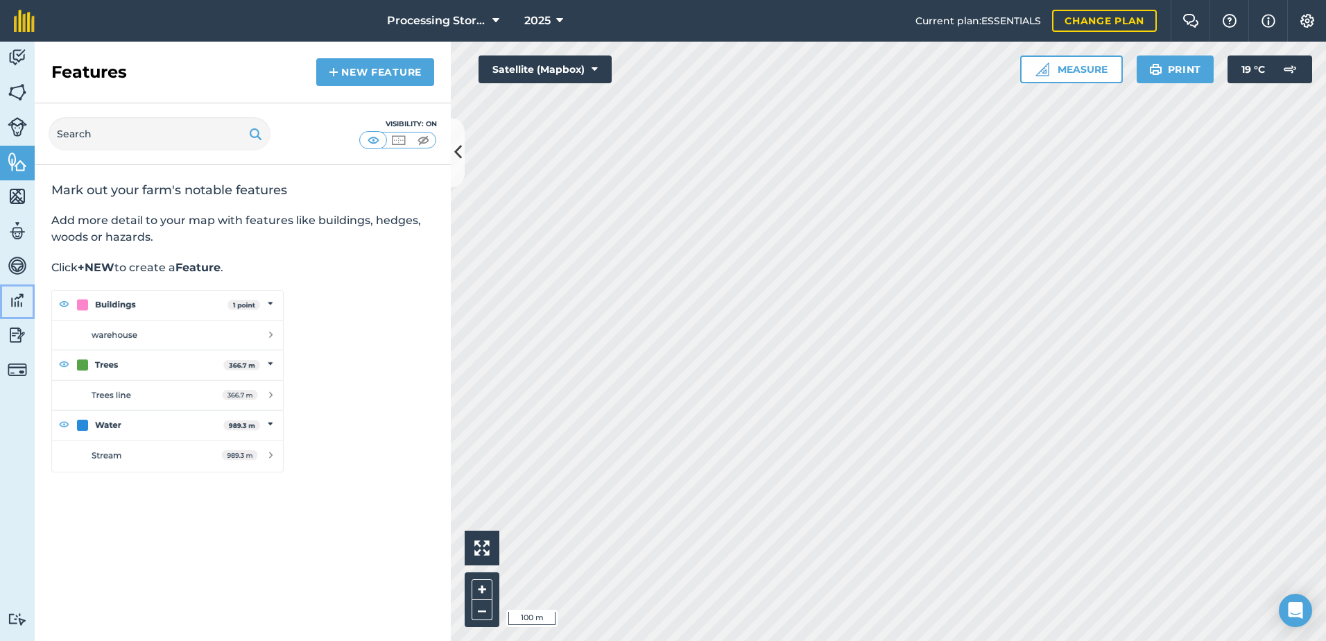
click at [18, 309] on img at bounding box center [17, 300] width 19 height 21
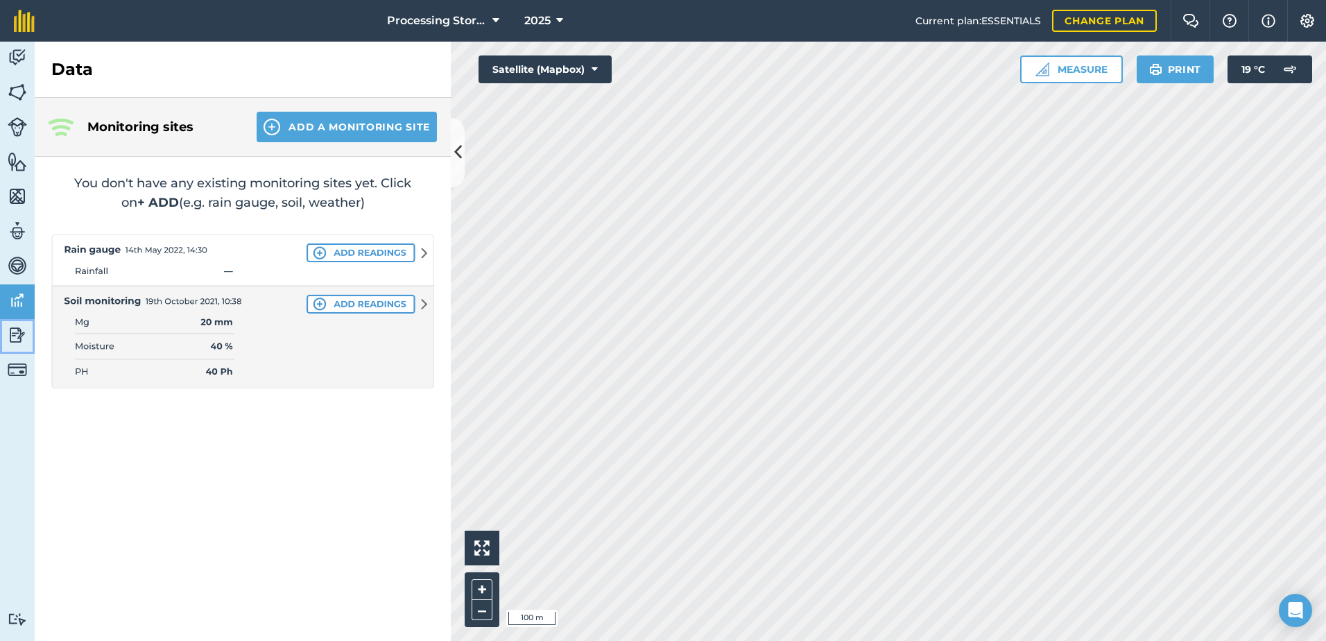
click at [18, 336] on img at bounding box center [17, 335] width 19 height 21
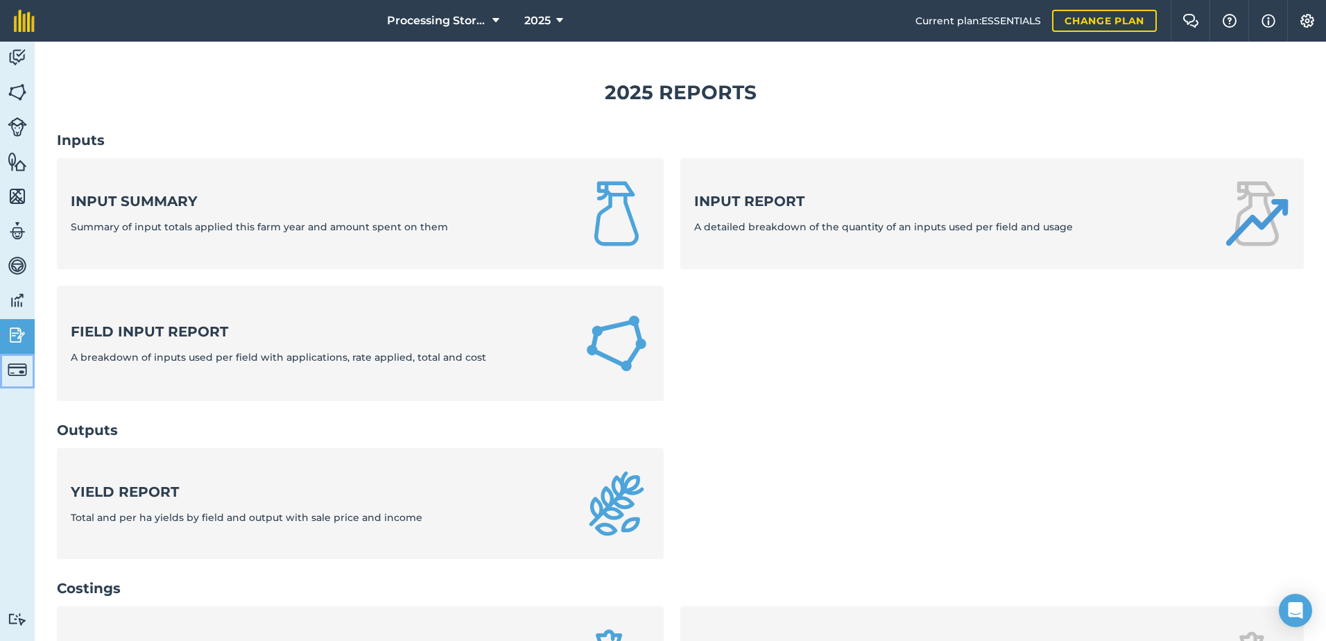
click at [14, 375] on img at bounding box center [17, 369] width 19 height 19
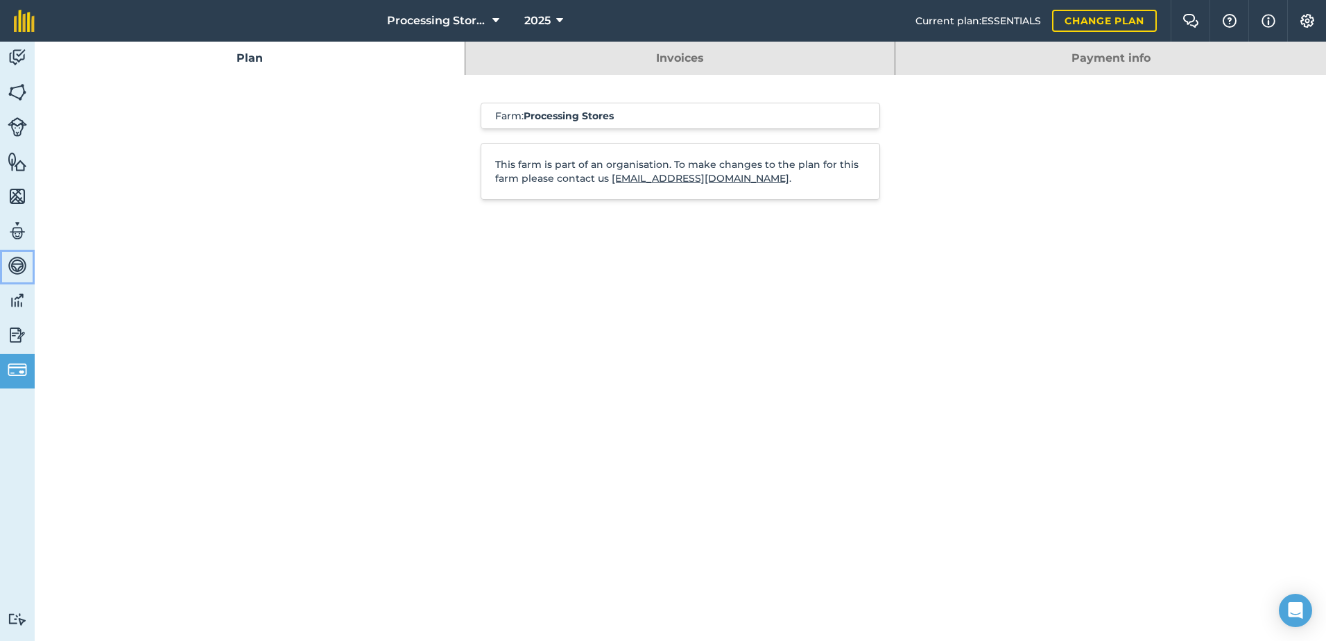
click at [15, 261] on img at bounding box center [17, 265] width 19 height 21
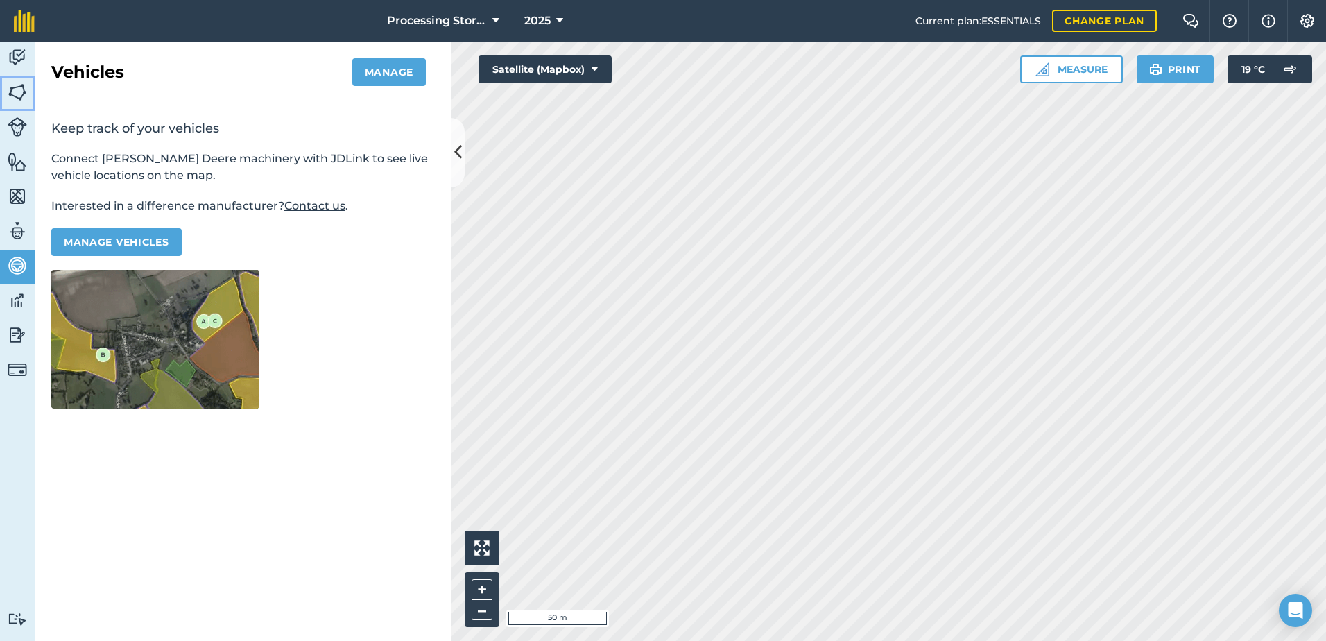
click at [25, 100] on img at bounding box center [17, 92] width 19 height 21
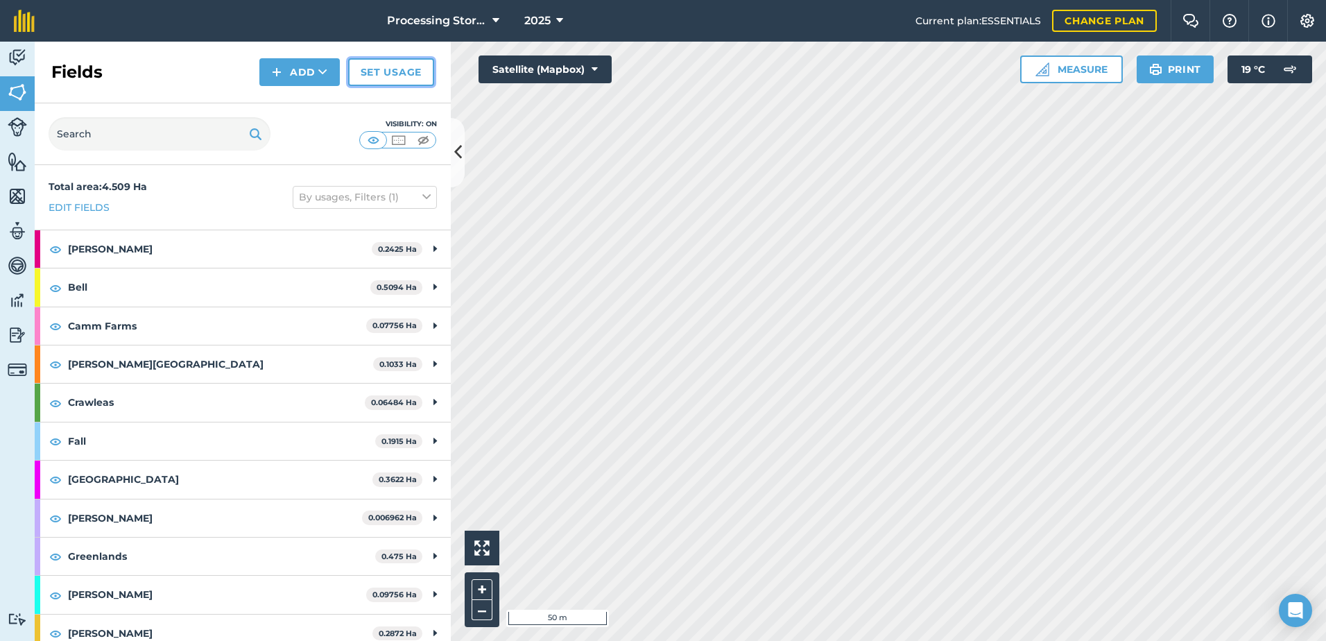
click at [404, 76] on link "Set usage" at bounding box center [391, 72] width 86 height 28
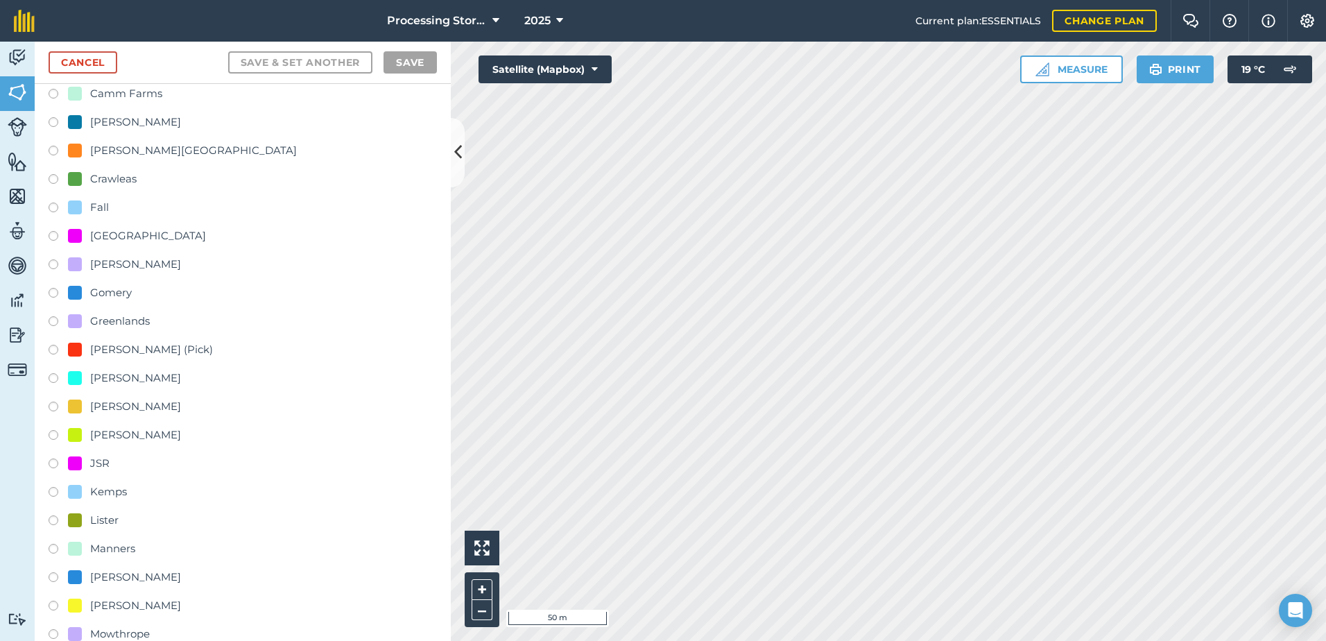
scroll to position [208, 0]
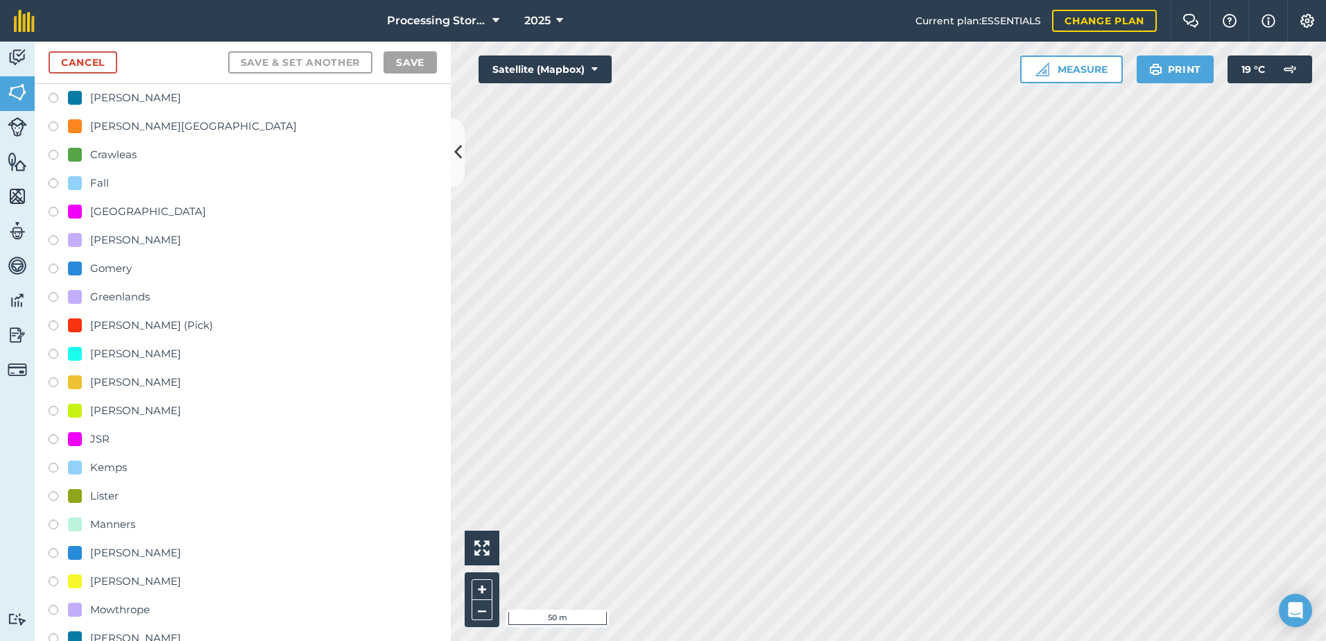
click at [49, 441] on label at bounding box center [58, 441] width 19 height 14
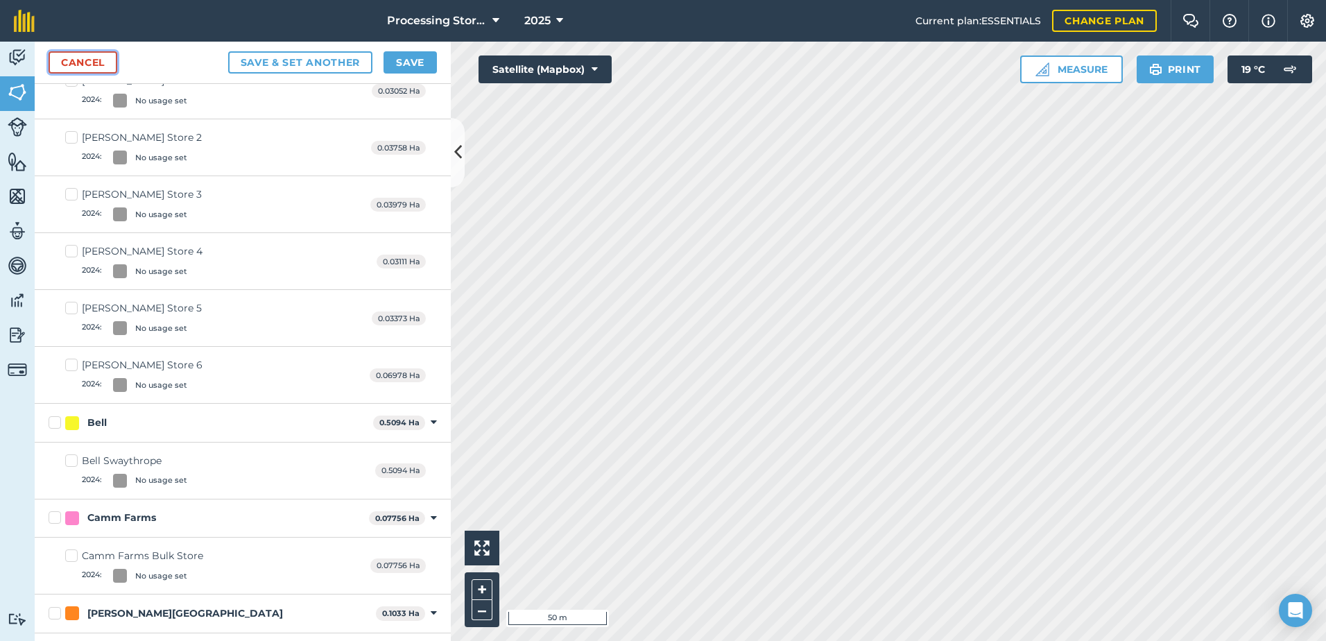
click at [63, 65] on link "Cancel" at bounding box center [83, 62] width 69 height 22
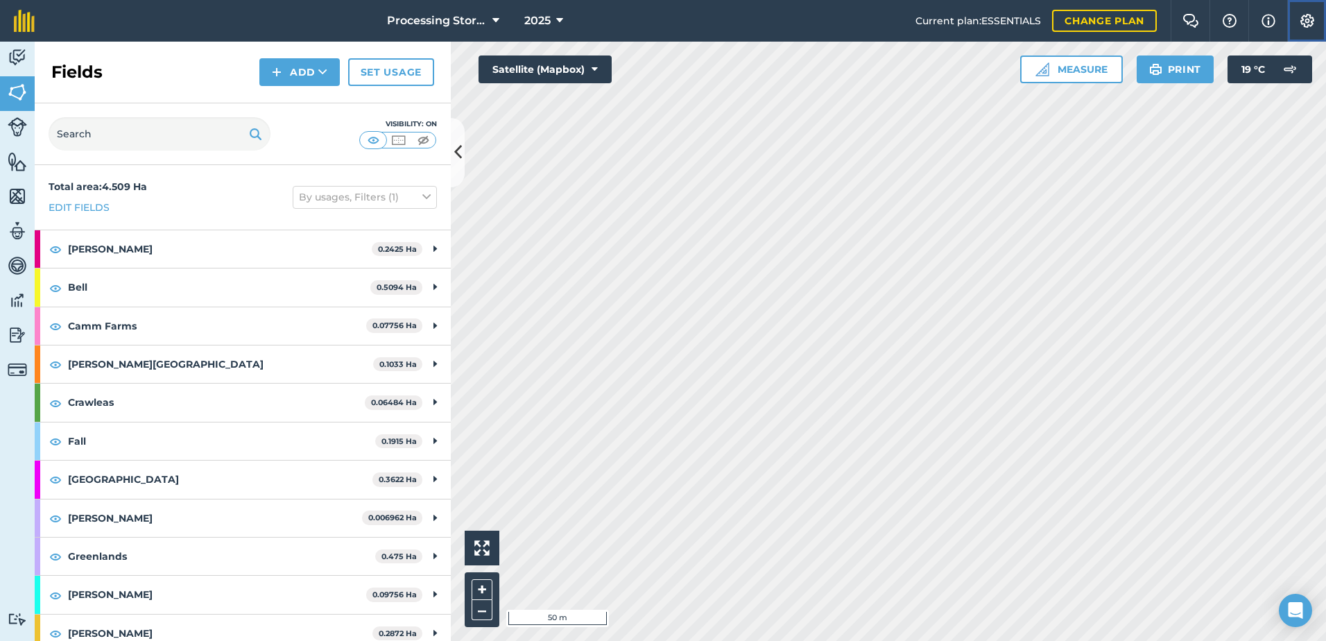
click at [1306, 23] on img at bounding box center [1307, 21] width 17 height 14
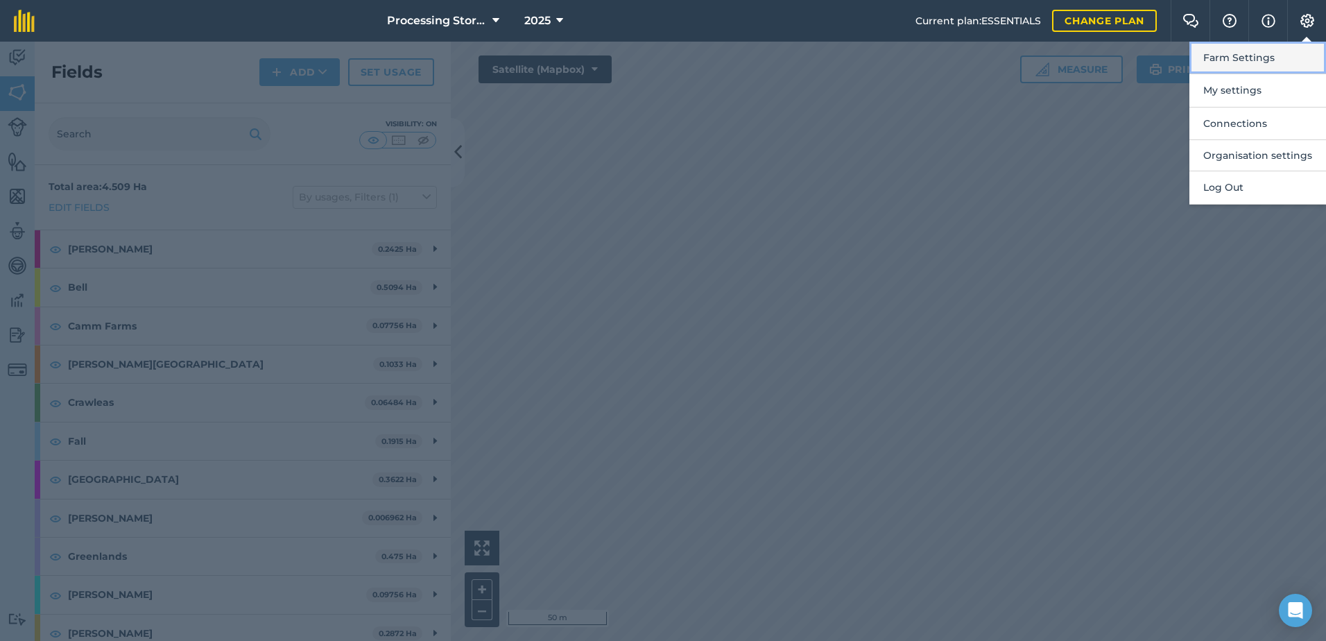
click at [1275, 57] on button "Farm Settings" at bounding box center [1257, 58] width 137 height 33
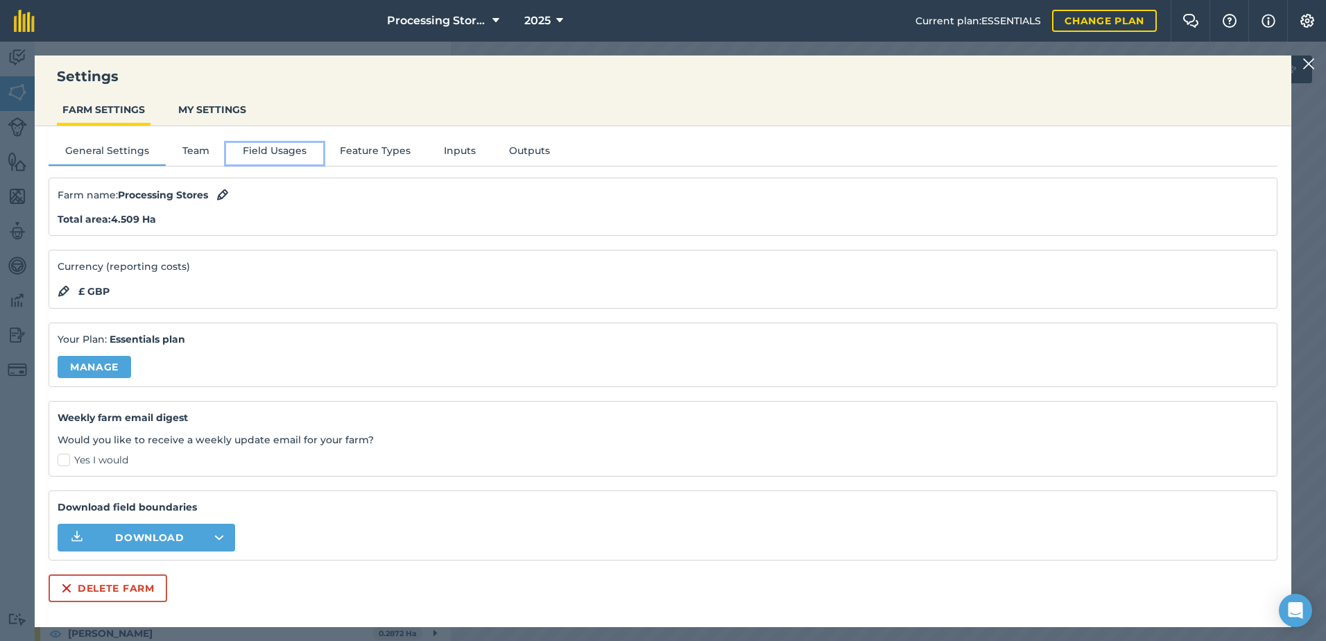
click at [264, 158] on button "Field Usages" at bounding box center [274, 153] width 97 height 21
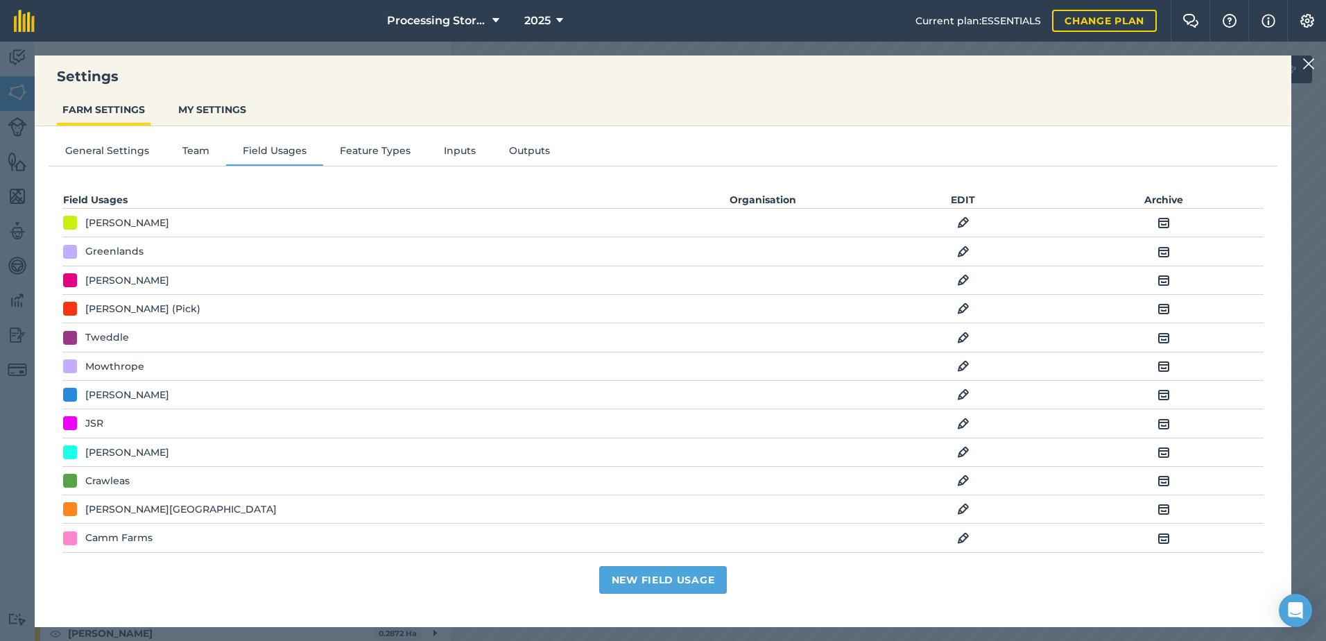
click at [174, 430] on div "JSR" at bounding box center [362, 422] width 599 height 15
click at [957, 420] on img at bounding box center [963, 423] width 12 height 17
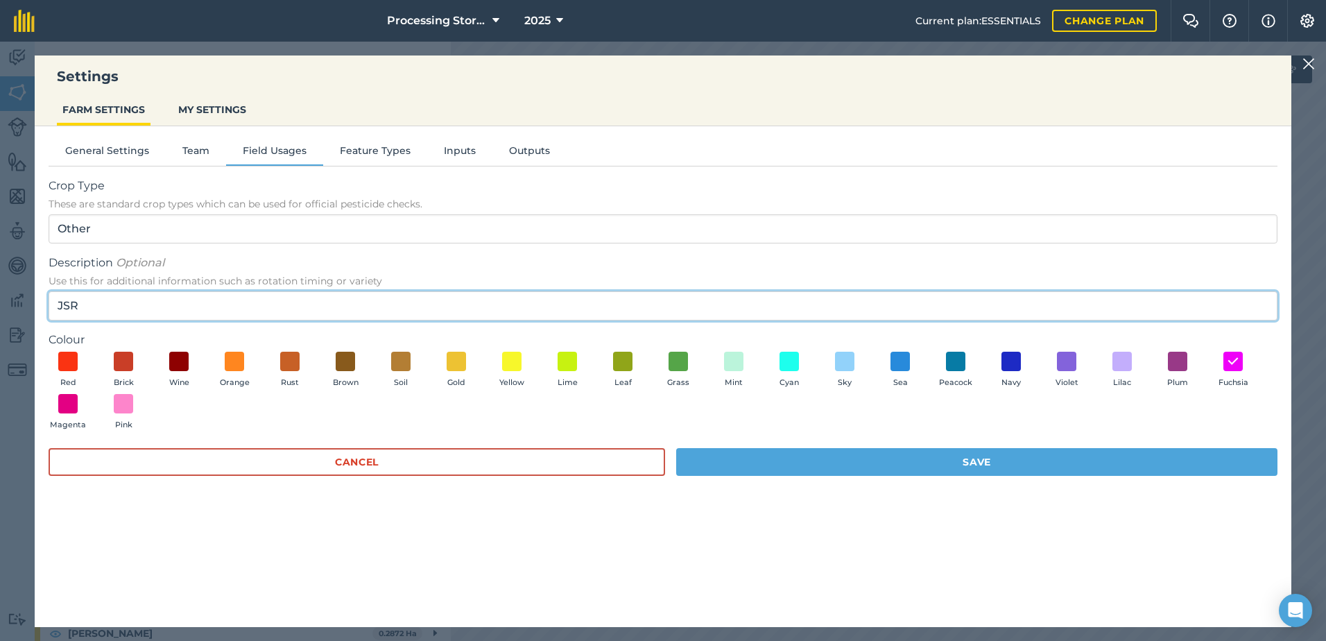
click at [166, 309] on input "JSR" at bounding box center [663, 305] width 1229 height 29
type input "JSR Gomery"
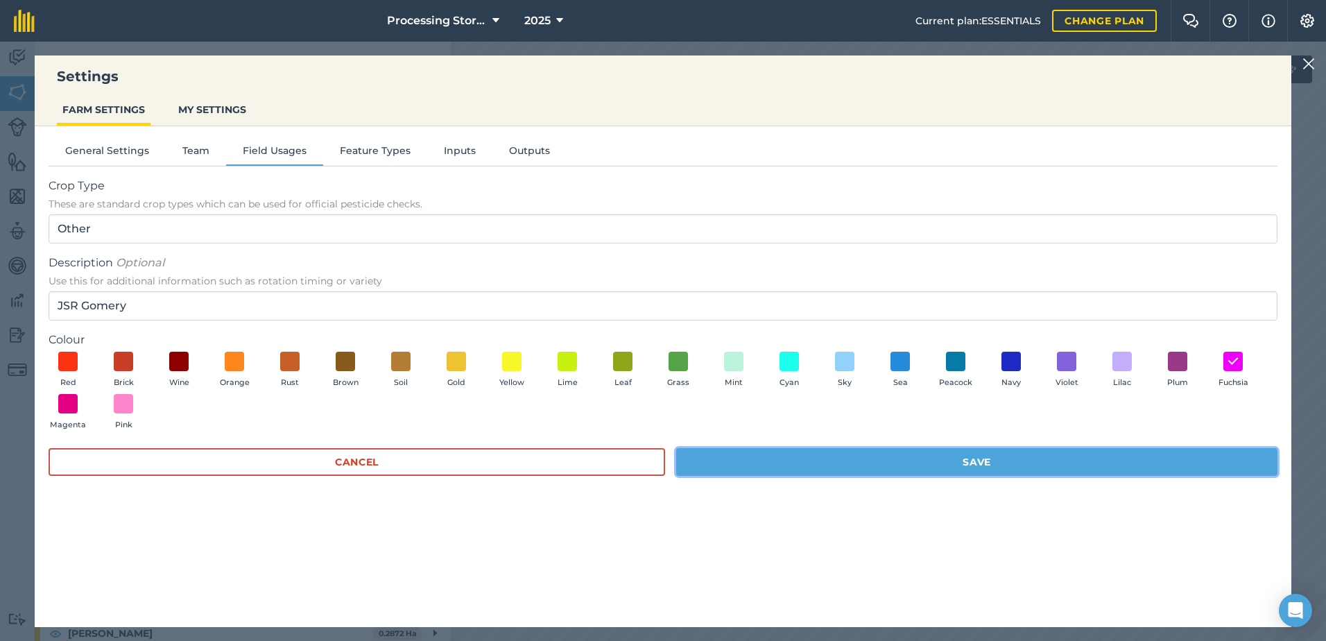
click at [829, 462] on button "Save" at bounding box center [976, 462] width 601 height 28
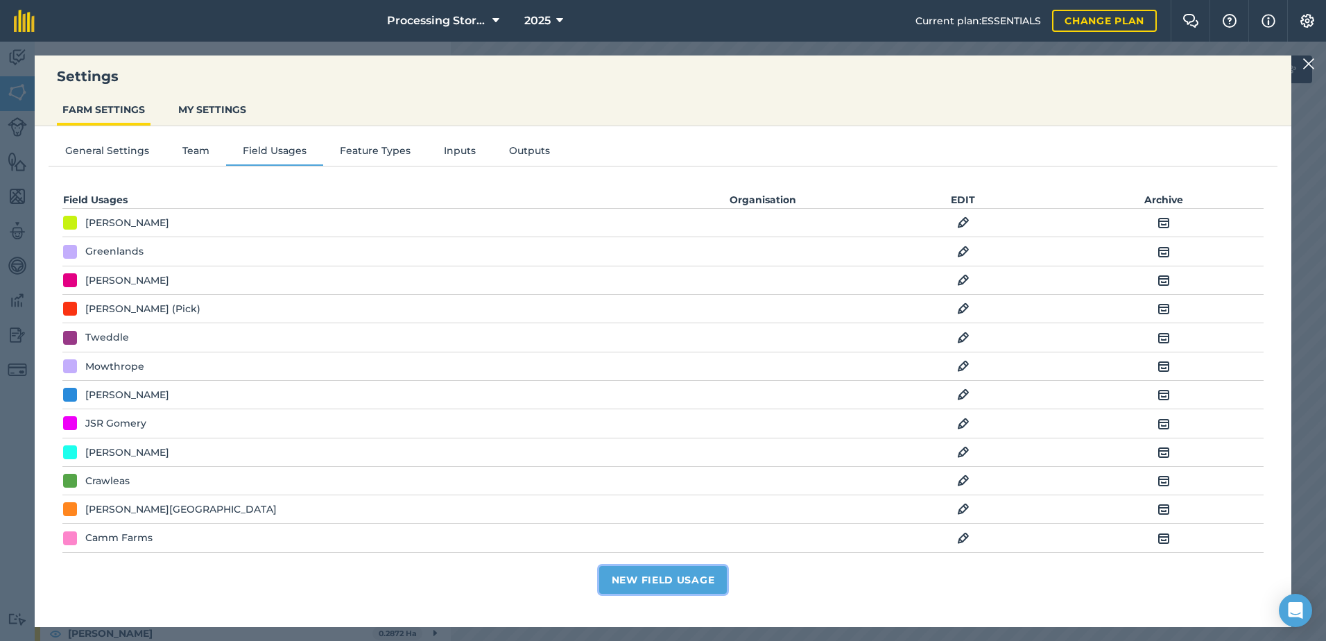
click at [707, 578] on button "New Field Usage" at bounding box center [663, 580] width 128 height 28
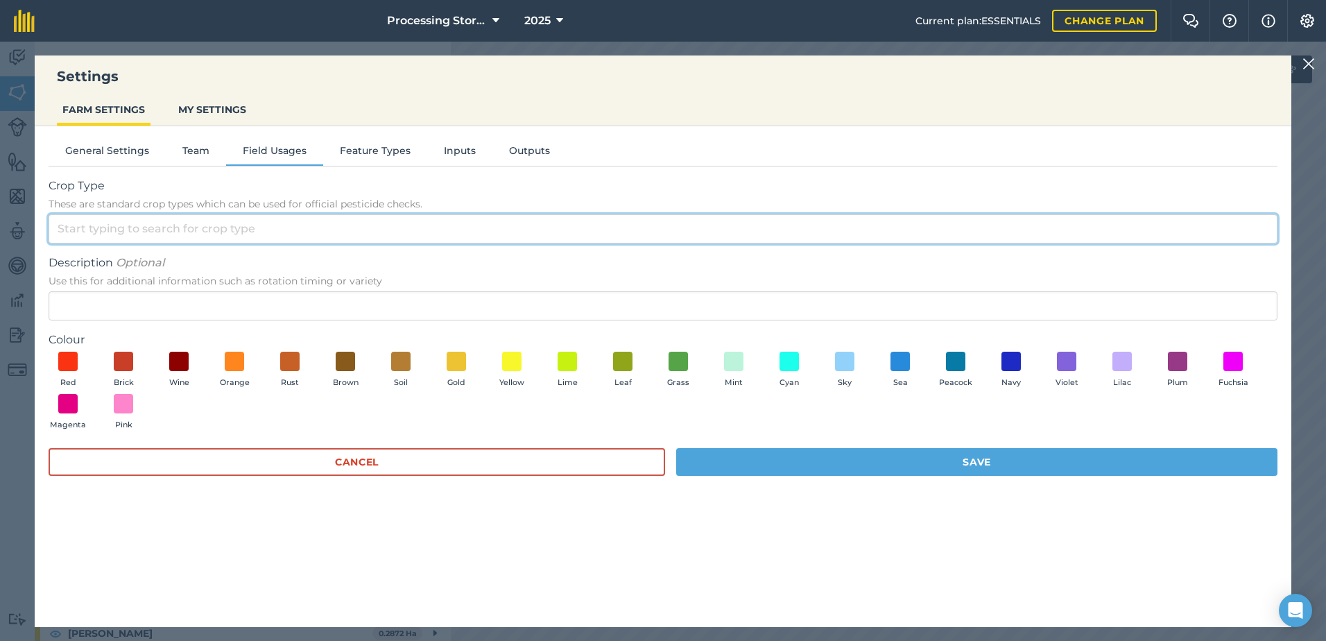
click at [133, 223] on input "Crop Type These are standard crop types which can be used for official pesticid…" at bounding box center [663, 228] width 1229 height 29
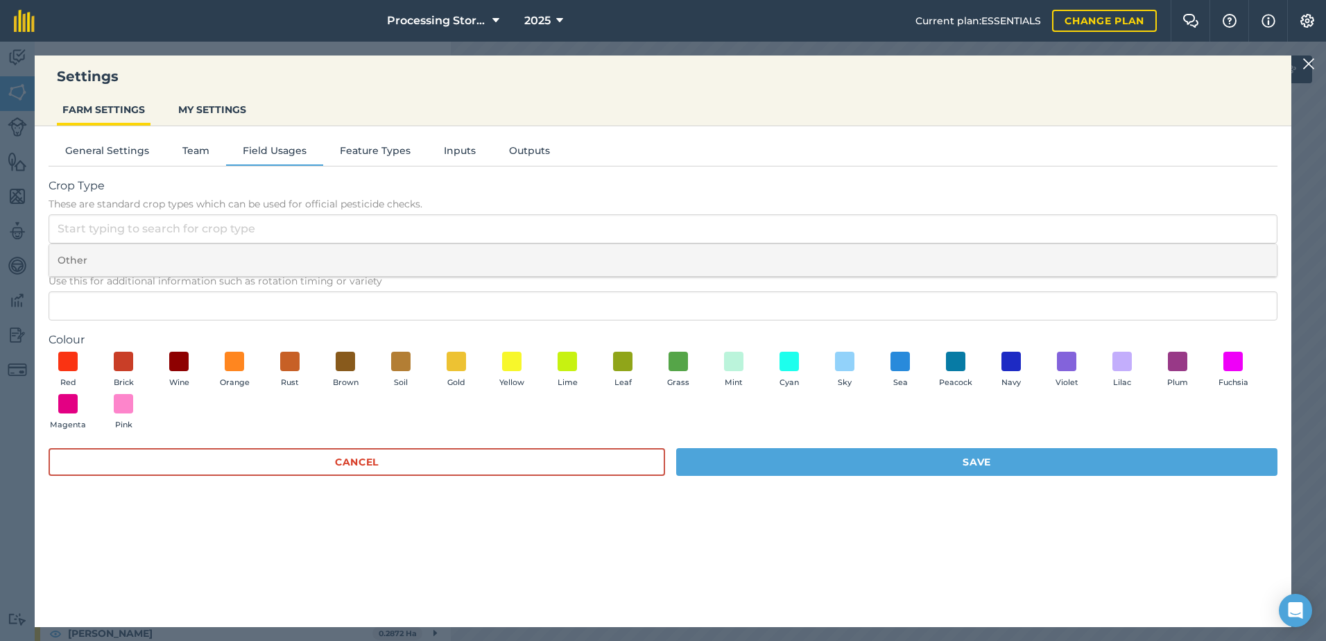
click at [111, 247] on li "Other" at bounding box center [663, 260] width 1228 height 33
type input "Other"
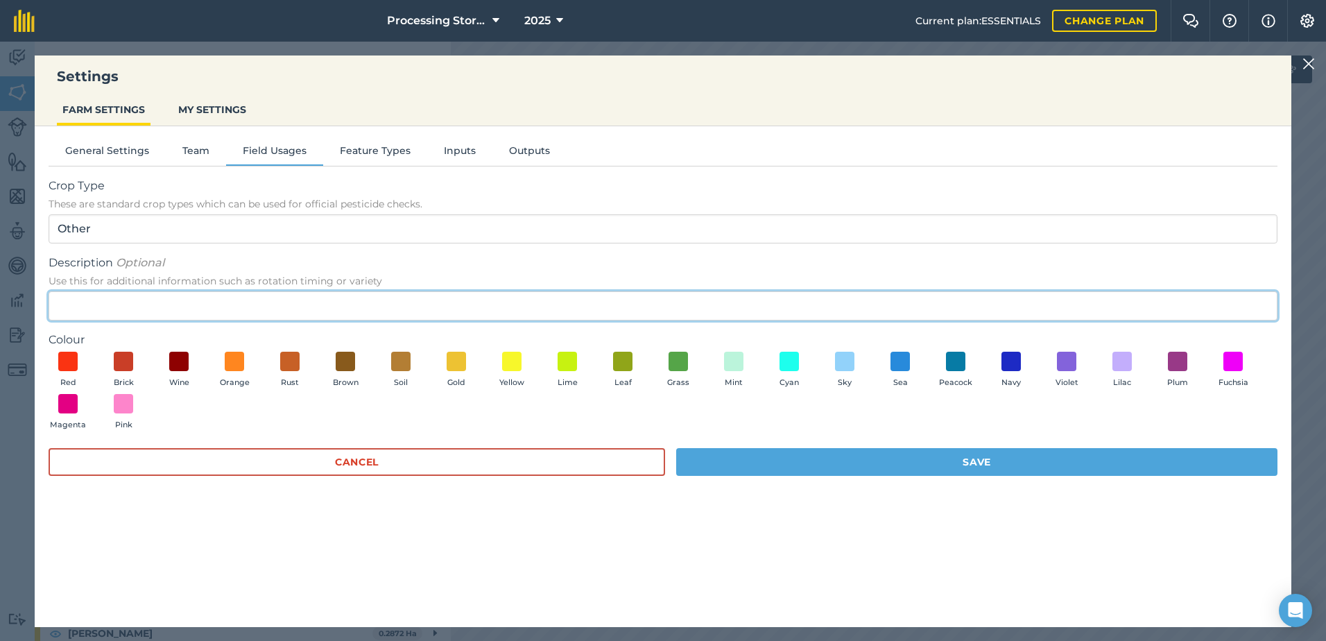
click at [108, 299] on input "Description Optional Use this for additional information such as rotation timin…" at bounding box center [663, 305] width 1229 height 29
type input "JSR Sawy 5"
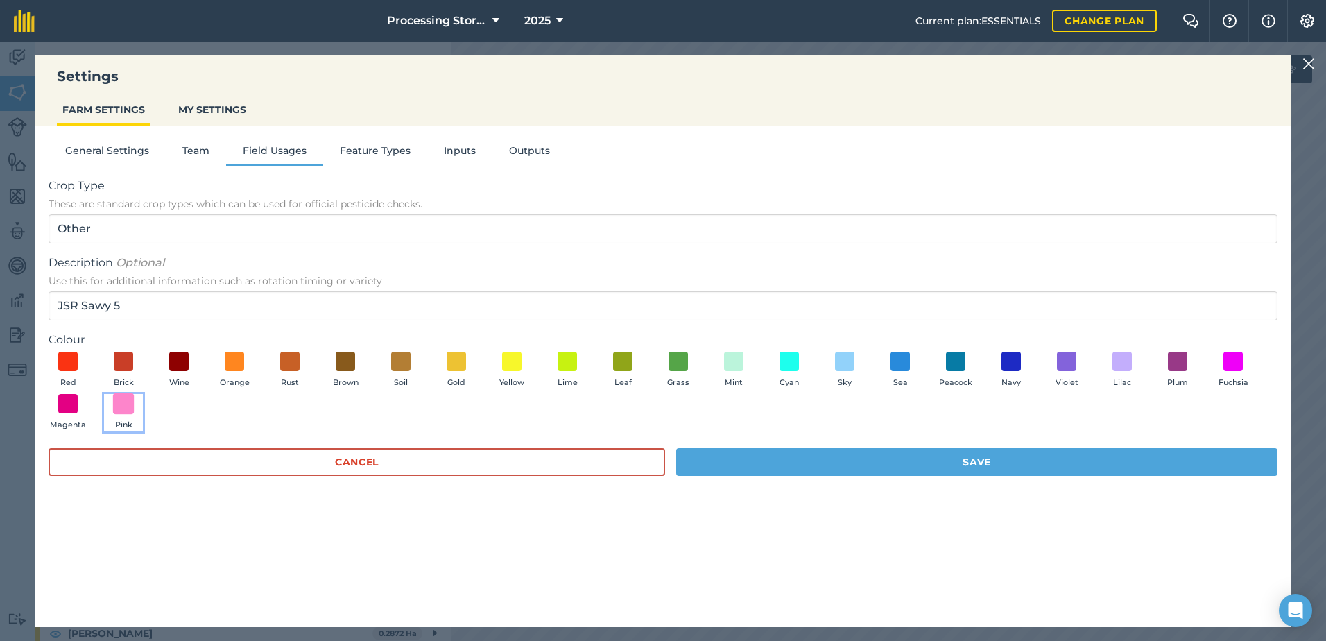
click at [130, 394] on span at bounding box center [124, 404] width 22 height 22
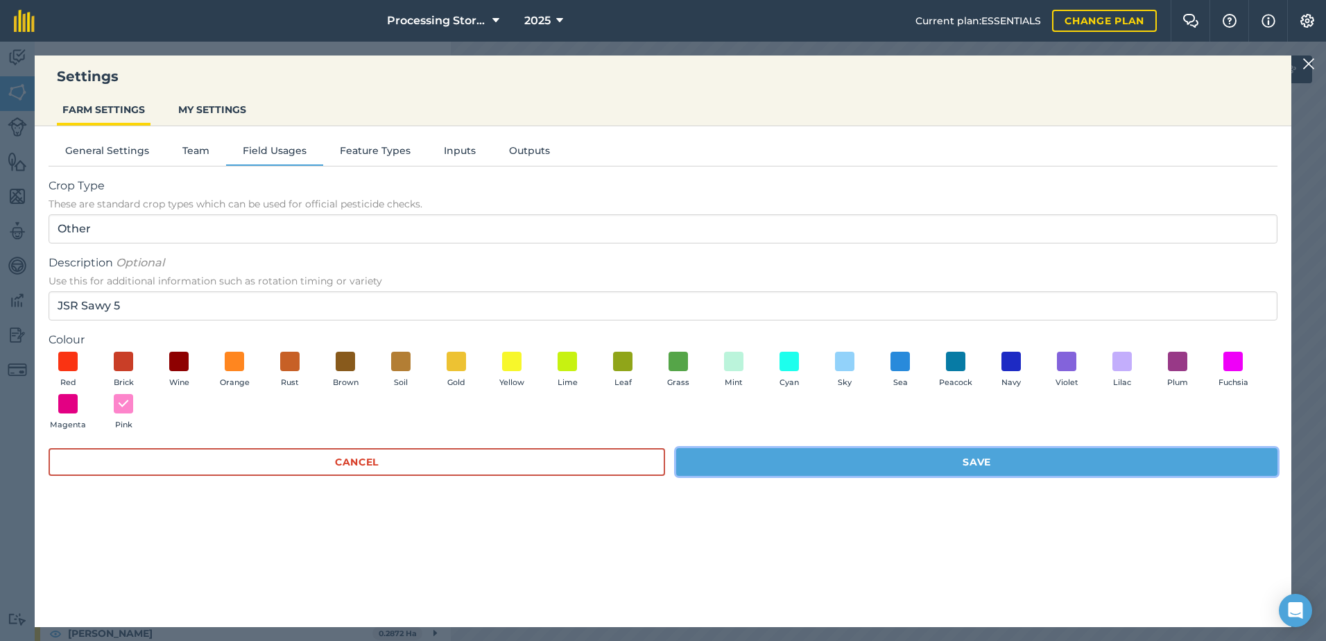
click at [870, 453] on button "Save" at bounding box center [976, 462] width 601 height 28
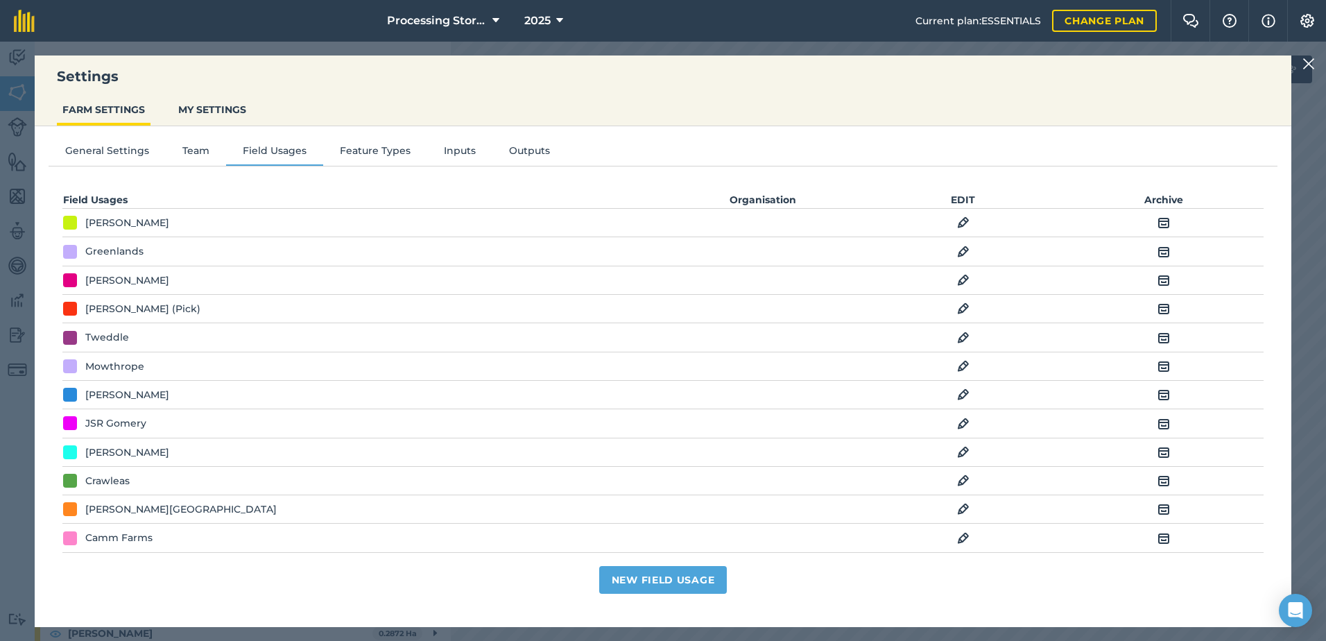
click at [959, 249] on img at bounding box center [963, 251] width 12 height 17
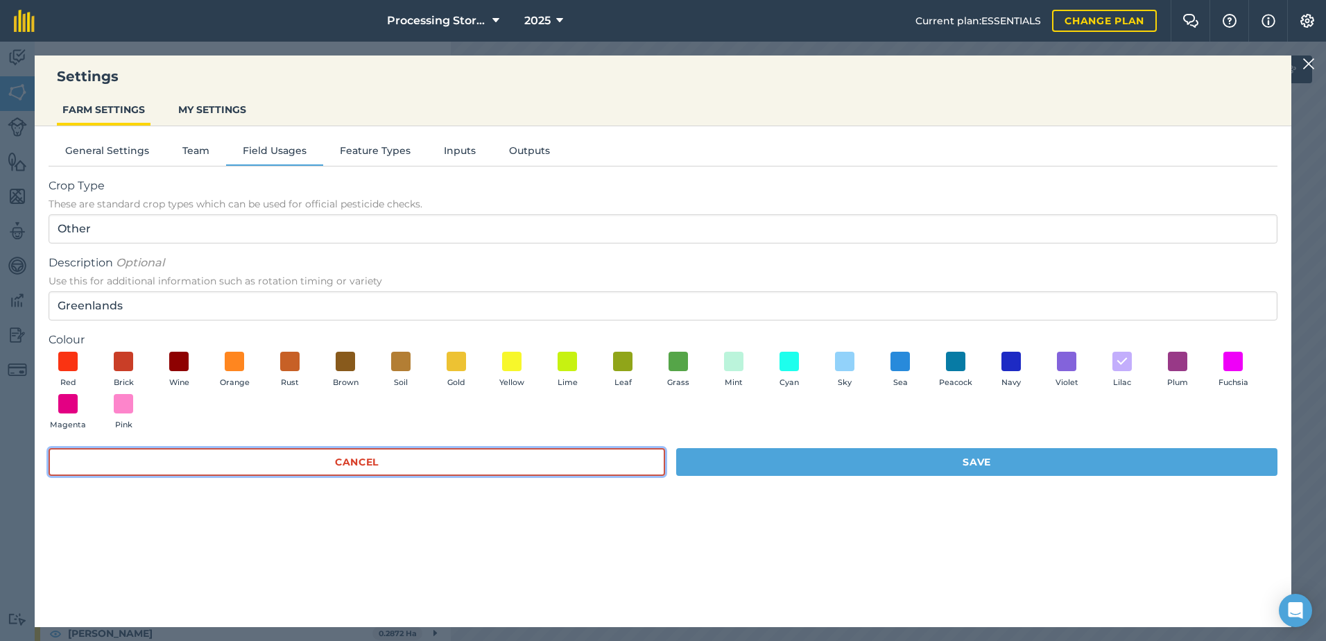
click at [456, 458] on button "Cancel" at bounding box center [357, 462] width 617 height 28
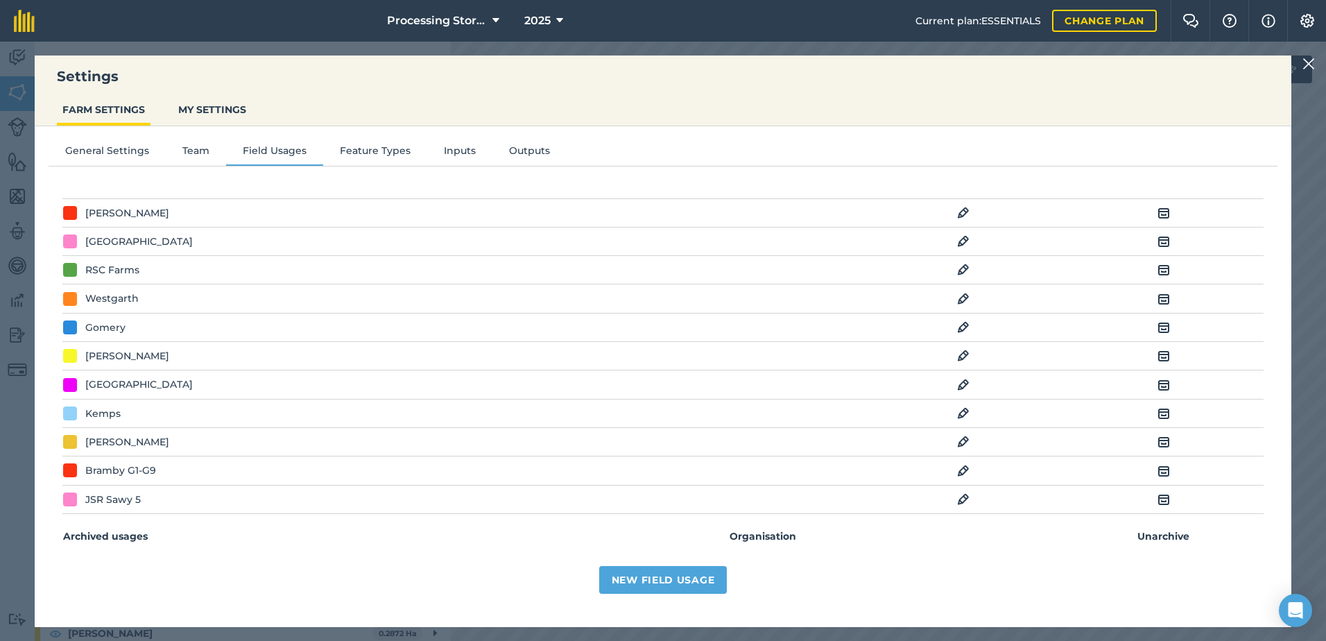
scroll to position [727, 0]
click at [959, 467] on img at bounding box center [963, 470] width 12 height 17
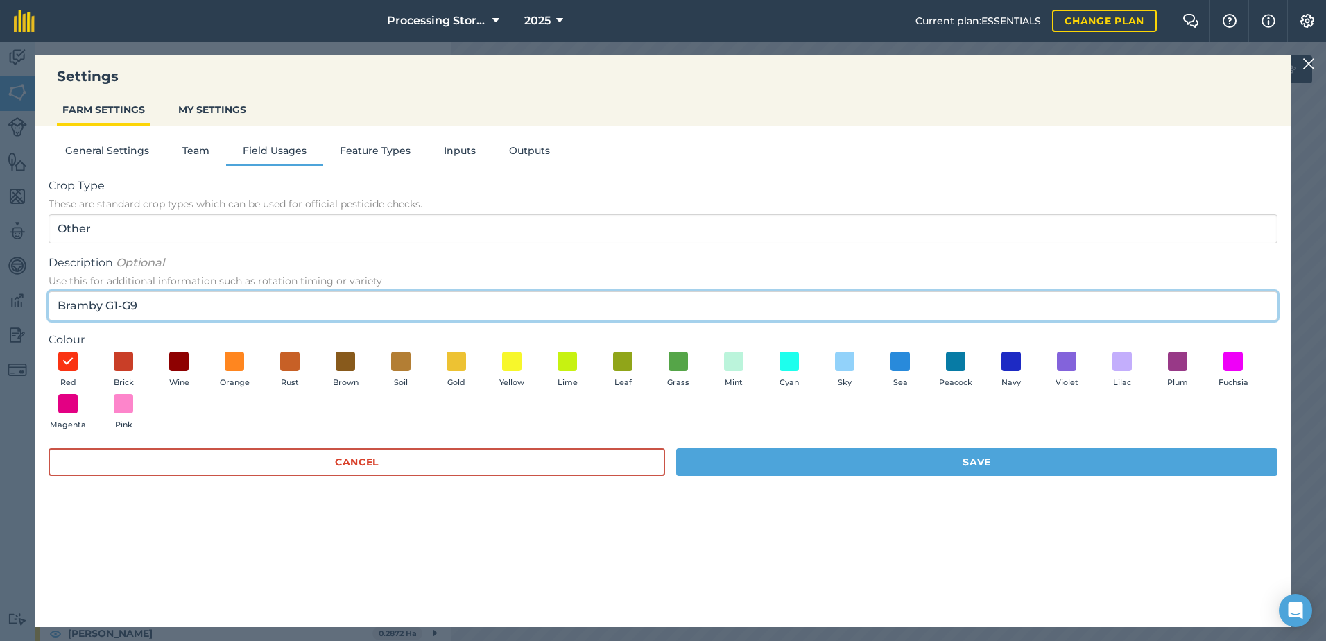
drag, startPoint x: 154, startPoint y: 303, endPoint x: 31, endPoint y: 300, distance: 122.8
click at [31, 300] on div "Settings FARM SETTINGS MY SETTINGS General Settings Team Field Usages Feature T…" at bounding box center [663, 341] width 1326 height 599
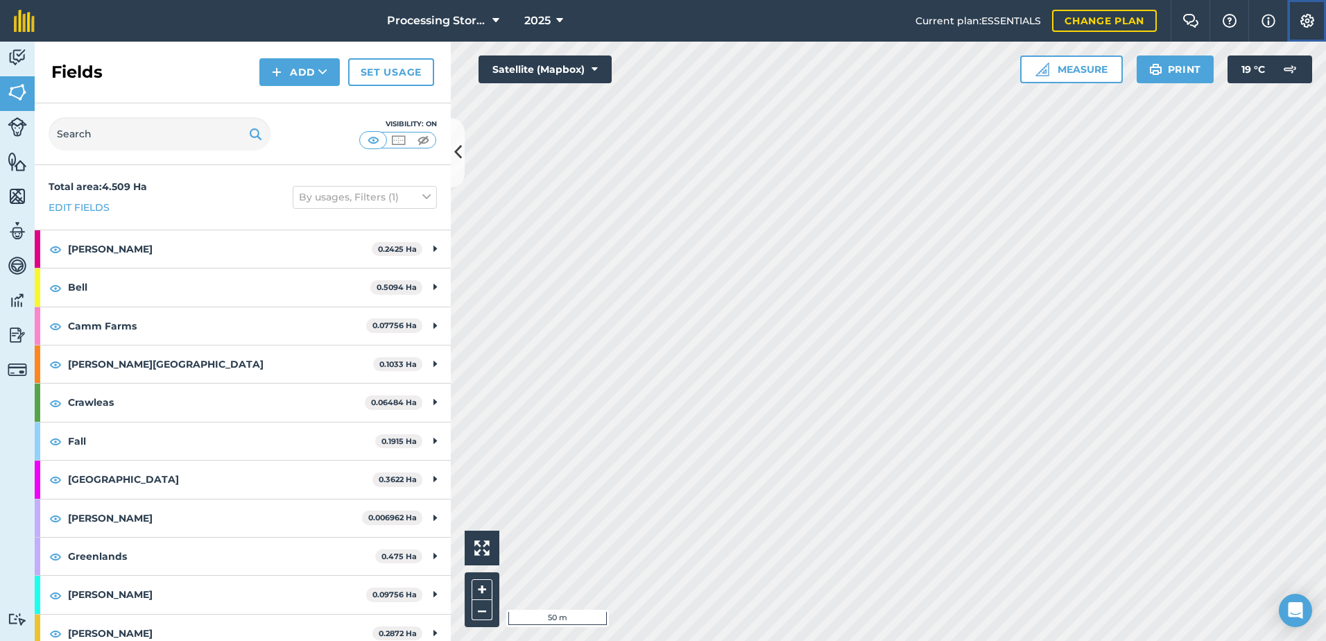
click at [1306, 15] on img at bounding box center [1307, 21] width 17 height 14
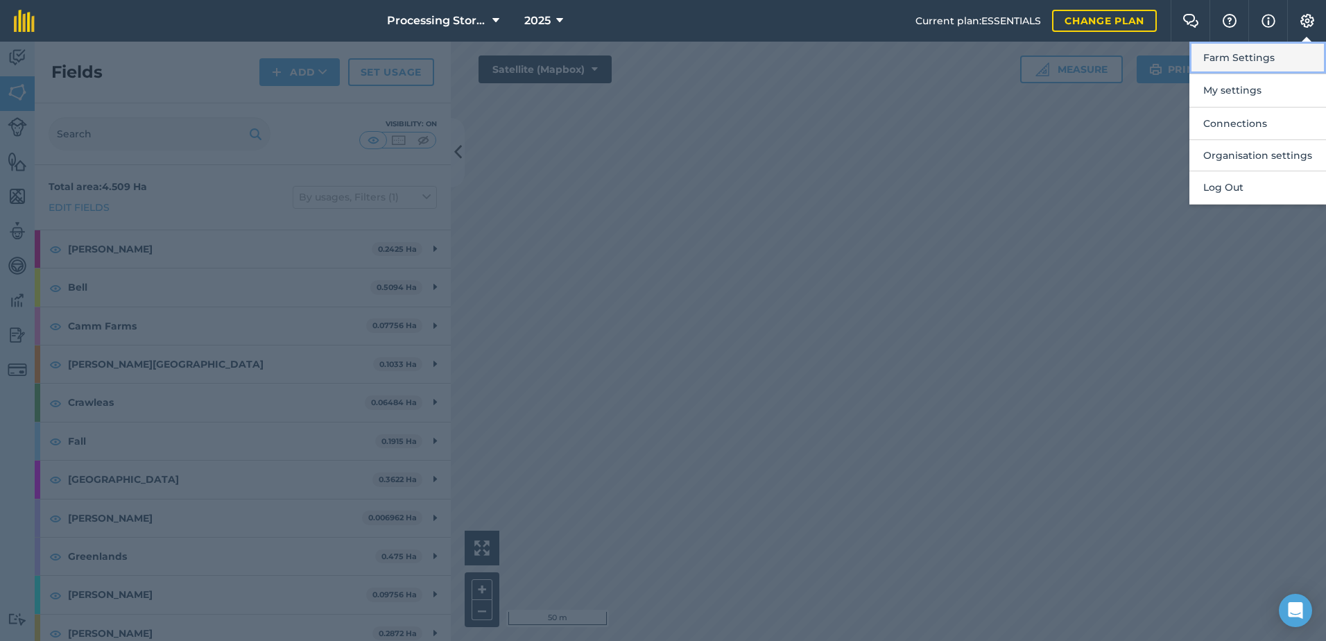
click at [1277, 66] on button "Farm Settings" at bounding box center [1257, 58] width 137 height 33
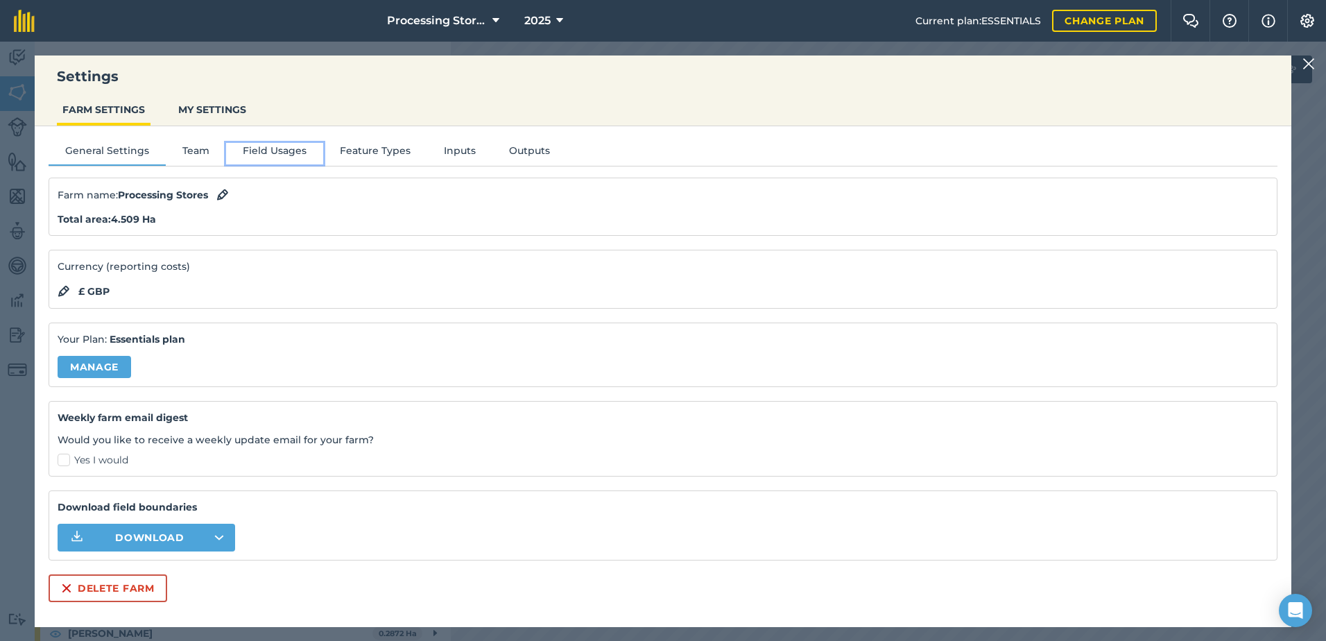
click at [277, 147] on button "Field Usages" at bounding box center [274, 153] width 97 height 21
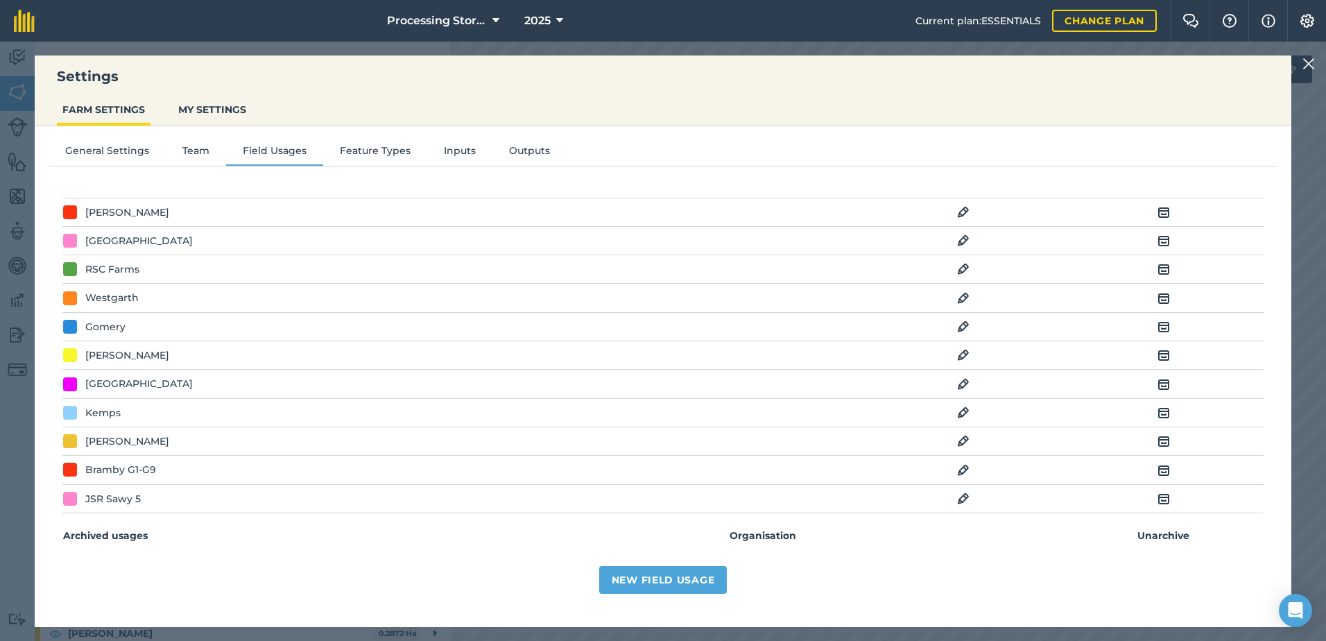
click at [957, 472] on img at bounding box center [963, 470] width 12 height 17
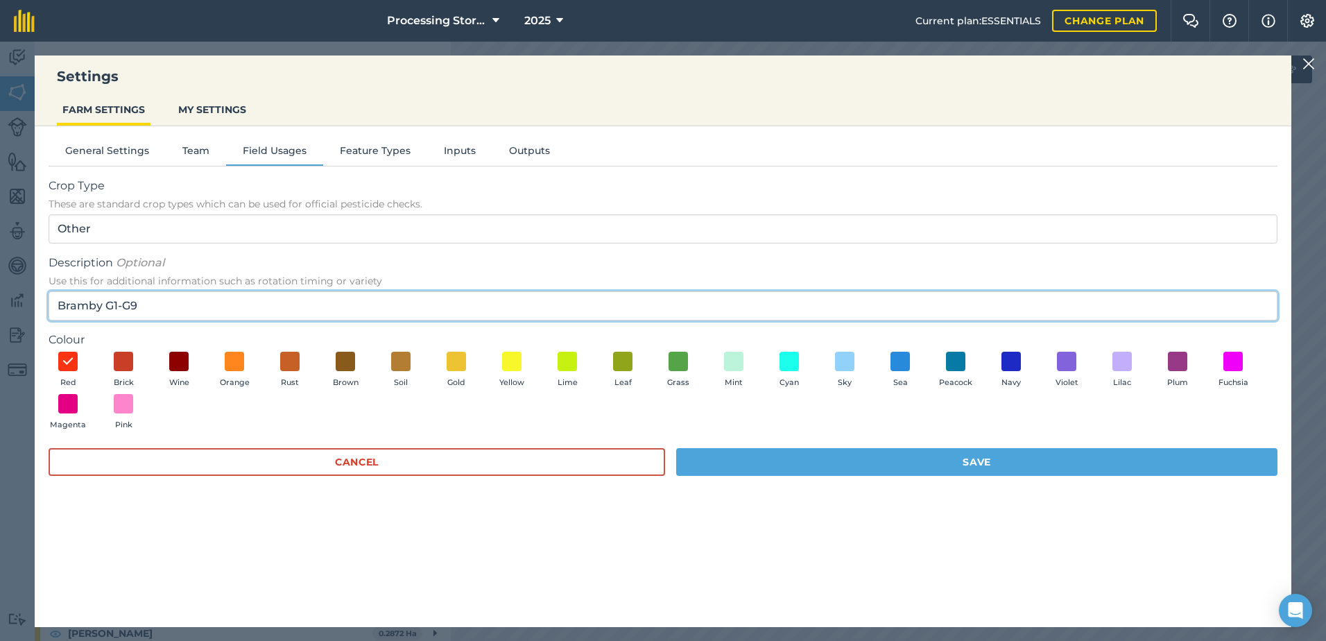
click at [148, 306] on input "Bramby G1-G9" at bounding box center [663, 305] width 1229 height 29
type input "B"
type input "Middlewood"
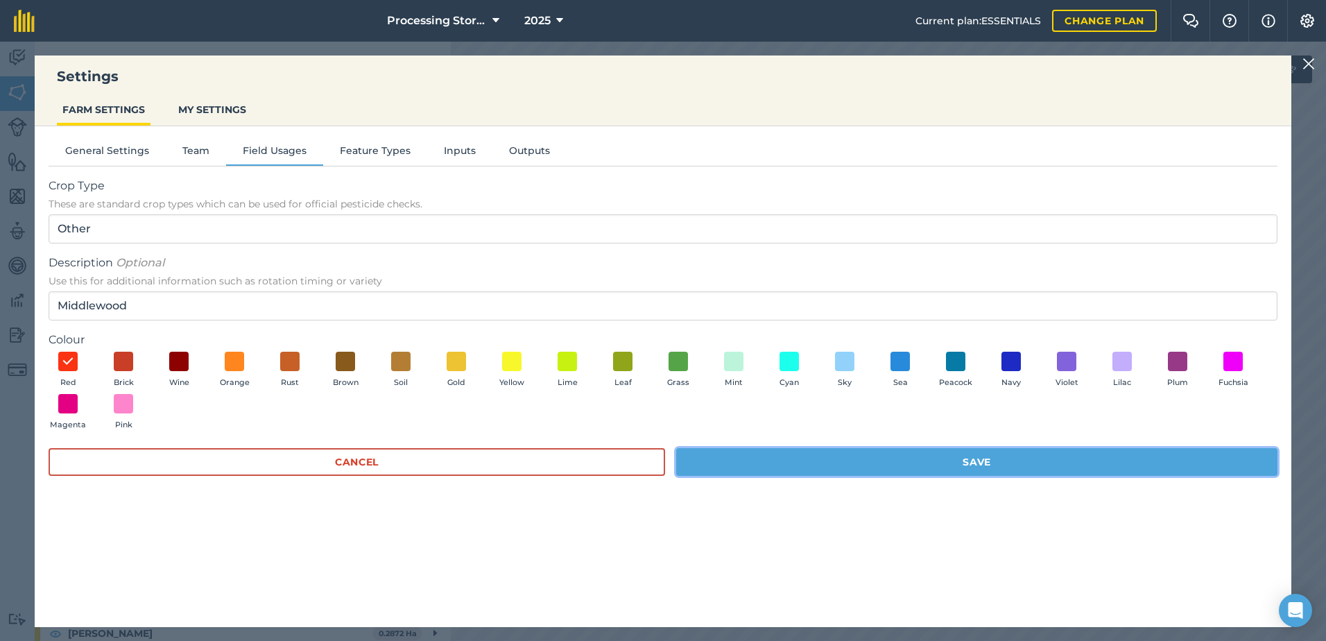
click at [987, 461] on button "Save" at bounding box center [976, 462] width 601 height 28
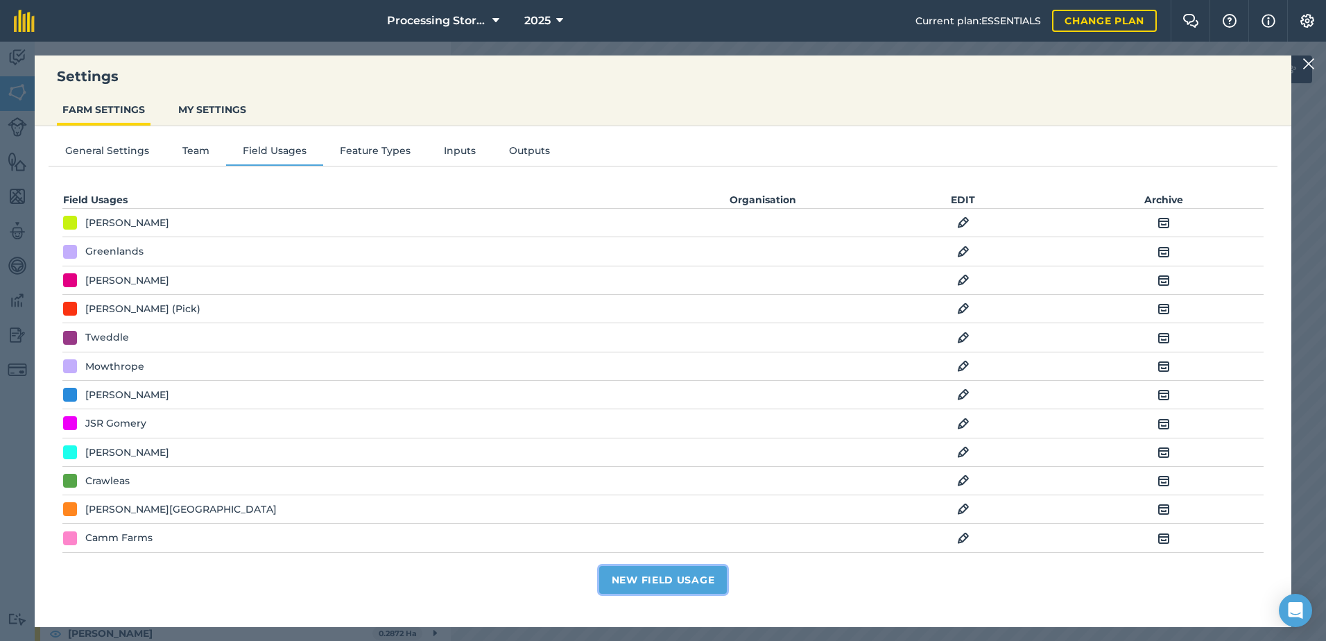
click at [691, 581] on button "New Field Usage" at bounding box center [663, 580] width 128 height 28
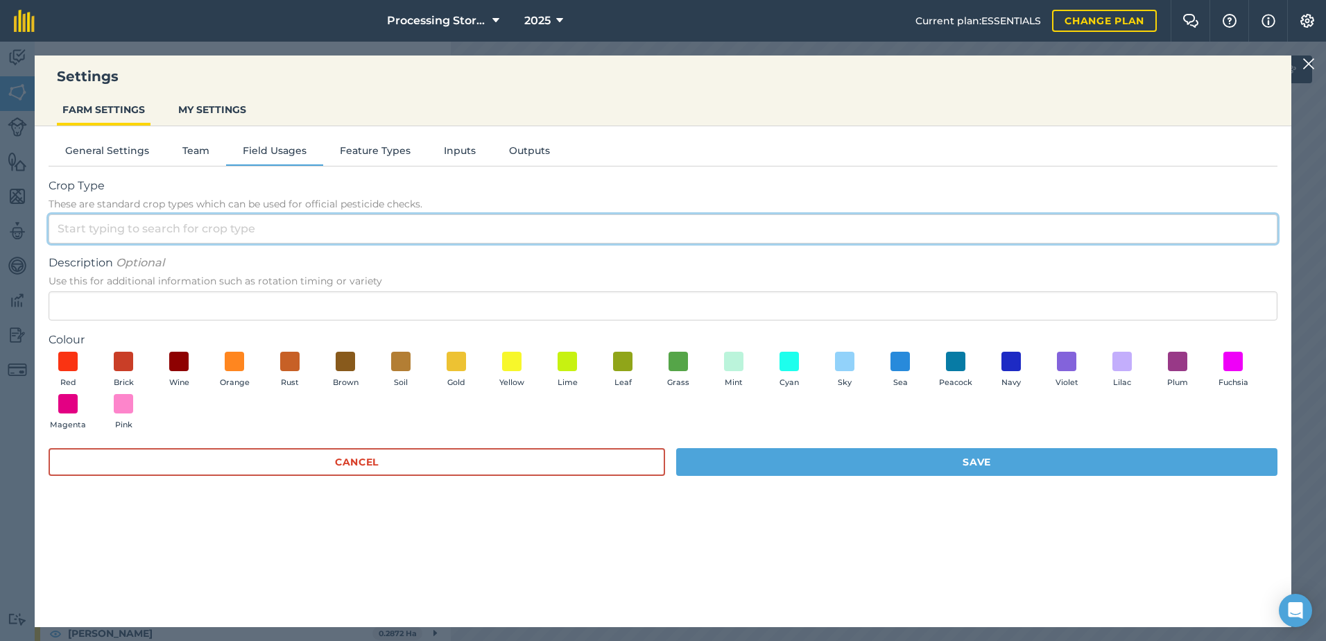
click at [119, 224] on input "Crop Type These are standard crop types which can be used for official pesticid…" at bounding box center [663, 228] width 1229 height 29
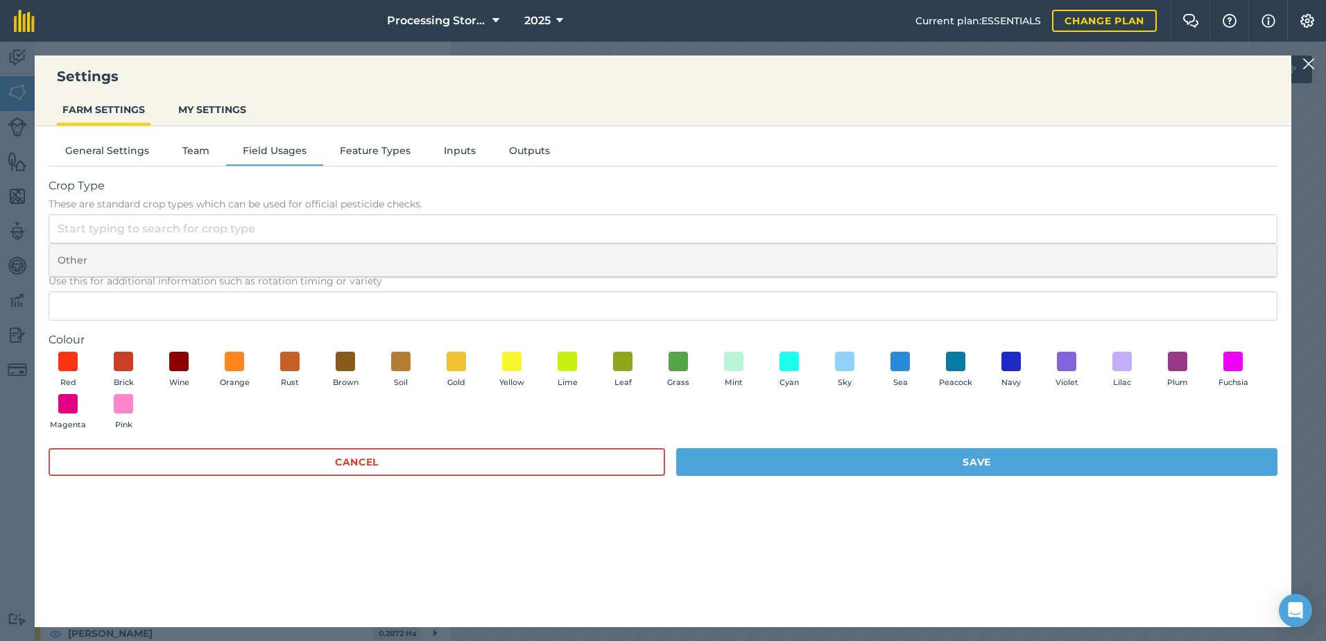
click at [107, 257] on li "Other" at bounding box center [663, 260] width 1228 height 33
type input "Other"
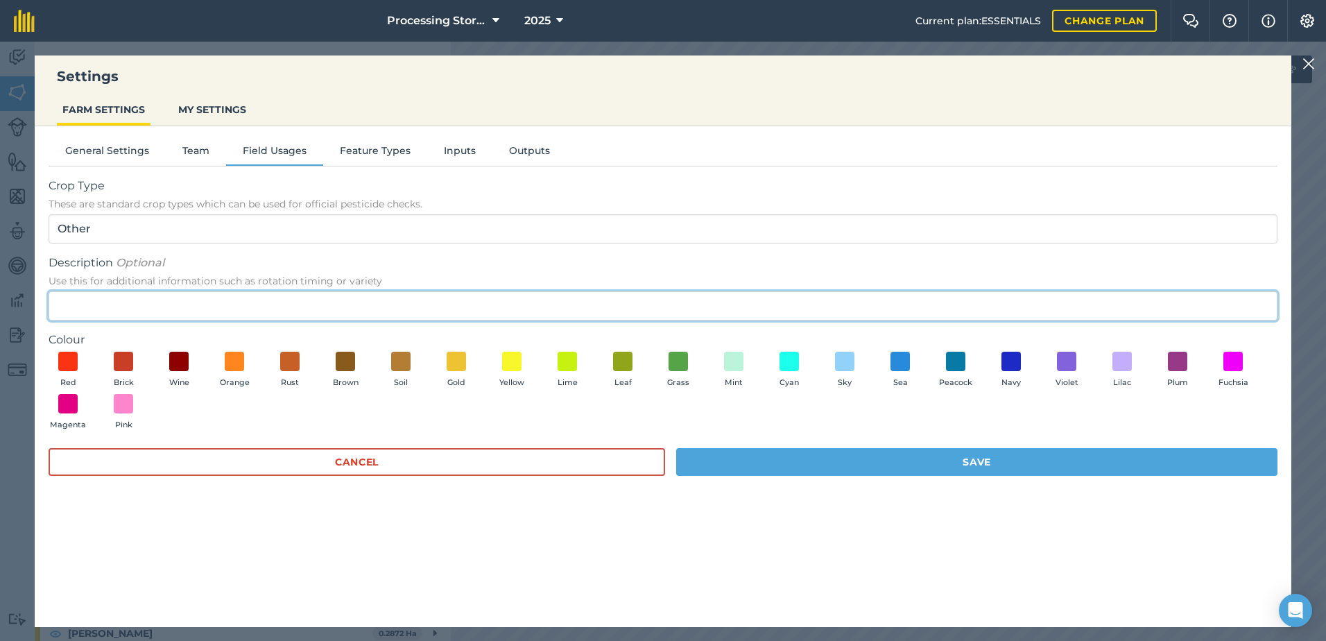
click at [113, 303] on input "Description Optional Use this for additional information such as rotation timin…" at bounding box center [663, 305] width 1229 height 29
type input "[PERSON_NAME] Store"
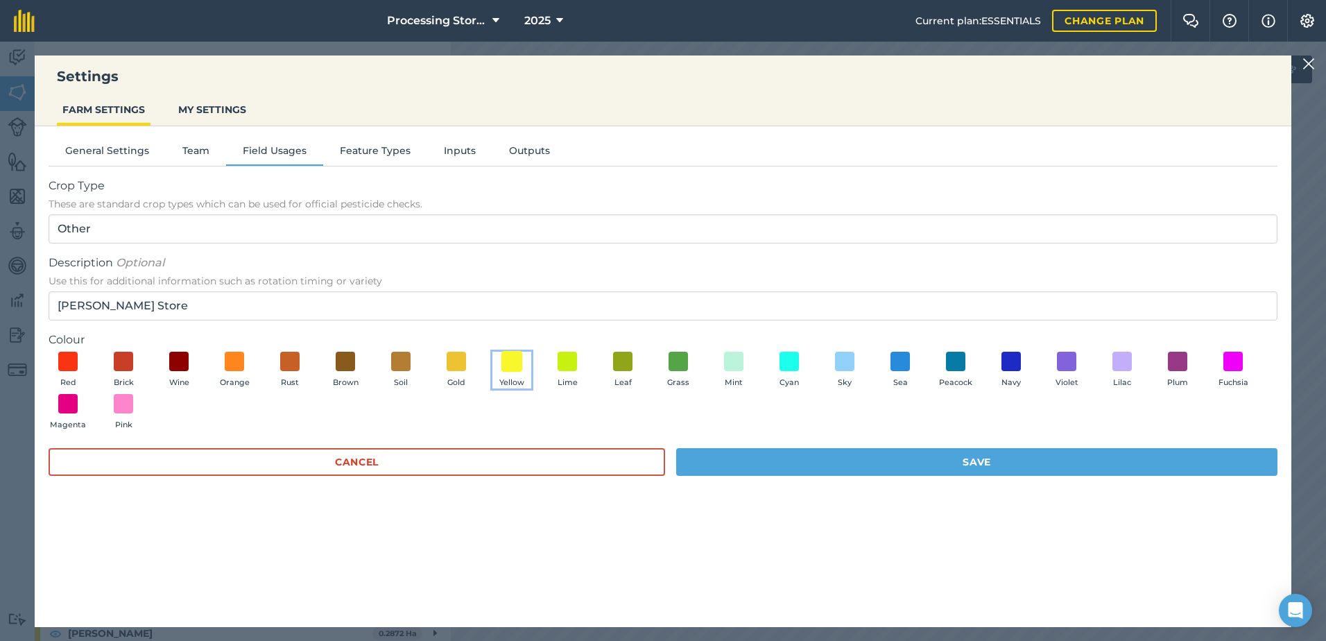
click at [508, 370] on span at bounding box center [512, 361] width 22 height 22
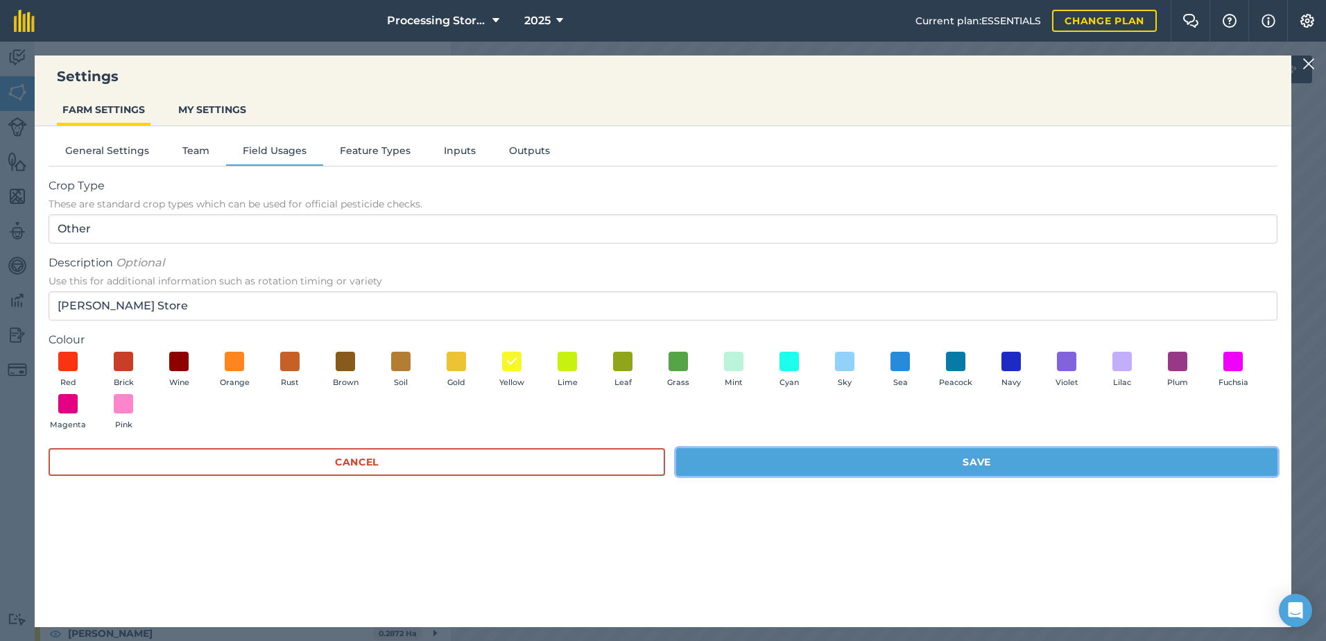
click at [769, 469] on button "Save" at bounding box center [976, 462] width 601 height 28
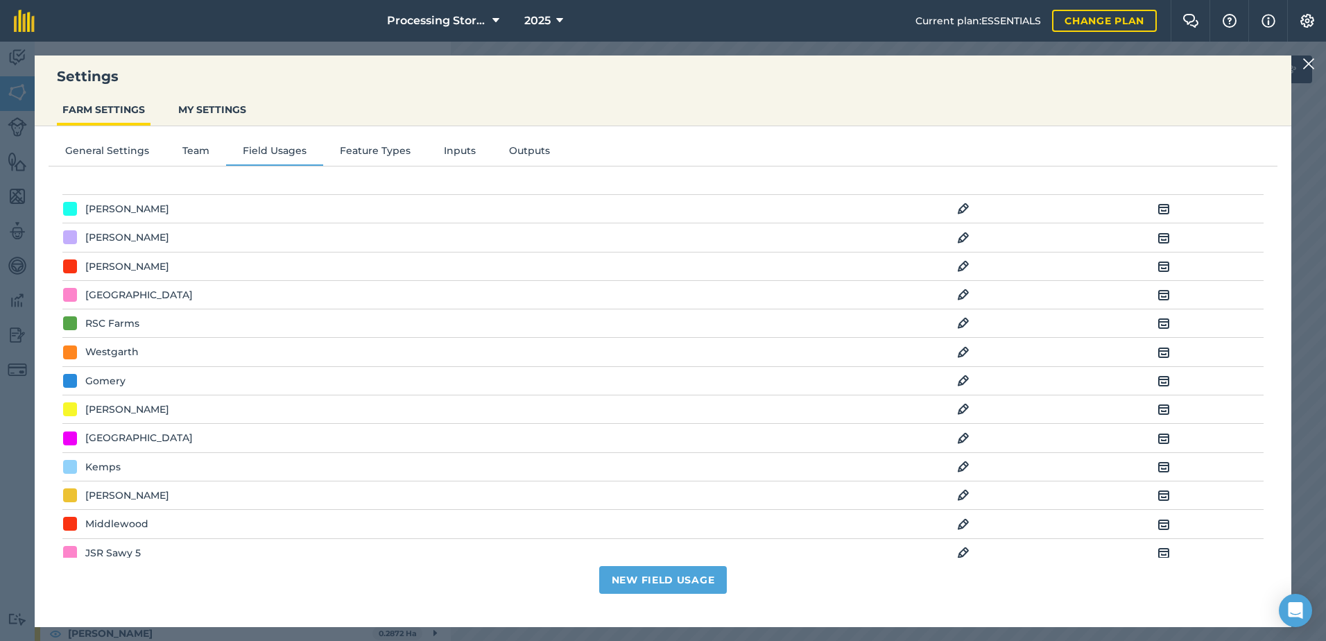
scroll to position [756, 0]
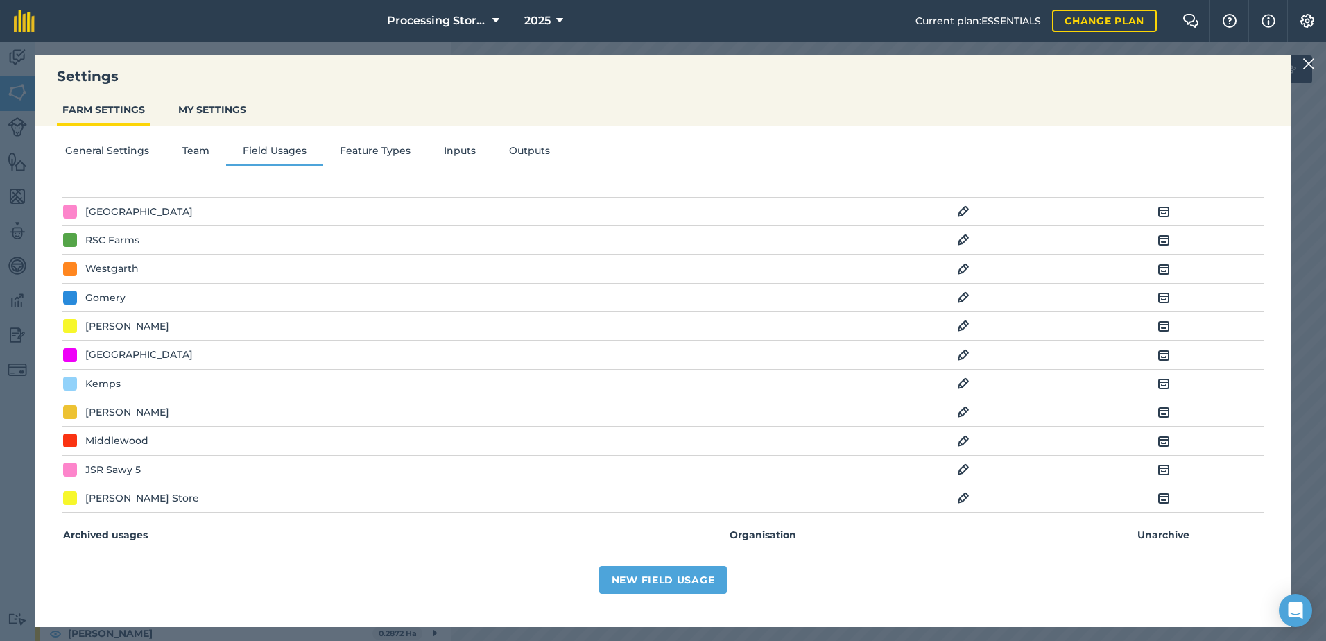
click at [1158, 495] on img at bounding box center [1164, 498] width 12 height 17
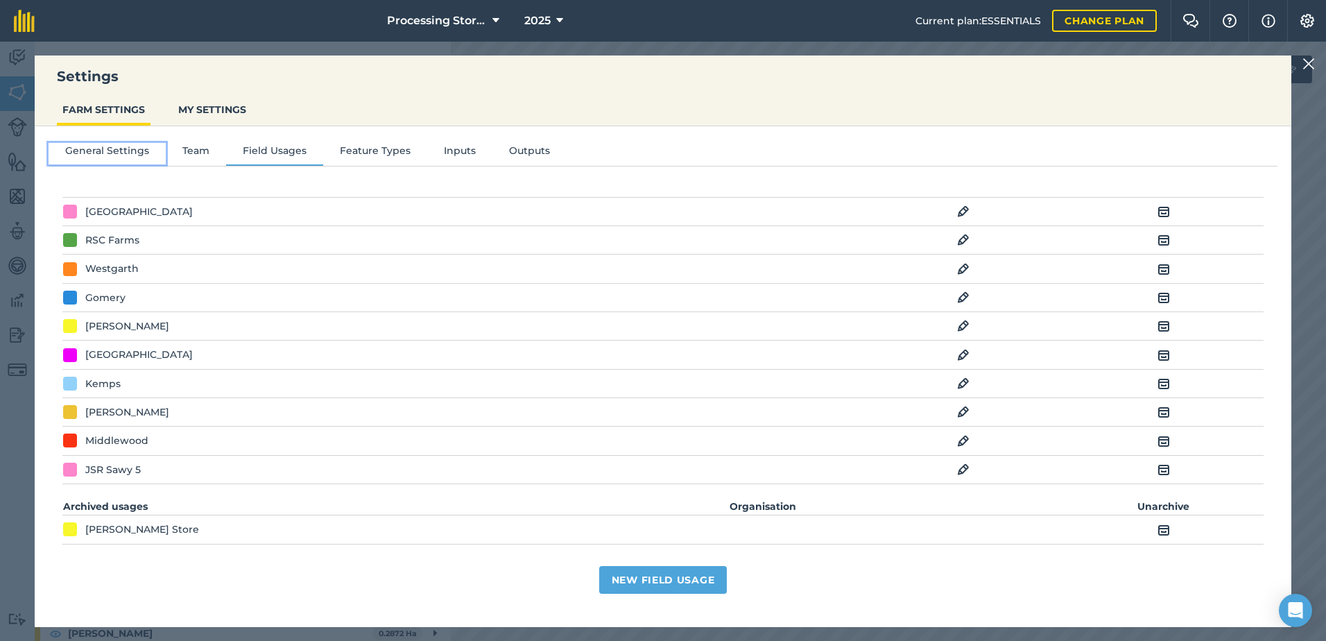
click at [112, 153] on button "General Settings" at bounding box center [107, 153] width 117 height 21
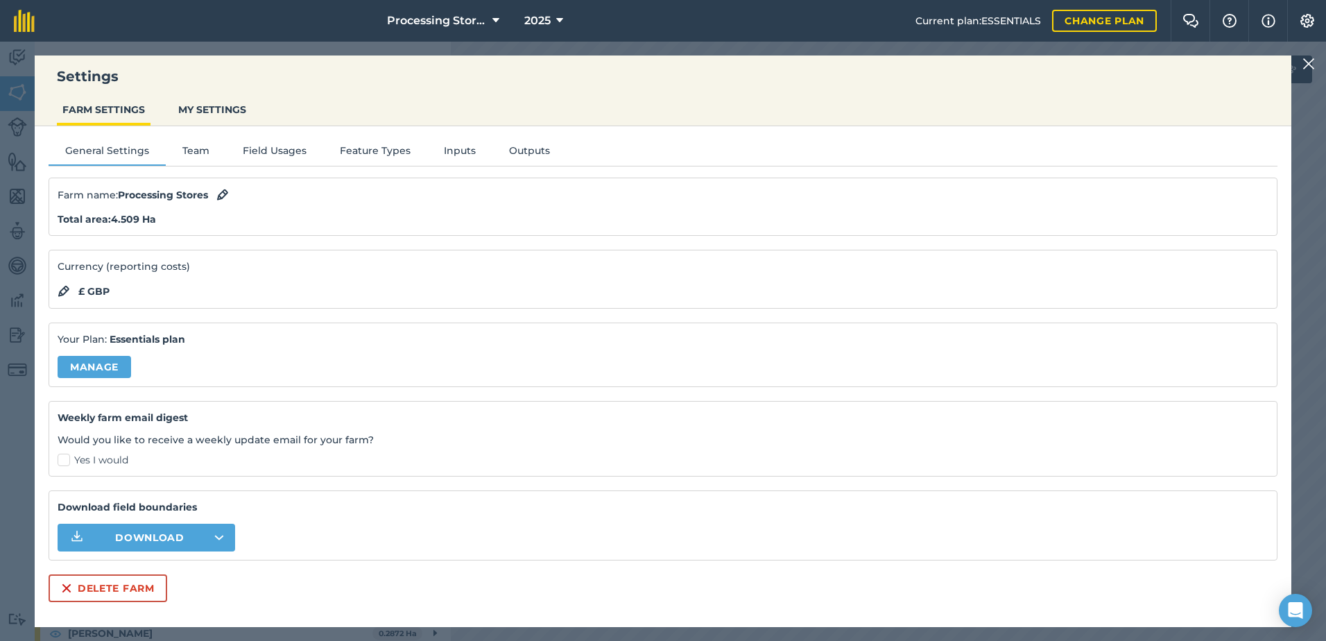
click at [1313, 61] on img at bounding box center [1309, 63] width 12 height 17
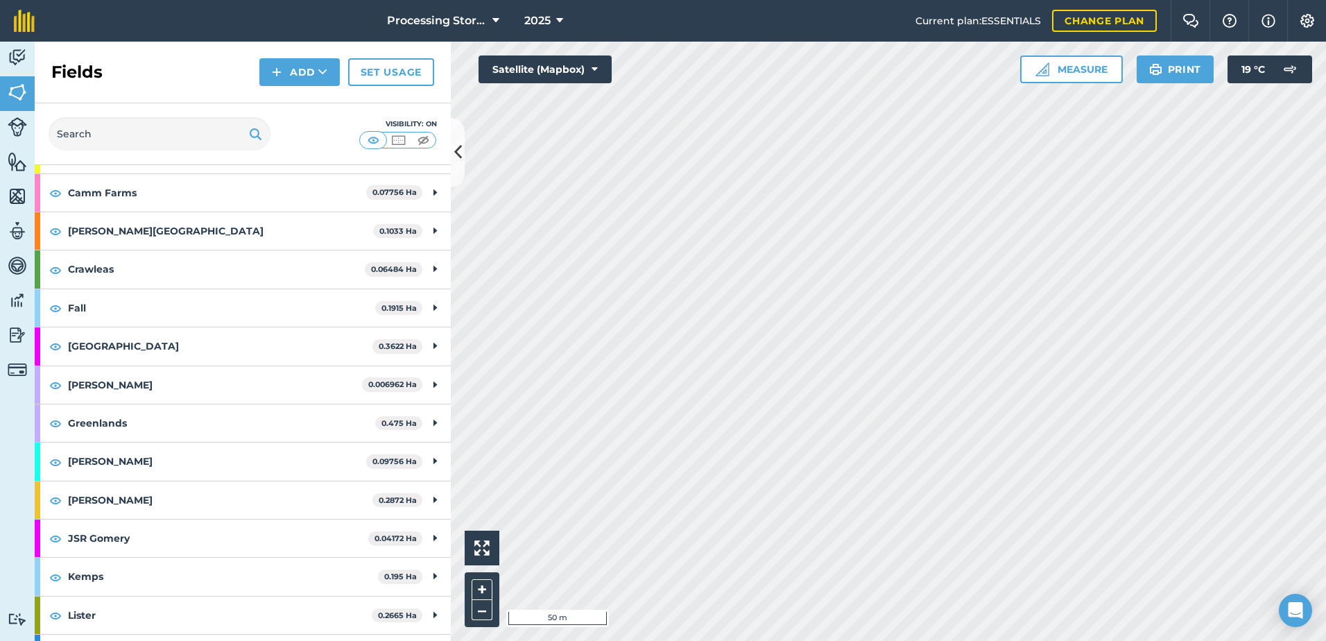
scroll to position [139, 0]
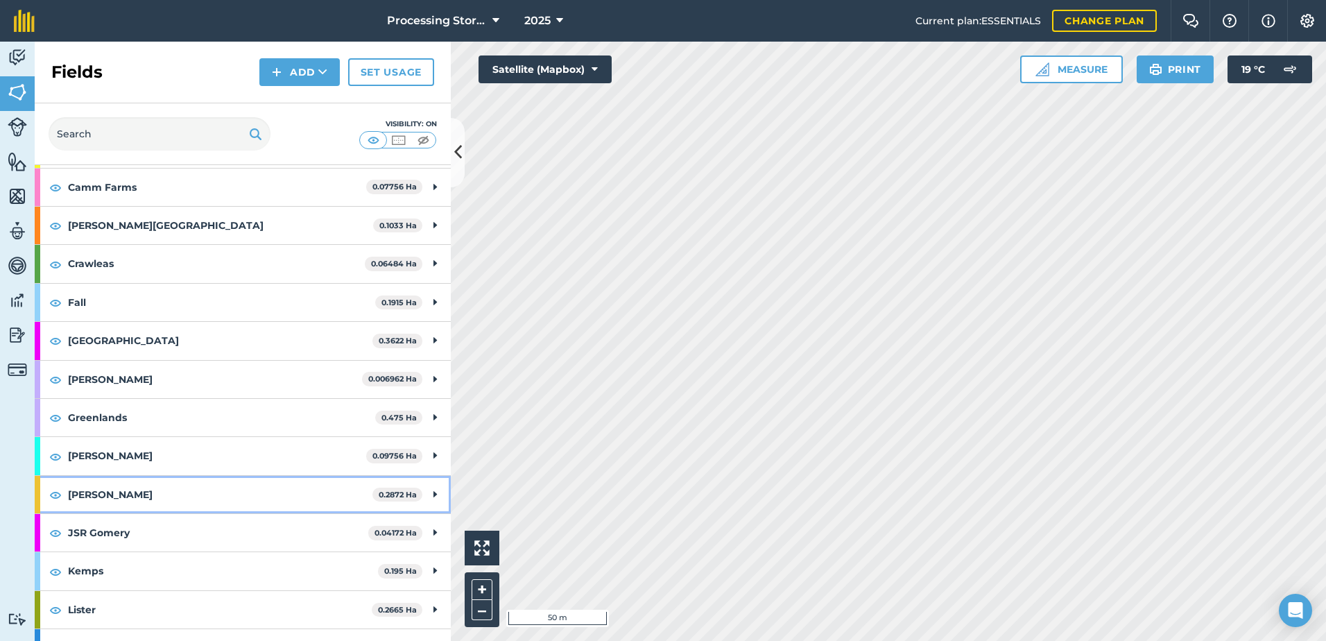
click at [94, 501] on strong "[PERSON_NAME]" at bounding box center [220, 494] width 304 height 37
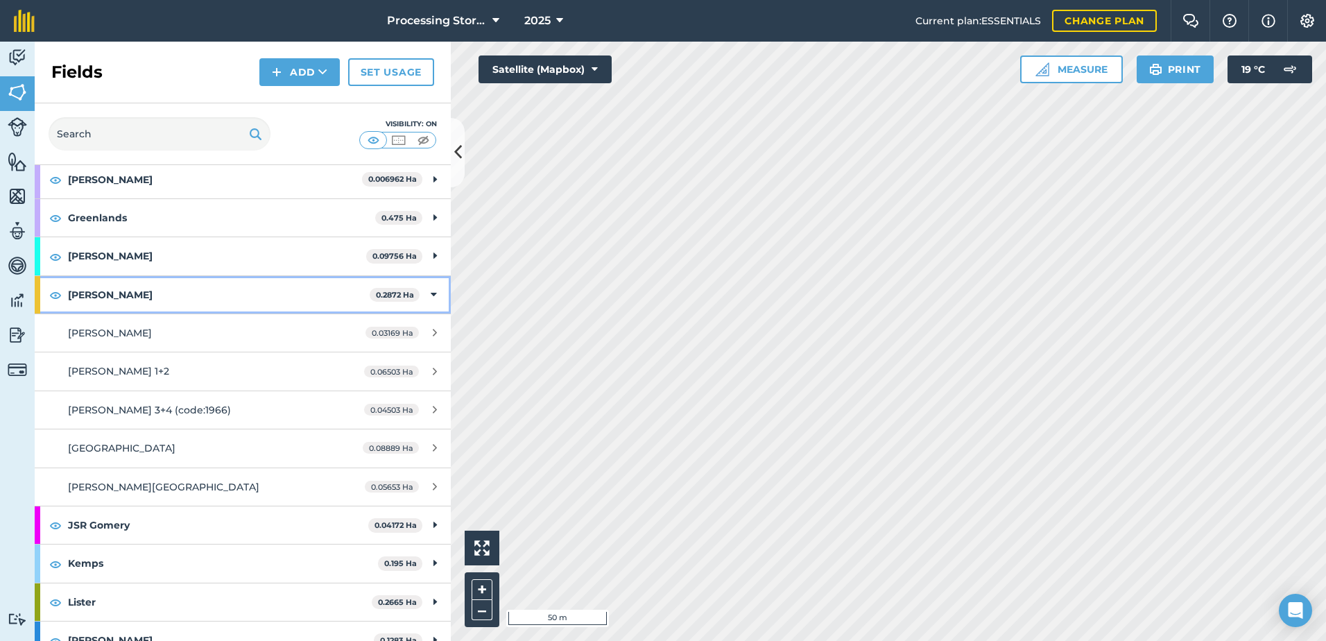
scroll to position [347, 0]
